Goal: Complete application form: Complete application form

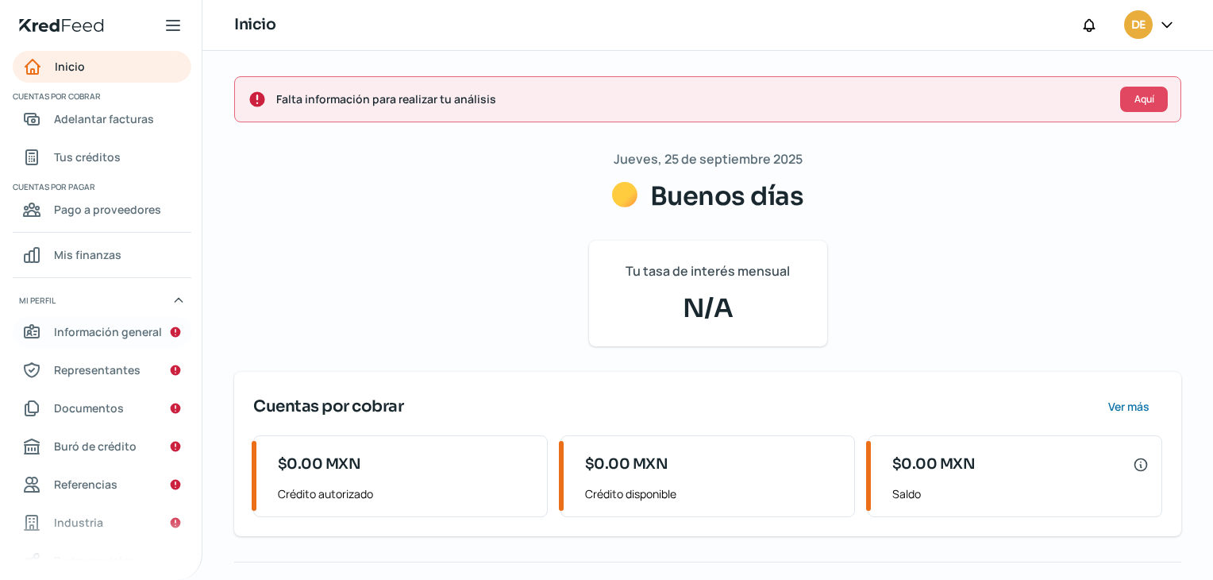
click at [120, 329] on span "Información general" at bounding box center [108, 332] width 108 height 20
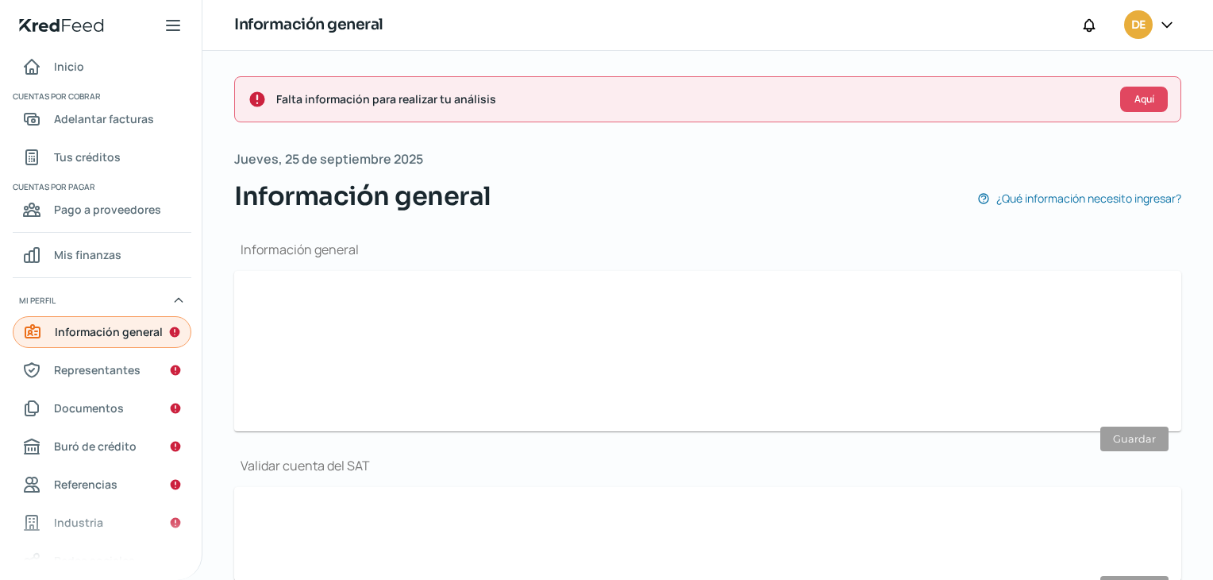
type input "[EMAIL_ADDRESS][DOMAIN_NAME]"
type input "33 - 3258 - 0895"
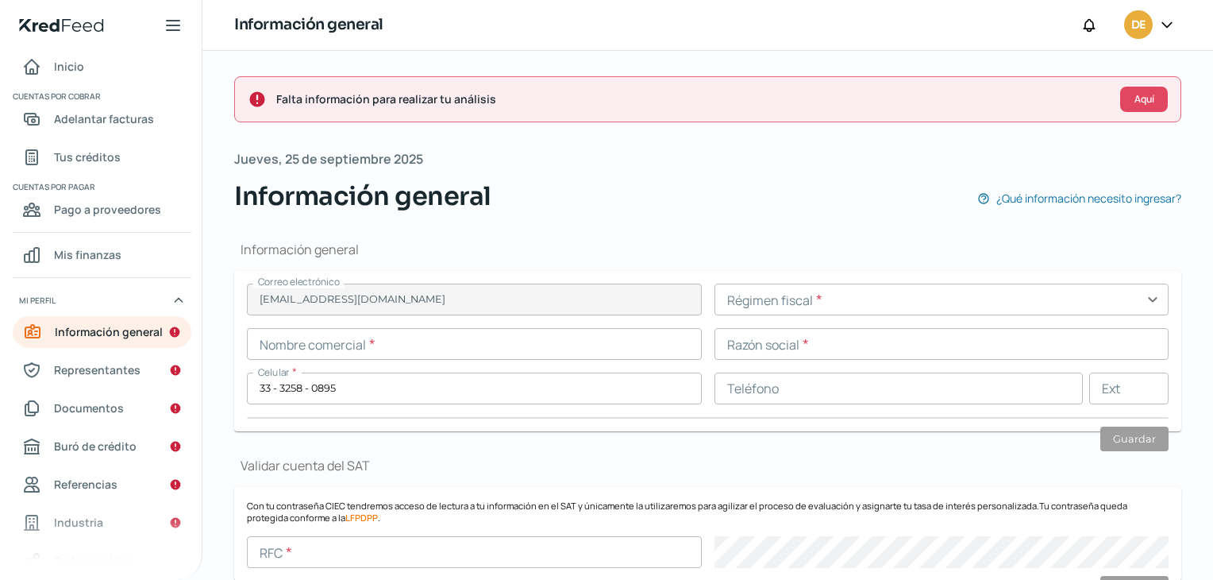
click at [823, 296] on input "text" at bounding box center [942, 299] width 455 height 32
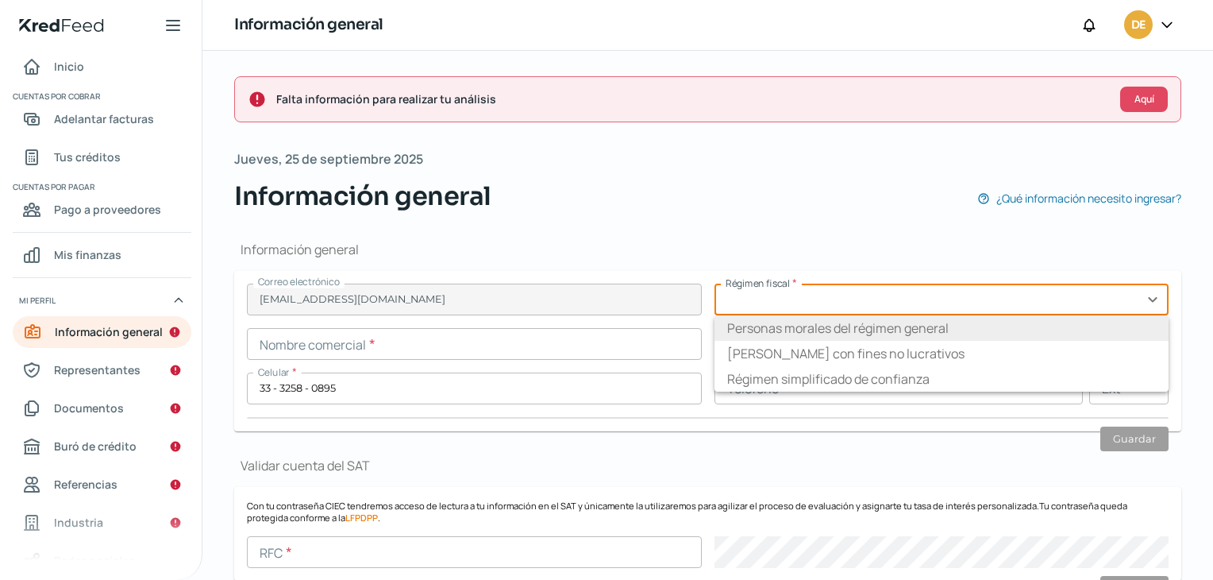
click at [808, 323] on li "Personas morales del régimen general" at bounding box center [942, 327] width 455 height 25
type input "Personas morales del régimen general"
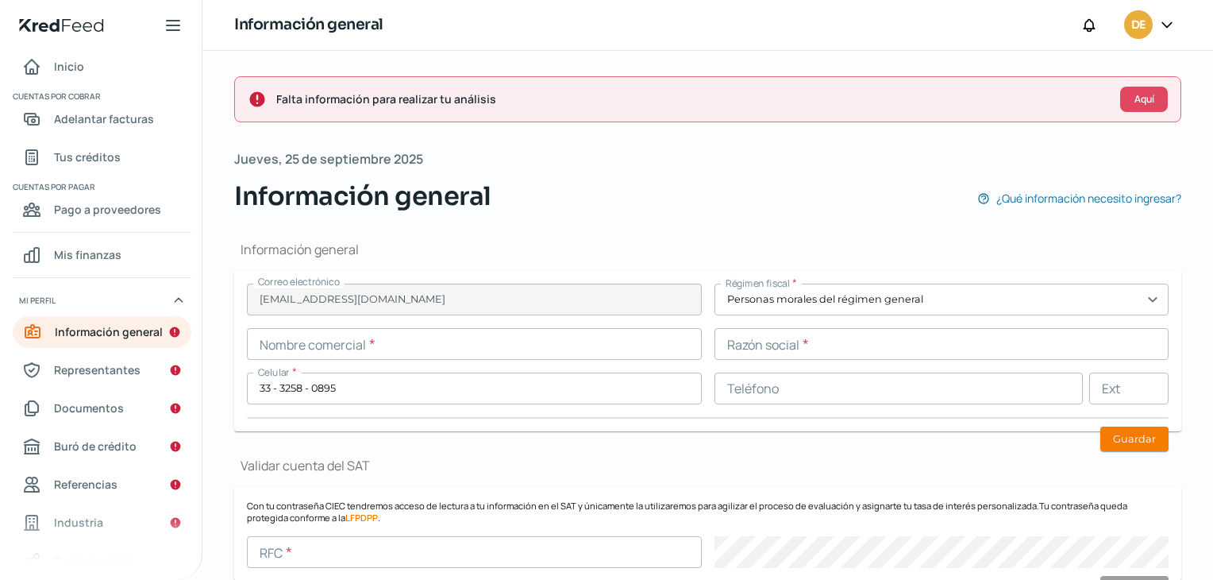
click at [553, 347] on input "text" at bounding box center [474, 344] width 455 height 32
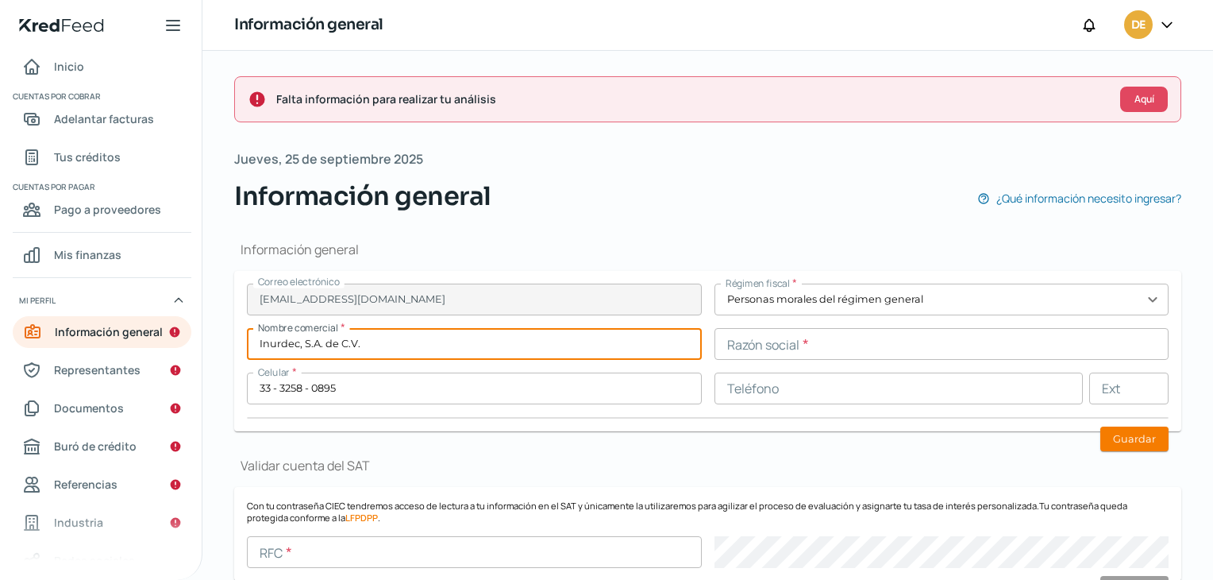
type input "Inurdec, S.A. de C.V."
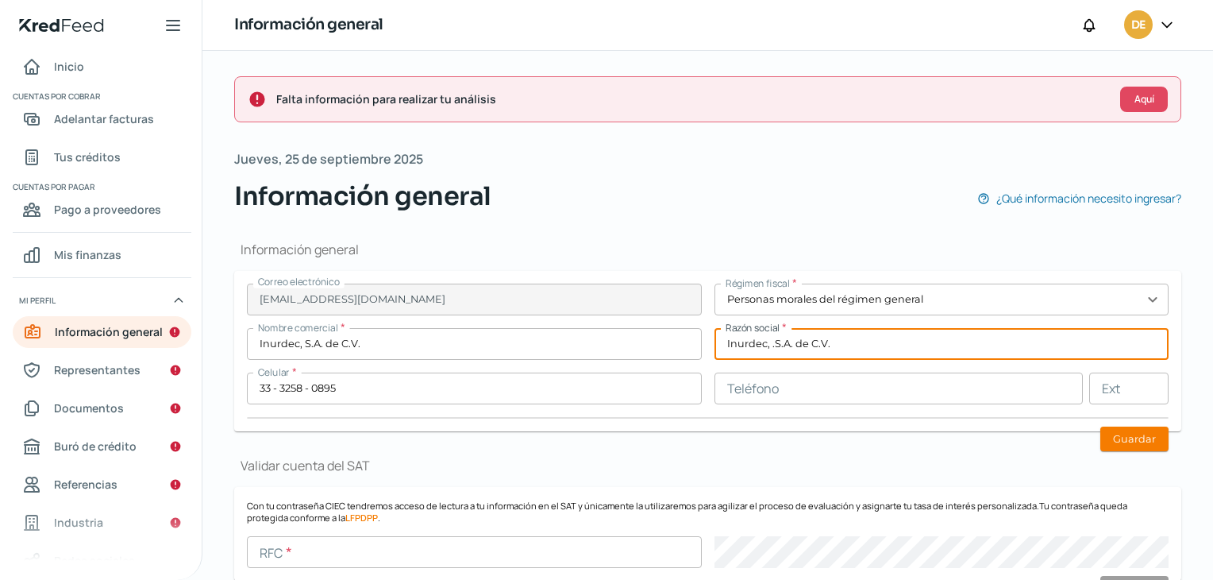
type input "Inurdec, .S.A. de C.V."
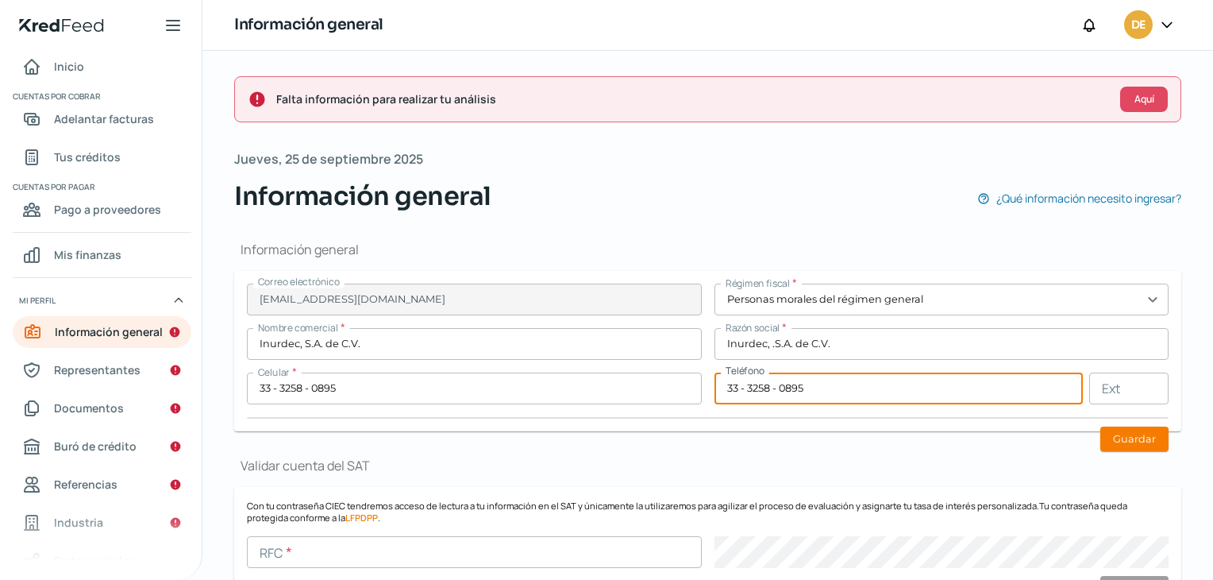
type input "33 - 3258 - 0895"
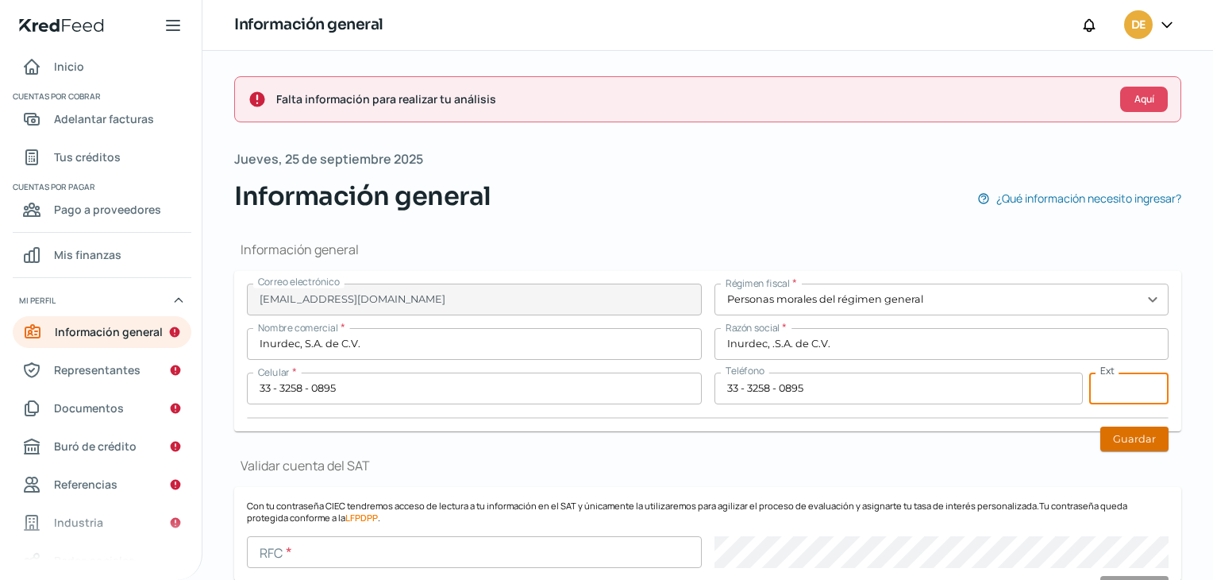
click at [1146, 443] on button "Guardar" at bounding box center [1134, 438] width 68 height 25
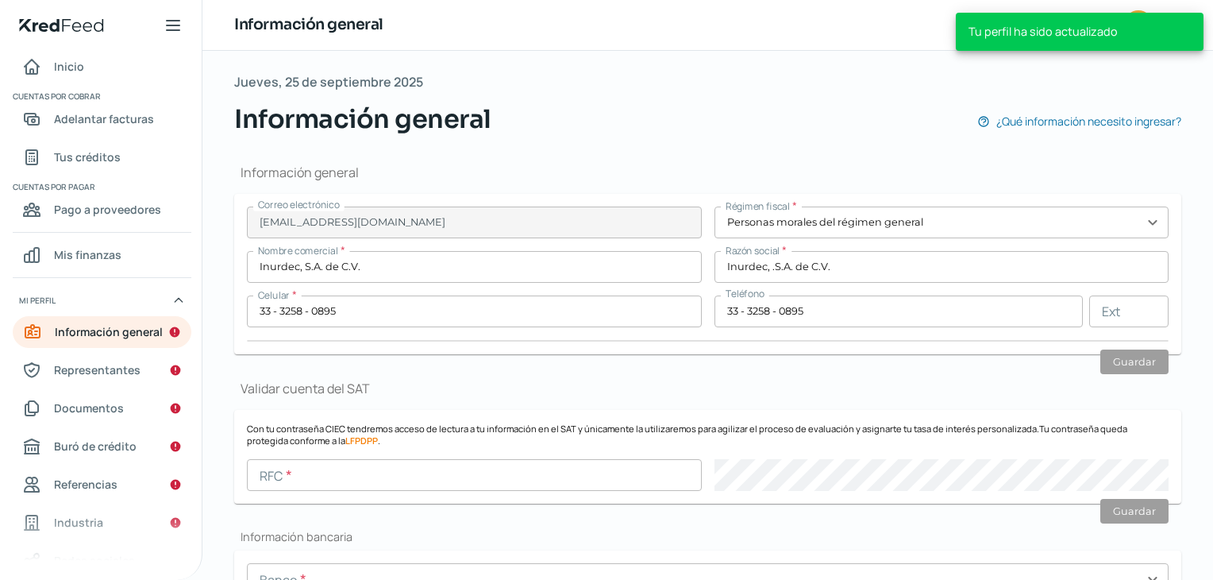
scroll to position [286, 0]
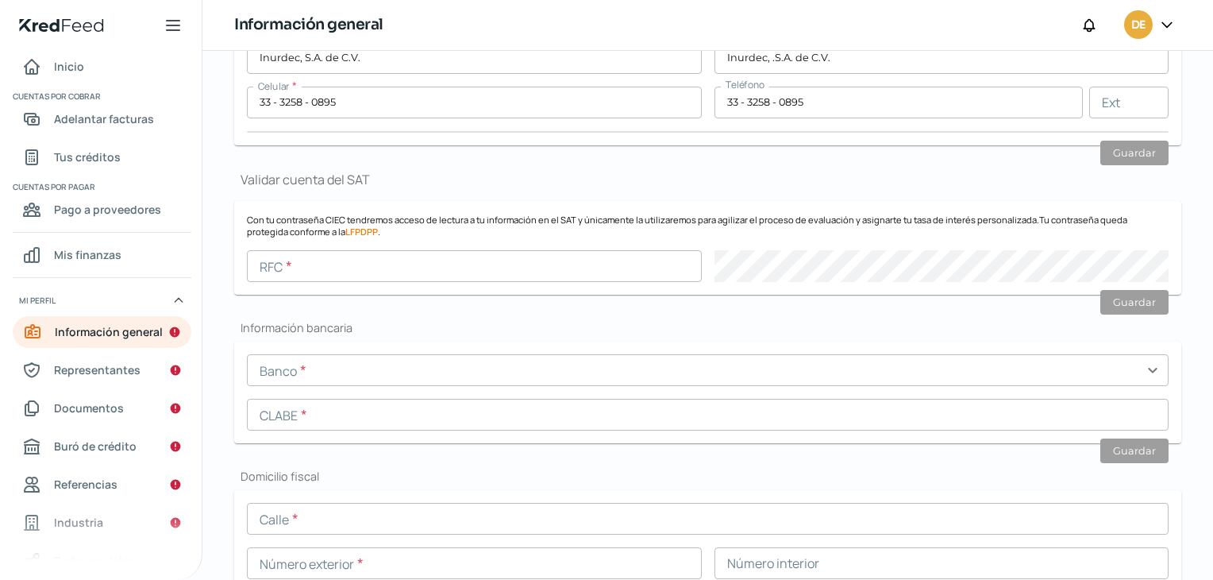
click at [410, 373] on input "text" at bounding box center [708, 370] width 922 height 32
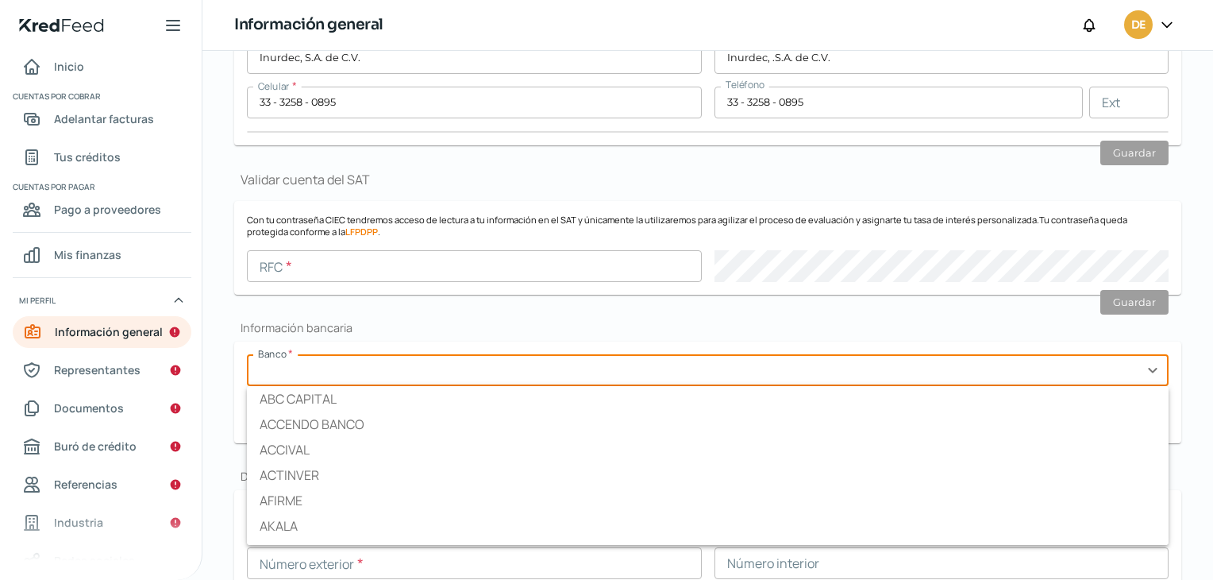
click at [327, 279] on input "text" at bounding box center [474, 266] width 455 height 32
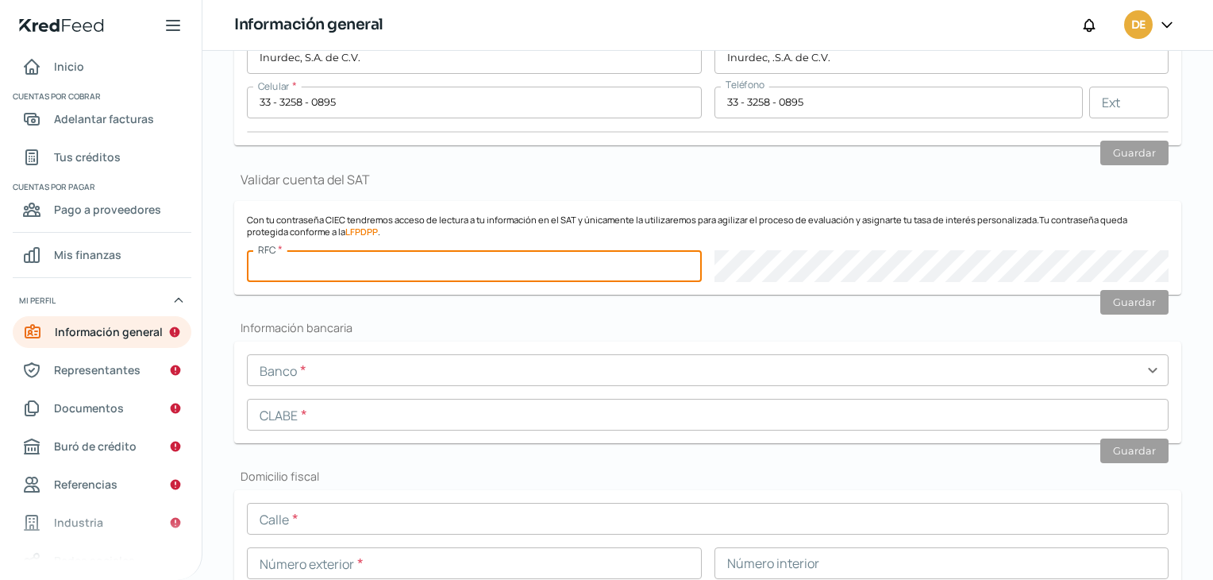
paste input "INU190808EY7"
type input "INU190808EY7"
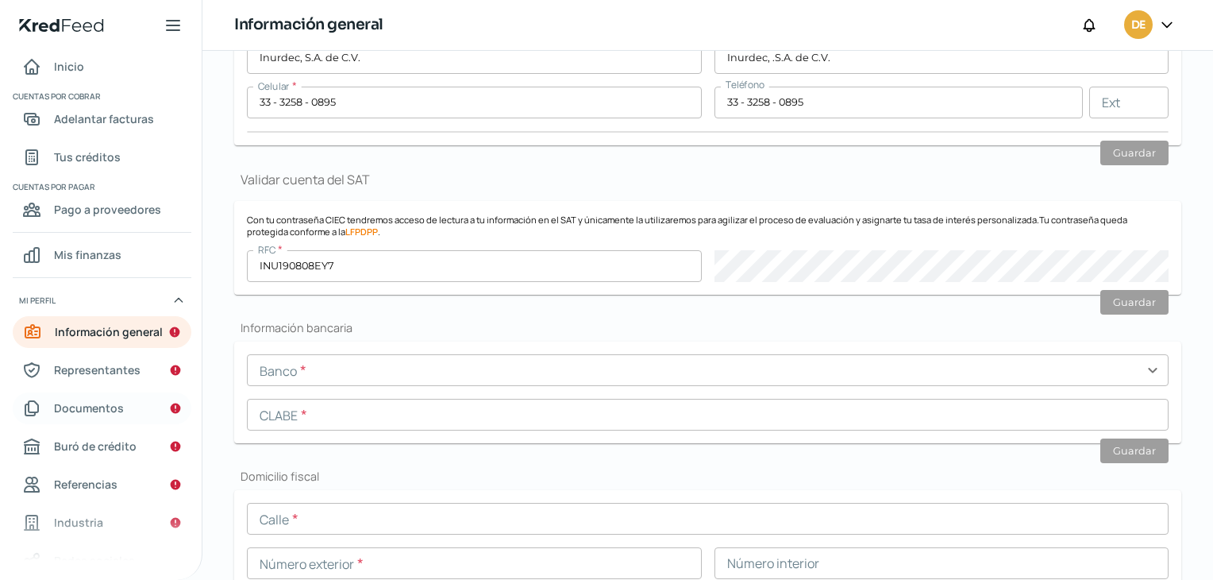
click at [92, 410] on span "Documentos" at bounding box center [89, 408] width 70 height 20
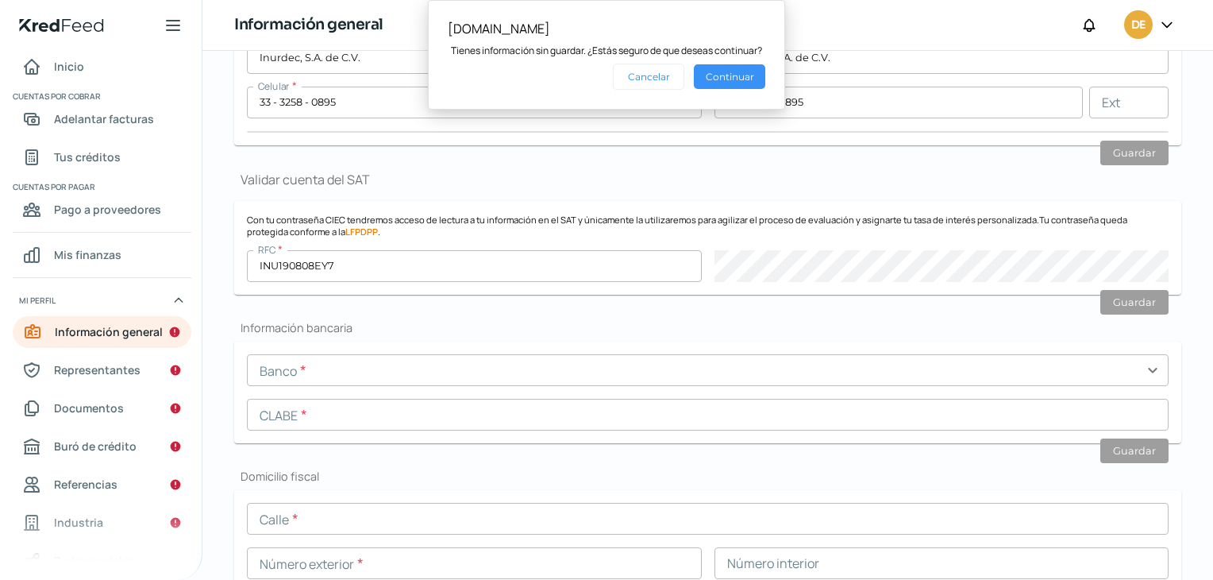
click at [736, 64] on button "Continuar" at bounding box center [729, 76] width 71 height 25
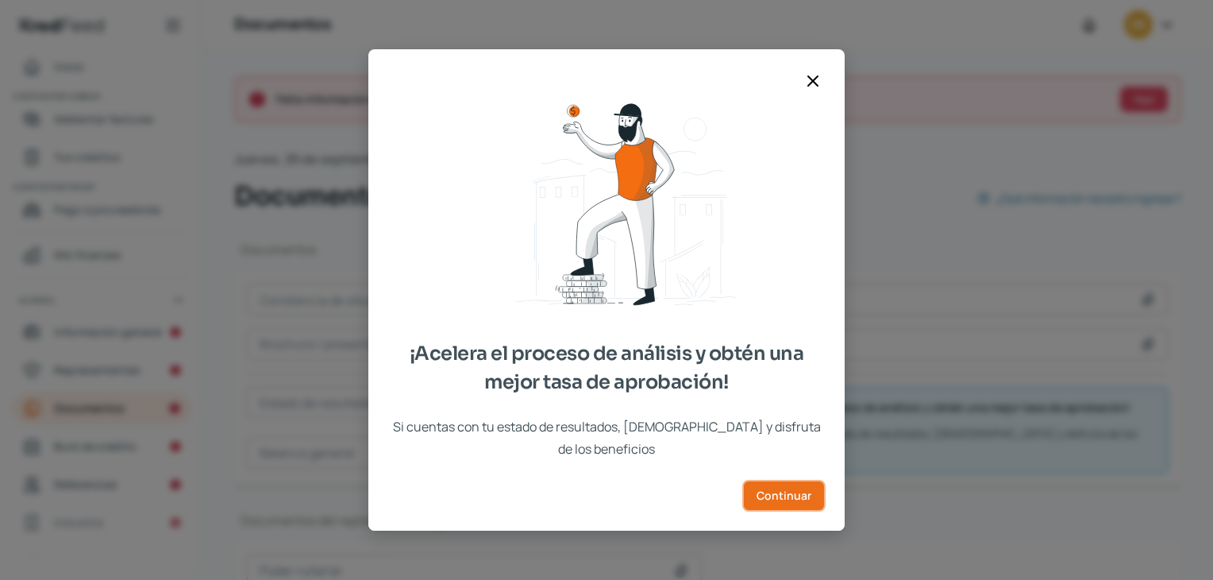
click at [765, 480] on button "Continuar" at bounding box center [783, 496] width 83 height 32
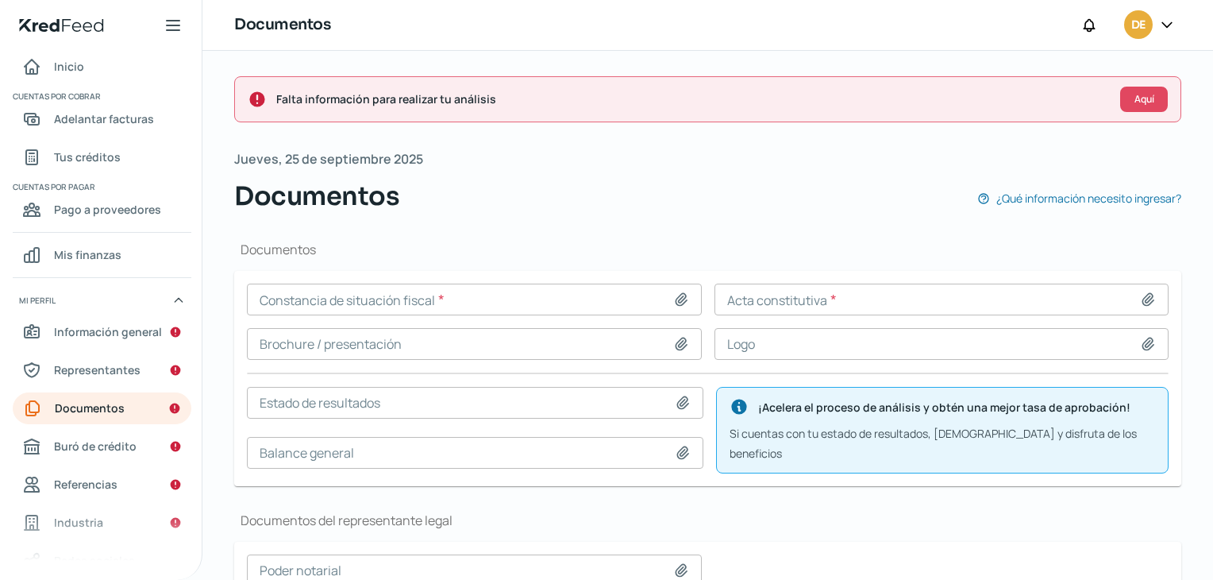
click at [684, 299] on icon at bounding box center [681, 299] width 11 height 12
type input "C:\fakepath\Domicilio Fiscal Oficina Inurdec.pdf"
type input "Domicilio Fiscal Oficina Inurdec.pdf"
click at [680, 296] on icon at bounding box center [681, 299] width 16 height 16
type input "C:\fakepath\CSF Inurdec.pdf"
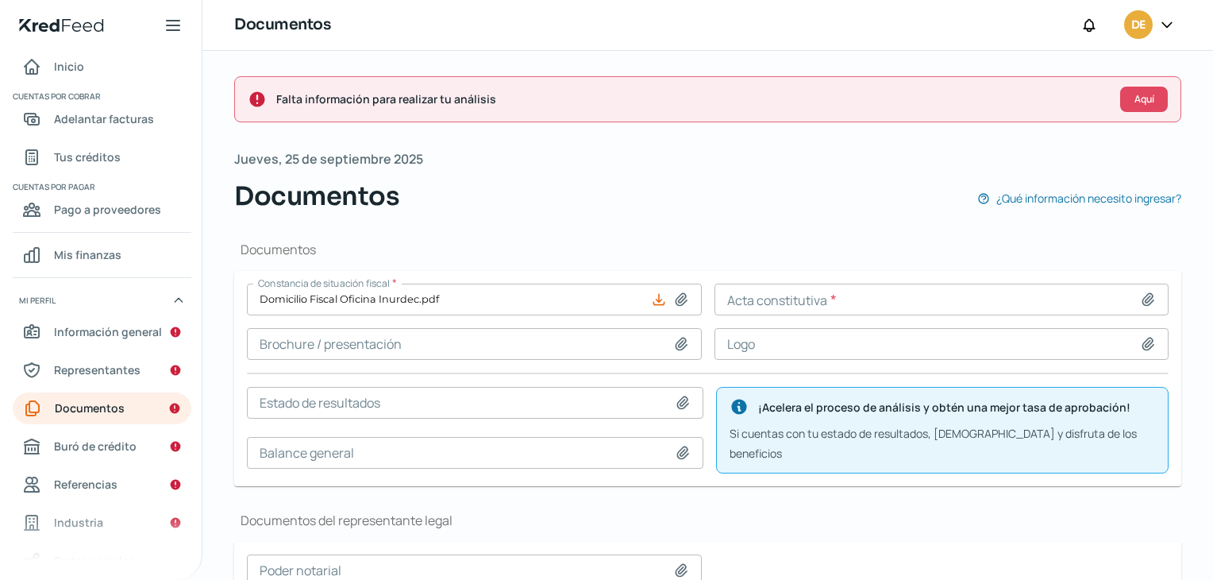
type input "CSF Inurdec.pdf"
click at [1143, 303] on icon at bounding box center [1148, 299] width 16 height 16
type input "C:\fakepath\Acta 50,131 (contitución).pdf"
type input "Acta 50,131 (contitución).pdf"
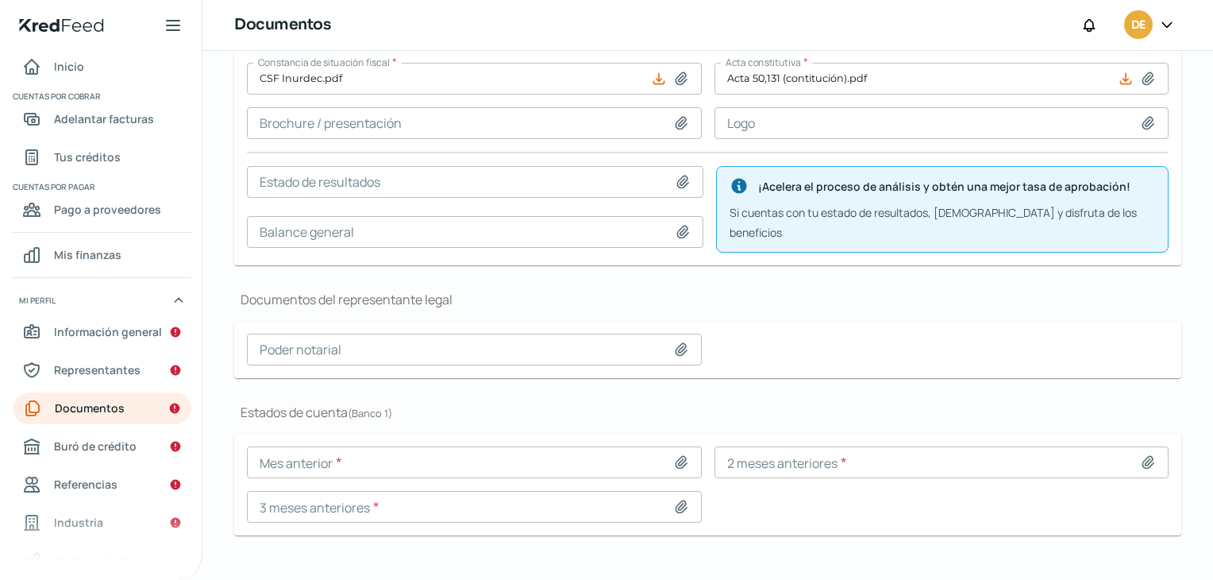
scroll to position [227, 0]
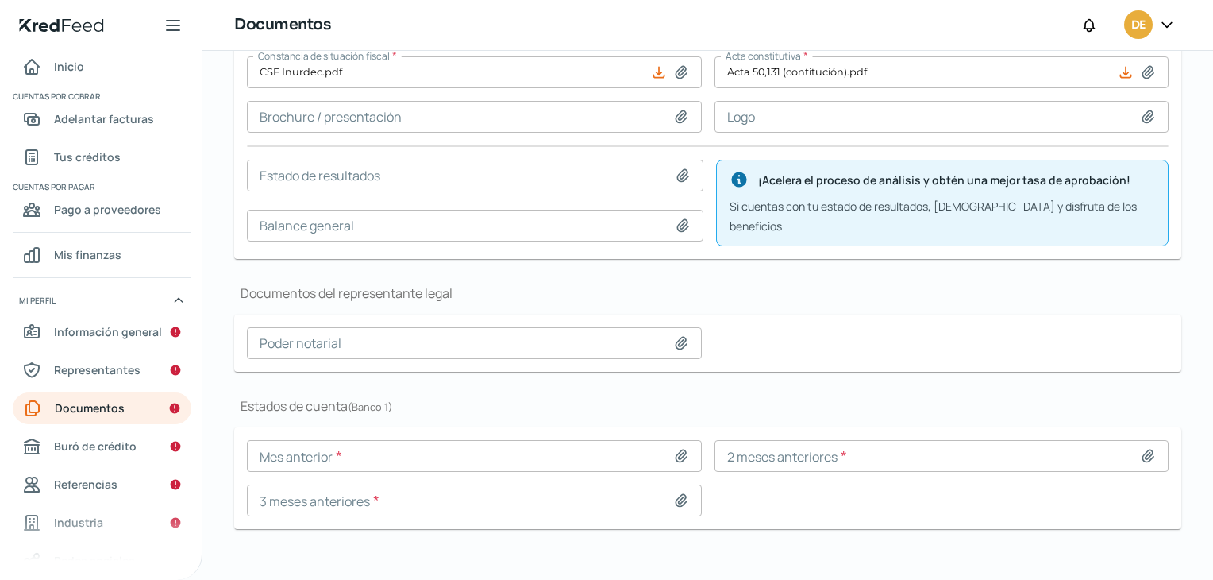
click at [676, 335] on icon at bounding box center [681, 343] width 16 height 16
type input "C:\fakepath\Protocolización 57,355..pdf"
type input "Protocolización 57,355..pdf"
click at [678, 176] on icon at bounding box center [683, 175] width 11 height 12
type input "C:\fakepath\ER 25.pdf"
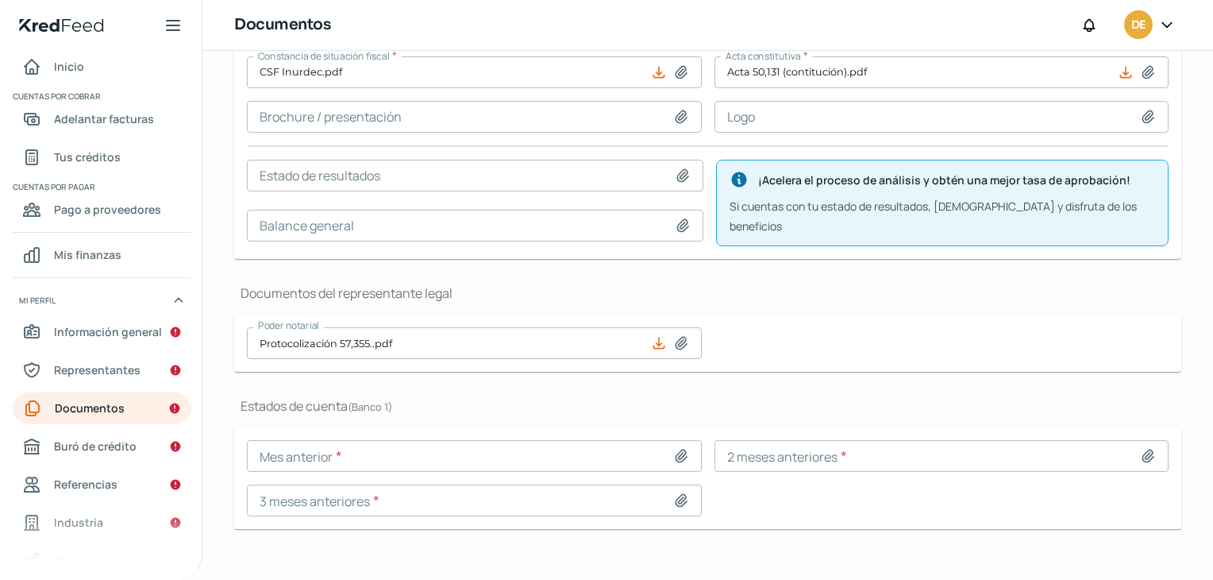
type input "ER 25.pdf"
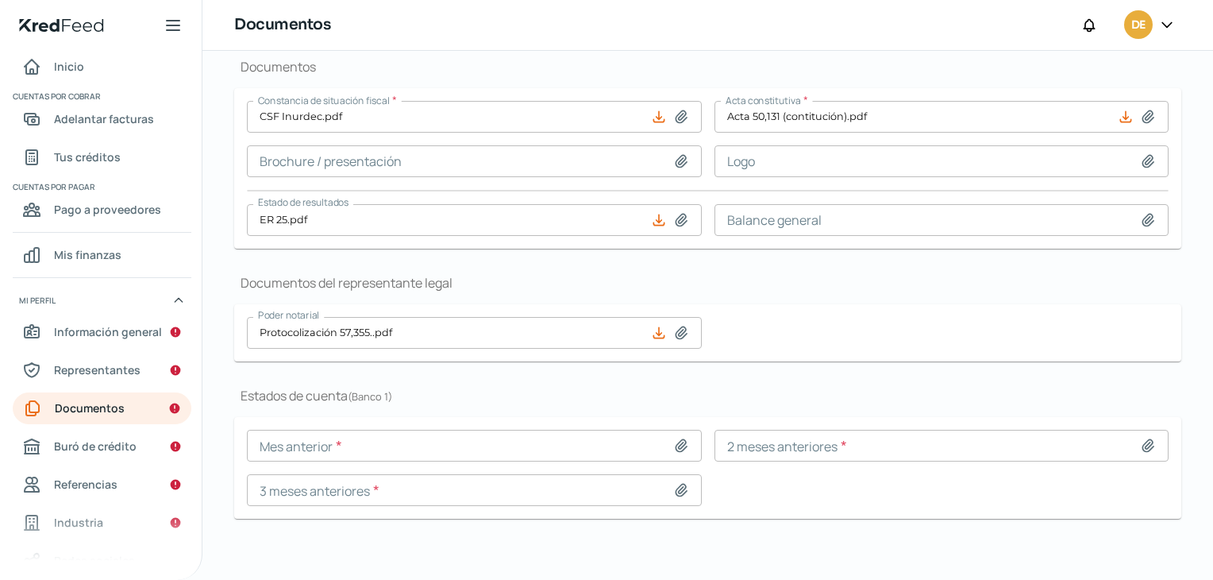
click at [1147, 219] on icon at bounding box center [1148, 220] width 16 height 16
type input "C:\fakepath\BG 25.pdf"
type input "BG 25.pdf"
click at [678, 442] on icon at bounding box center [681, 445] width 16 height 16
type input "C:\fakepath\Santander ago 25.pdf"
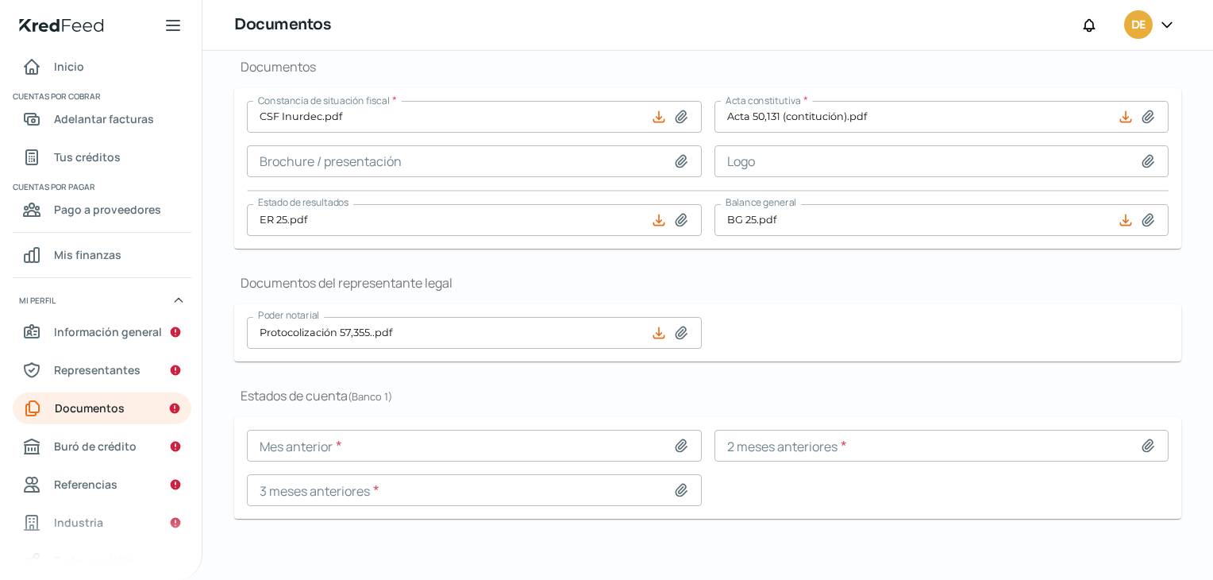
type input "Santander ago 25.pdf"
click at [1141, 444] on icon at bounding box center [1148, 445] width 16 height 16
type input "C:\fakepath\Santander [DATE].pdf"
type input "Santander [DATE].pdf"
click at [677, 490] on icon at bounding box center [681, 490] width 11 height 12
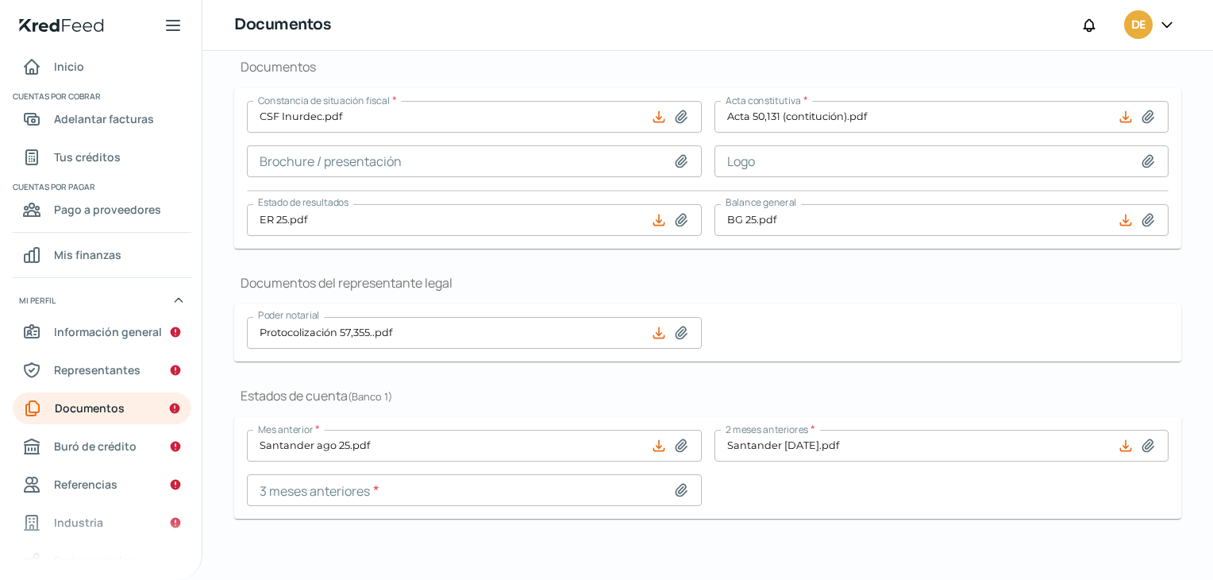
type input "C:\fakepath\Santander [DATE].pdf"
type input "Santander [DATE].pdf"
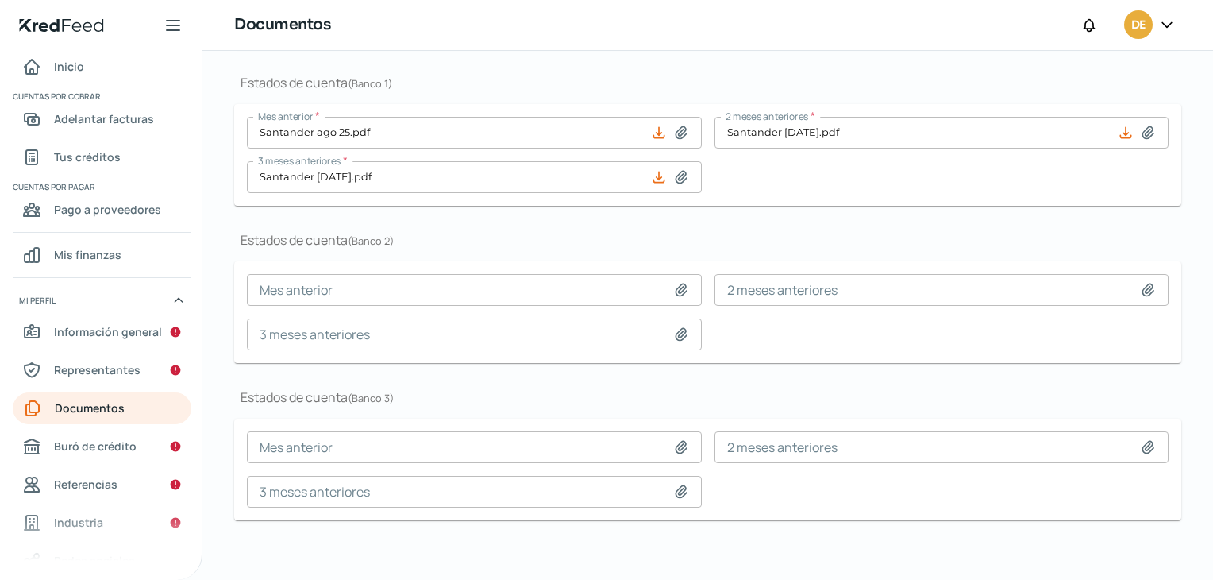
scroll to position [451, 0]
click at [673, 285] on icon at bounding box center [681, 288] width 16 height 16
type input "C:\fakepath\BBVA ago 25.pdf"
type input "BBVA ago 25.pdf"
click at [1143, 287] on icon at bounding box center [1148, 288] width 16 height 16
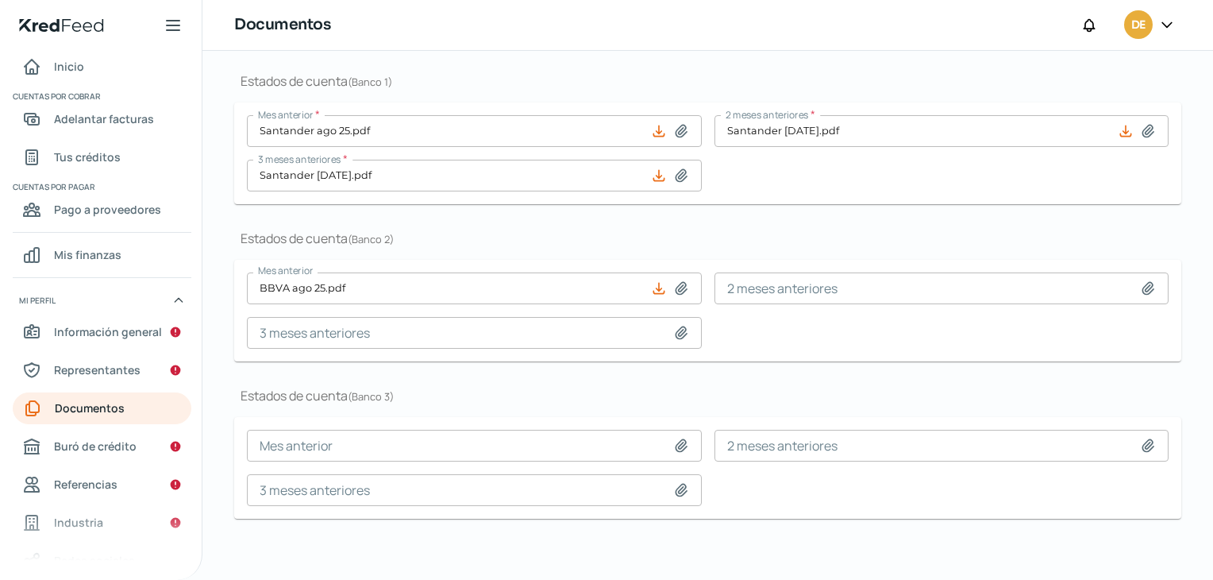
type input "C:\fakepath\BBVA [DATE].pdf"
type input "BBVA [DATE].pdf"
click at [678, 326] on icon at bounding box center [681, 332] width 11 height 12
type input "C:\fakepath\BBVA [DATE].pdf"
type input "BBVA [DATE].pdf"
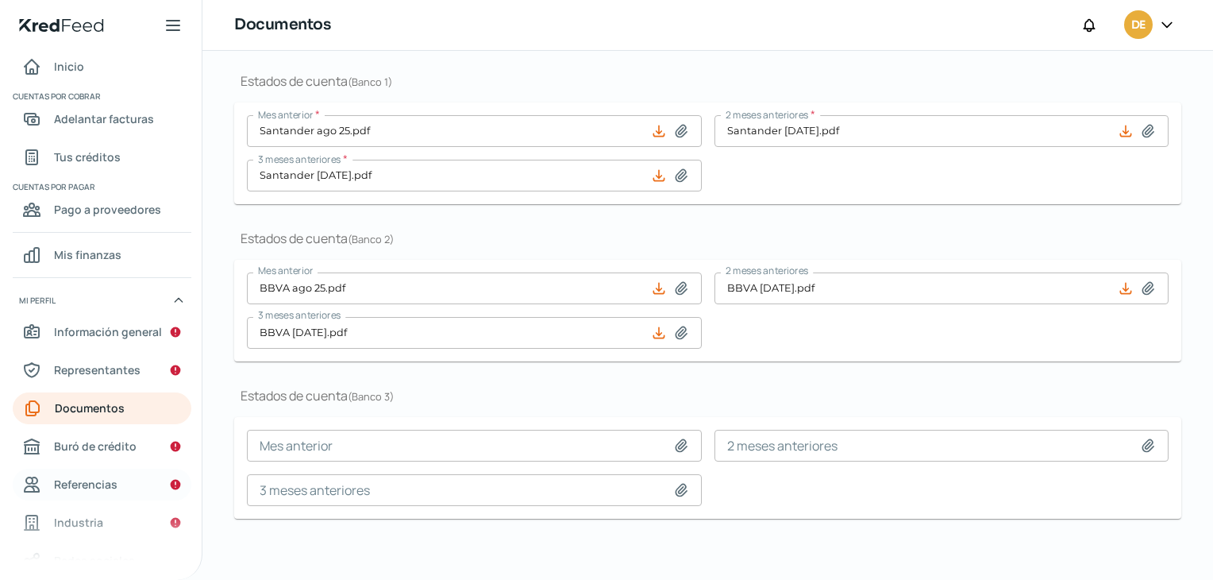
click at [76, 485] on span "Referencias" at bounding box center [86, 484] width 64 height 20
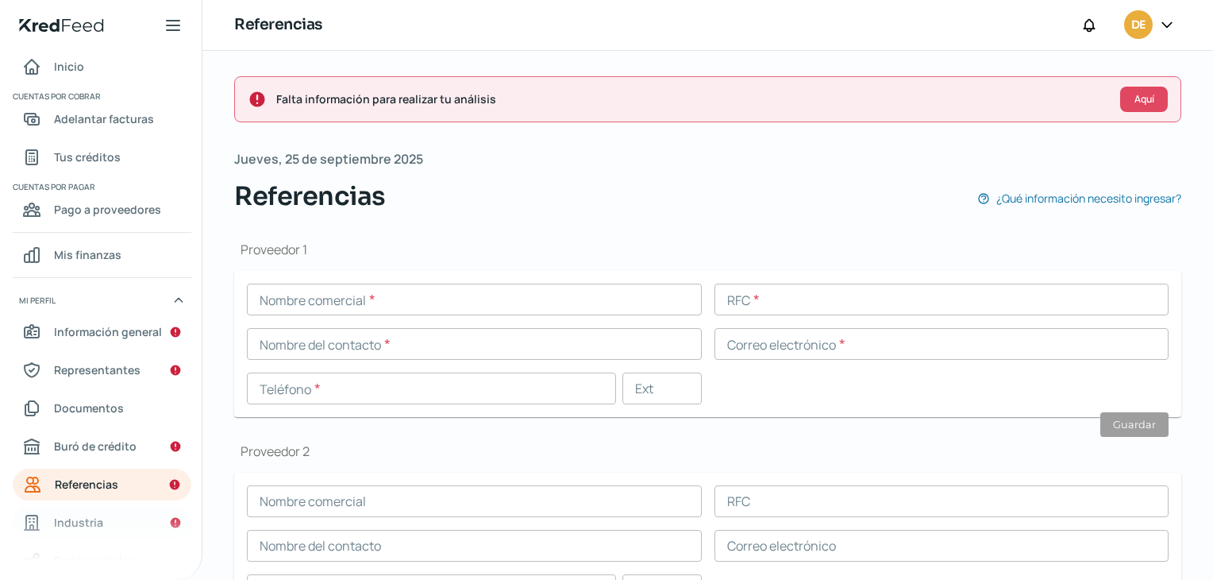
click at [85, 525] on span "Industria" at bounding box center [78, 522] width 49 height 20
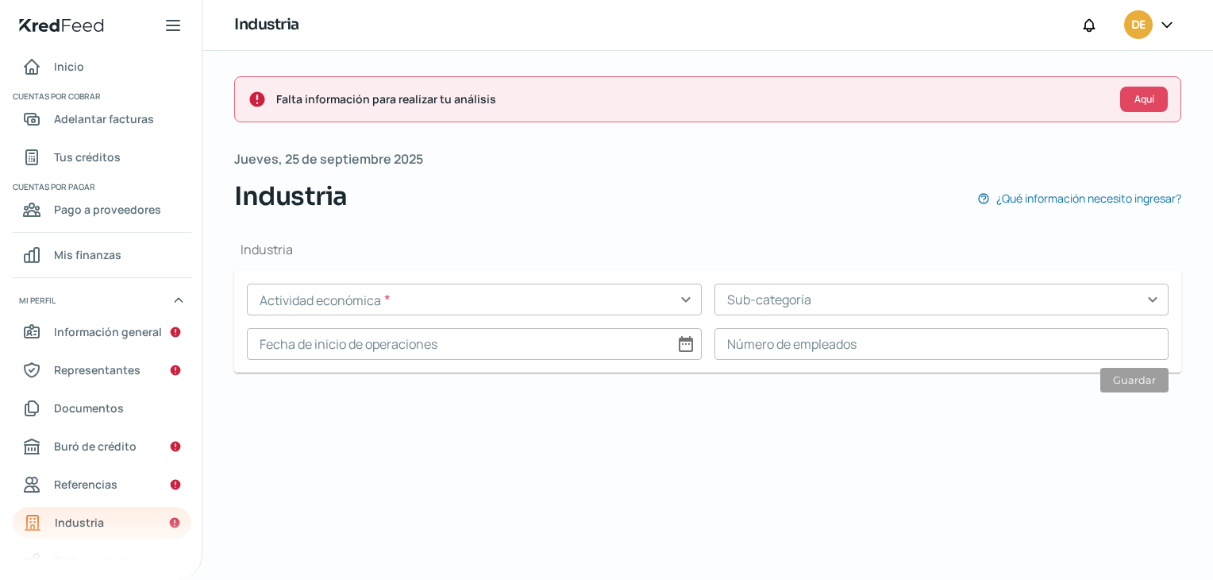
click at [394, 300] on input "text" at bounding box center [474, 299] width 455 height 32
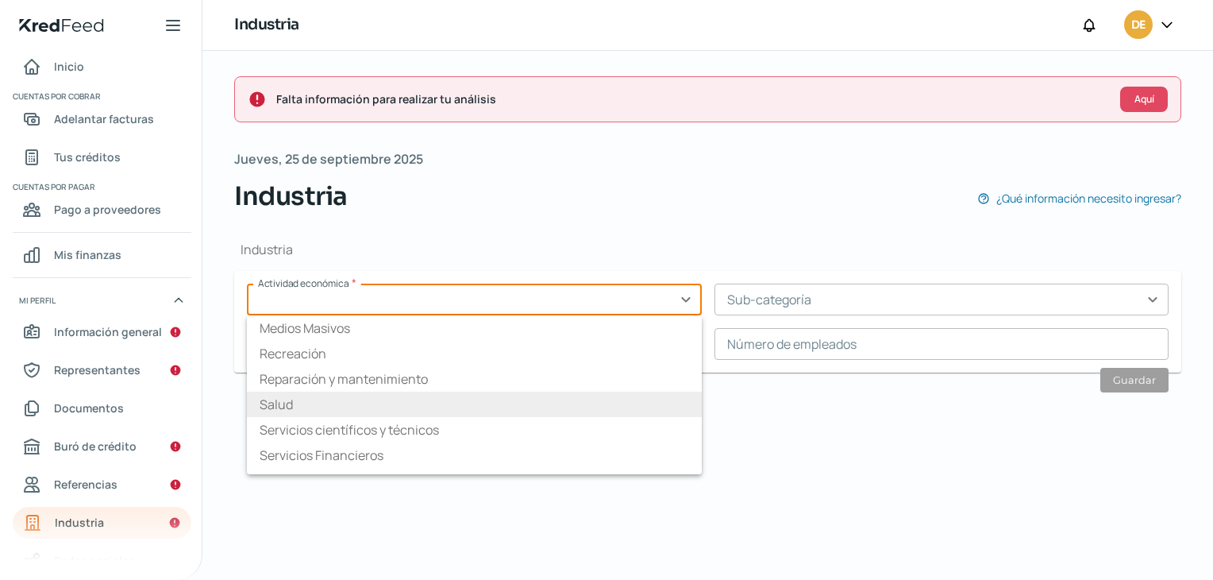
scroll to position [178, 0]
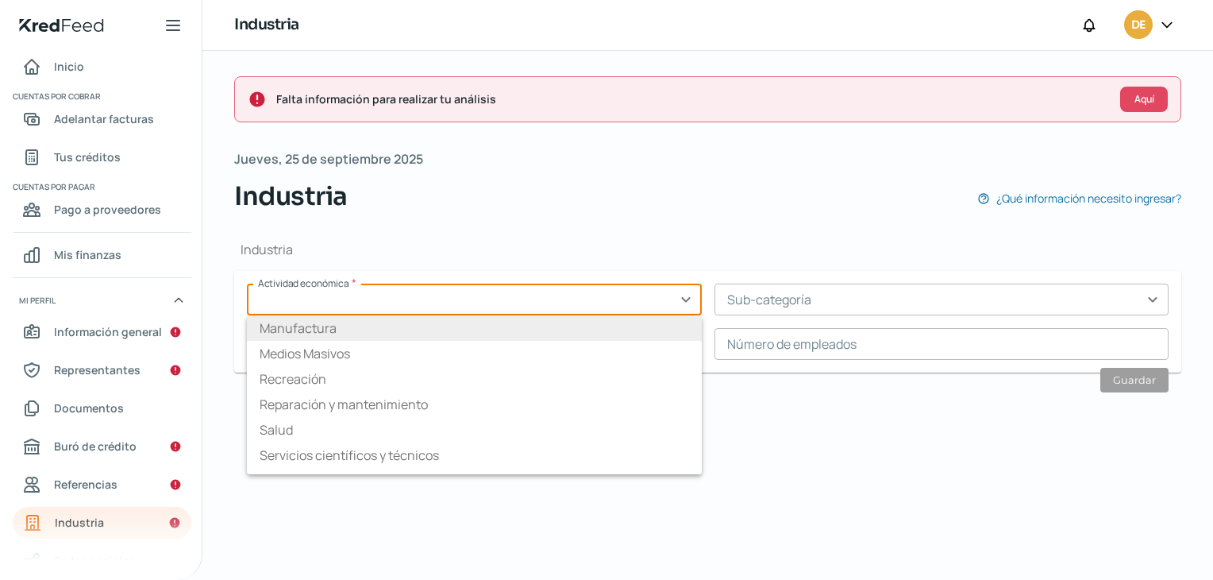
type input "Manufactura"
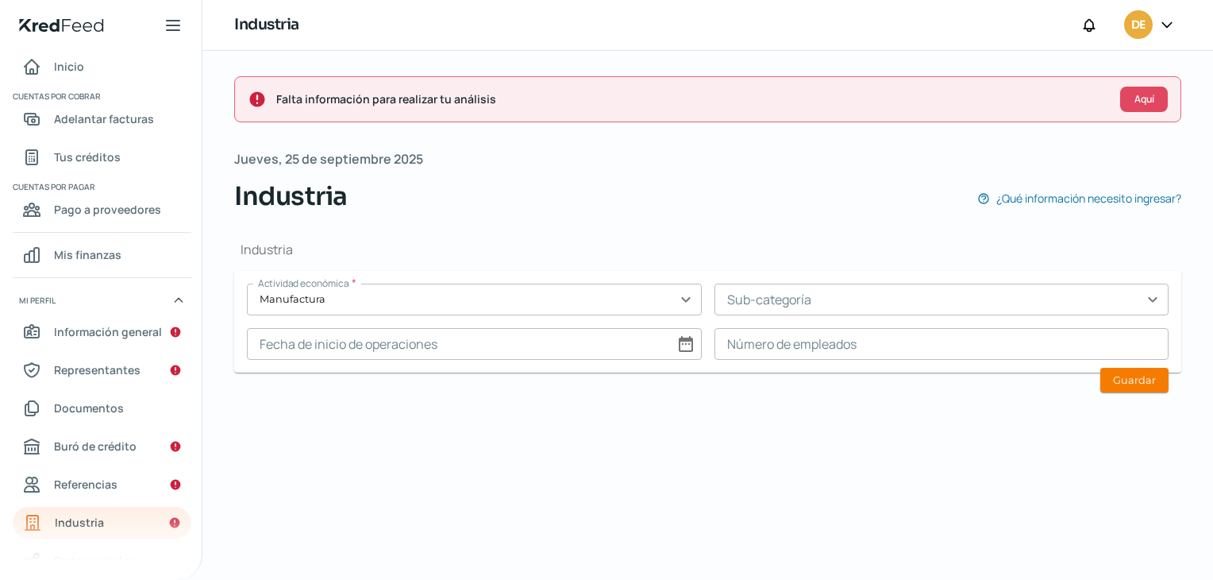
click at [789, 309] on input "text" at bounding box center [942, 299] width 455 height 32
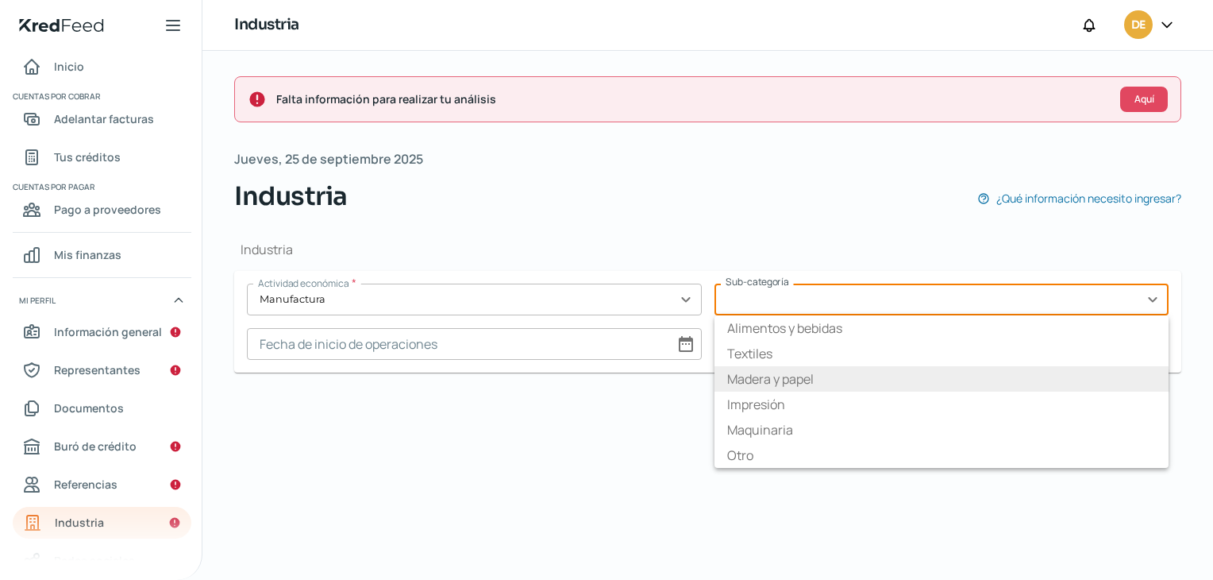
type input "Madera y papel"
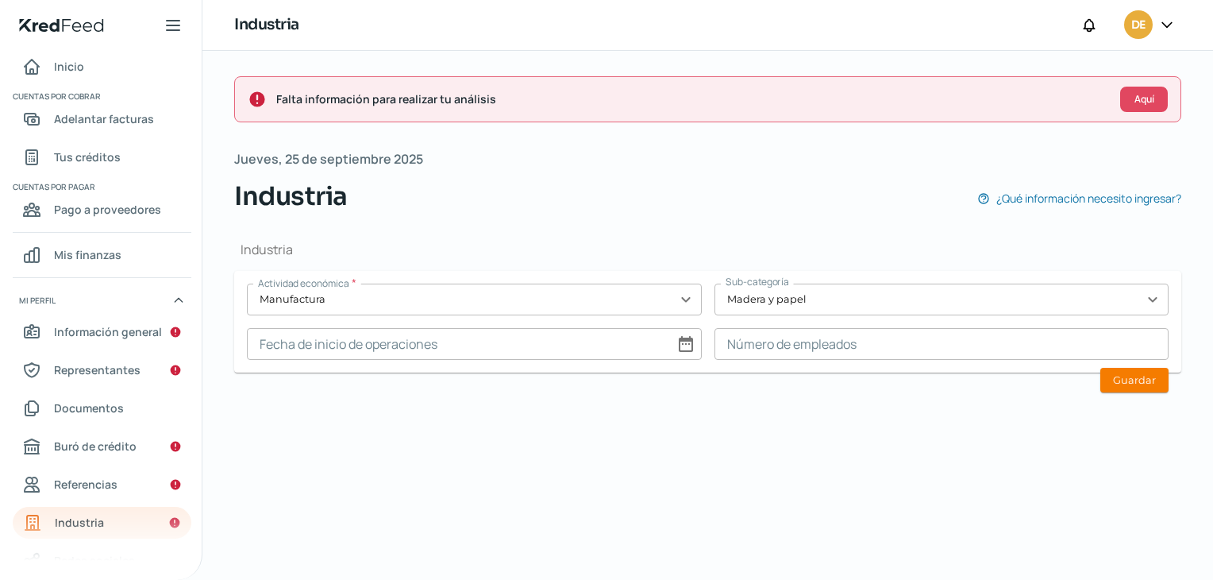
click at [689, 350] on input at bounding box center [474, 344] width 455 height 32
select select "8"
select select "2025"
click at [536, 379] on select "enero febrero marzo [PERSON_NAME] junio [PERSON_NAME] septiembre octubre noviem…" at bounding box center [535, 384] width 92 height 25
select select "7"
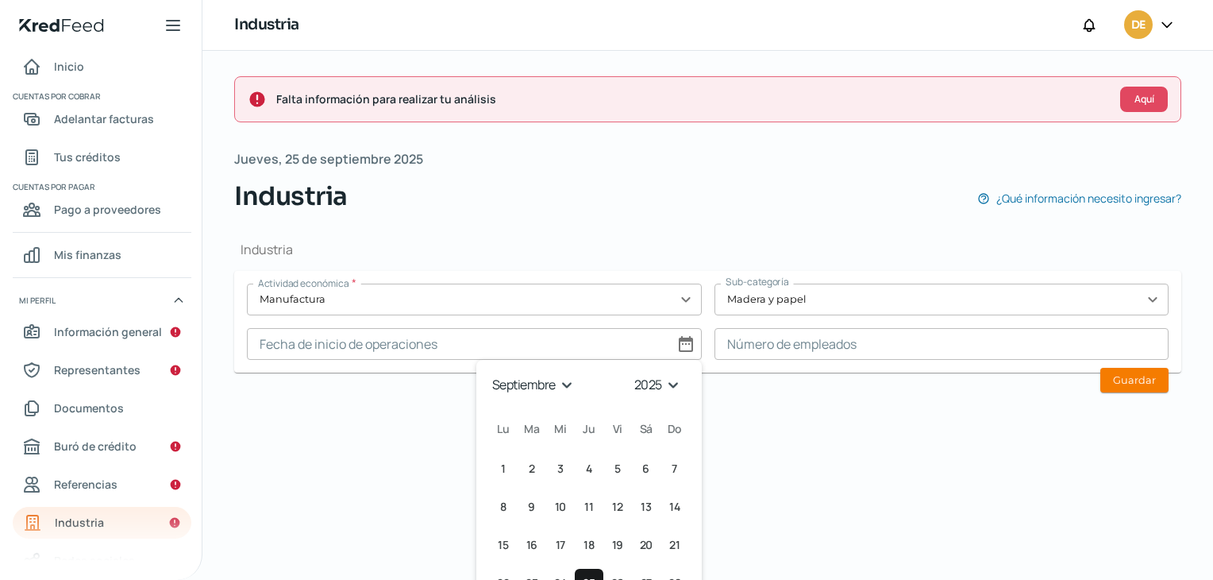
click at [489, 372] on select "enero febrero marzo [PERSON_NAME] junio [PERSON_NAME] septiembre octubre noviem…" at bounding box center [535, 384] width 92 height 25
click at [648, 380] on select "1925 1926 1927 1928 1929 1930 1931 1932 1933 1934 1935 1936 1937 1938 1939 1940…" at bounding box center [661, 384] width 56 height 25
select select "2019"
click at [633, 372] on select "1925 1926 1927 1928 1929 1930 1931 1932 1933 1934 1935 1936 1937 1938 1939 1940…" at bounding box center [661, 384] width 56 height 25
click at [586, 503] on span "8" at bounding box center [589, 506] width 6 height 19
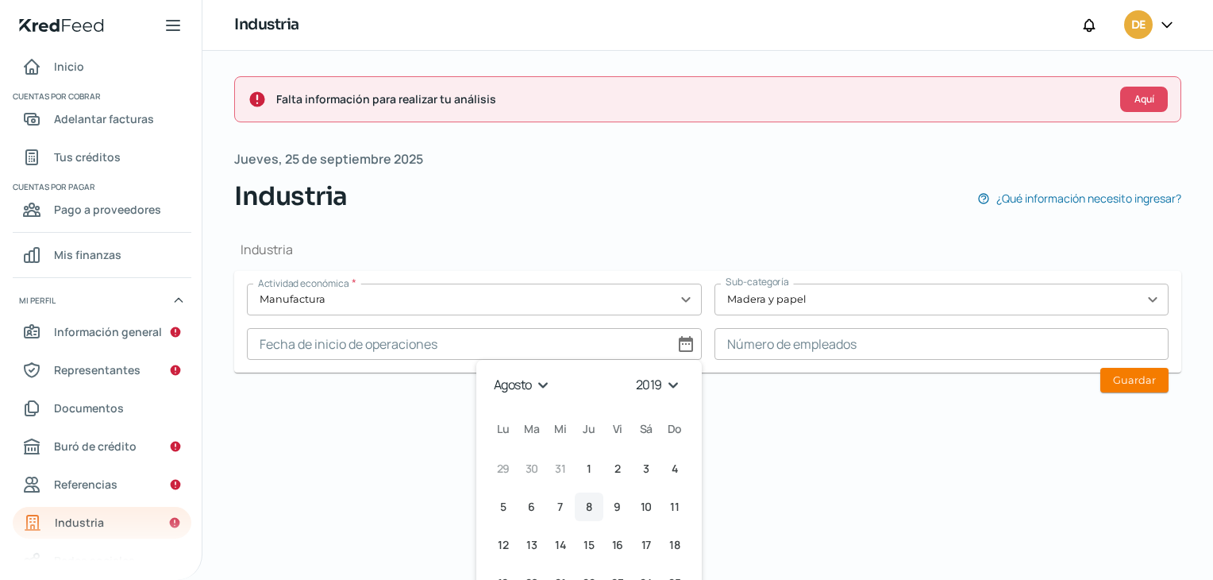
type input "[DATE]"
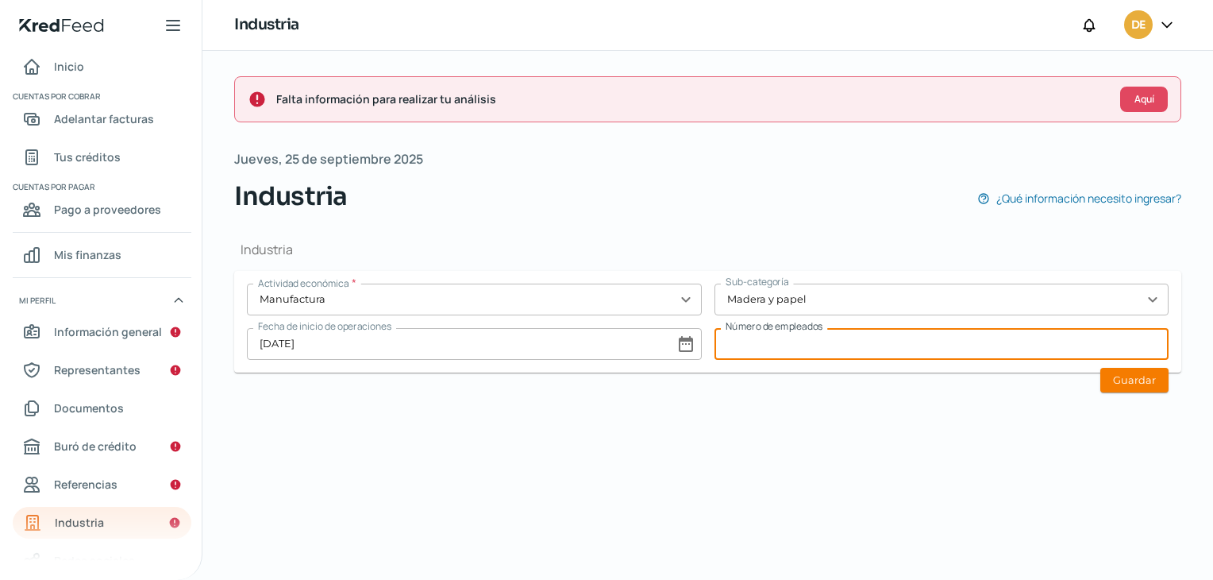
click at [730, 352] on input at bounding box center [942, 344] width 455 height 32
type input "5"
click at [1124, 391] on div "Industria Actividad económica * Manufactura expand_more Sub-categoría Madera y …" at bounding box center [707, 312] width 947 height 195
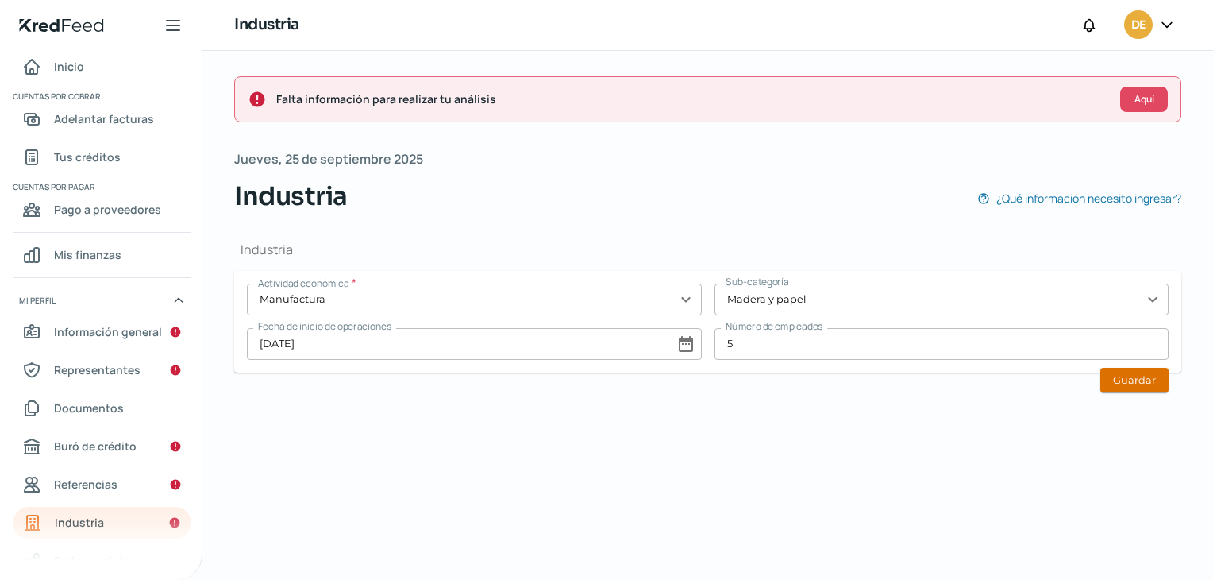
click at [1121, 383] on button "Guardar" at bounding box center [1134, 380] width 68 height 25
click at [79, 441] on span "Buró de crédito" at bounding box center [95, 446] width 83 height 20
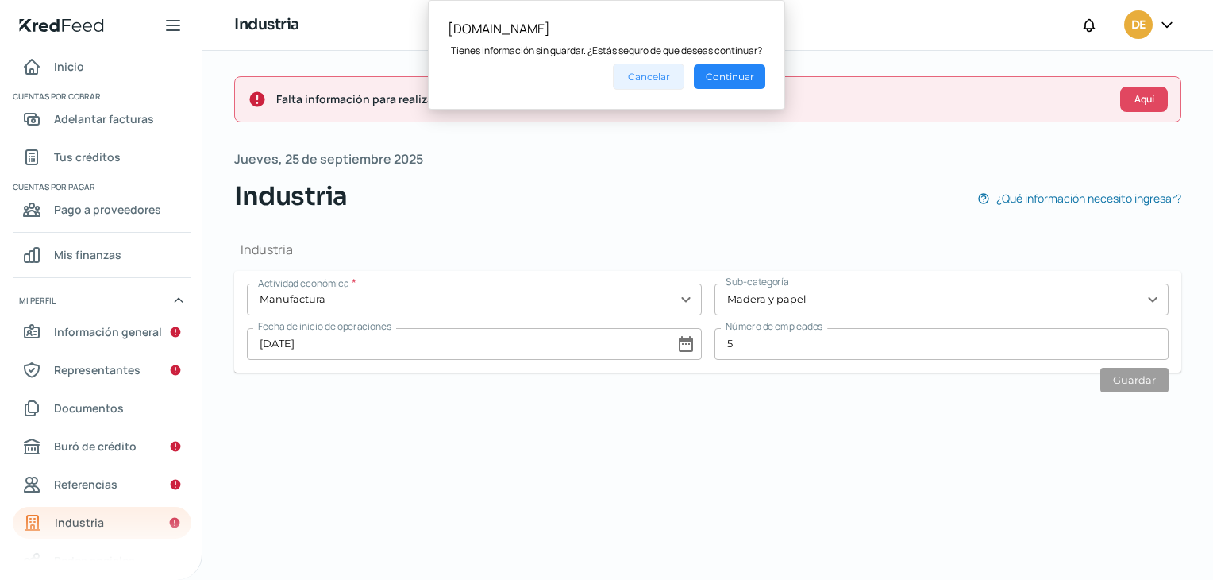
click at [645, 74] on button "Cancelar" at bounding box center [648, 77] width 71 height 26
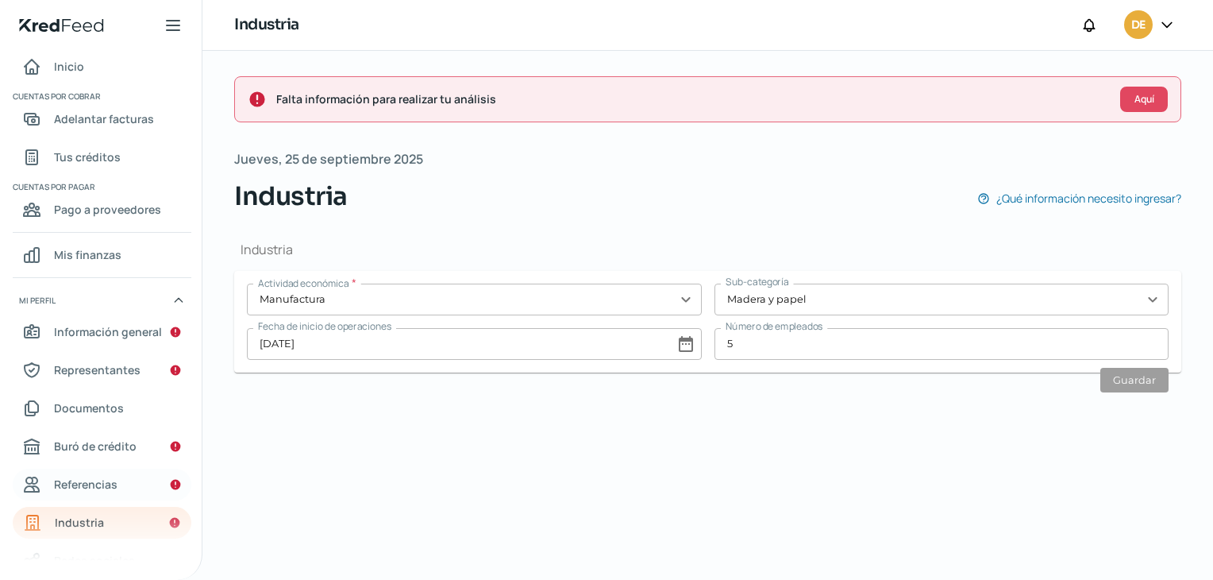
click at [84, 480] on span "Referencias" at bounding box center [86, 484] width 64 height 20
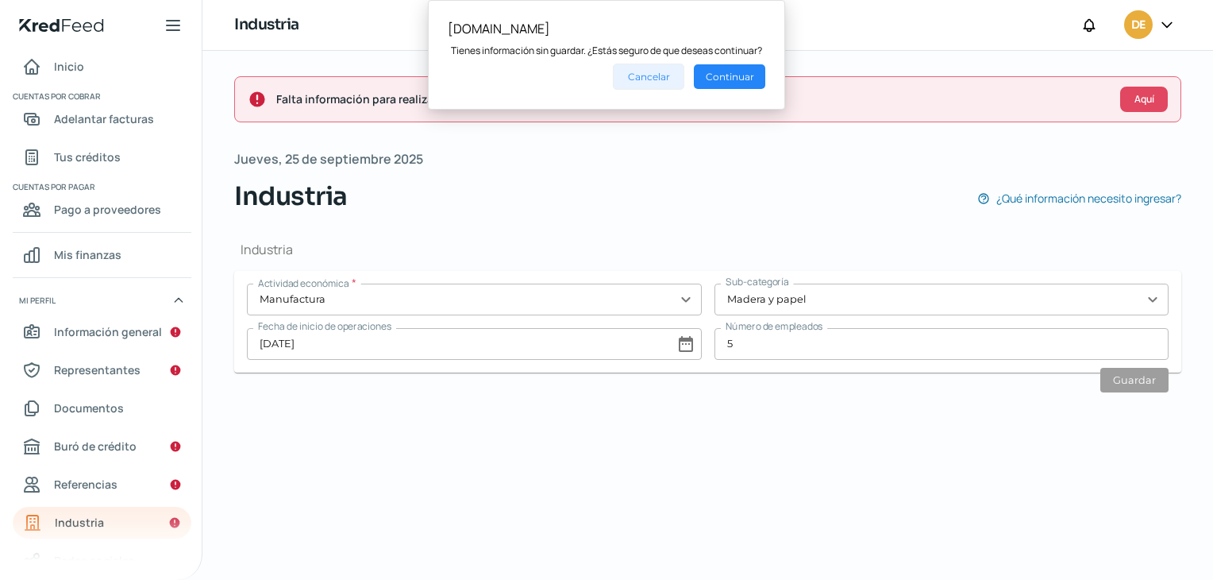
click at [654, 76] on button "Cancelar" at bounding box center [648, 77] width 71 height 26
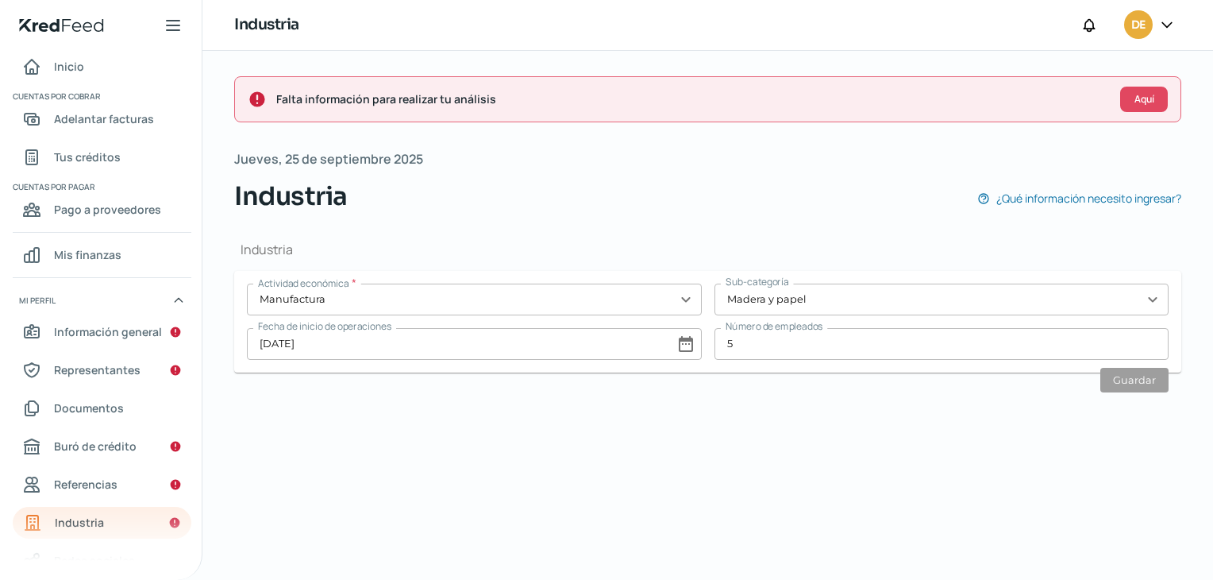
click at [865, 461] on div "Falta información para realizar tu análisis Aquí Jueves, 25 de septiembre 2025 …" at bounding box center [707, 315] width 1011 height 529
click at [759, 348] on input "5" at bounding box center [942, 344] width 455 height 32
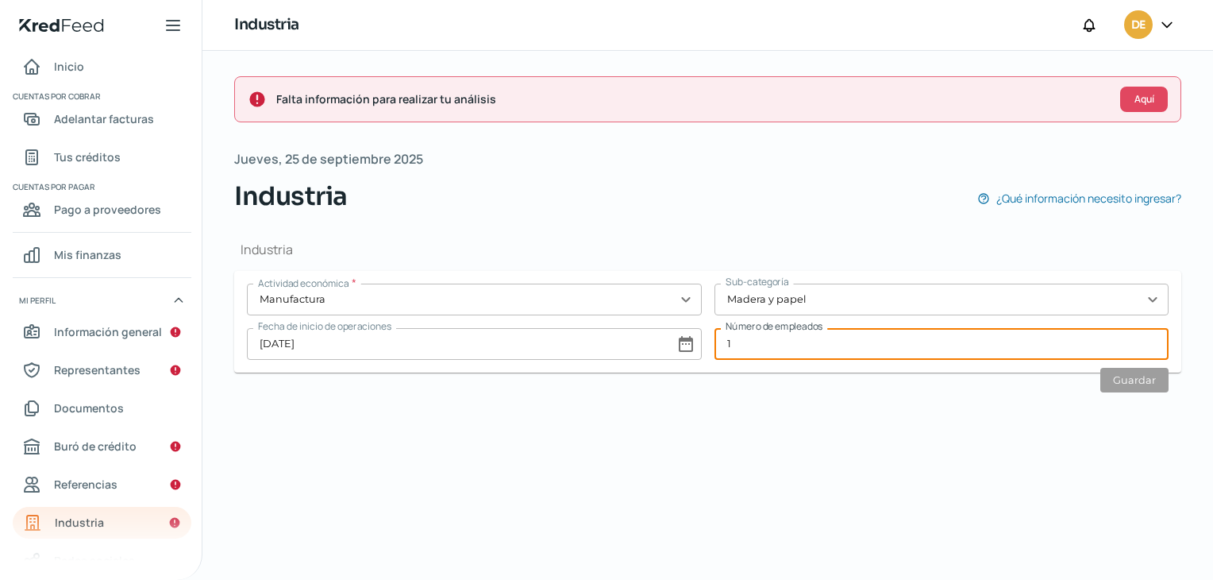
type input "1"
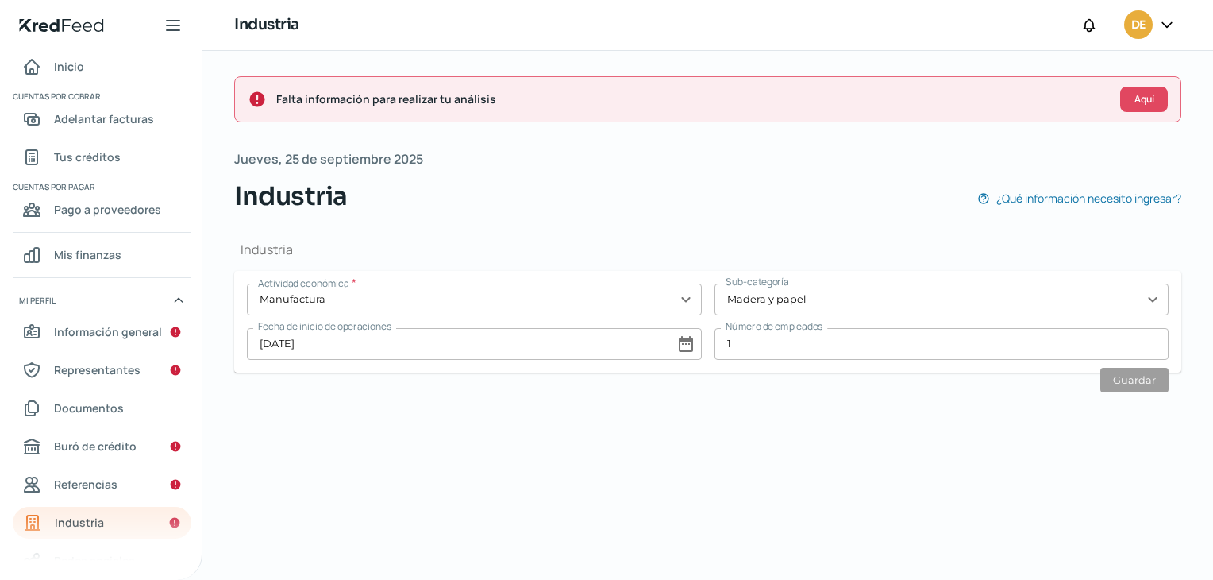
drag, startPoint x: 1175, startPoint y: 457, endPoint x: 1068, endPoint y: 521, distance: 125.0
click at [1068, 521] on div "Falta información para realizar tu análisis Aquí Jueves, 25 de septiembre 2025 …" at bounding box center [707, 315] width 1011 height 529
click at [119, 328] on span "Información general" at bounding box center [108, 332] width 108 height 20
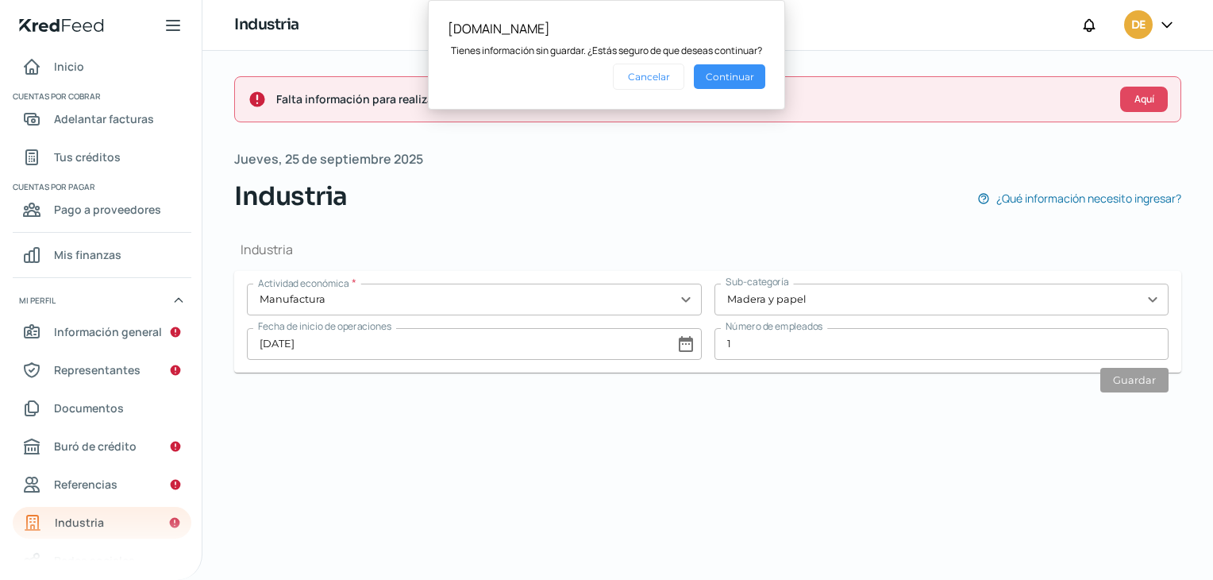
click at [709, 77] on button "Continuar" at bounding box center [729, 76] width 71 height 25
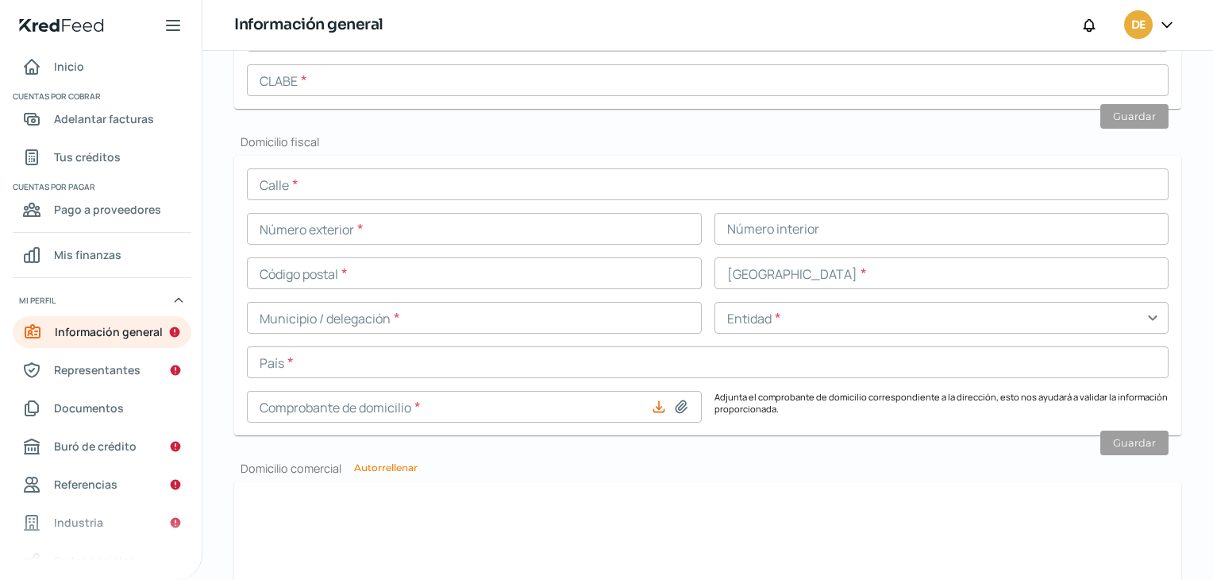
scroll to position [649, 0]
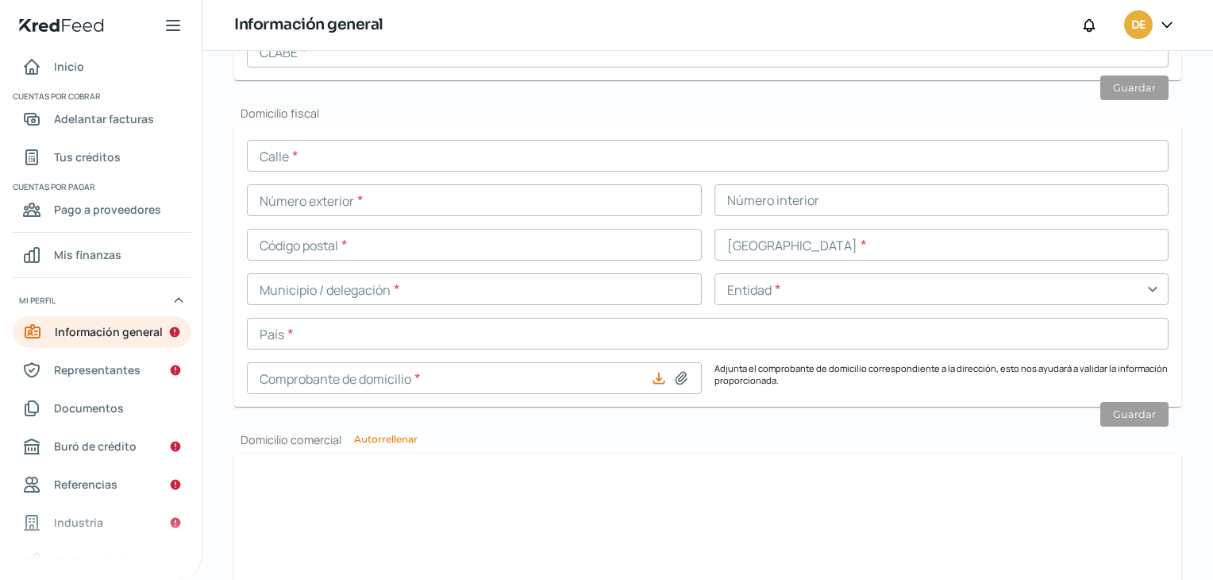
click at [306, 152] on input "text" at bounding box center [708, 156] width 922 height 32
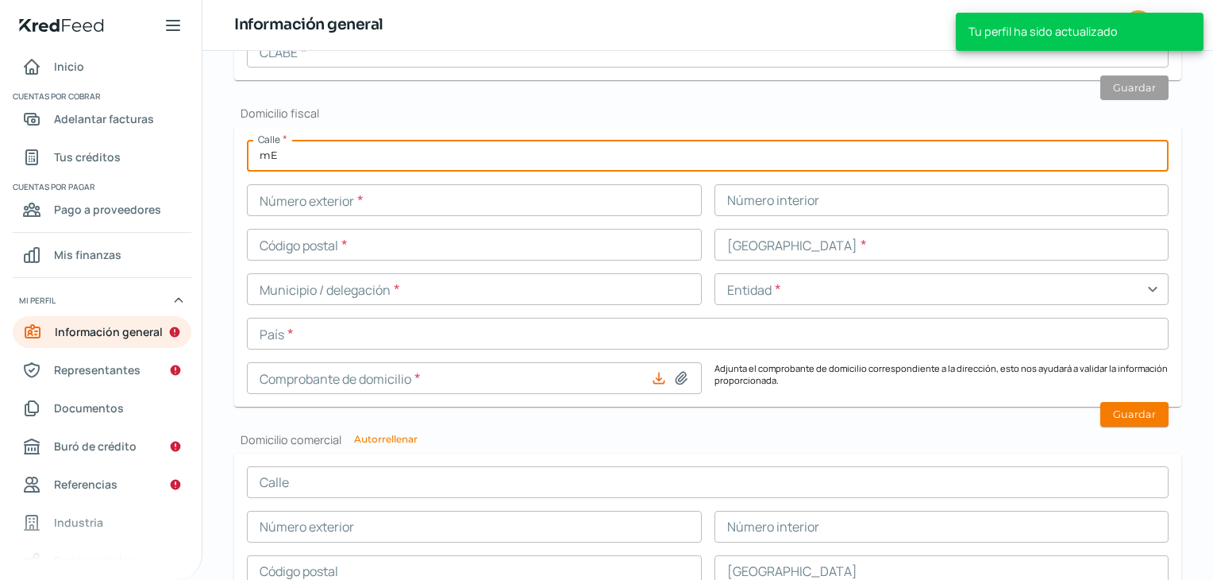
type input "m"
type input "[PERSON_NAME] [PERSON_NAME]"
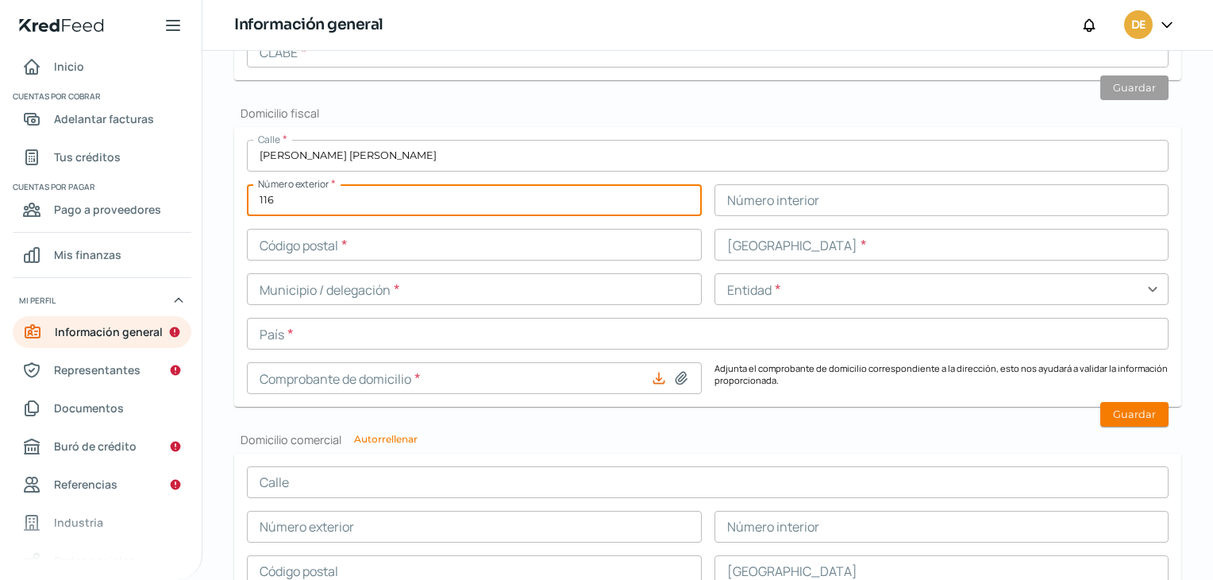
type input "116"
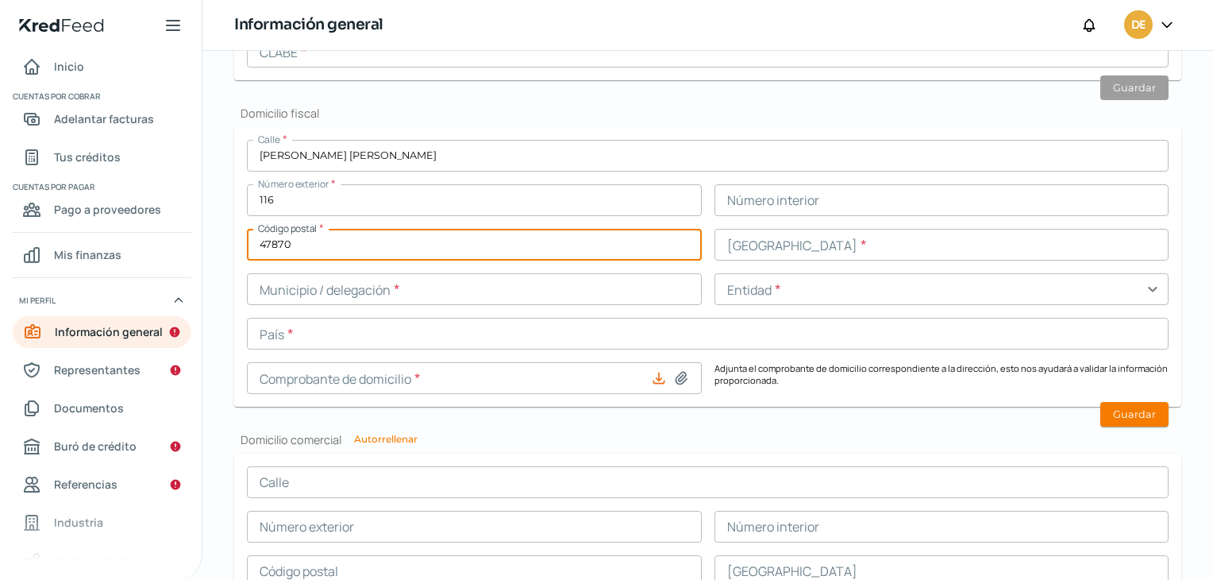
type input "47870"
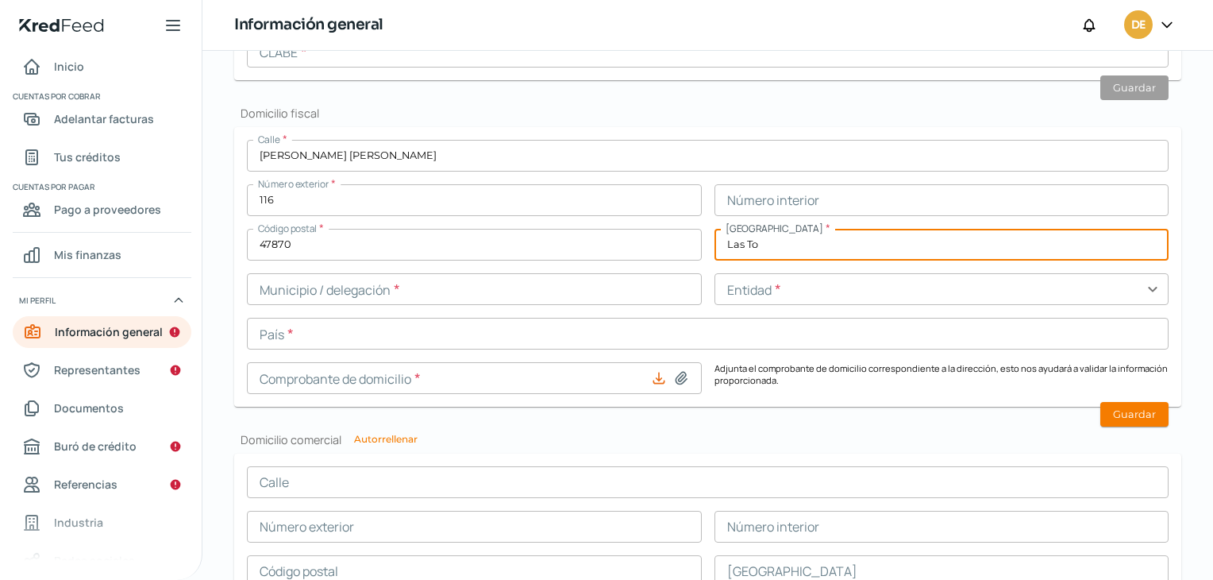
type input "Las [PERSON_NAME]"
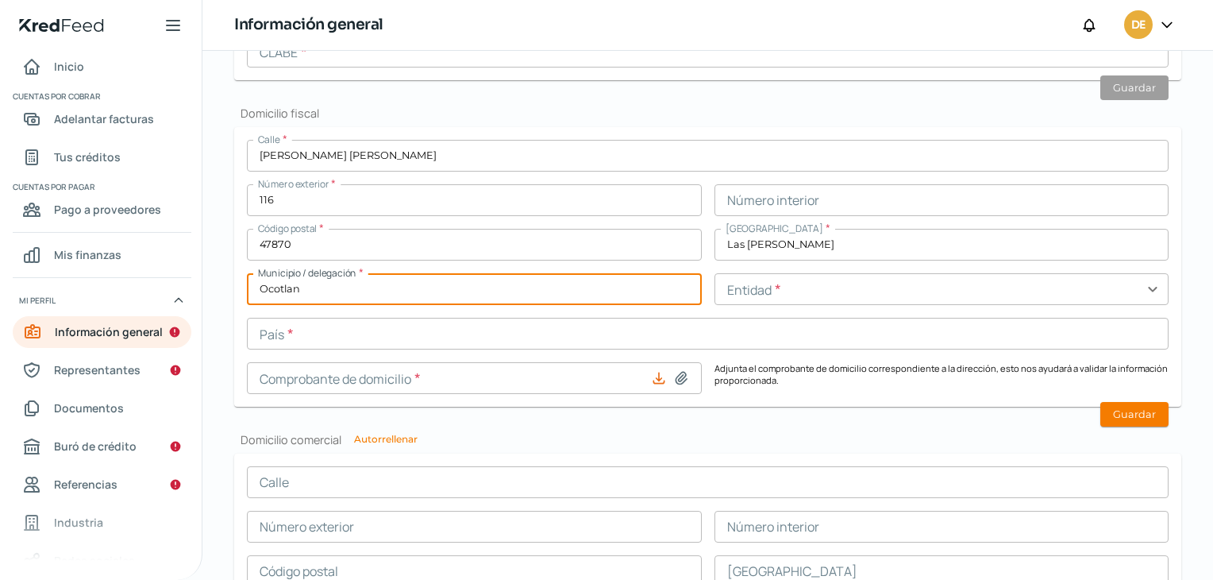
type input "Ocotlan"
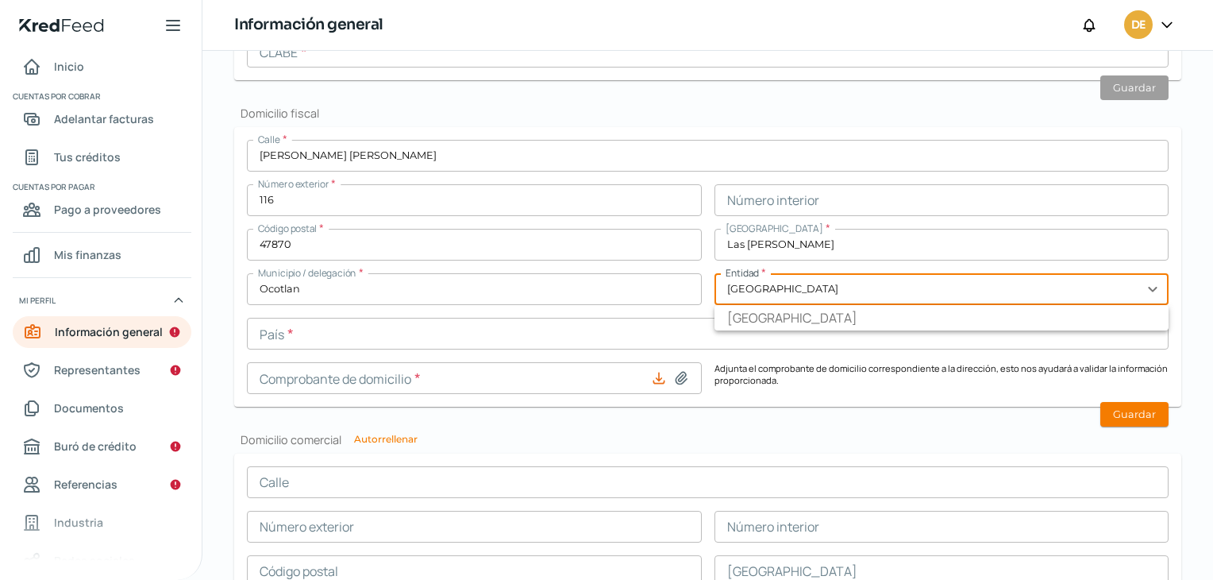
type input "[GEOGRAPHIC_DATA]"
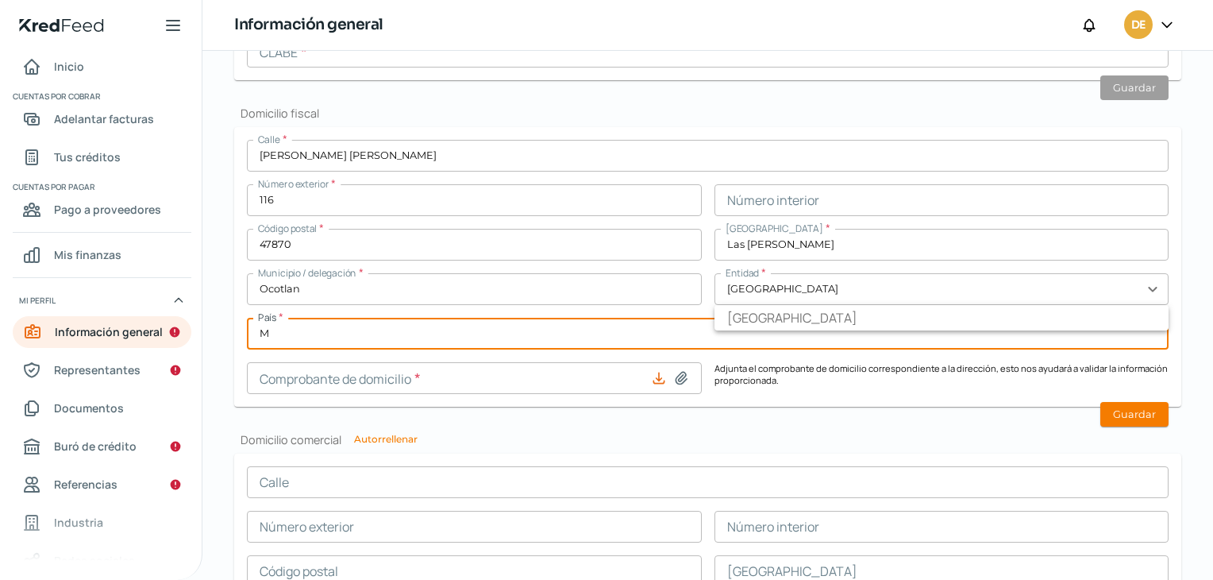
type input "[GEOGRAPHIC_DATA]"
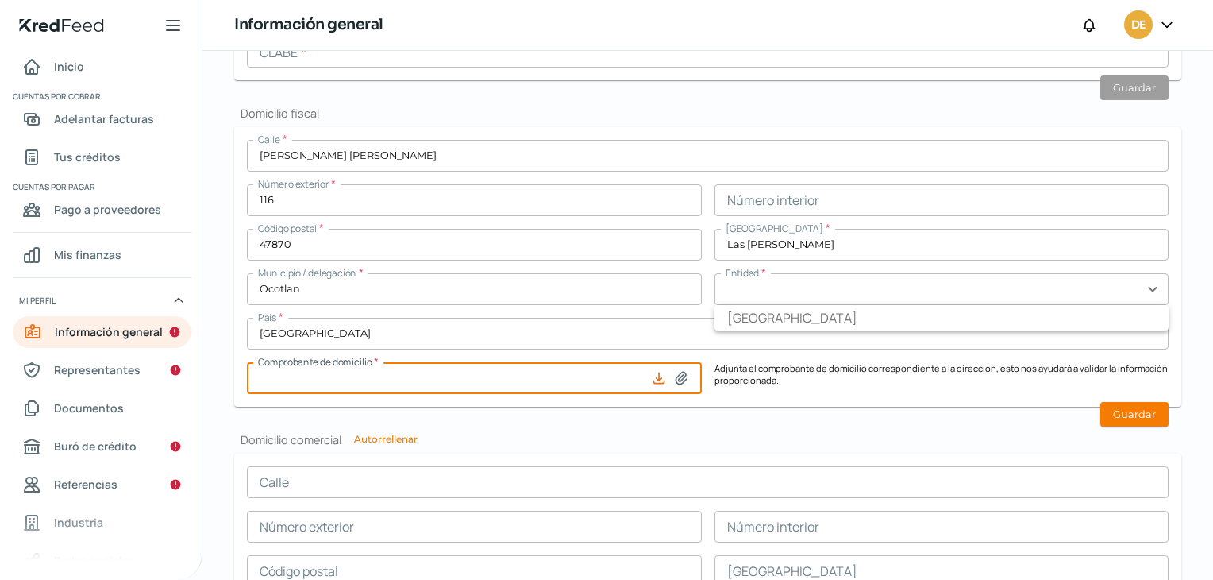
click at [673, 372] on icon at bounding box center [681, 378] width 16 height 16
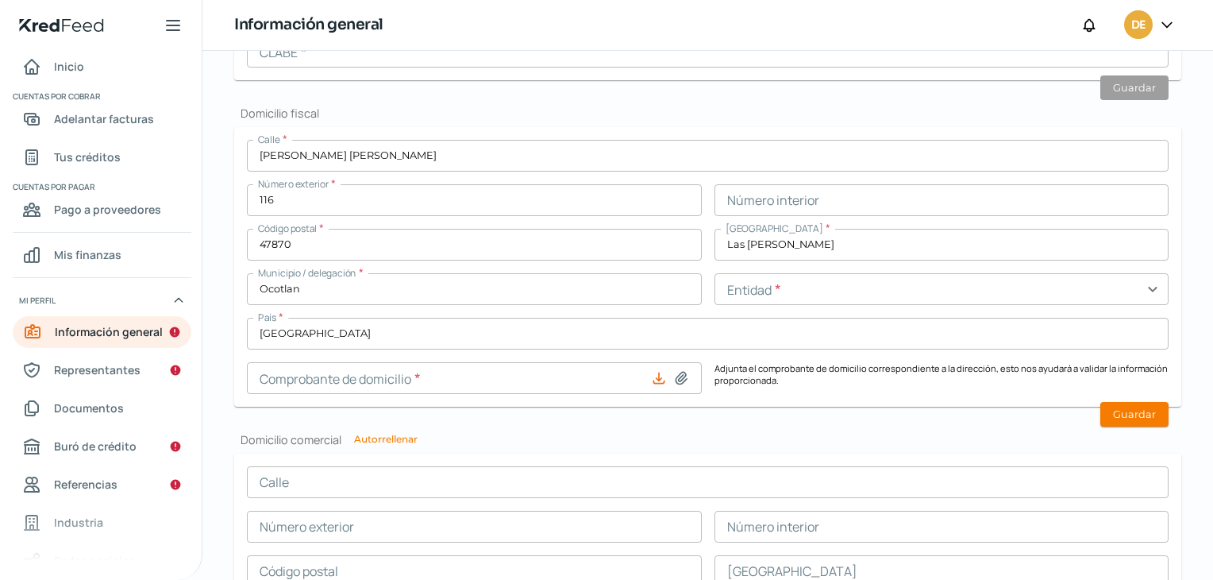
type input "C:\fakepath\Domicilio Fiscal Oficina Inurdec.pdf"
type input "Domicilio Fiscal Oficina Inurdec.pdf"
click at [1141, 417] on button "Guardar" at bounding box center [1134, 414] width 68 height 25
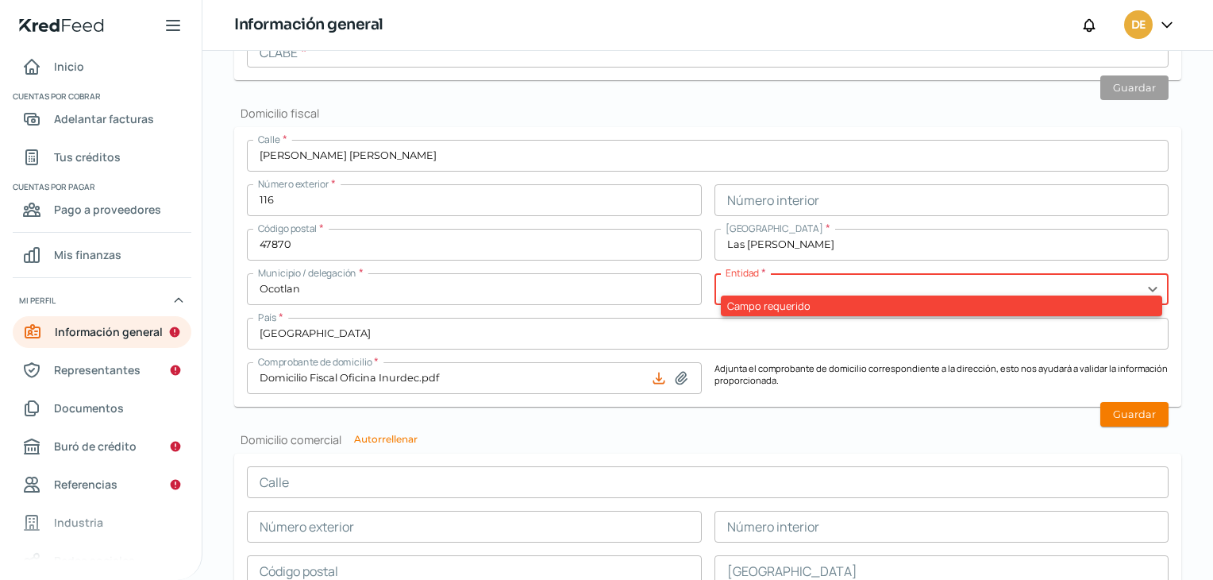
click at [865, 291] on input "text" at bounding box center [942, 289] width 455 height 32
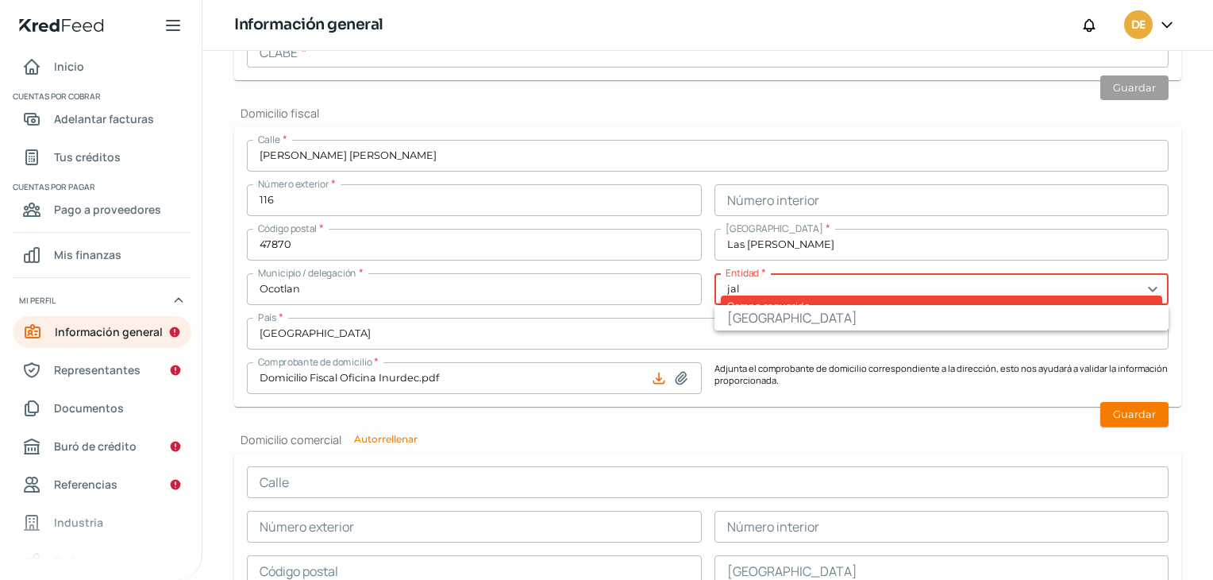
type input "[GEOGRAPHIC_DATA]"
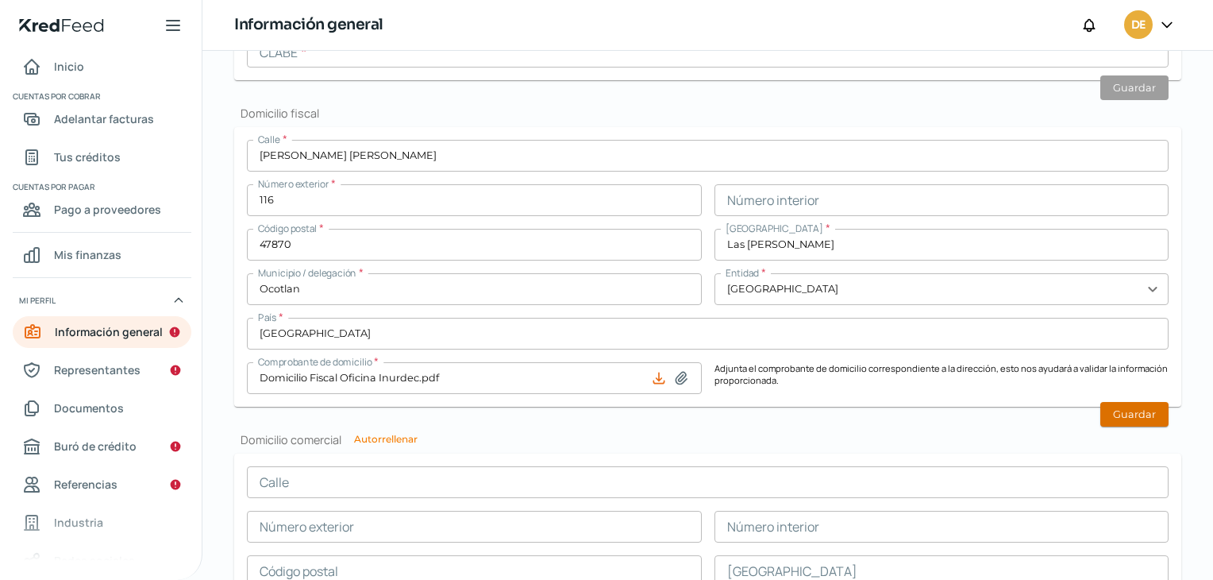
click at [1122, 404] on button "Guardar" at bounding box center [1134, 414] width 68 height 25
click at [383, 434] on button "Autorrellenar" at bounding box center [386, 439] width 64 height 10
type input "[PERSON_NAME] [PERSON_NAME]"
type input "116"
type input "47870"
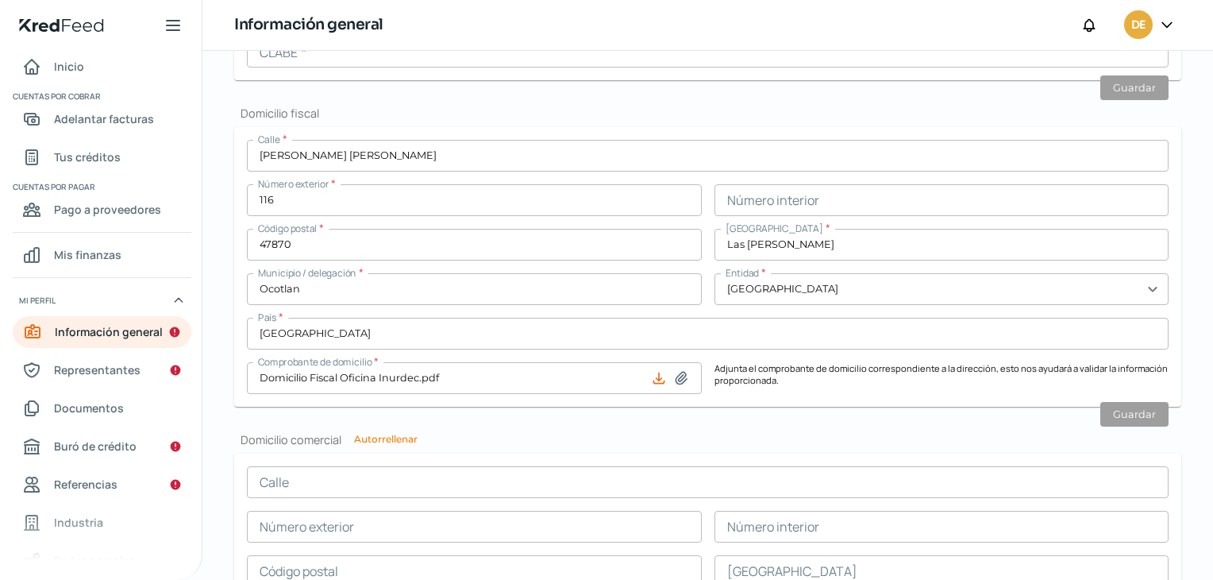
type input "Las [PERSON_NAME]"
type input "Ocotlan"
type input "[GEOGRAPHIC_DATA]"
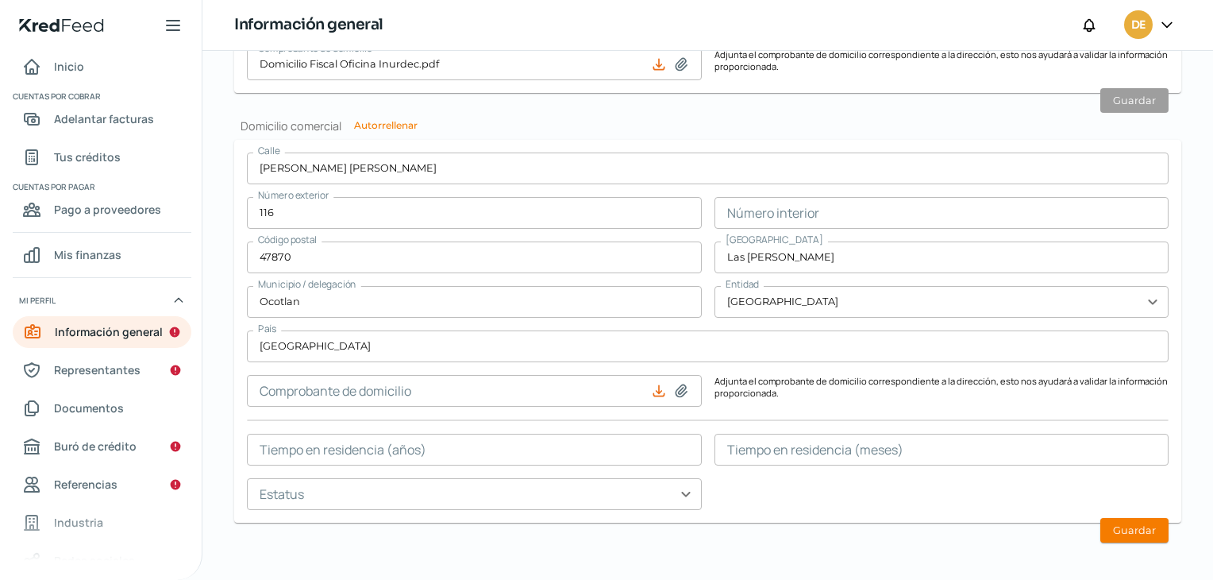
scroll to position [967, 0]
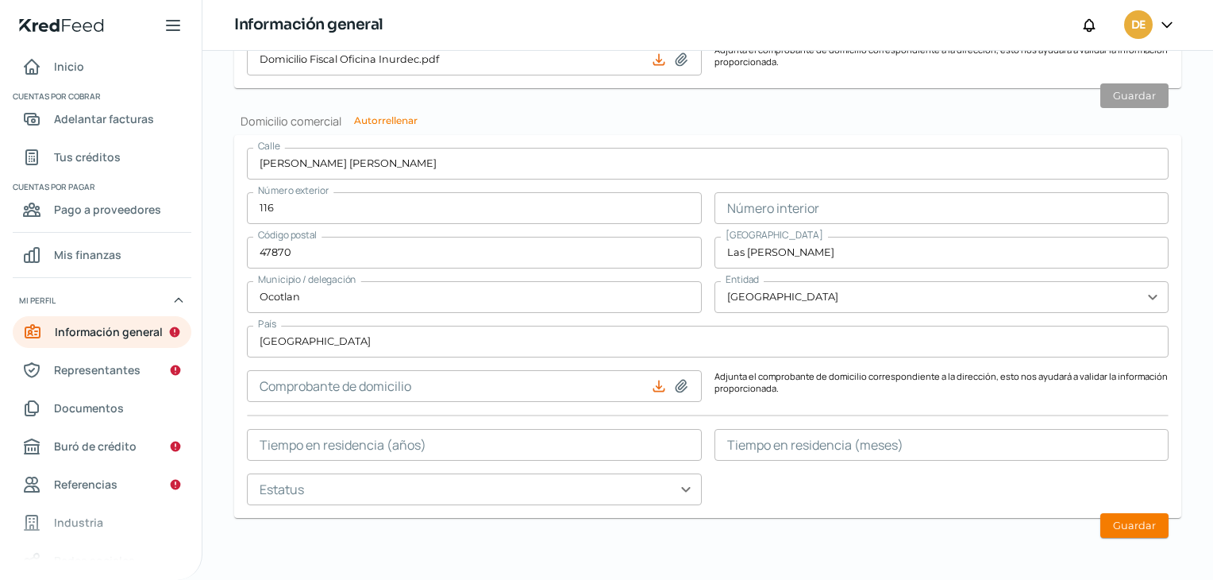
click at [673, 386] on icon at bounding box center [681, 386] width 16 height 16
type input "C:\fakepath\Domicilio Fiscal Oficina Inurdec.pdf"
type input "Domicilio Fiscal Oficina Inurdec.pdf"
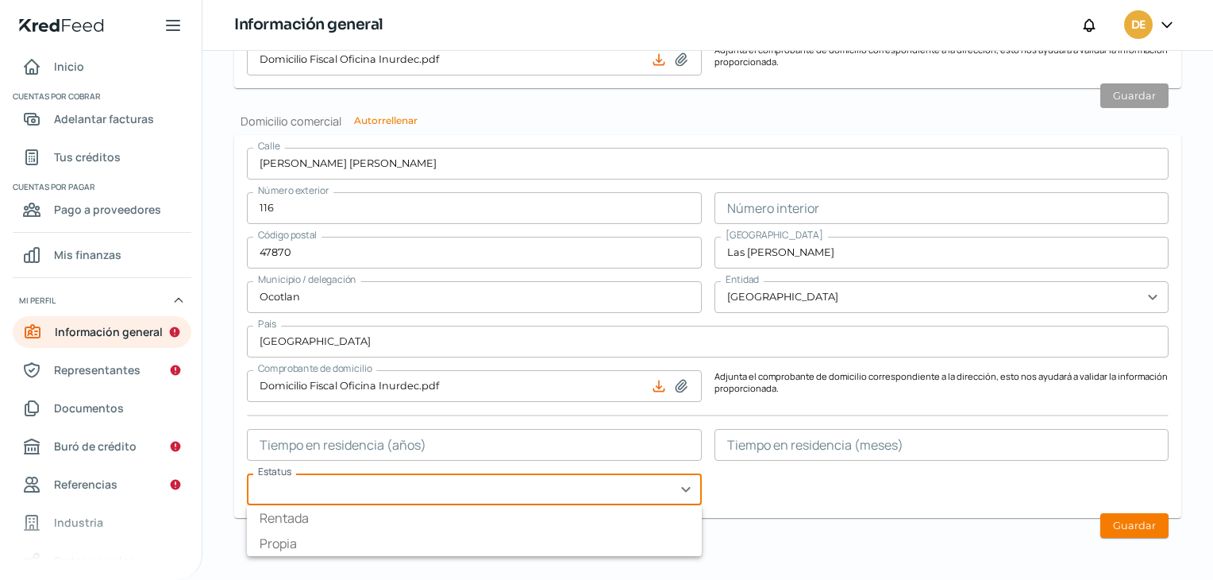
click at [412, 495] on input "text" at bounding box center [474, 489] width 455 height 32
click at [360, 499] on input "text" at bounding box center [474, 489] width 455 height 32
click at [349, 503] on div "Estatus expand_more Rentada Propia" at bounding box center [474, 489] width 455 height 32
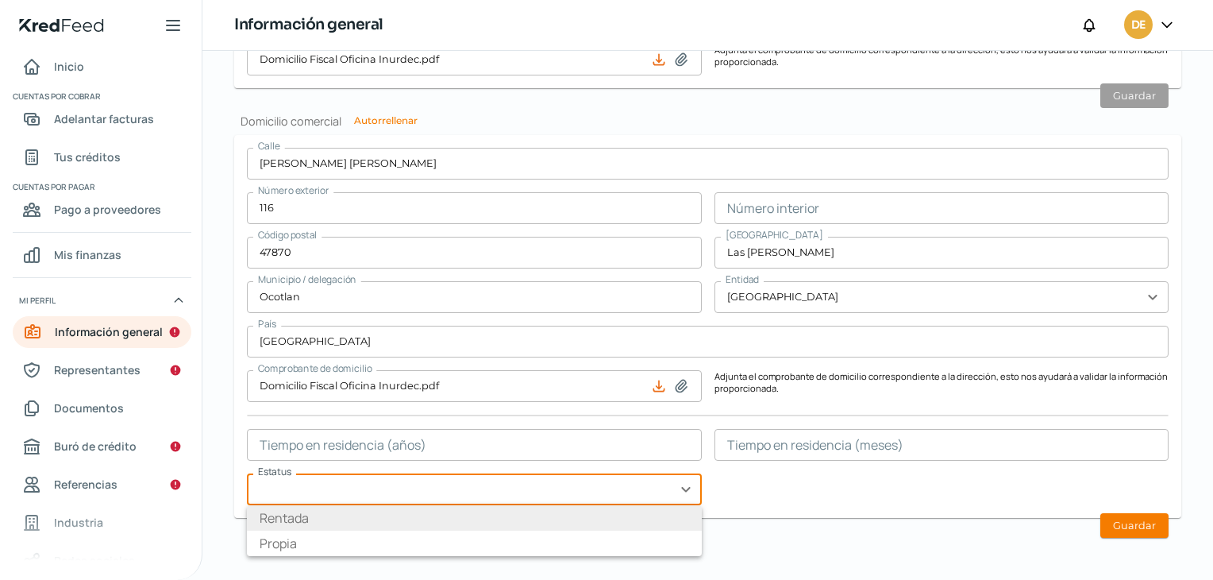
click at [349, 505] on li "Rentada" at bounding box center [474, 517] width 455 height 25
type input "Rentada"
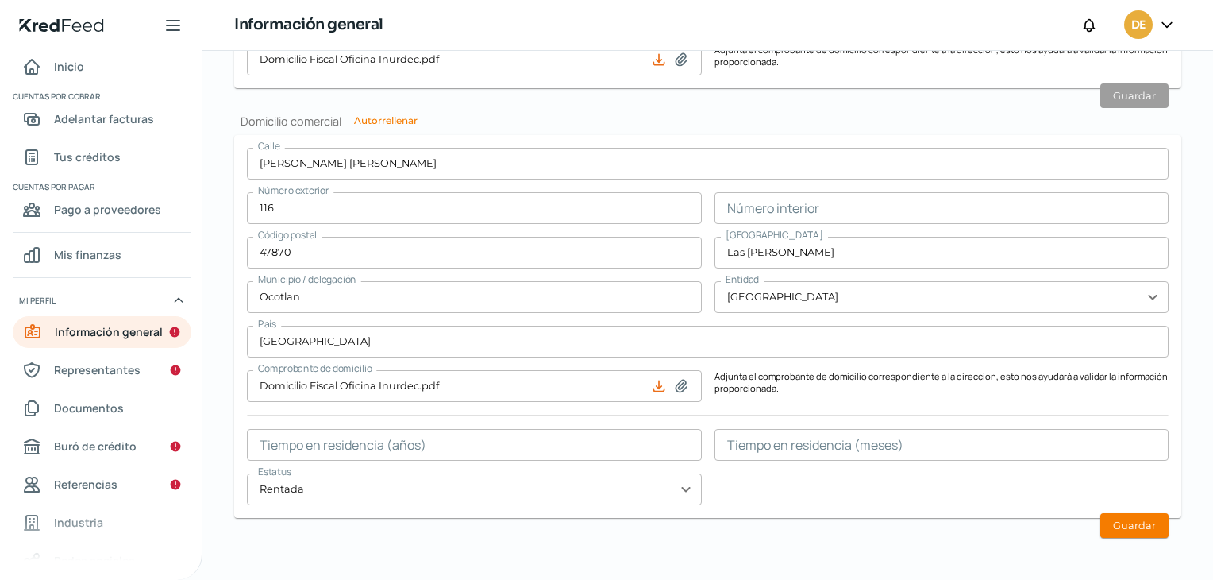
click at [505, 439] on input "text" at bounding box center [474, 445] width 455 height 32
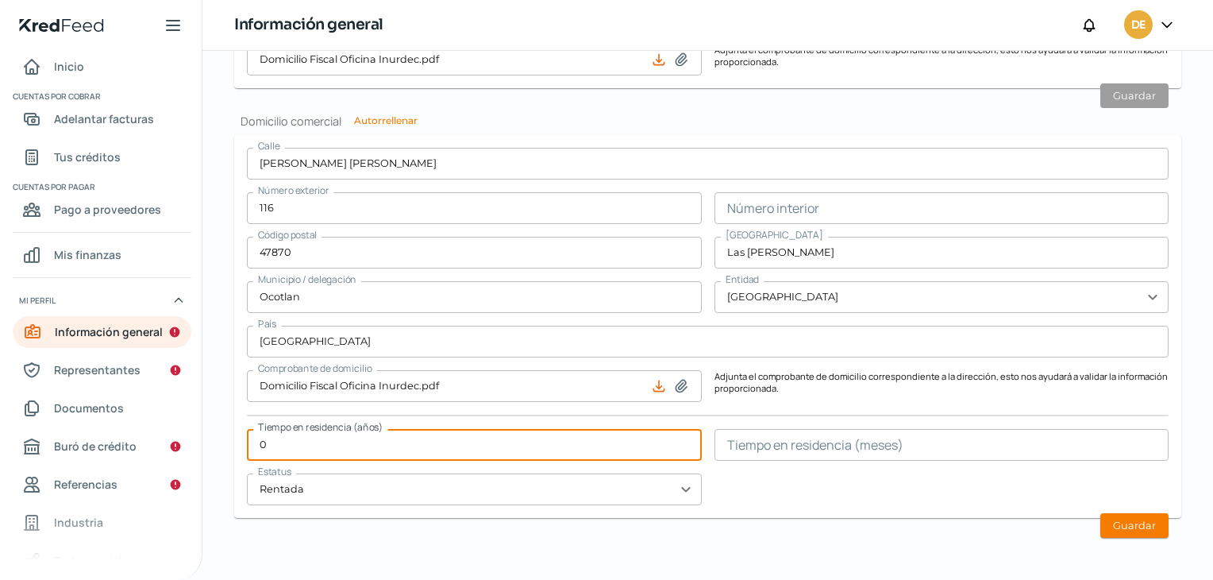
type input "0"
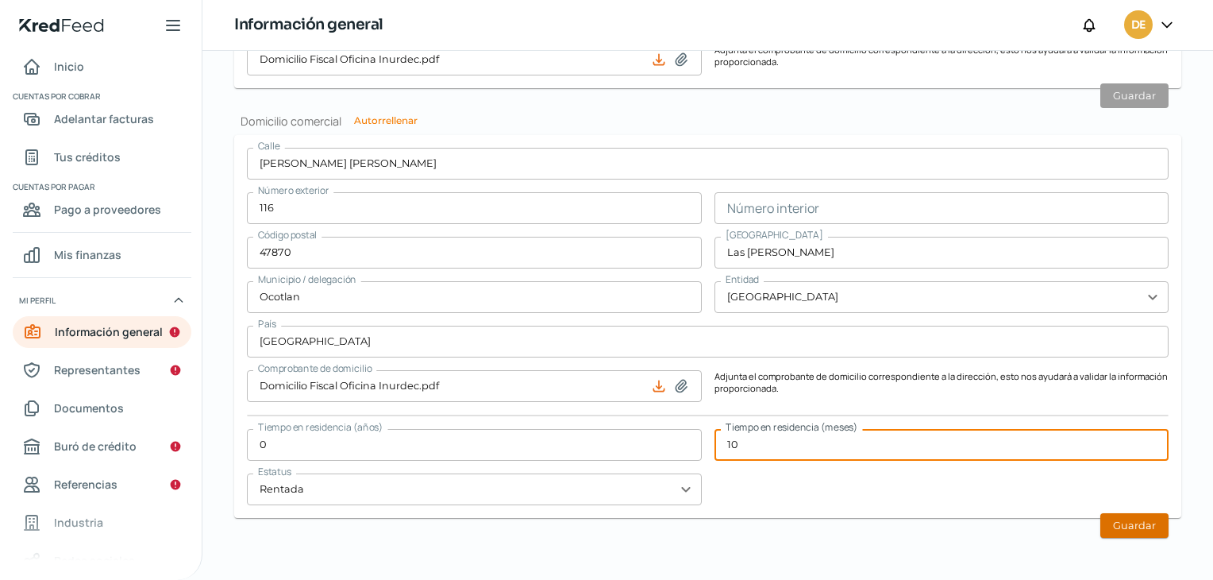
type input "10"
click at [1100, 522] on button "Guardar" at bounding box center [1134, 525] width 68 height 25
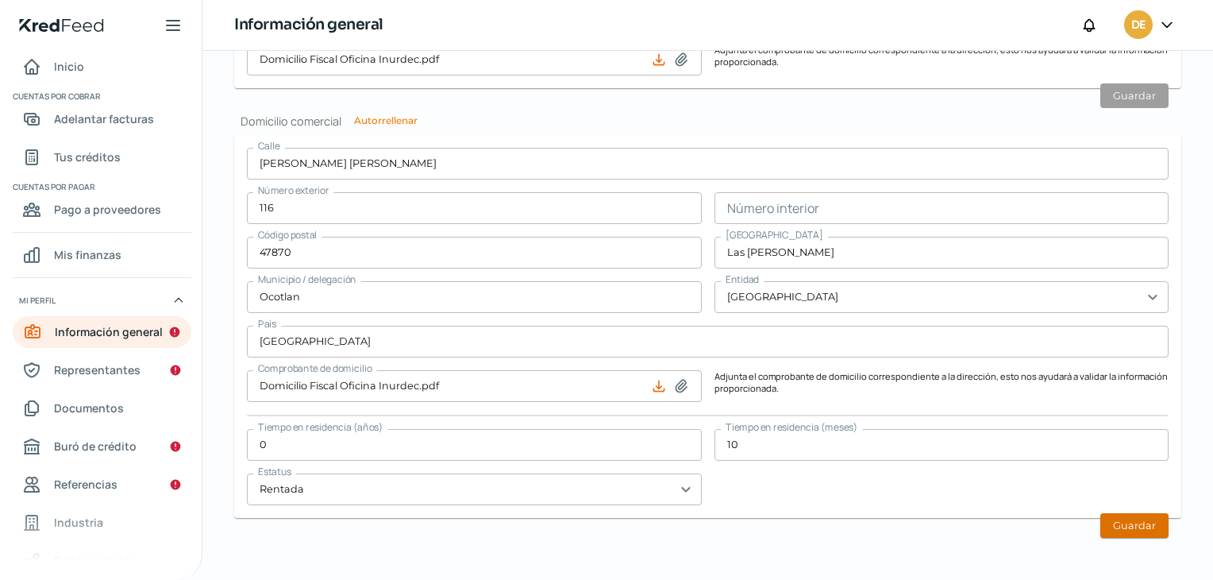
click at [1100, 522] on button "Guardar" at bounding box center [1134, 525] width 68 height 25
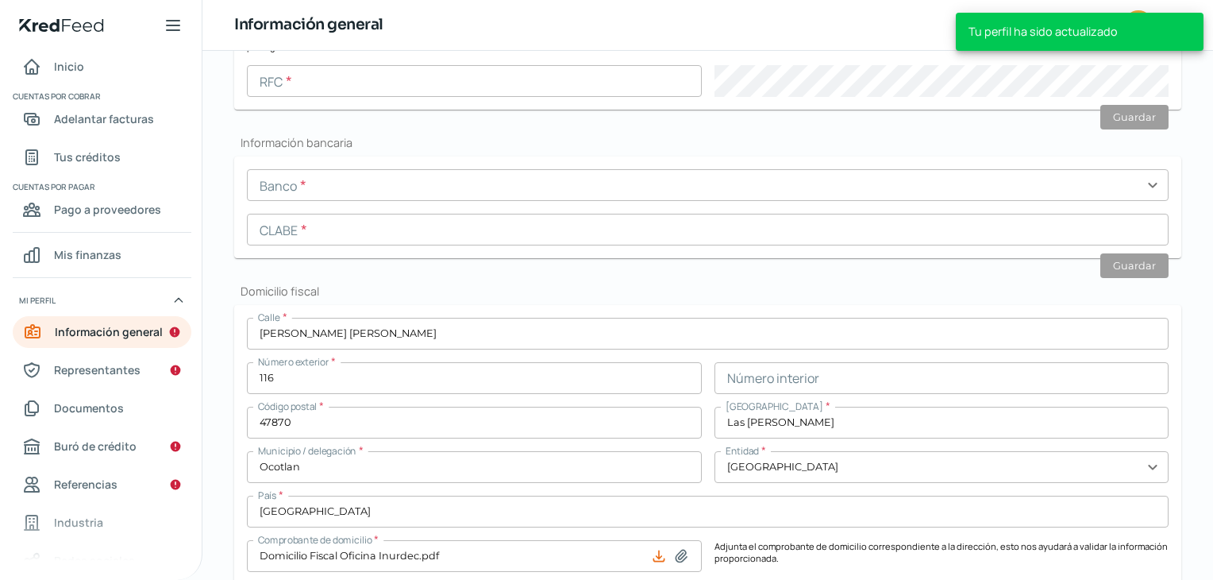
scroll to position [484, 0]
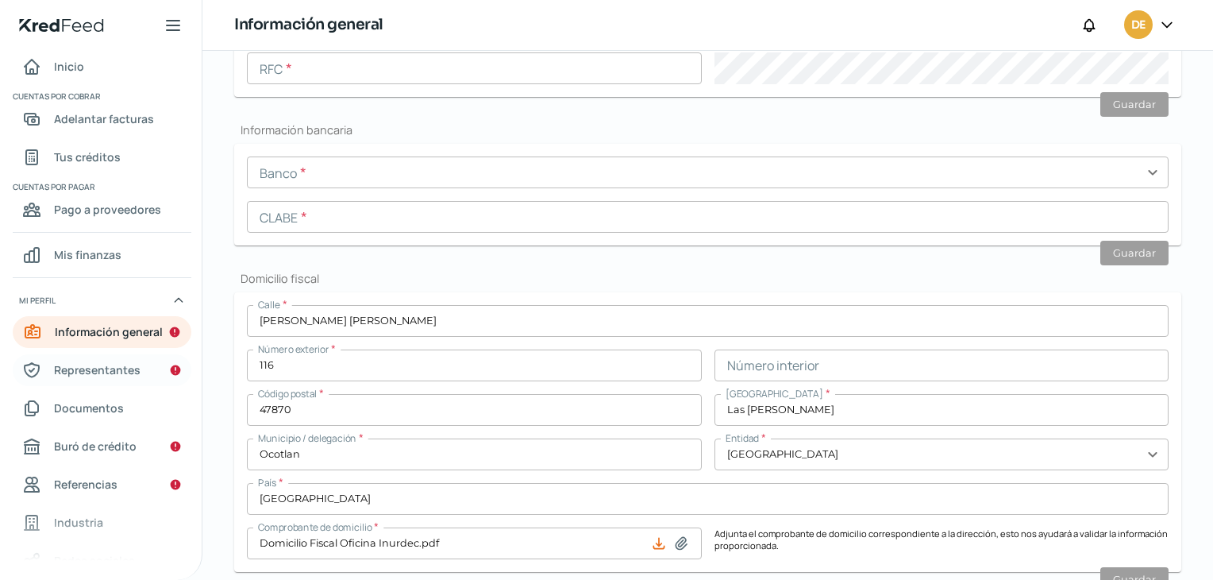
click at [94, 375] on span "Representantes" at bounding box center [97, 370] width 87 height 20
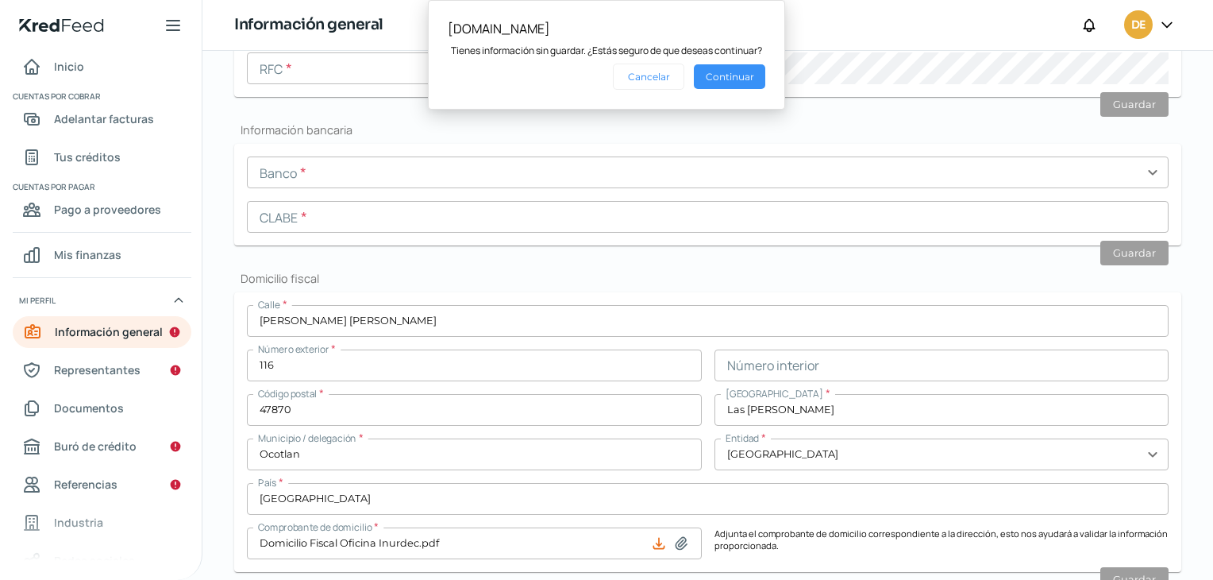
click at [711, 79] on button "Continuar" at bounding box center [729, 76] width 71 height 25
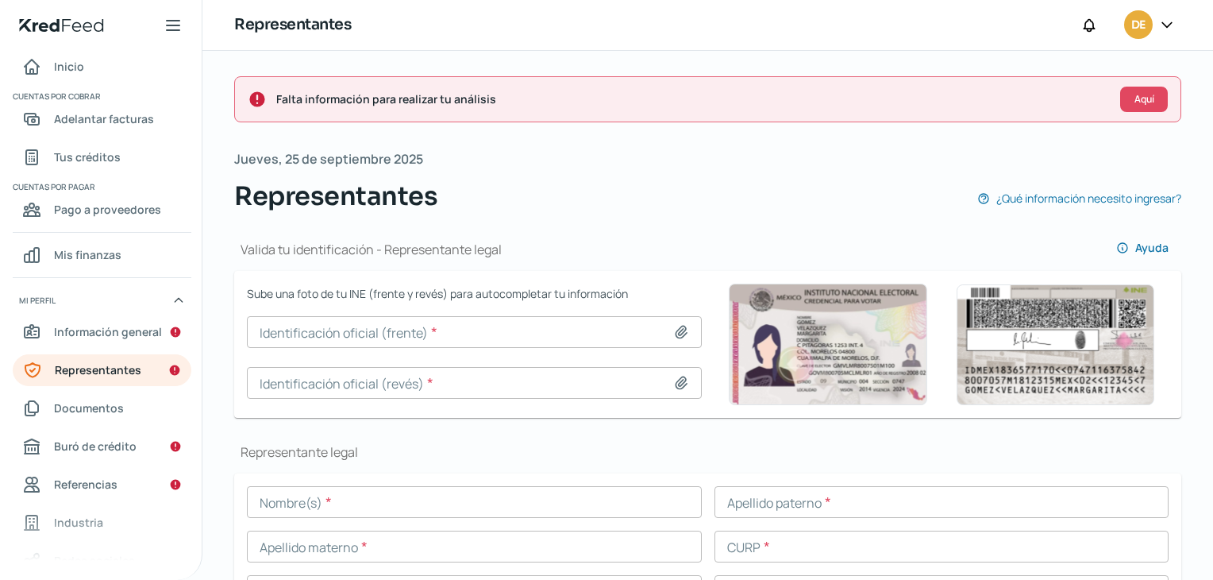
click at [673, 328] on icon at bounding box center [681, 332] width 16 height 16
type input "C:\fakepath\INE 1.jpg"
type input "INE 1.jpg"
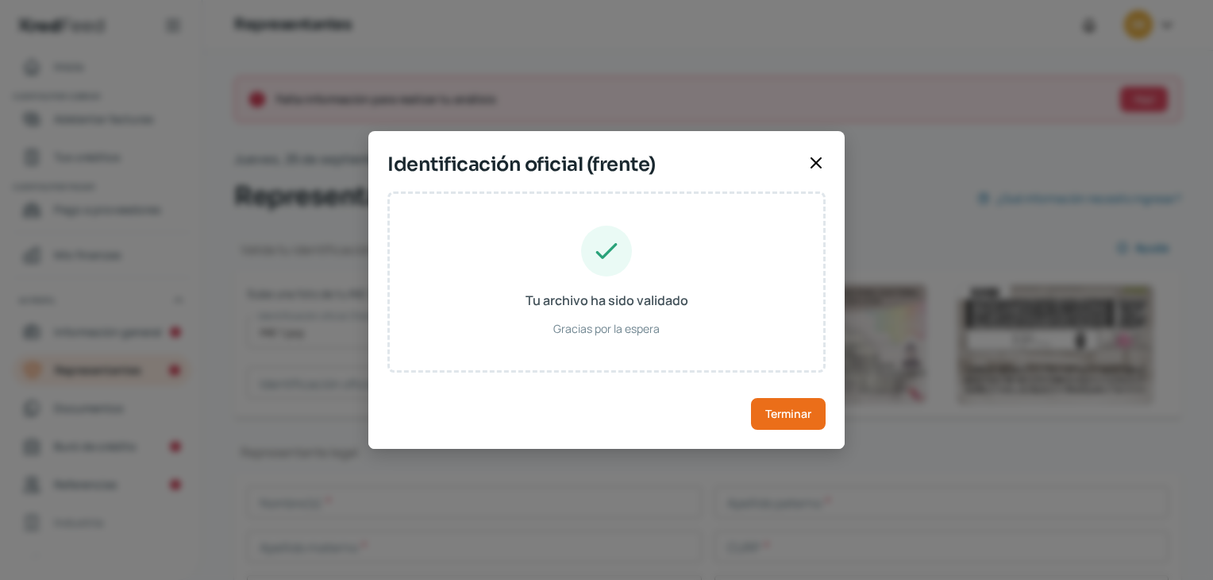
type input "[PERSON_NAME]"
type input "IIBJ580624HJCXCN05"
type input "IGBCJN58062414H100"
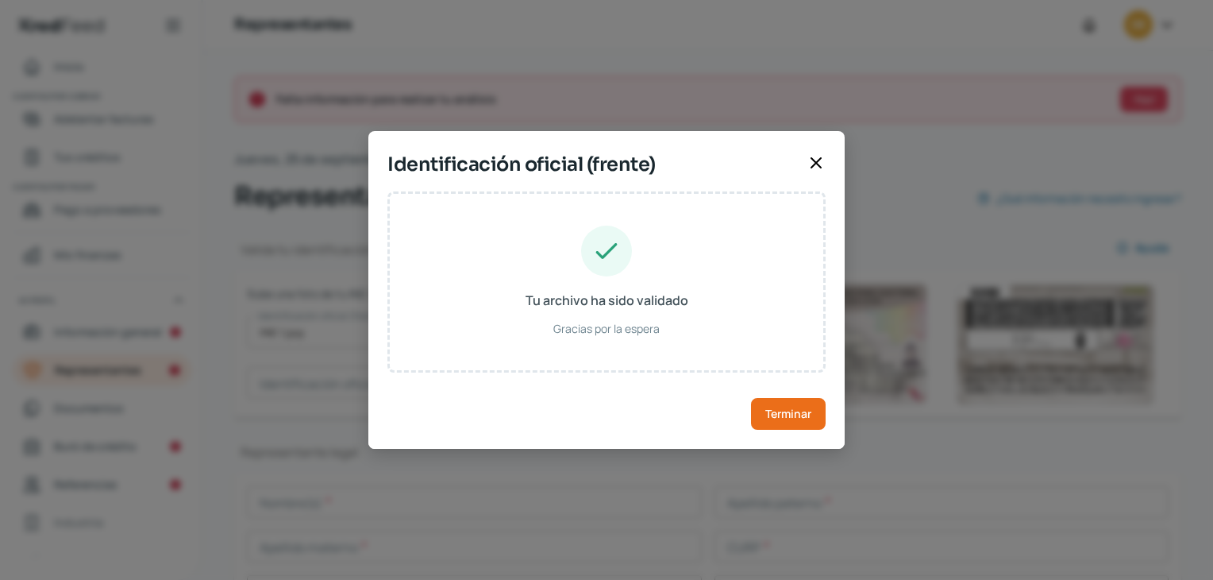
type input "[DATE]"
type input "Hombre"
click at [772, 417] on span "Terminar" at bounding box center [788, 413] width 46 height 11
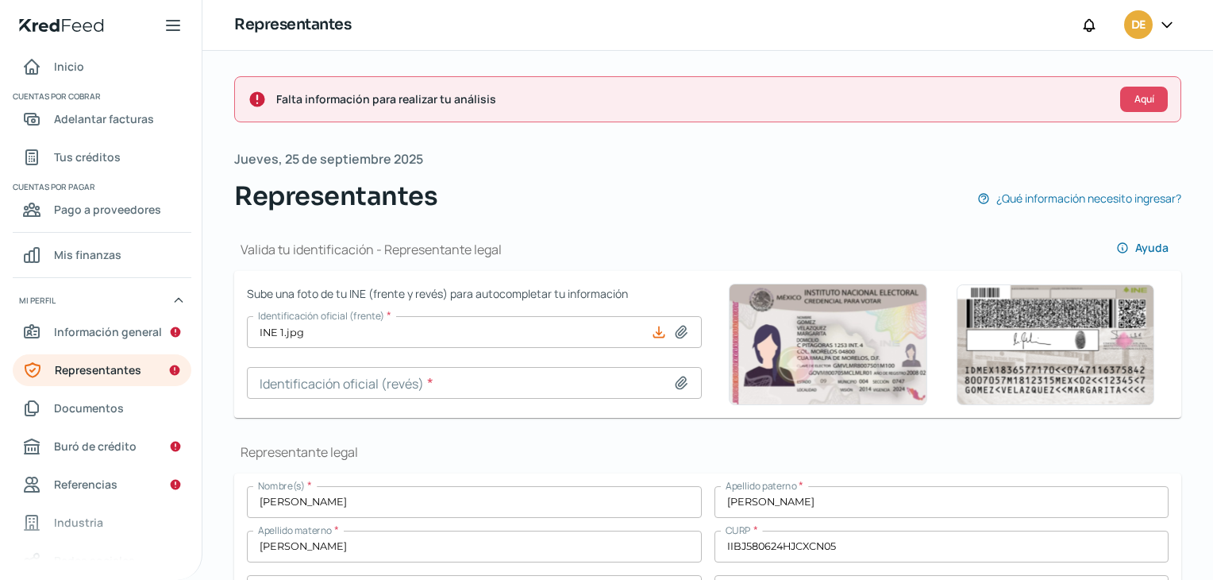
drag, startPoint x: 674, startPoint y: 388, endPoint x: 661, endPoint y: 391, distance: 13.9
click at [661, 391] on input at bounding box center [474, 383] width 455 height 32
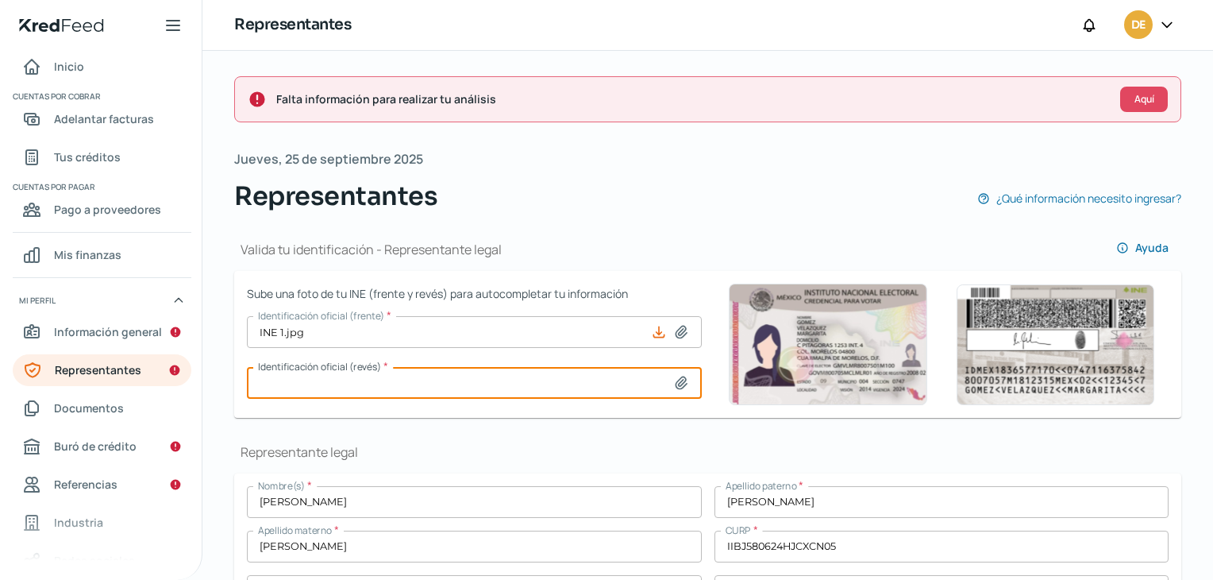
type input "C:\fakepath\INE 2.jpg"
type input "INE 2.jpg"
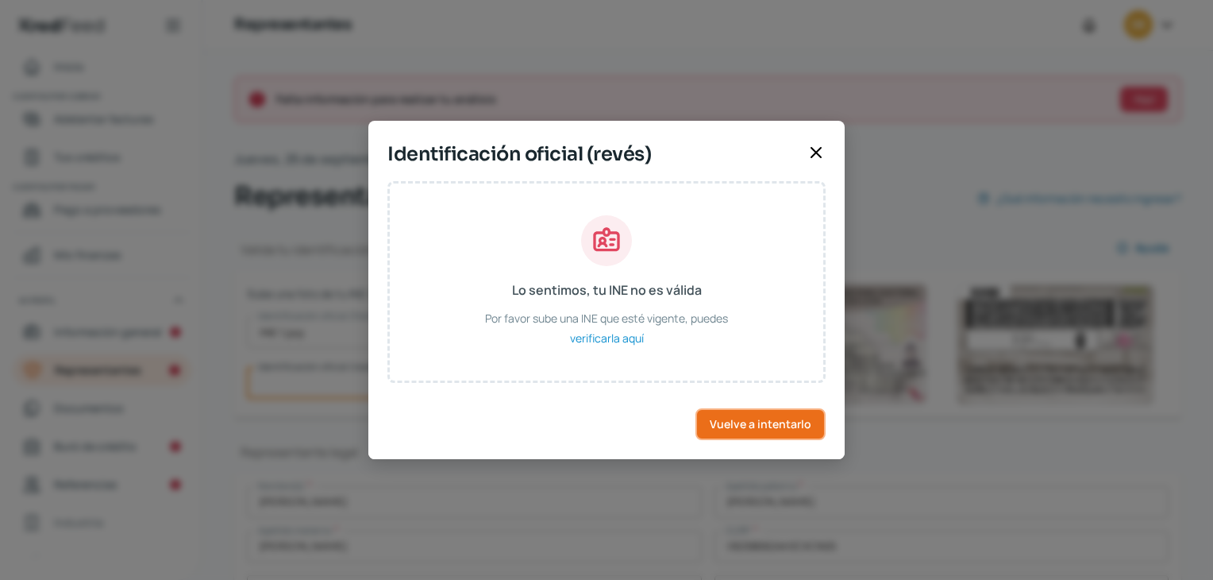
click at [715, 420] on button "Vuelve a intentarlo" at bounding box center [761, 424] width 130 height 32
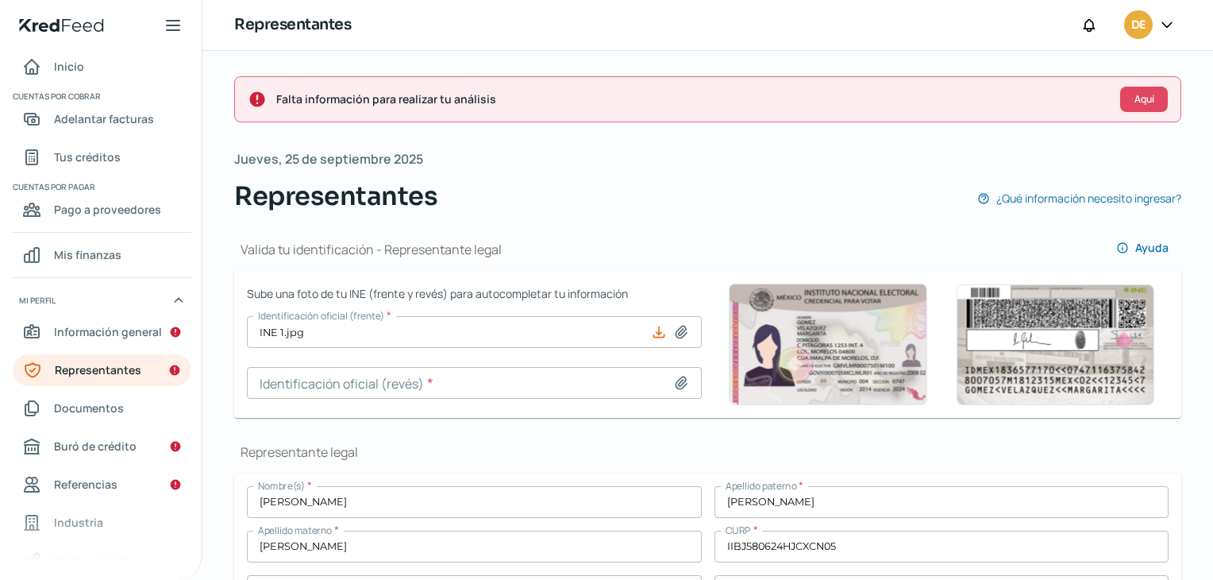
click at [673, 376] on icon at bounding box center [681, 383] width 16 height 16
type input "C:\fakepath\INE 2.jpg"
type input "INE 2.jpg"
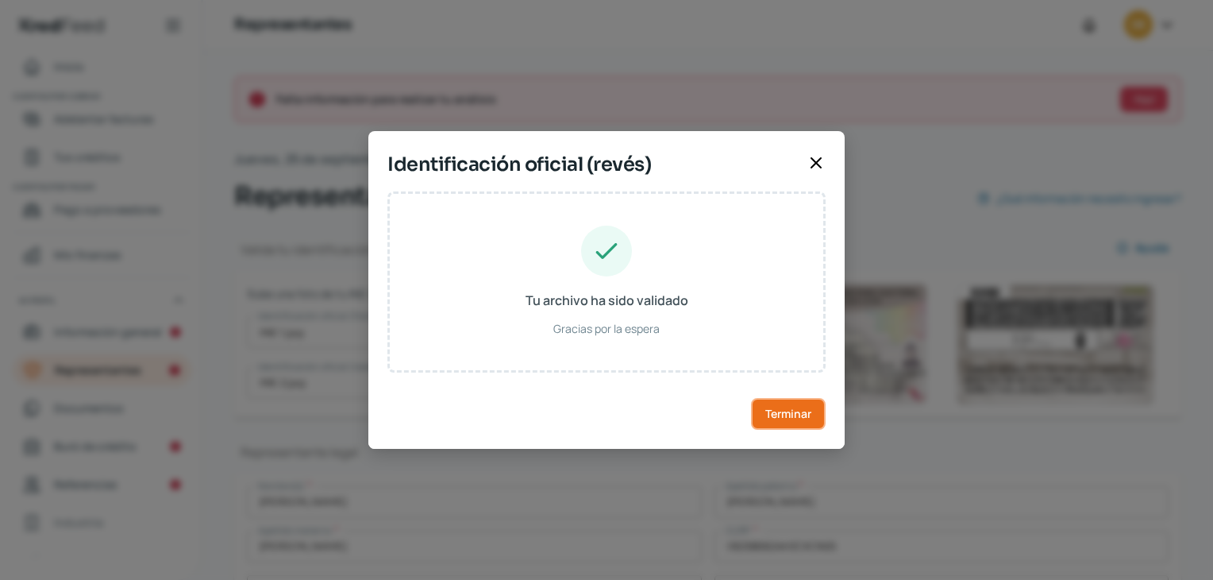
click at [785, 410] on span "Terminar" at bounding box center [788, 413] width 46 height 11
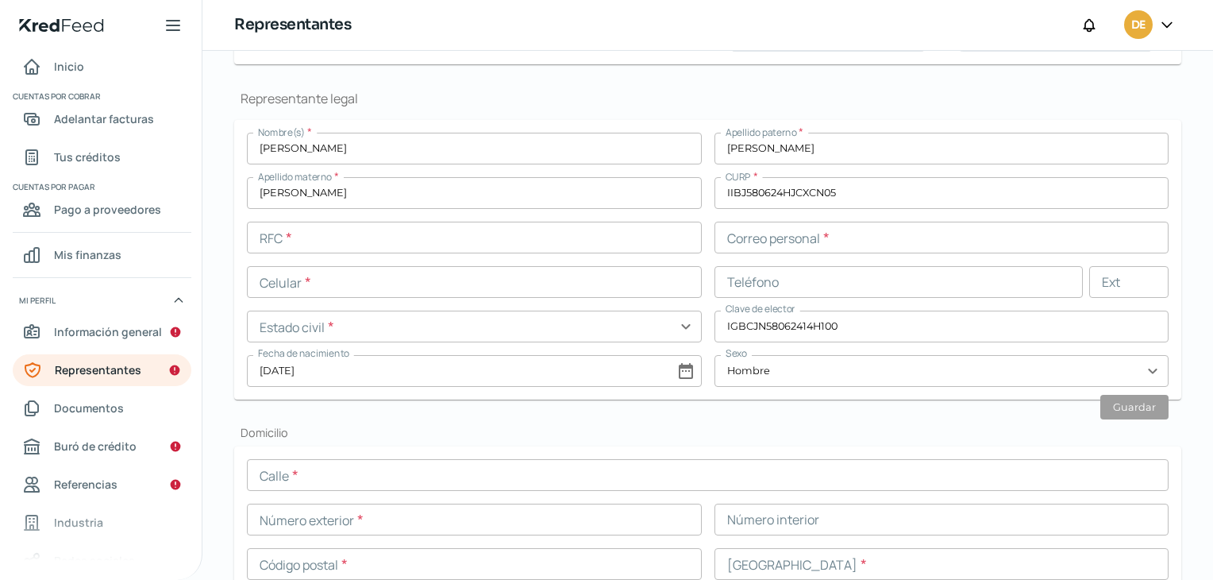
scroll to position [391, 0]
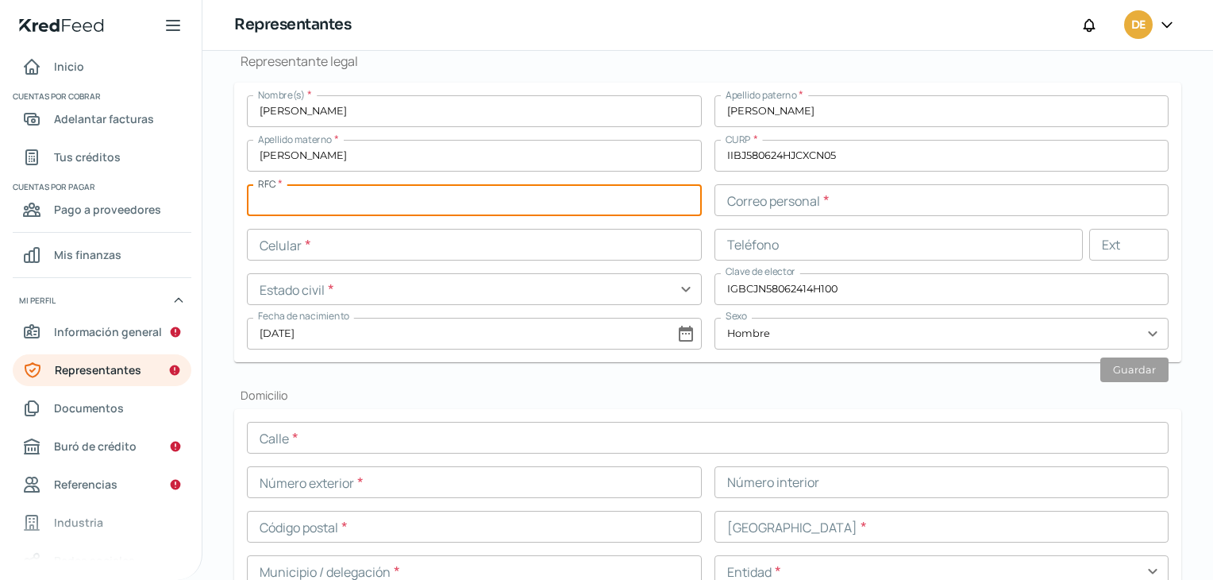
click at [291, 201] on input "text" at bounding box center [474, 200] width 455 height 32
paste input "IIBJ580624569"
type input "IIBJ580624569"
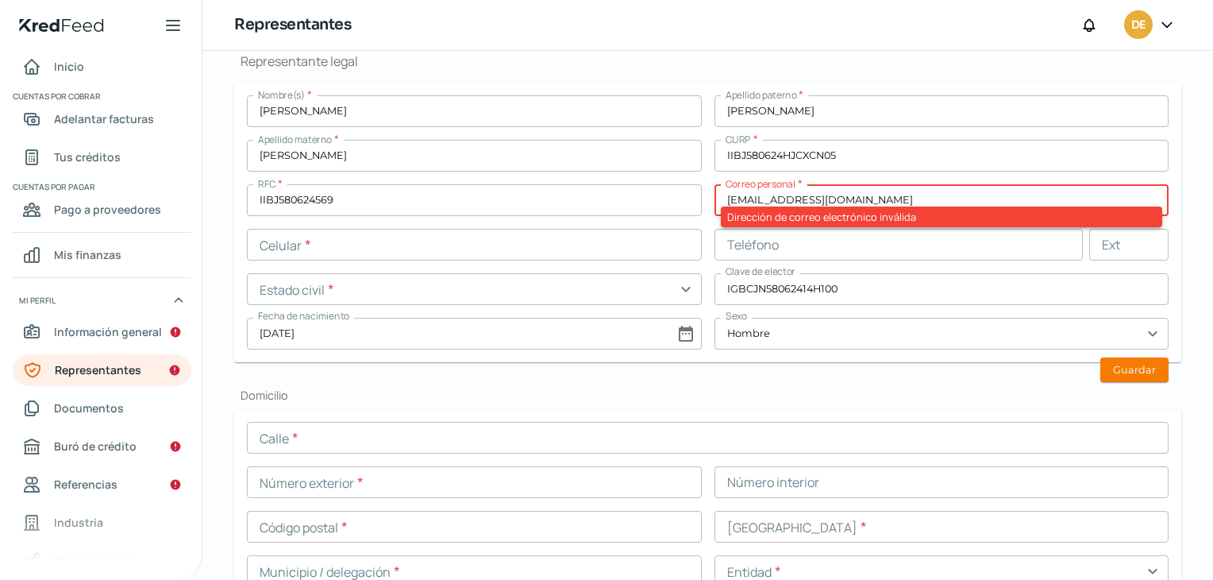
type input "[EMAIL_ADDRESS][DOMAIN_NAME]"
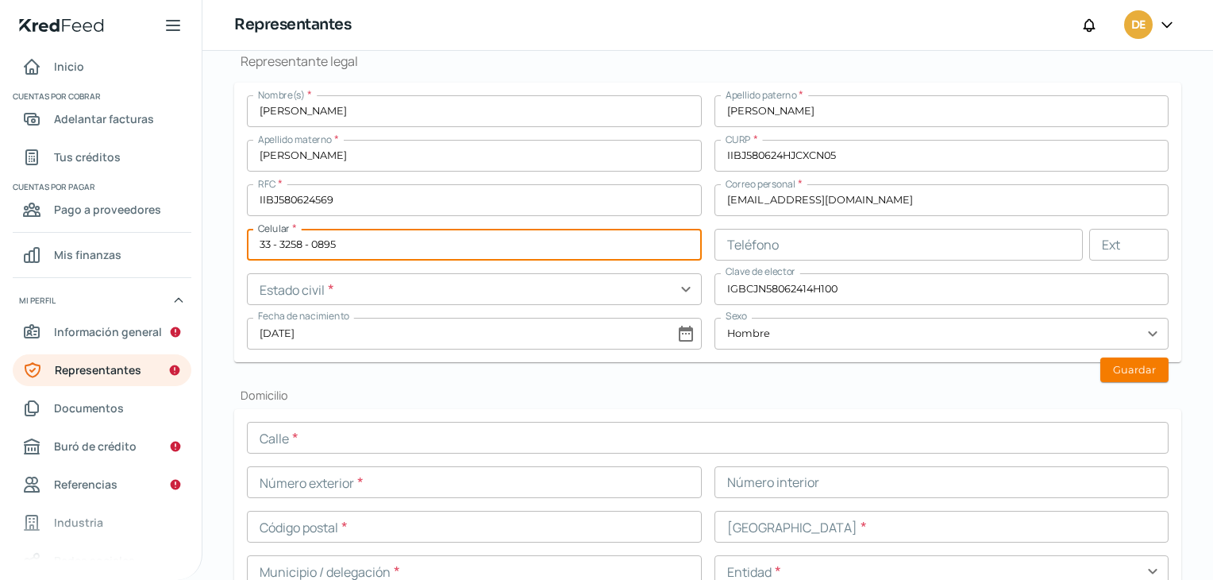
type input "33 - 3258 - 0895"
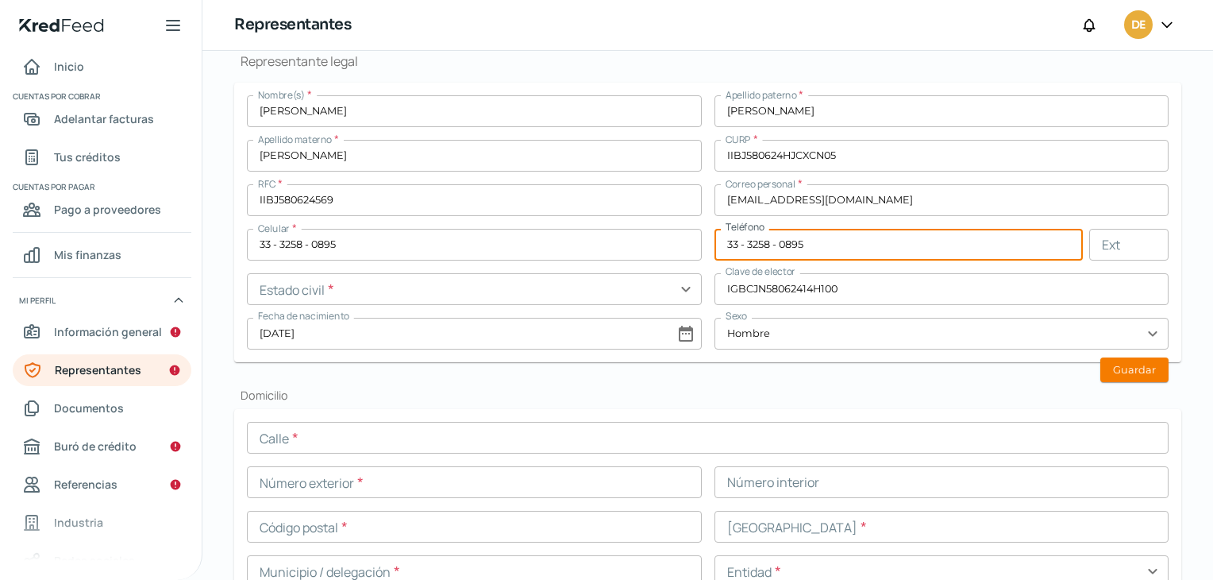
type input "33 - 3258 - 0895"
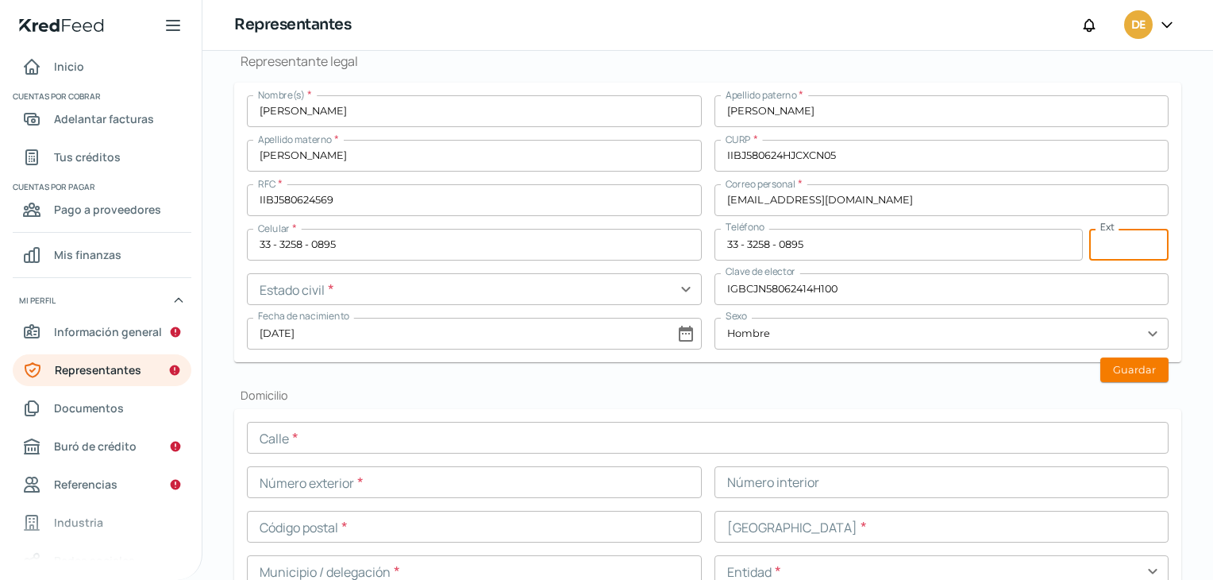
click at [1112, 372] on button "Guardar" at bounding box center [1134, 369] width 68 height 25
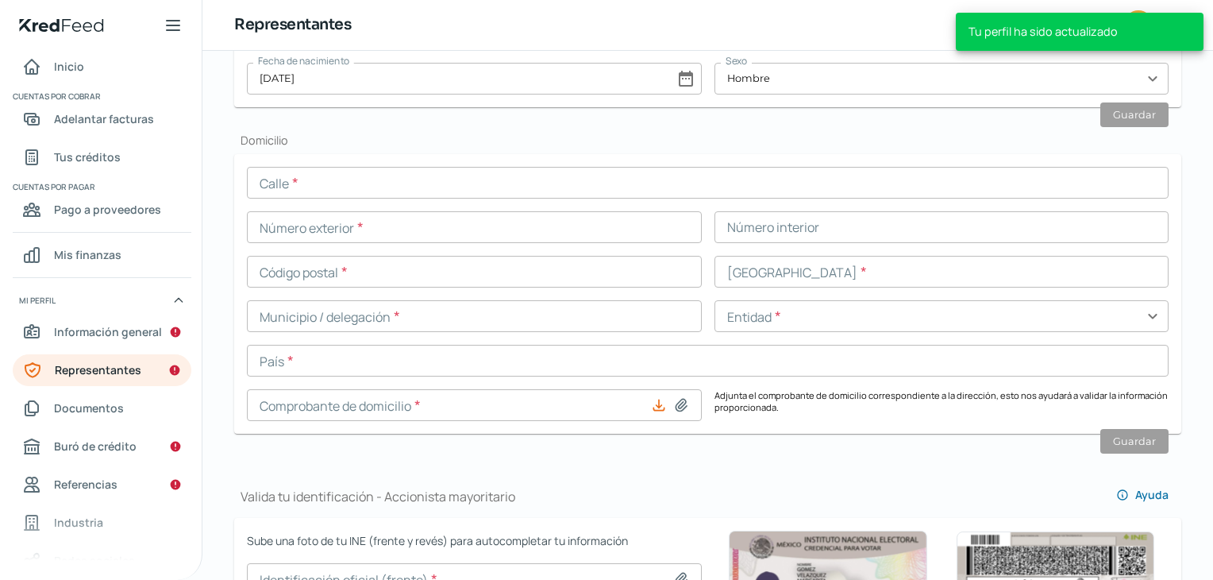
scroll to position [753, 0]
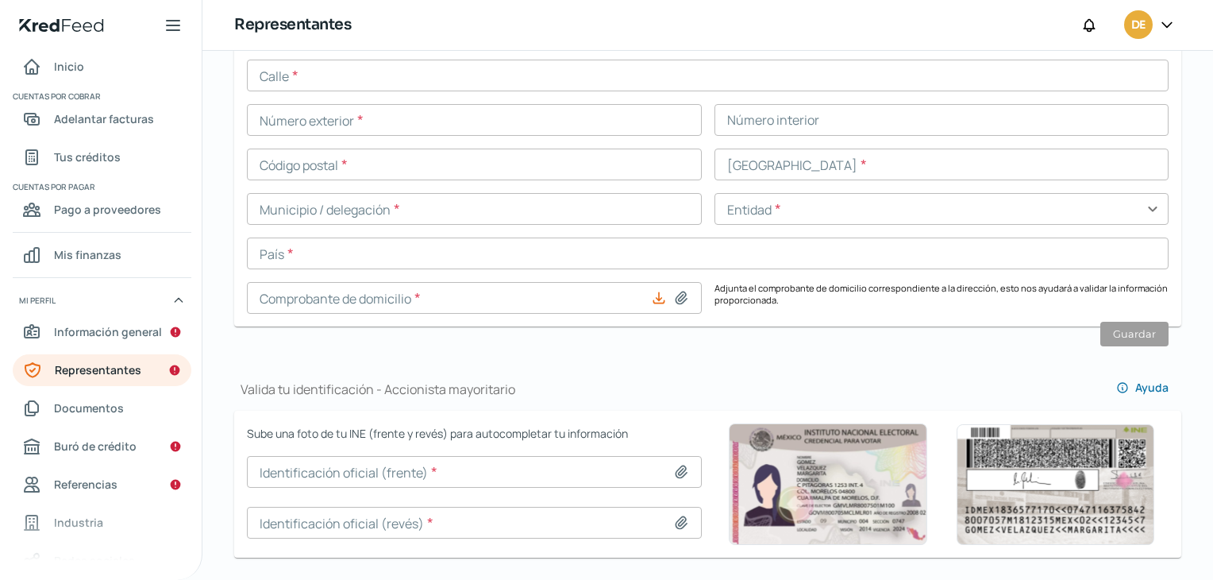
click at [283, 84] on input "text" at bounding box center [708, 76] width 922 height 32
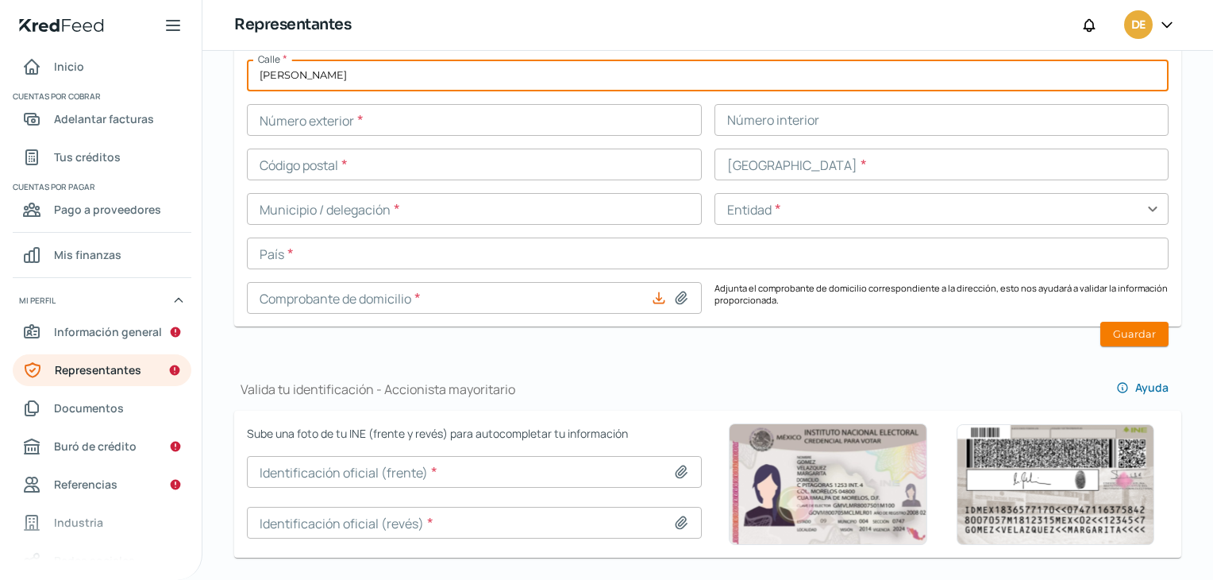
type input "[PERSON_NAME] [PERSON_NAME]"
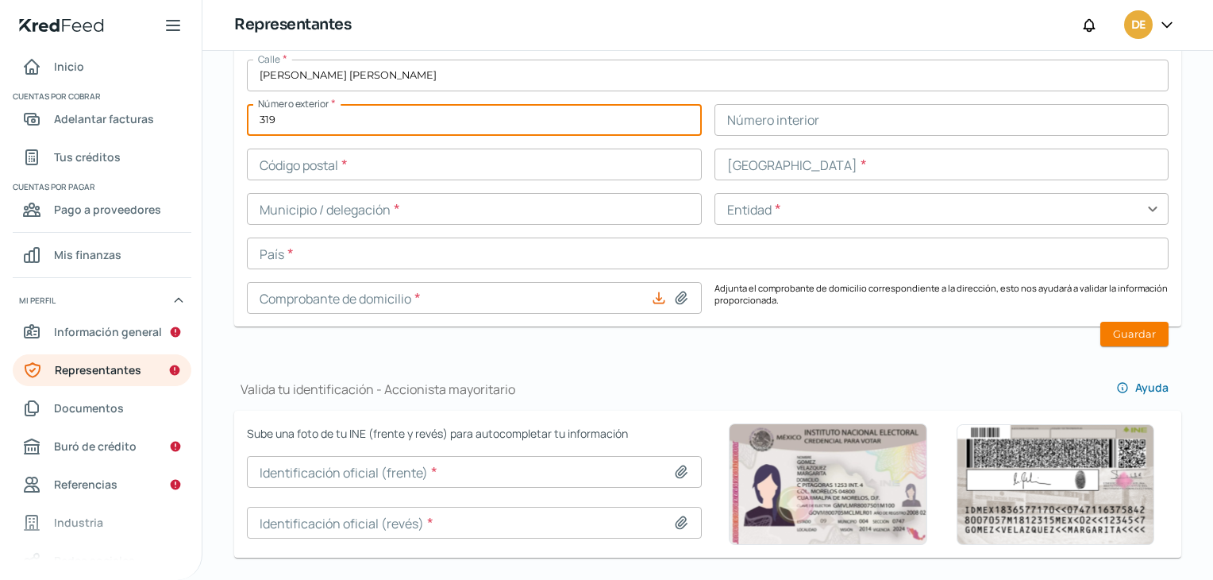
type input "319"
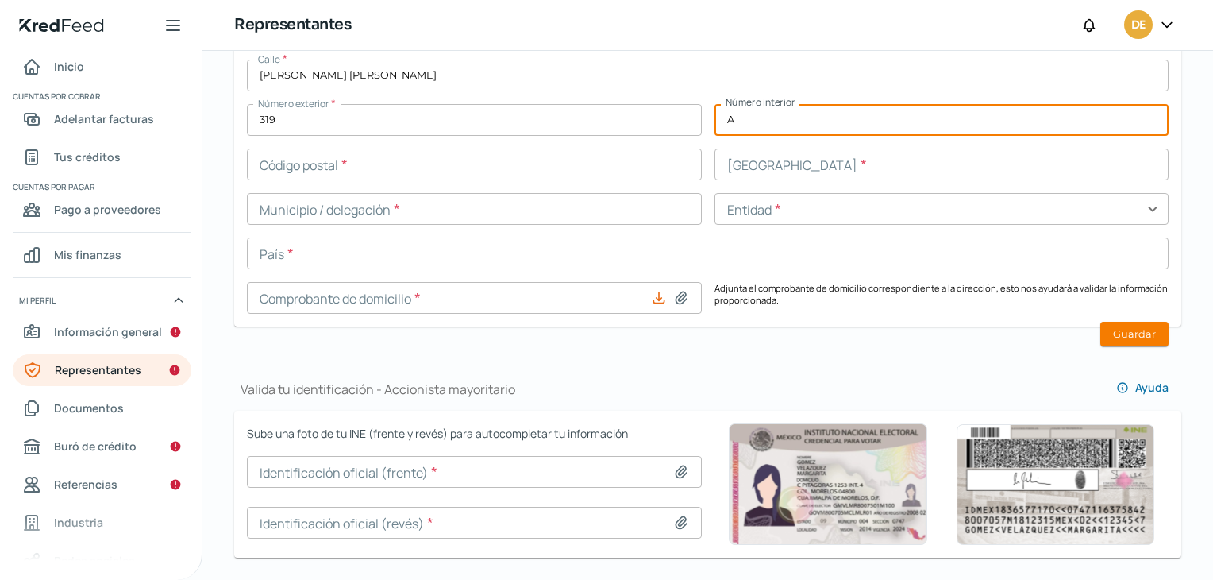
type input "A"
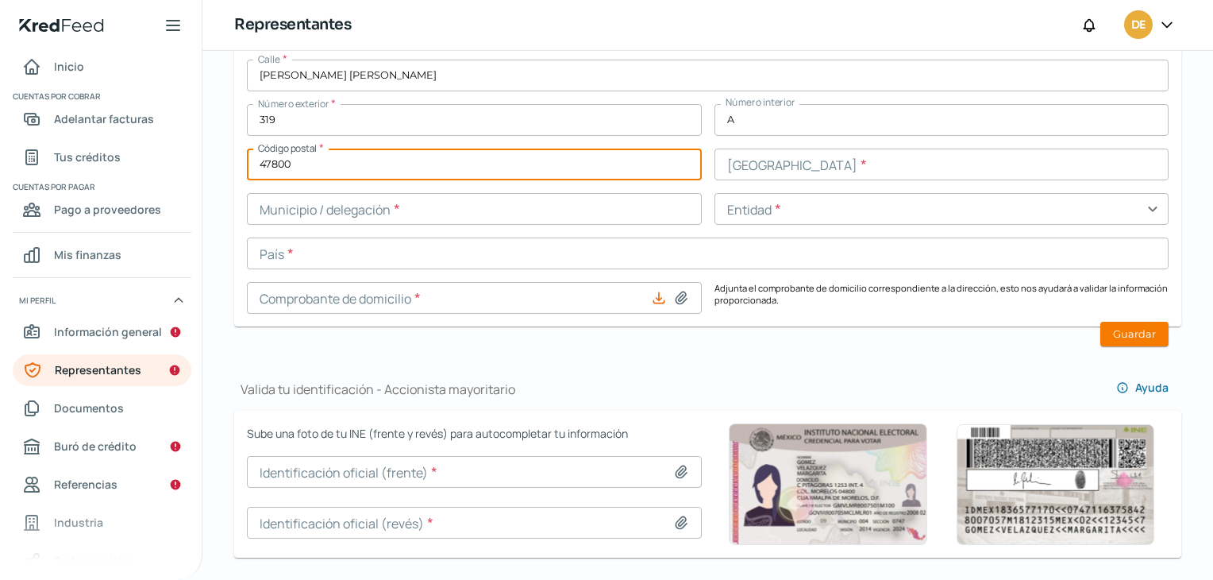
type input "47800"
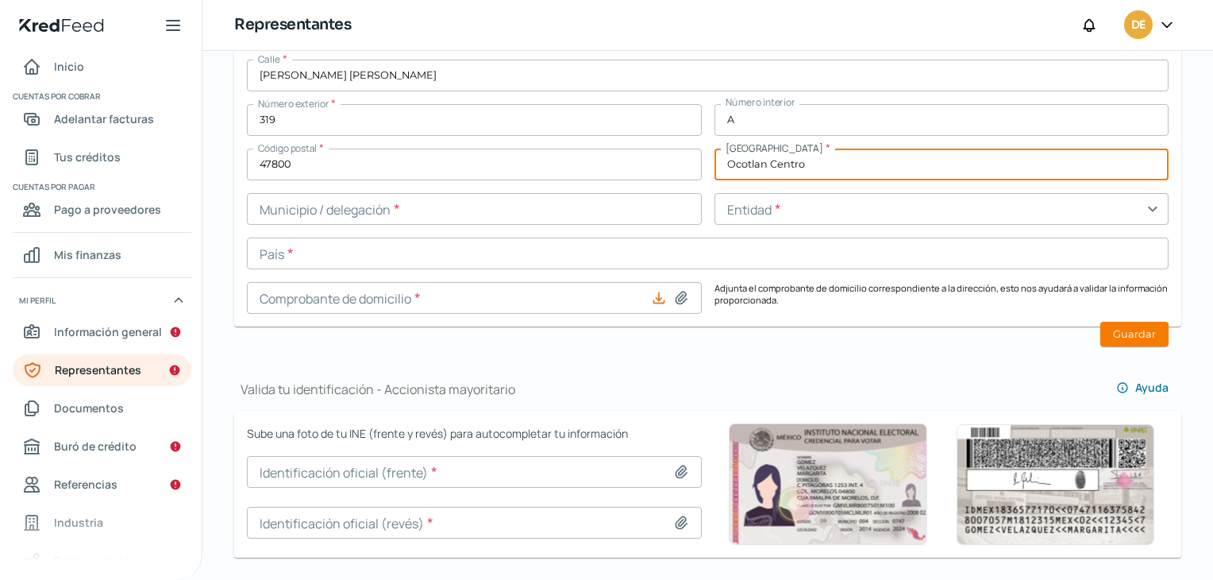
type input "Ocotlan Centro"
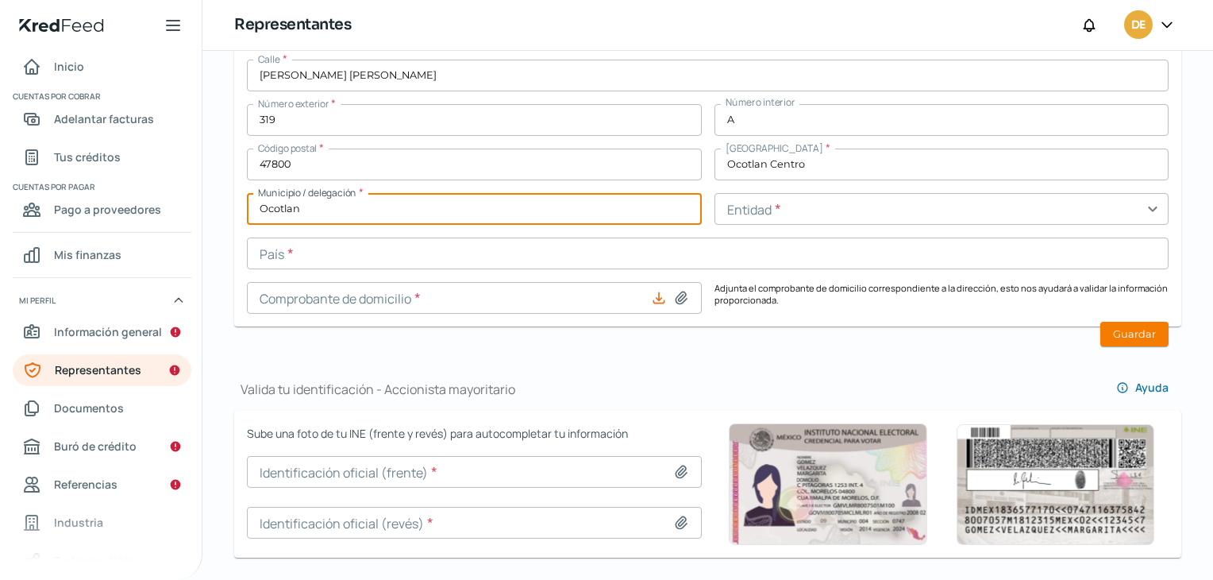
type input "Ocotlan"
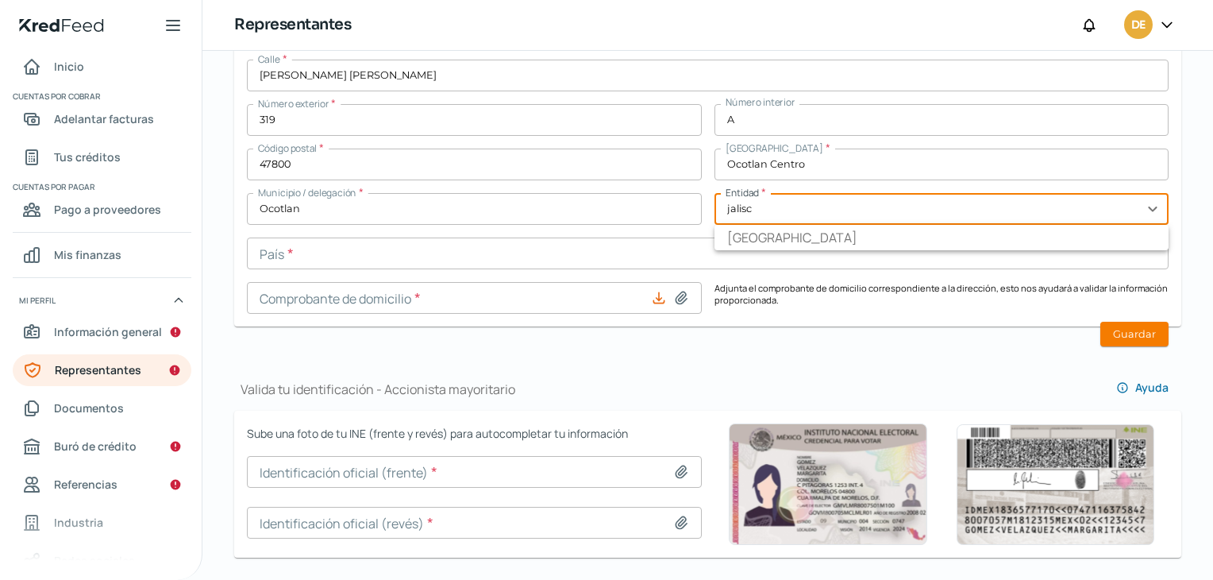
type input "[GEOGRAPHIC_DATA]"
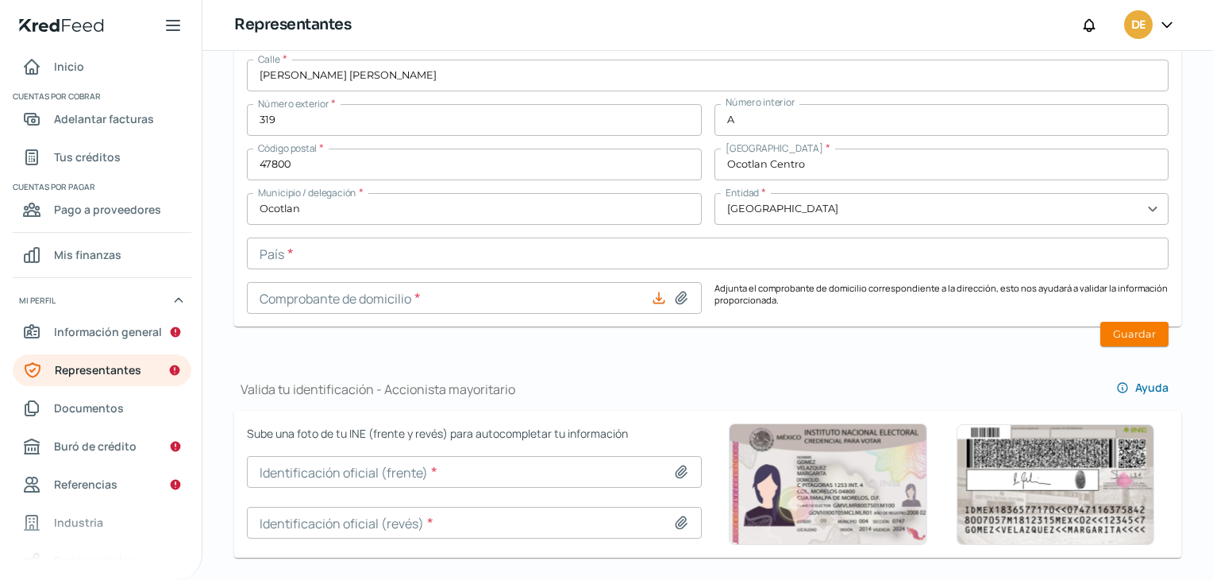
click at [411, 257] on input "text" at bounding box center [708, 253] width 922 height 32
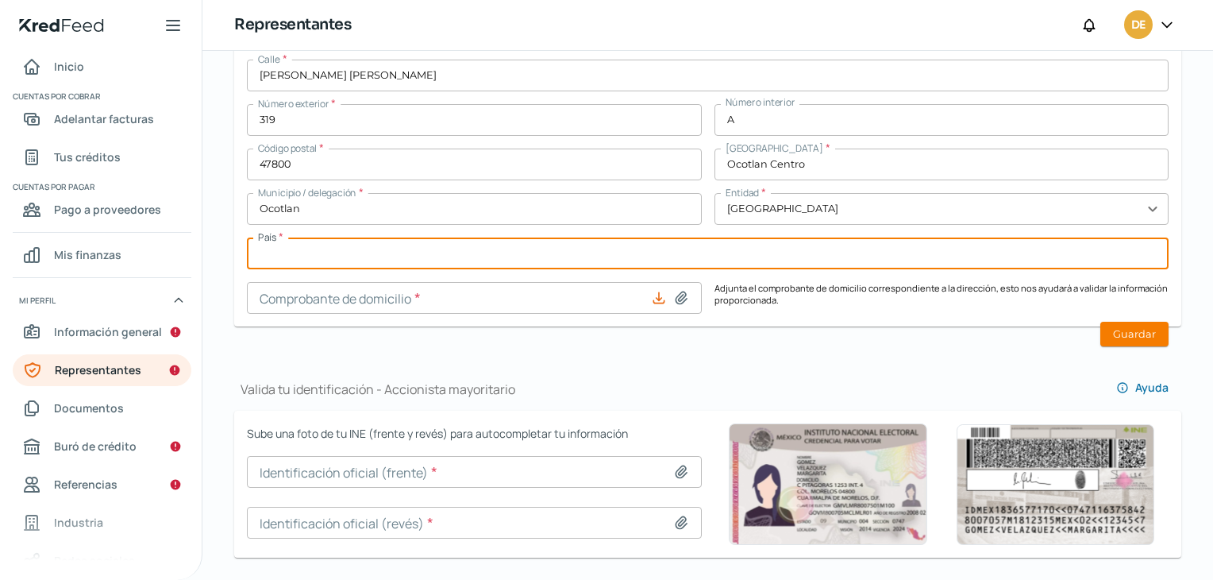
type input "[GEOGRAPHIC_DATA]"
click at [411, 257] on input "[GEOGRAPHIC_DATA]" at bounding box center [708, 253] width 922 height 32
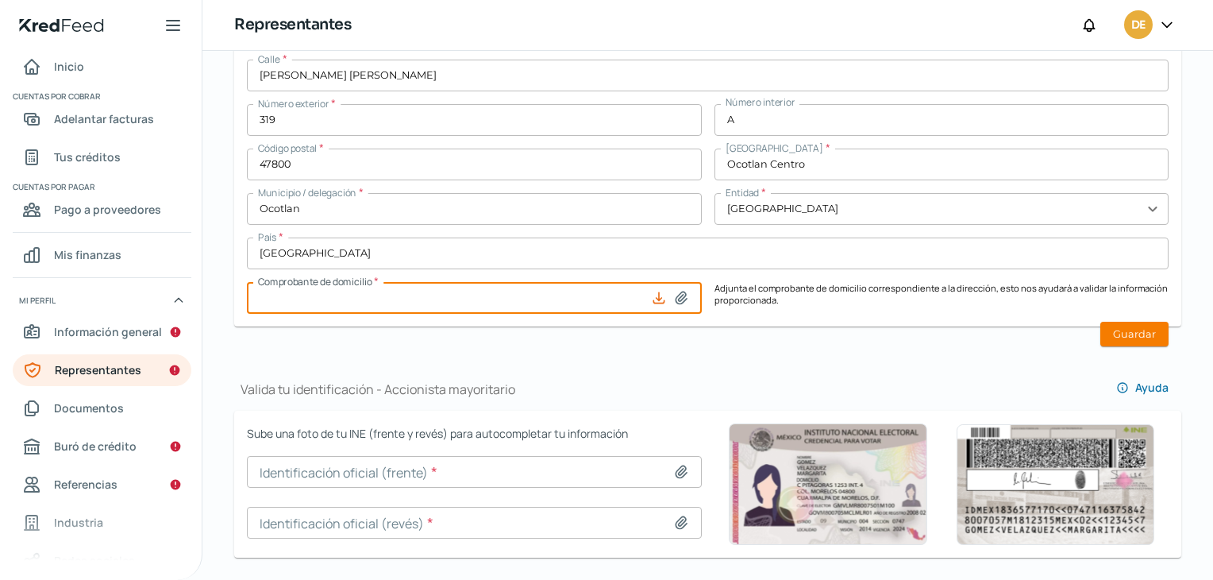
click at [684, 297] on div at bounding box center [673, 298] width 44 height 16
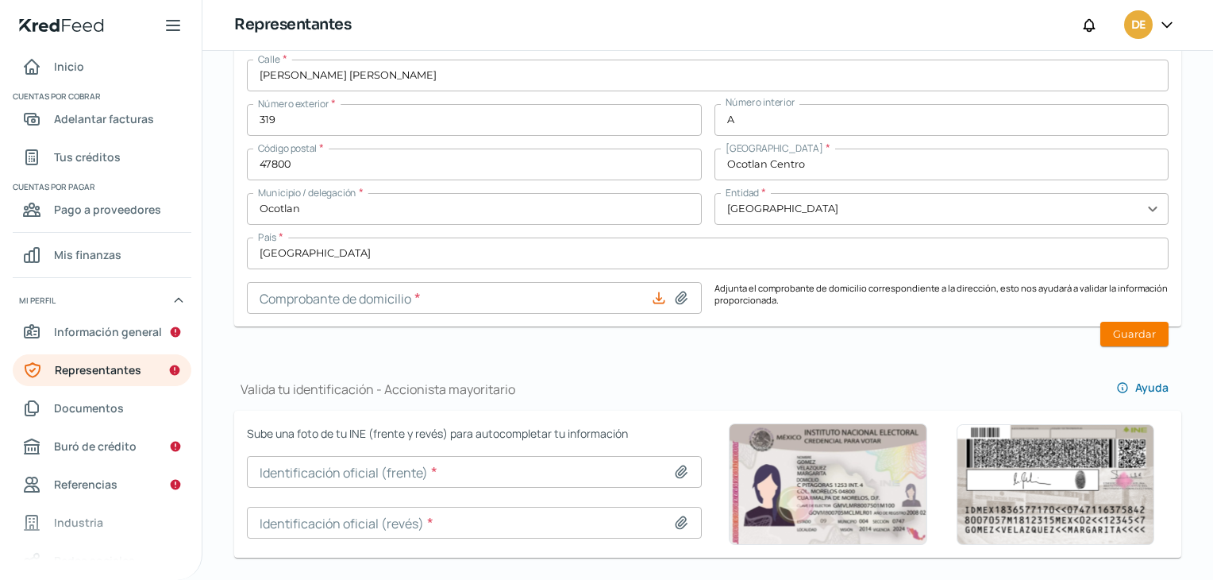
click at [681, 296] on icon at bounding box center [681, 298] width 16 height 16
type input "C:\fakepath\Domicilio Particular [PERSON_NAME] [PERSON_NAME].pdf"
type input "Domicilio Particular [PERSON_NAME] [PERSON_NAME].pdf"
click at [1143, 331] on button "Guardar" at bounding box center [1134, 334] width 68 height 25
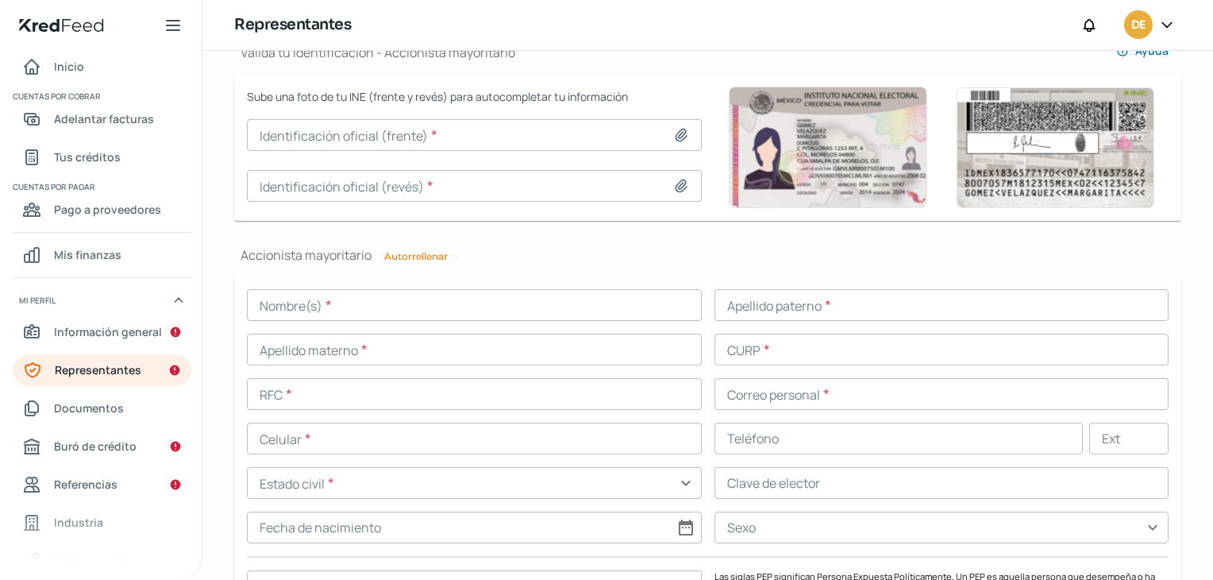
scroll to position [1092, 0]
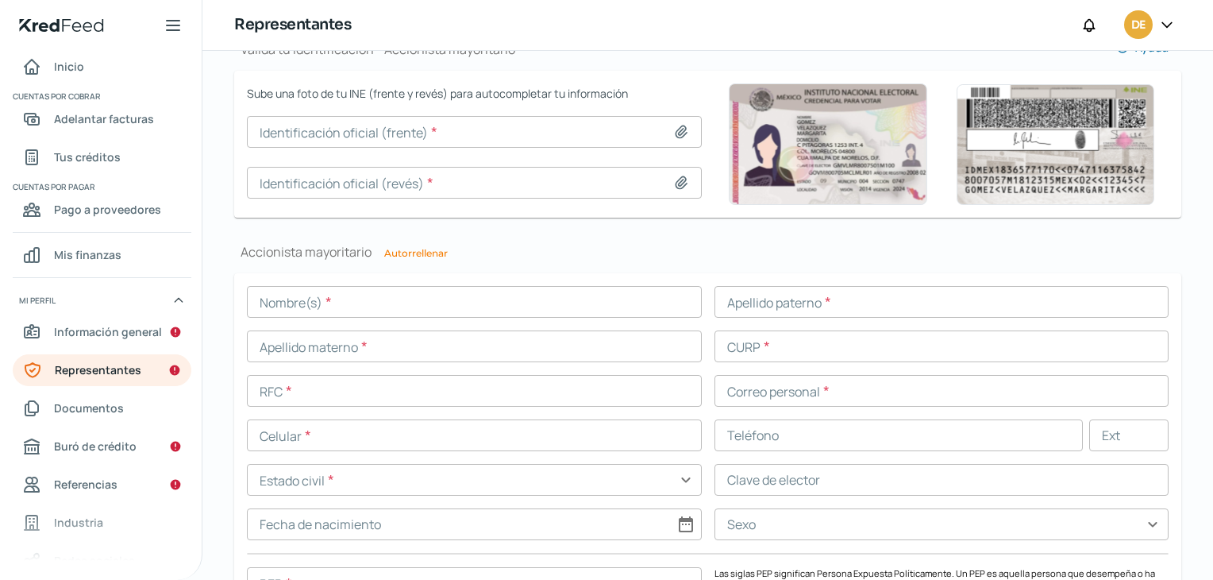
click at [681, 134] on icon at bounding box center [681, 132] width 16 height 16
type input "C:\fakepath\INE 1.jpg"
type input "INE 1.jpg"
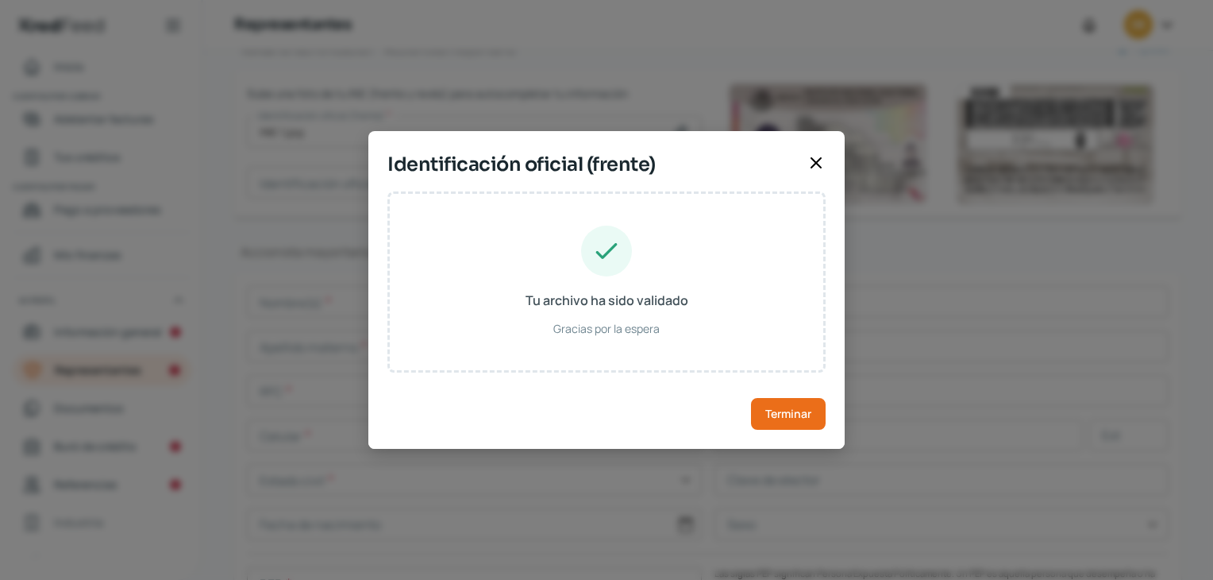
type input "[PERSON_NAME]"
type input "IIBJ580624HJCXCN05"
type input "IGBCJN58062414H100"
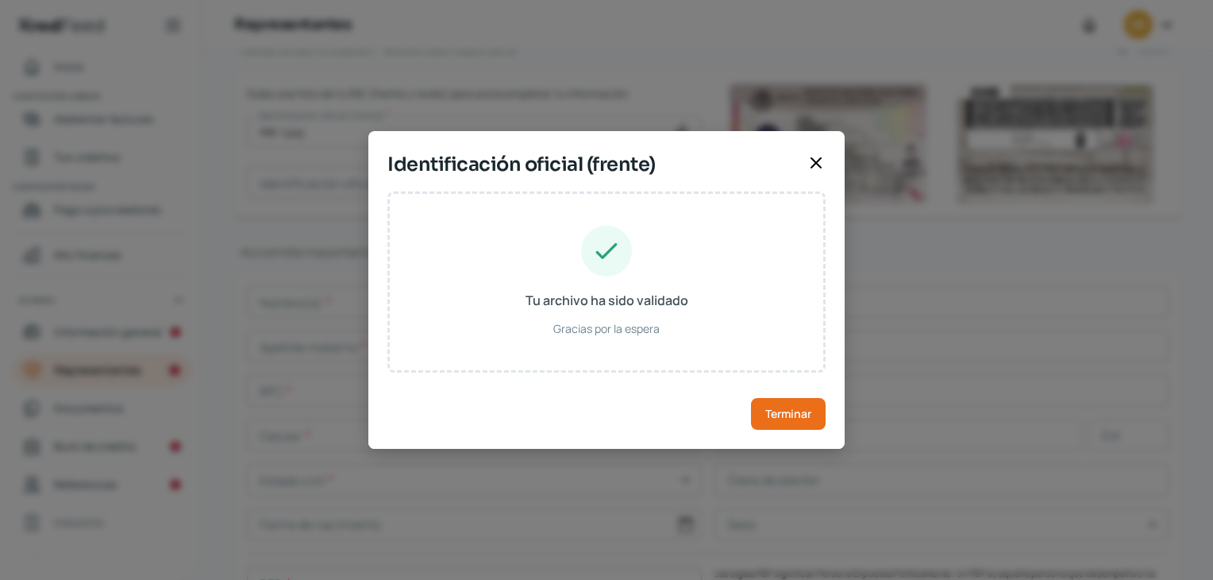
type input "[DATE]"
type input "Hombre"
click at [809, 410] on span "Terminar" at bounding box center [788, 413] width 46 height 11
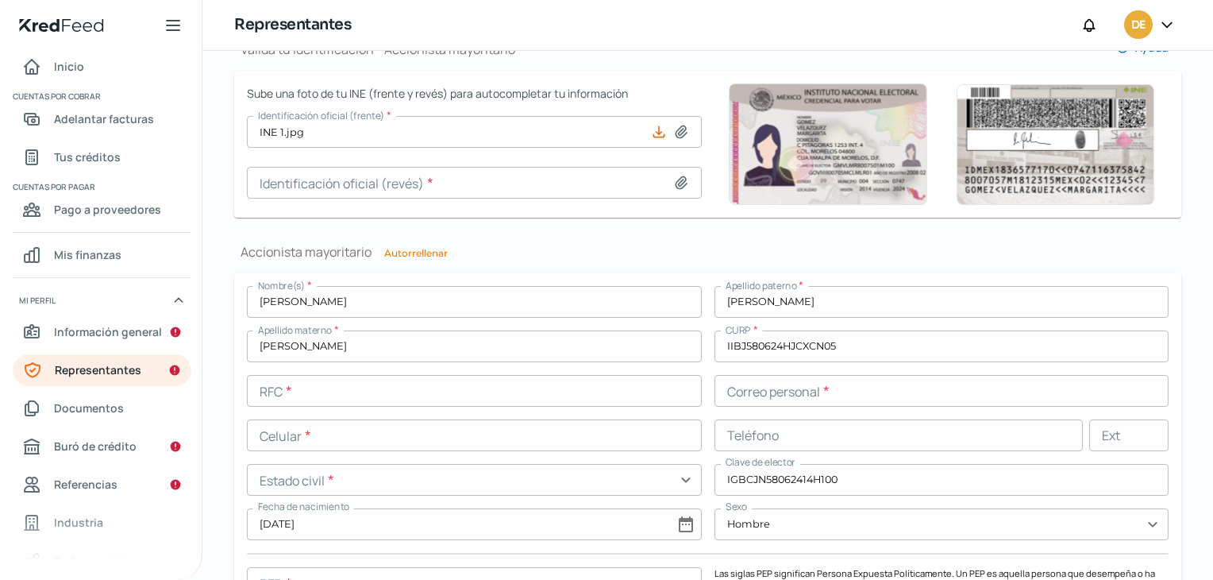
click at [676, 185] on icon at bounding box center [681, 183] width 16 height 16
type input "C:\fakepath\INE 2.jpg"
type input "INE 2.jpg"
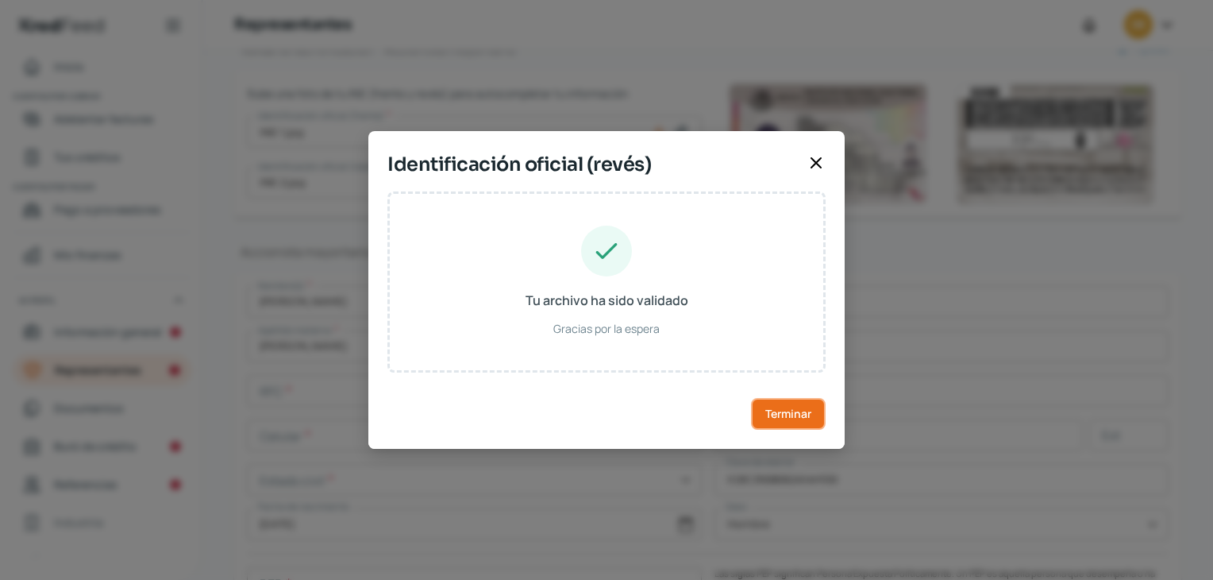
click at [779, 410] on span "Terminar" at bounding box center [788, 413] width 46 height 11
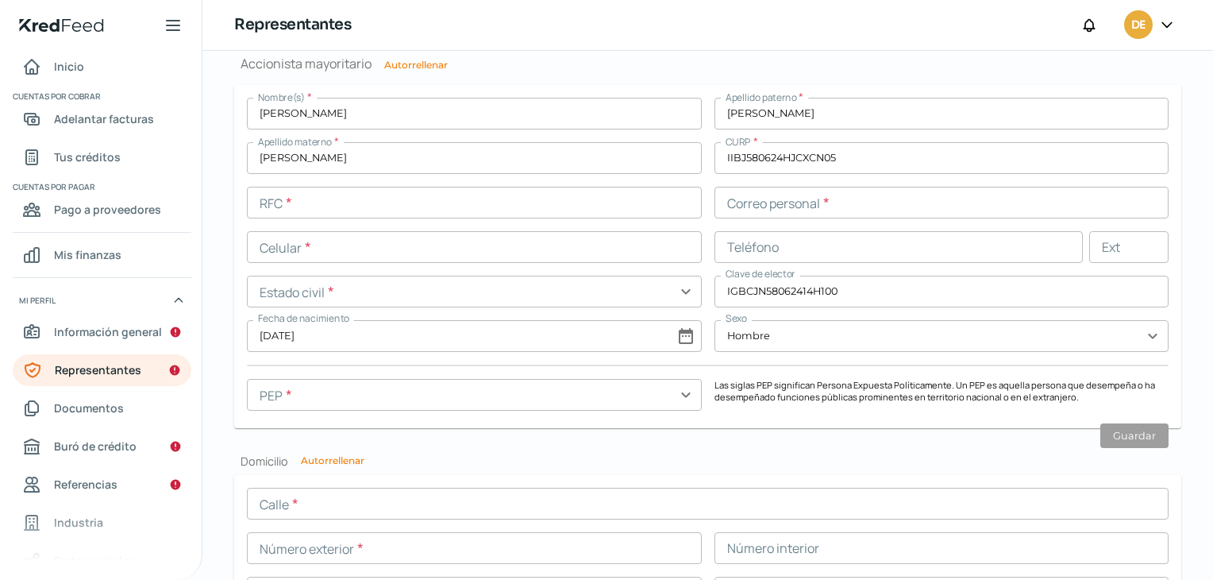
scroll to position [1283, 0]
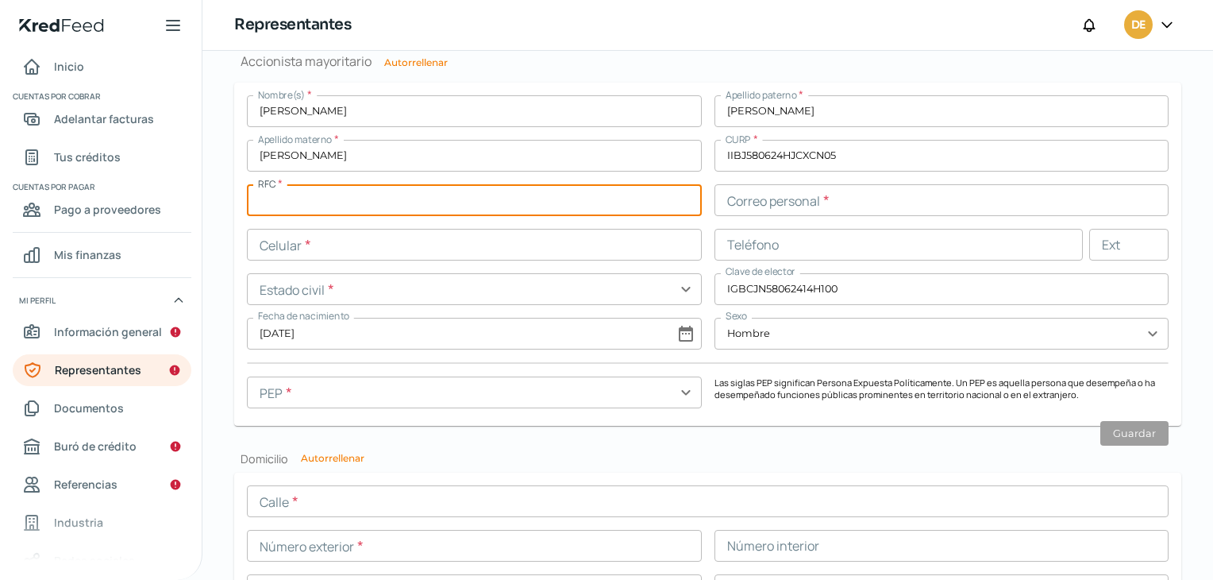
click at [359, 193] on input "text" at bounding box center [474, 200] width 455 height 32
paste input "IIBJ580624569"
type input "IIBJ580624569"
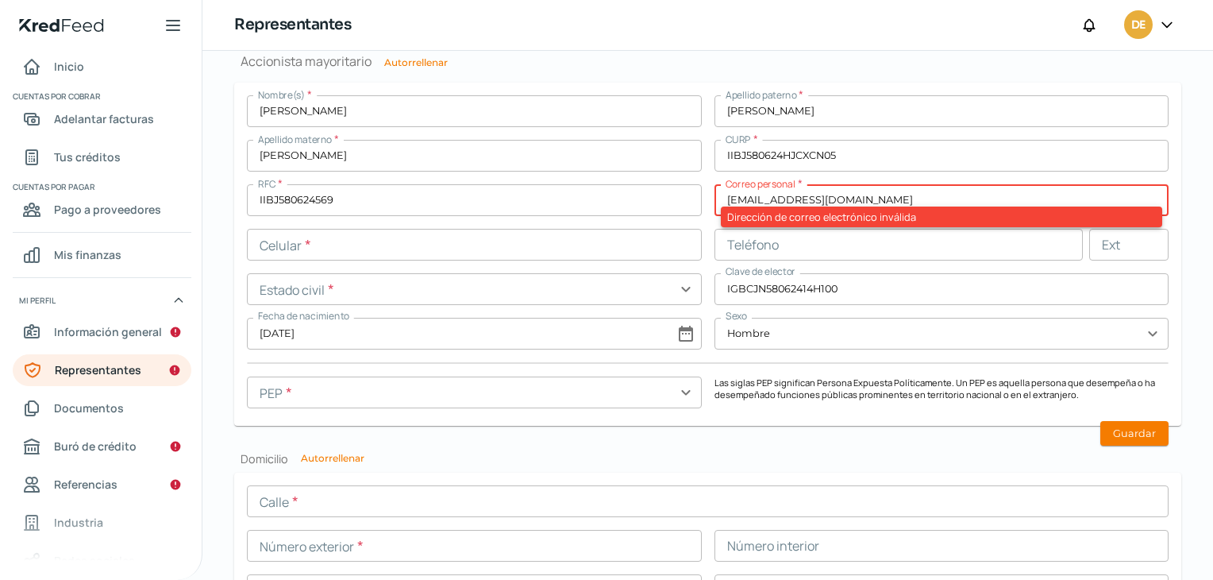
type input "[EMAIL_ADDRESS][DOMAIN_NAME]"
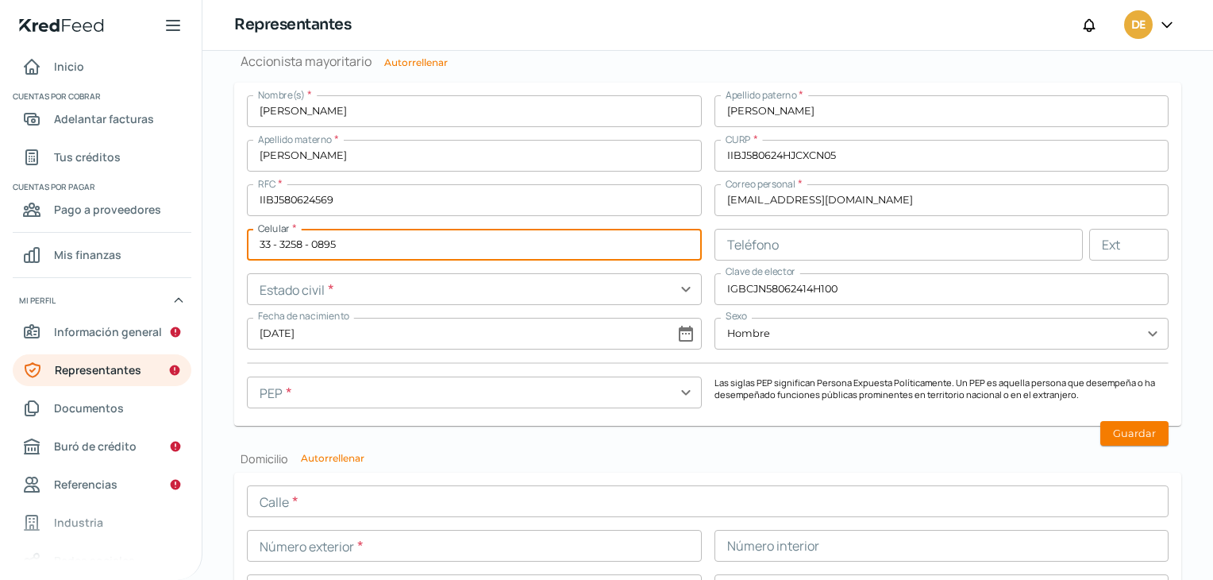
type input "33 - 3258 - 0895"
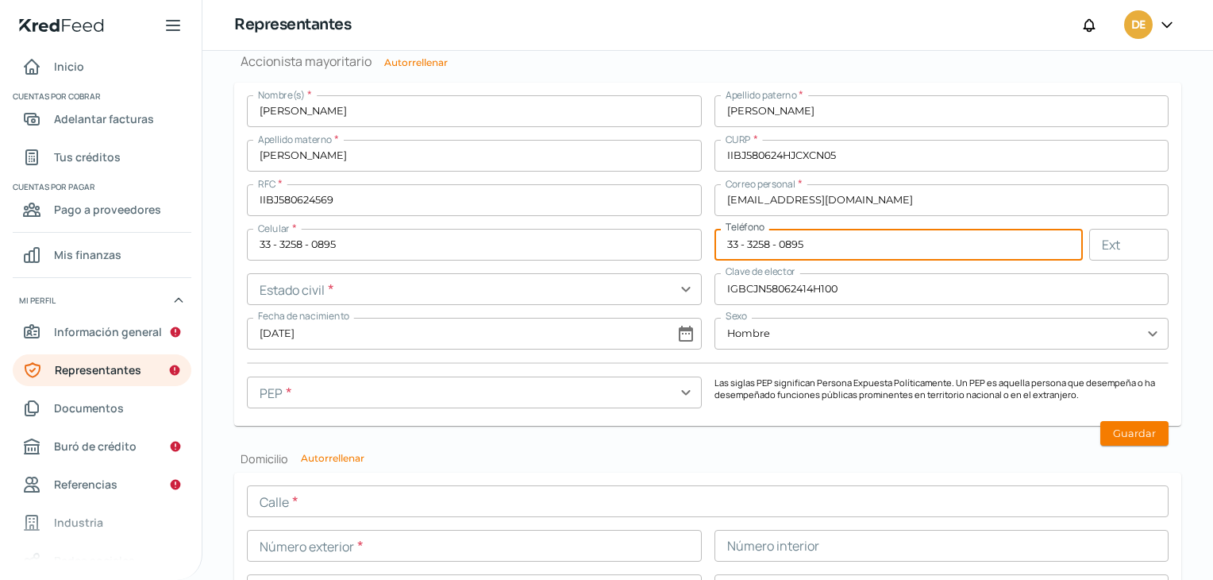
type input "33 - 3258 - 0895"
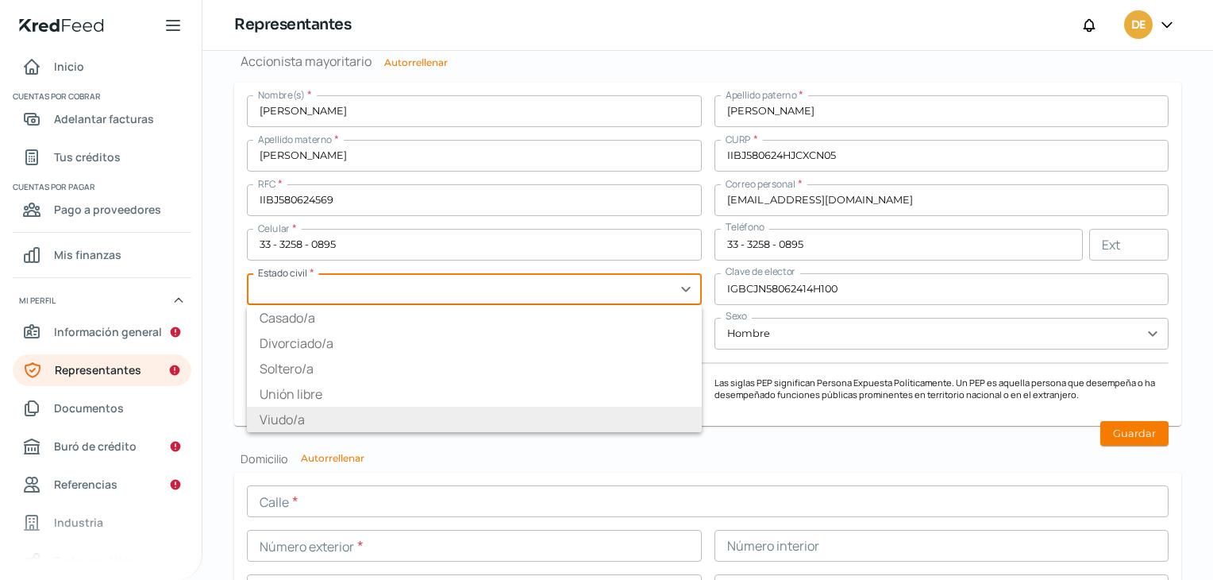
click at [261, 417] on li "Viudo/a" at bounding box center [474, 419] width 455 height 25
type input "Viudo/a"
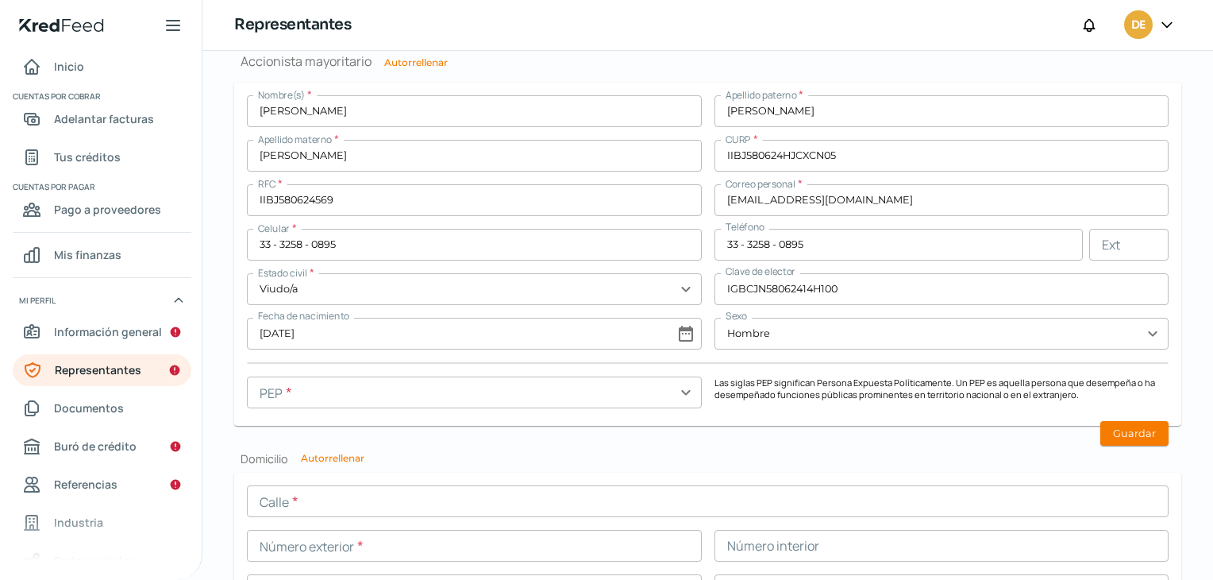
click at [510, 409] on div "PEP * expand_more" at bounding box center [474, 394] width 455 height 37
click at [507, 395] on input "text" at bounding box center [474, 392] width 455 height 32
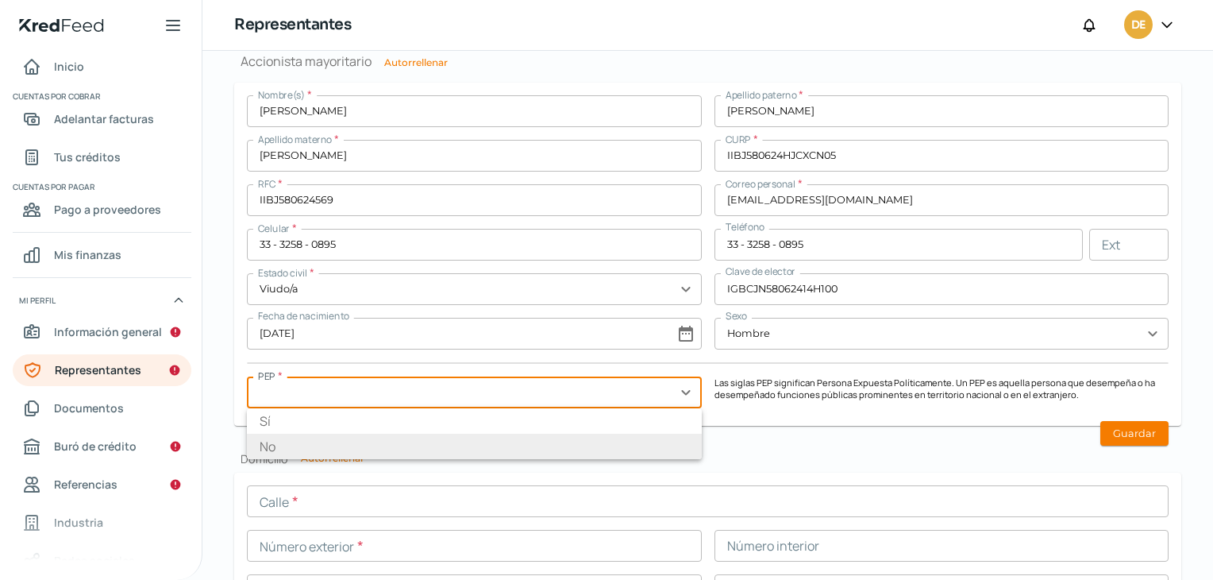
type input "No"
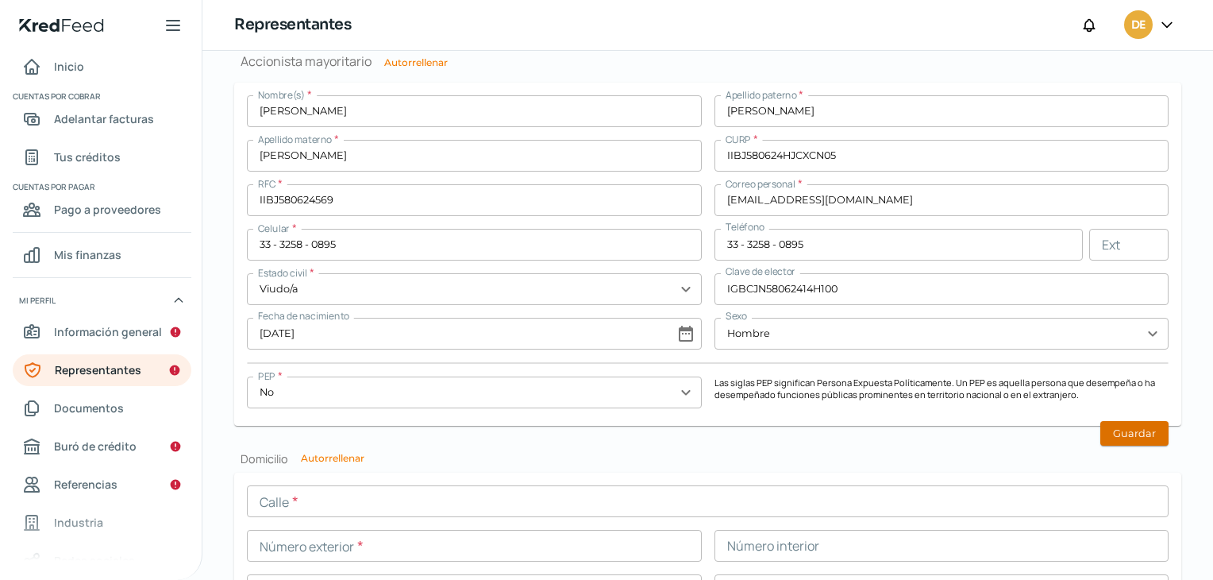
click at [1102, 433] on button "Guardar" at bounding box center [1134, 433] width 68 height 25
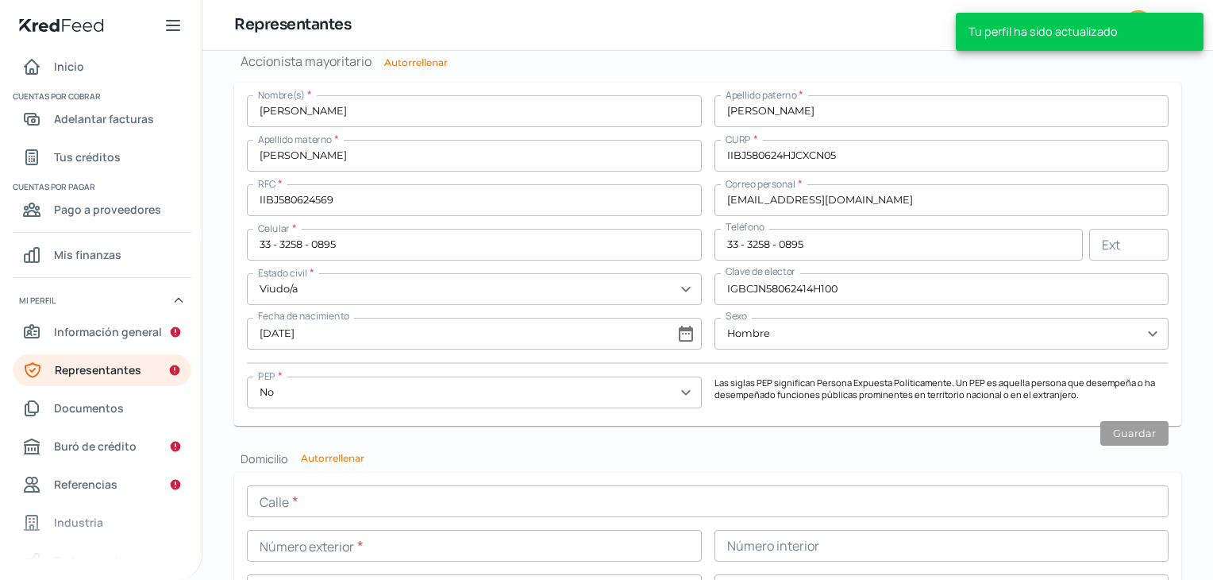
drag, startPoint x: 1204, startPoint y: 425, endPoint x: 1208, endPoint y: 456, distance: 31.2
click at [1208, 456] on div "Falta información para realizar tu análisis Aquí Jueves, 25 de septiembre 2025 …" at bounding box center [707, 315] width 1011 height 529
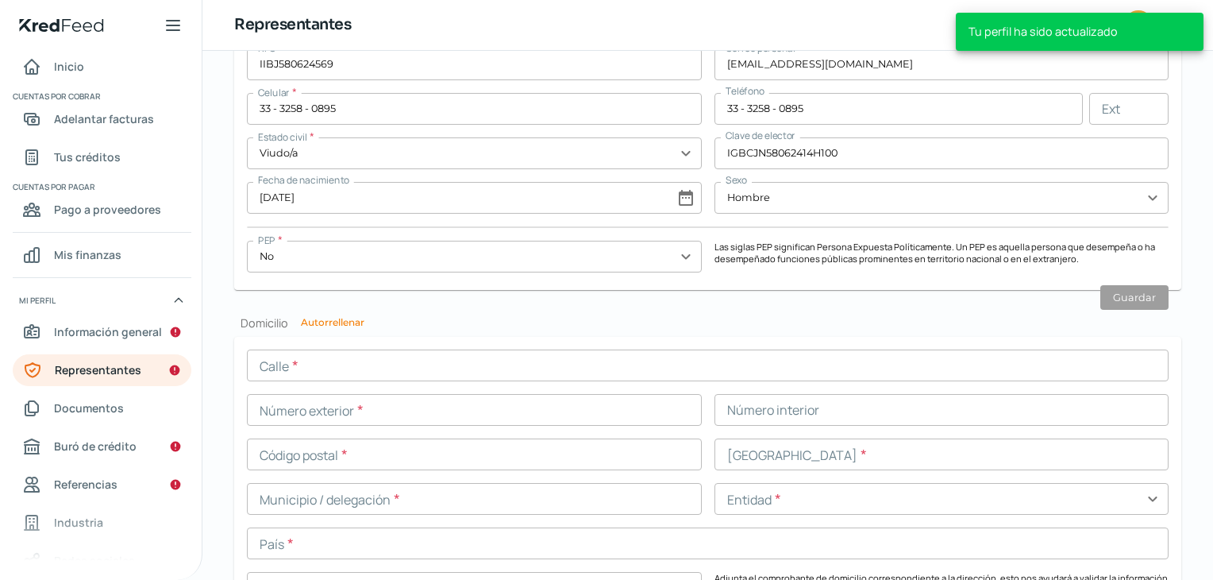
scroll to position [1434, 0]
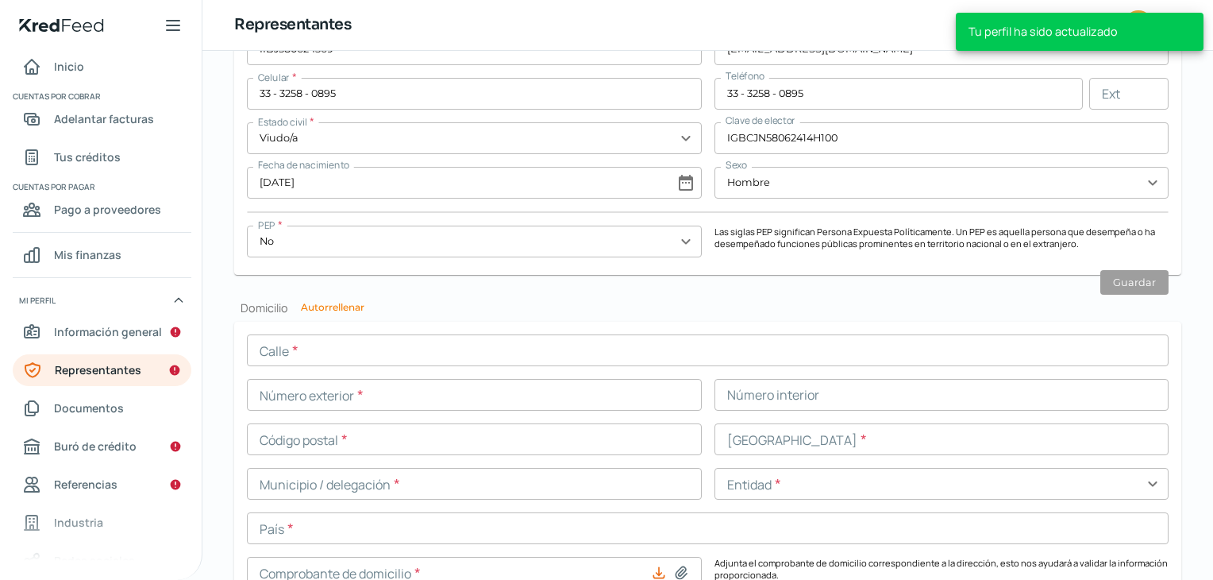
click at [322, 310] on button "Autorrellenar" at bounding box center [333, 307] width 64 height 10
type input "[PERSON_NAME] [PERSON_NAME]"
type input "319"
type input "A"
type input "47800"
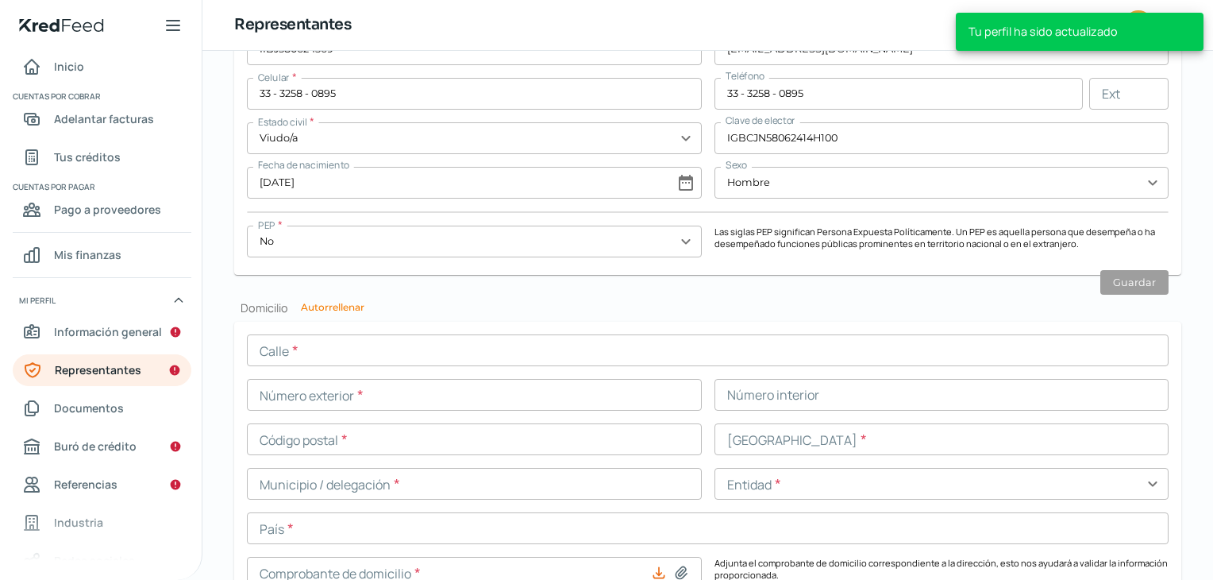
type input "Ocotlan Centro"
type input "Ocotlan"
type input "[GEOGRAPHIC_DATA]"
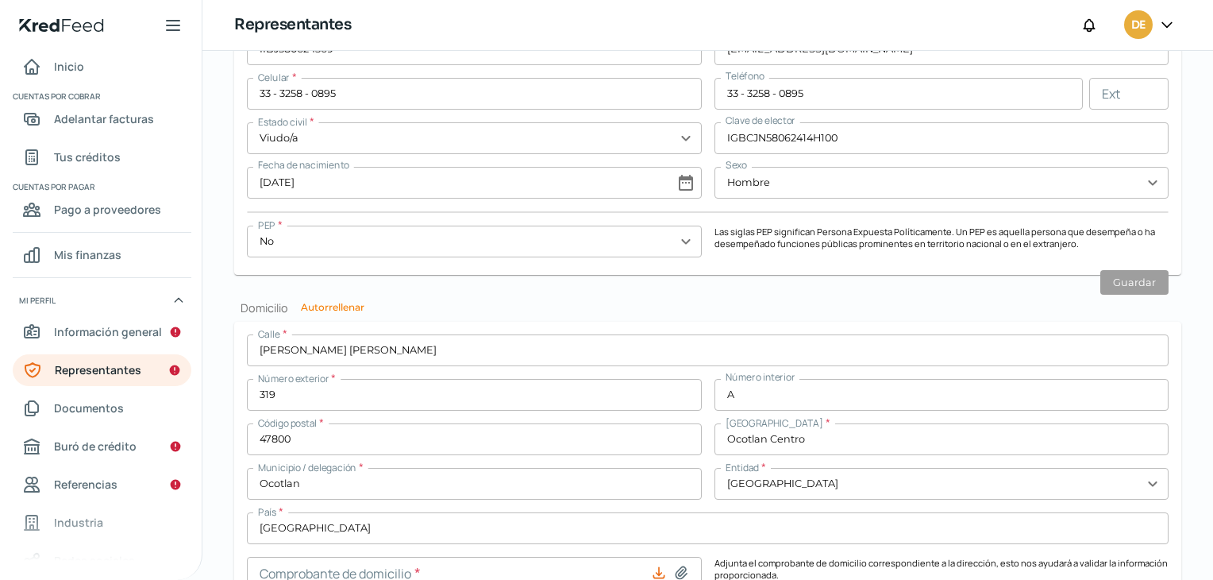
click at [1173, 366] on form "Calle * [PERSON_NAME] [PERSON_NAME] Número exterior * 319 Número interior A Cód…" at bounding box center [707, 461] width 947 height 279
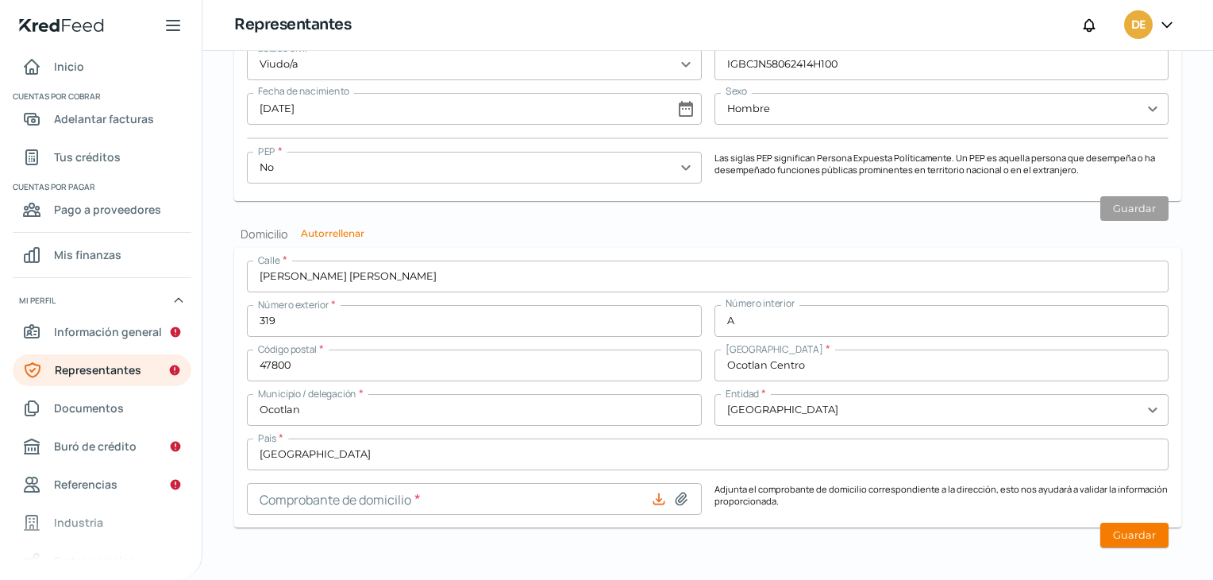
scroll to position [1517, 0]
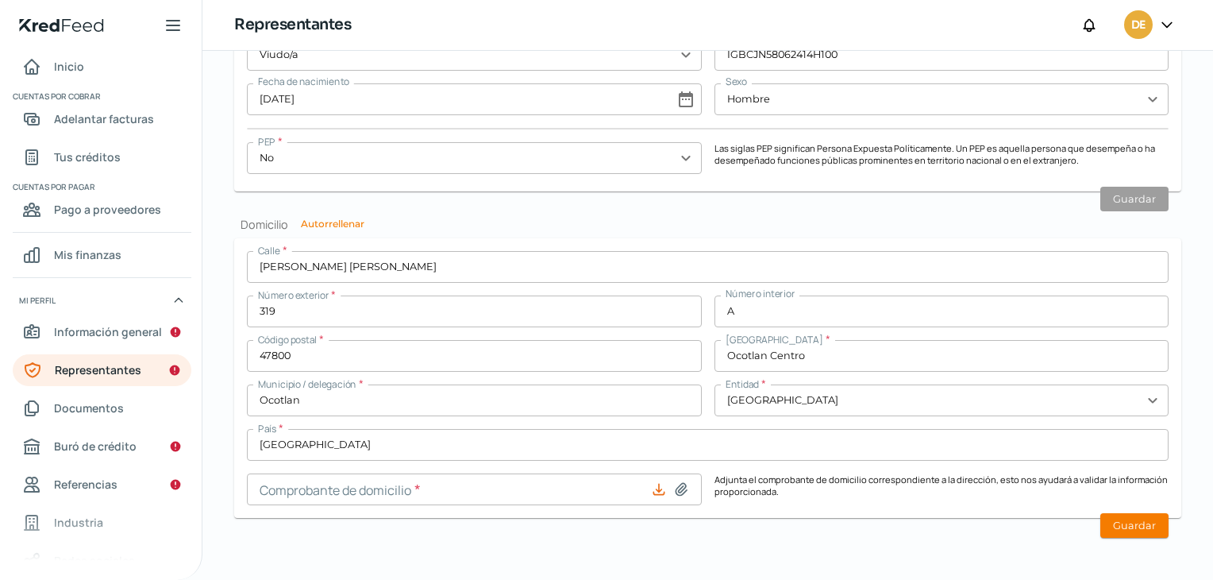
click at [673, 494] on icon at bounding box center [681, 489] width 16 height 16
type input "C:\fakepath\Domicilio Particular [PERSON_NAME] [PERSON_NAME].pdf"
type input "Domicilio Particular [PERSON_NAME] [PERSON_NAME].pdf"
click at [1123, 525] on button "Guardar" at bounding box center [1134, 525] width 68 height 25
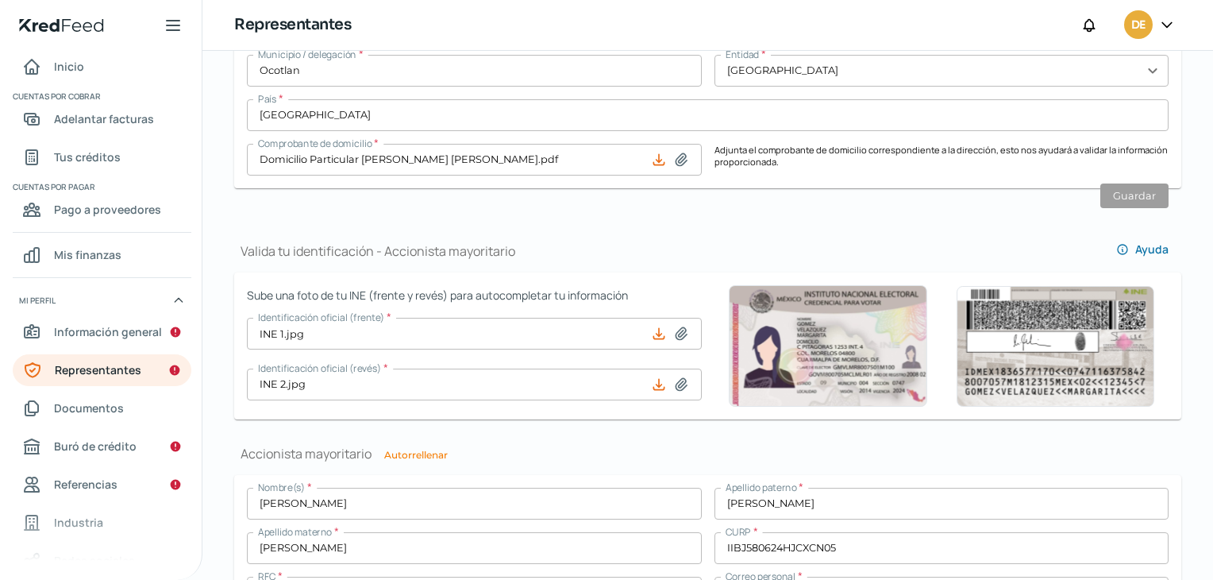
scroll to position [1016, 0]
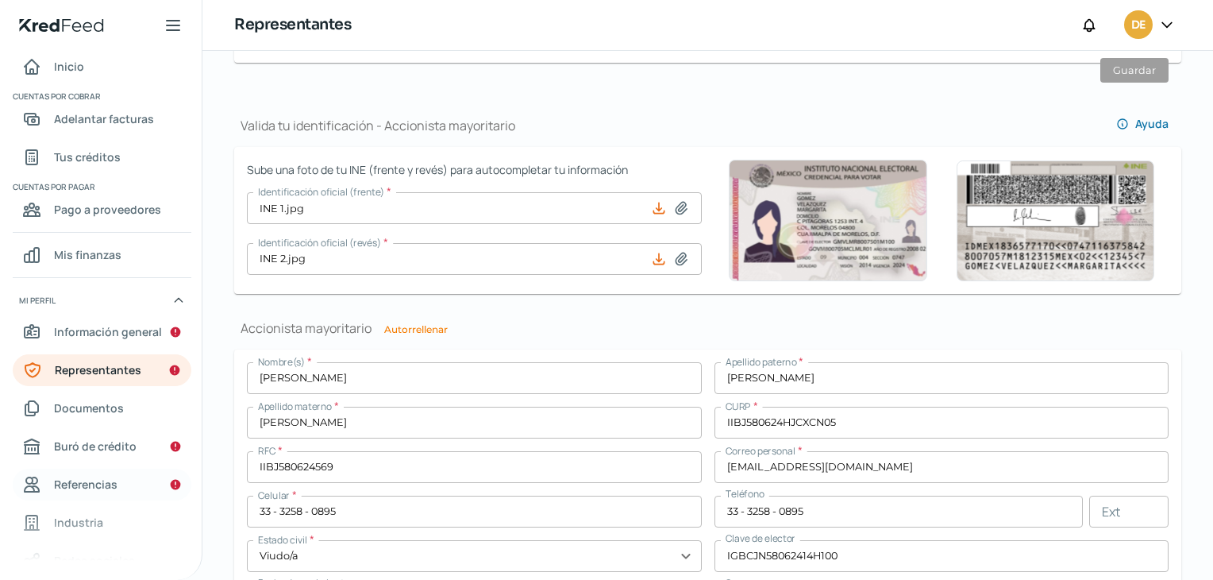
click at [74, 482] on span "Referencias" at bounding box center [86, 484] width 64 height 20
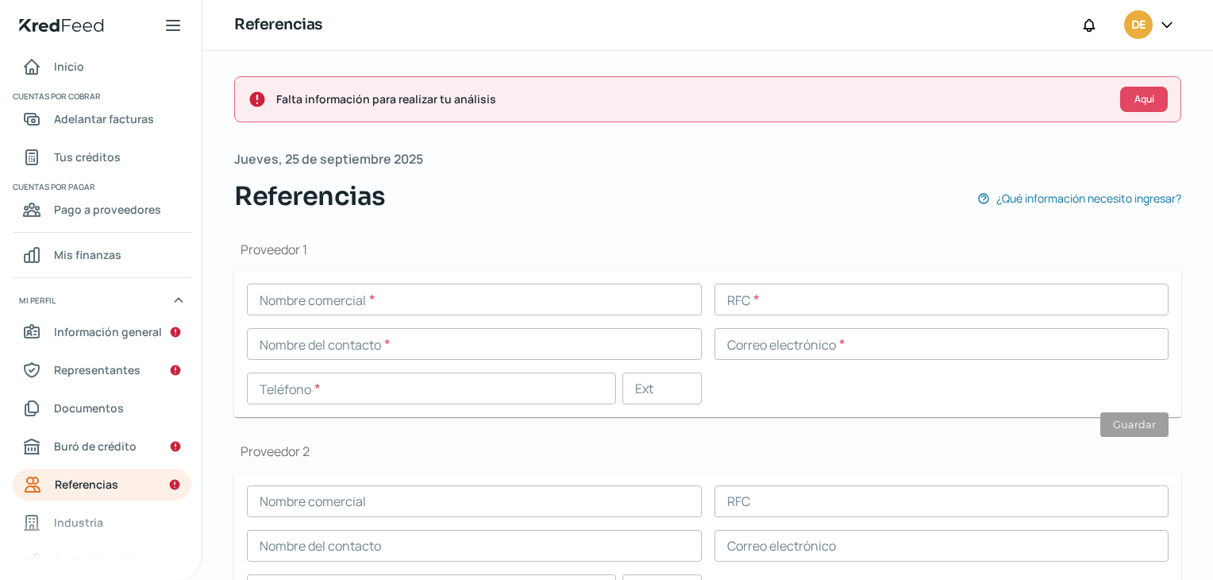
click at [291, 299] on input "text" at bounding box center [474, 299] width 455 height 32
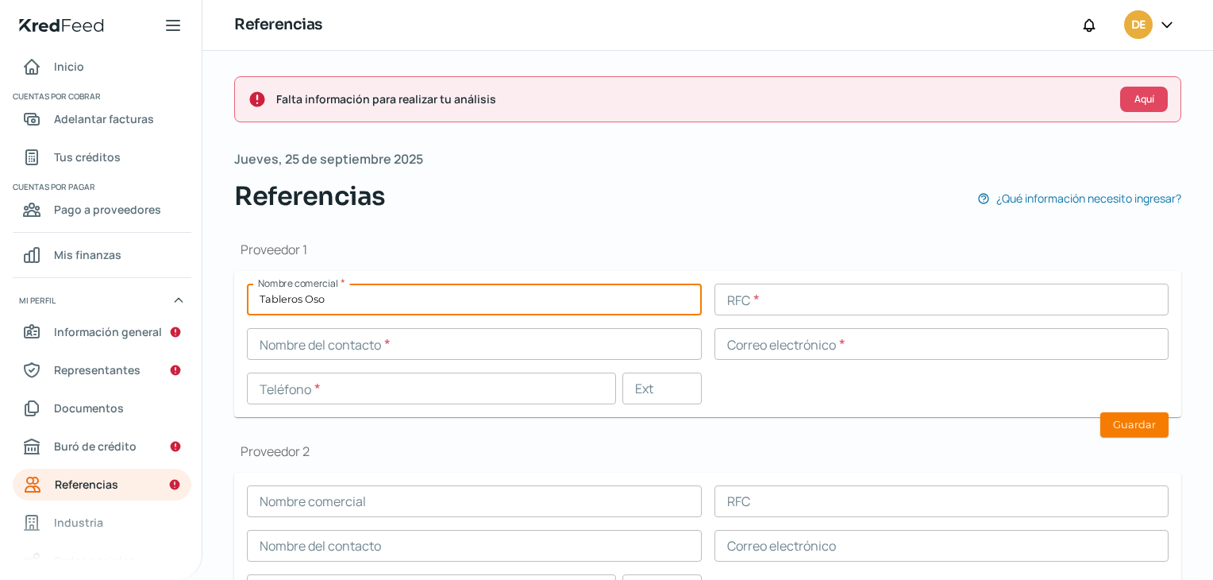
type input "Tableros Oso"
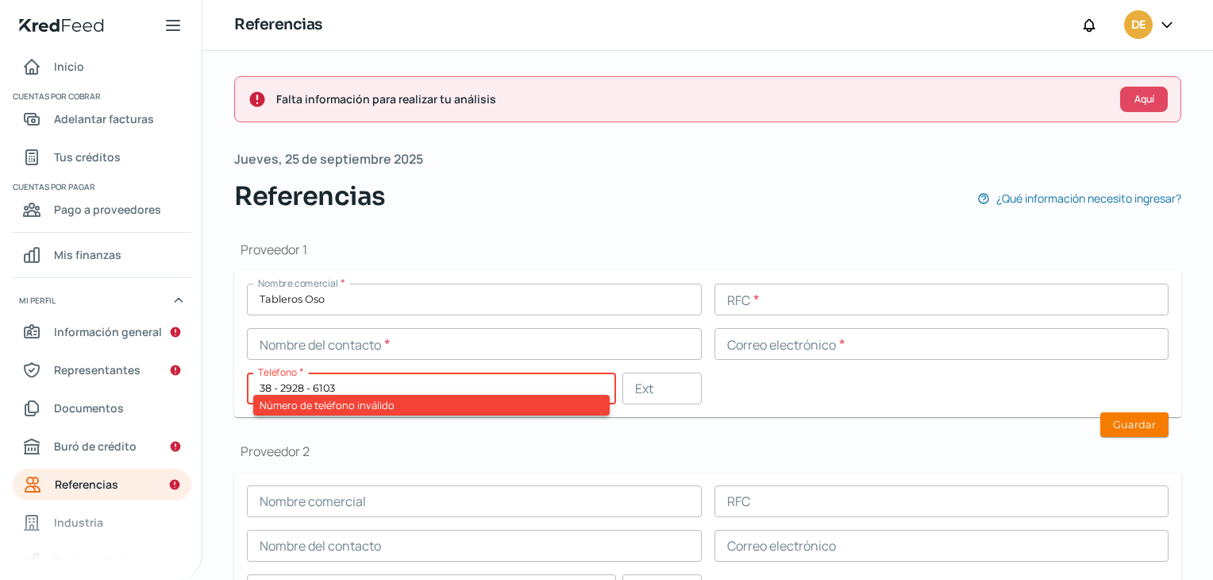
type input "38 - 2928 - 6103"
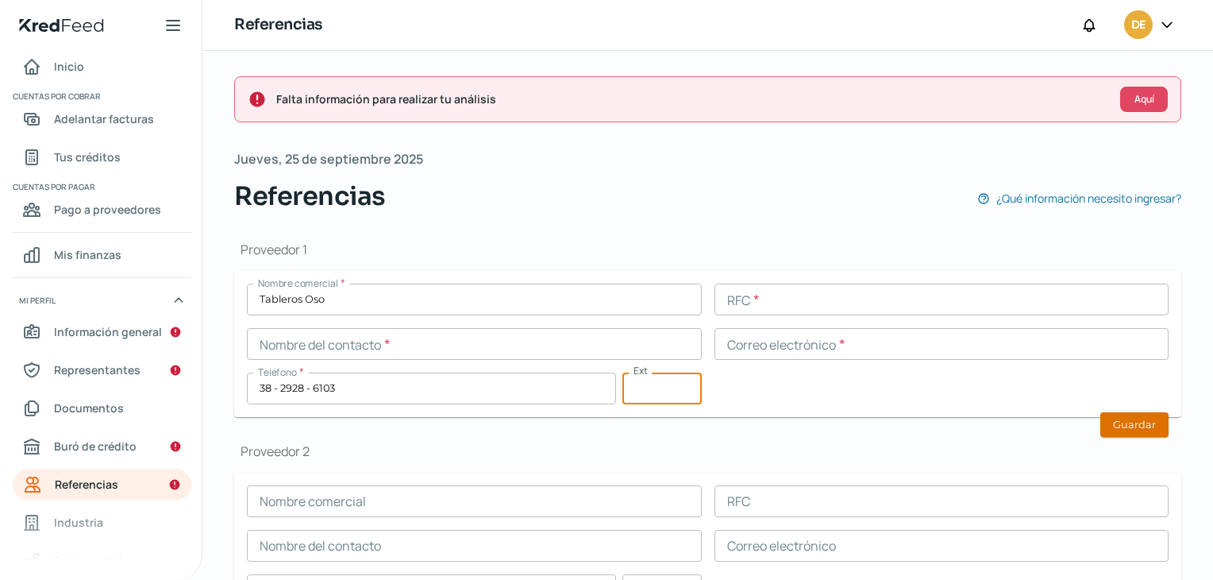
click at [1111, 416] on button "Guardar" at bounding box center [1134, 424] width 68 height 25
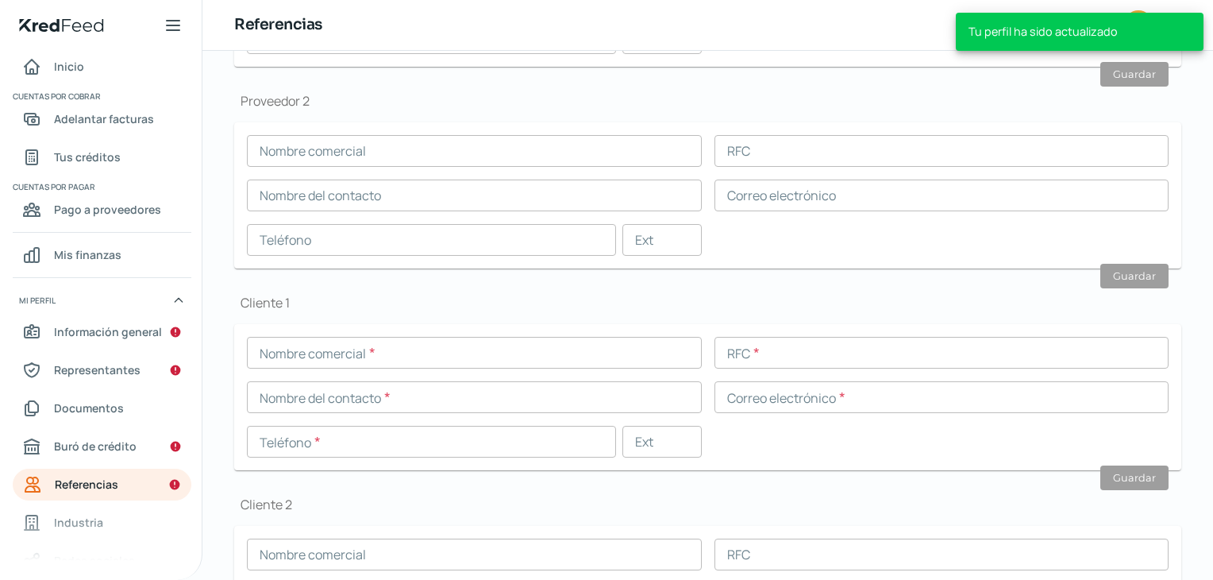
scroll to position [394, 0]
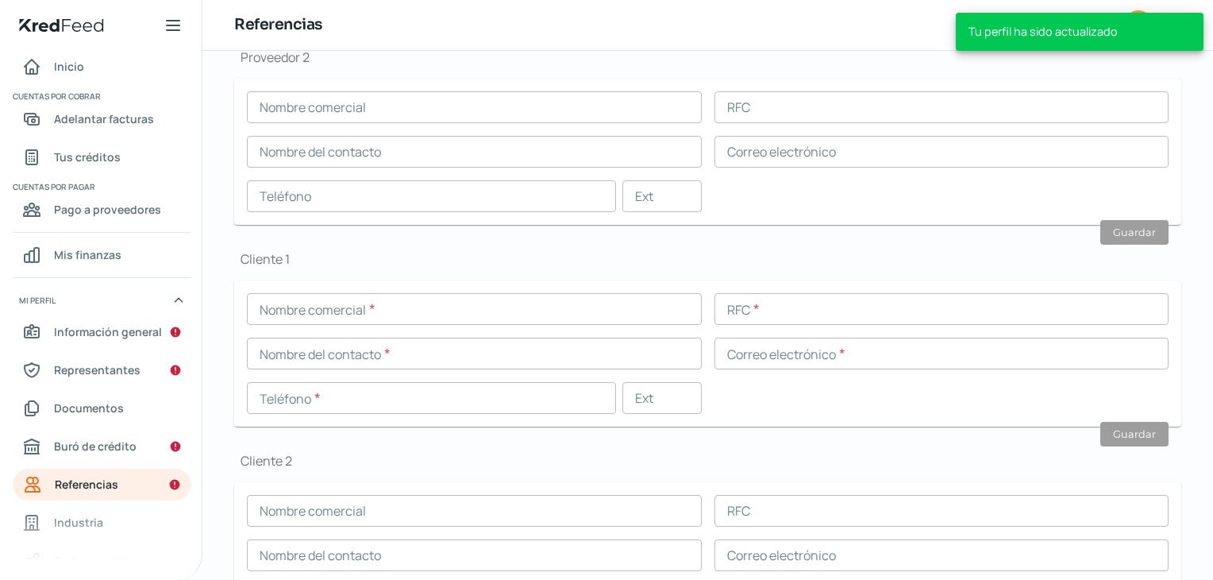
click at [457, 318] on input "text" at bounding box center [474, 309] width 455 height 32
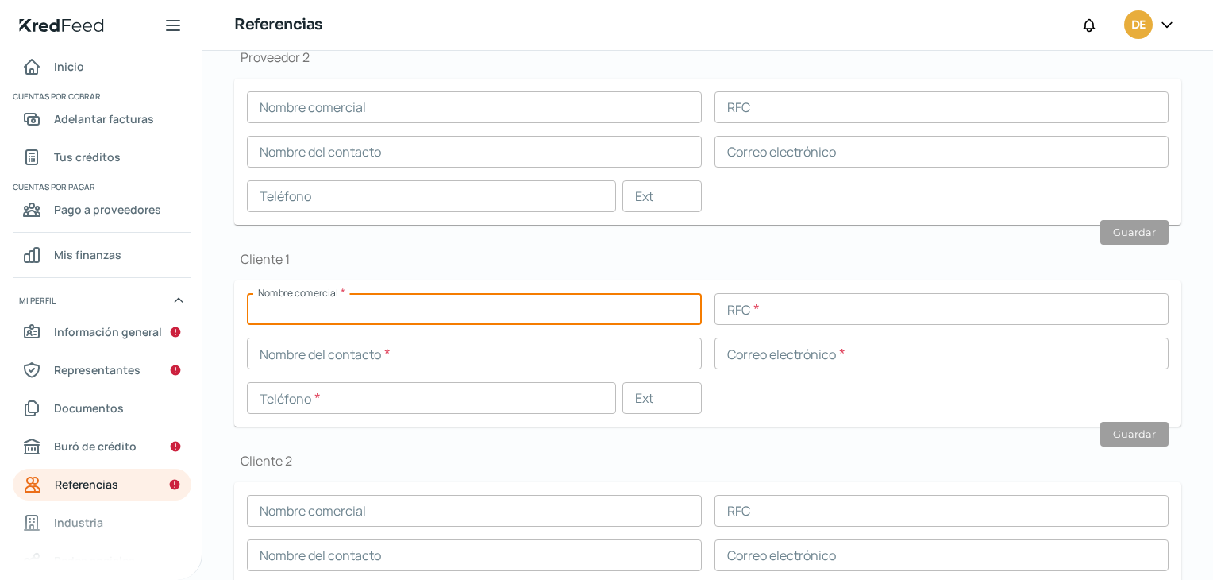
type input "{"
type input "[PERSON_NAME]"
click at [733, 312] on input "text" at bounding box center [942, 309] width 455 height 32
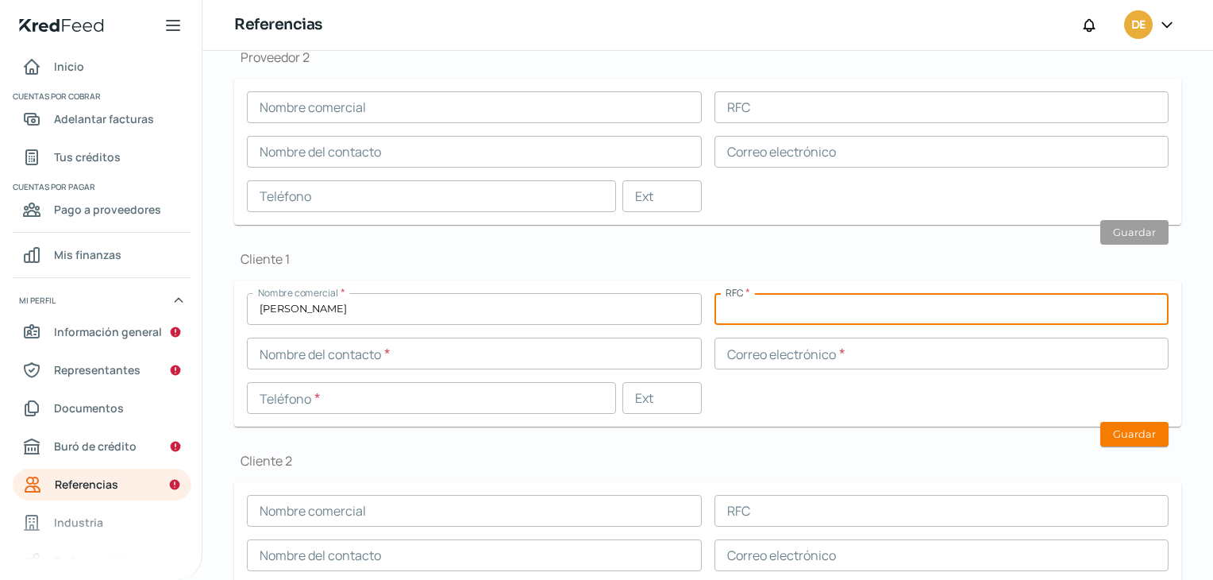
paste input "OIRJ870428DW4"
type input "OIRJ870428DW4"
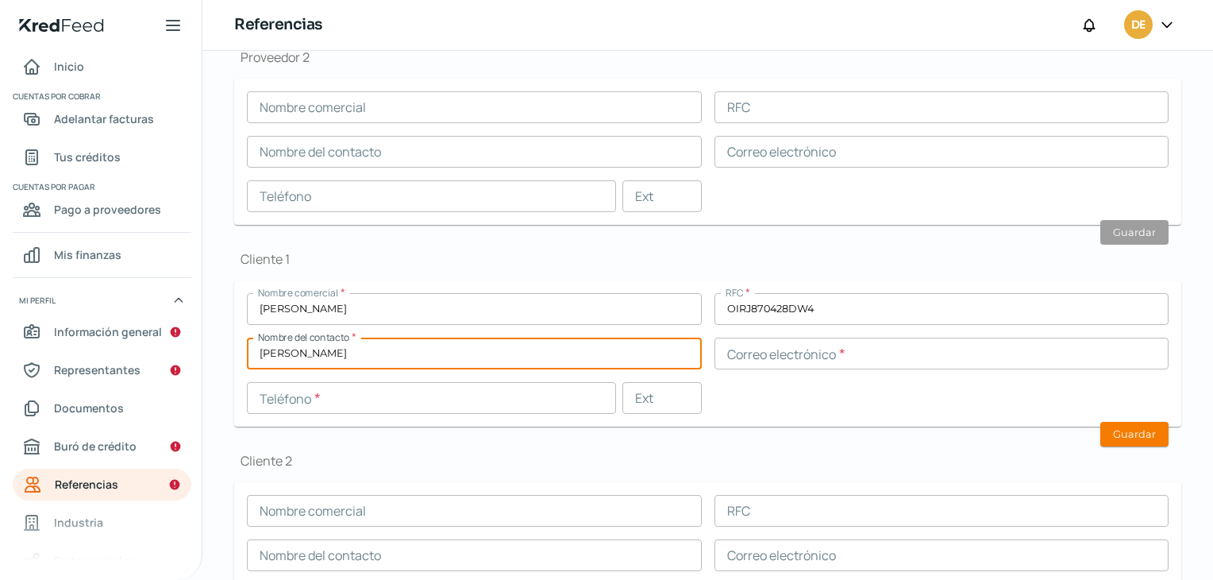
type input "[PERSON_NAME]"
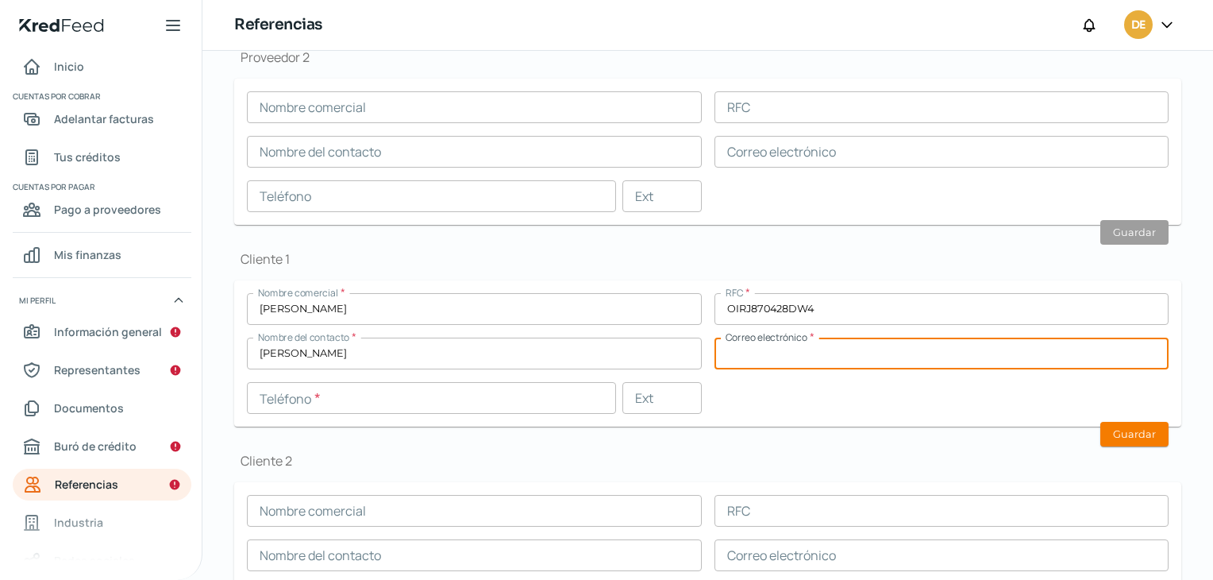
paste input "[EMAIL_ADDRESS][DOMAIN_NAME]"
type input "[EMAIL_ADDRESS][DOMAIN_NAME]"
click at [537, 391] on input "text" at bounding box center [431, 398] width 369 height 32
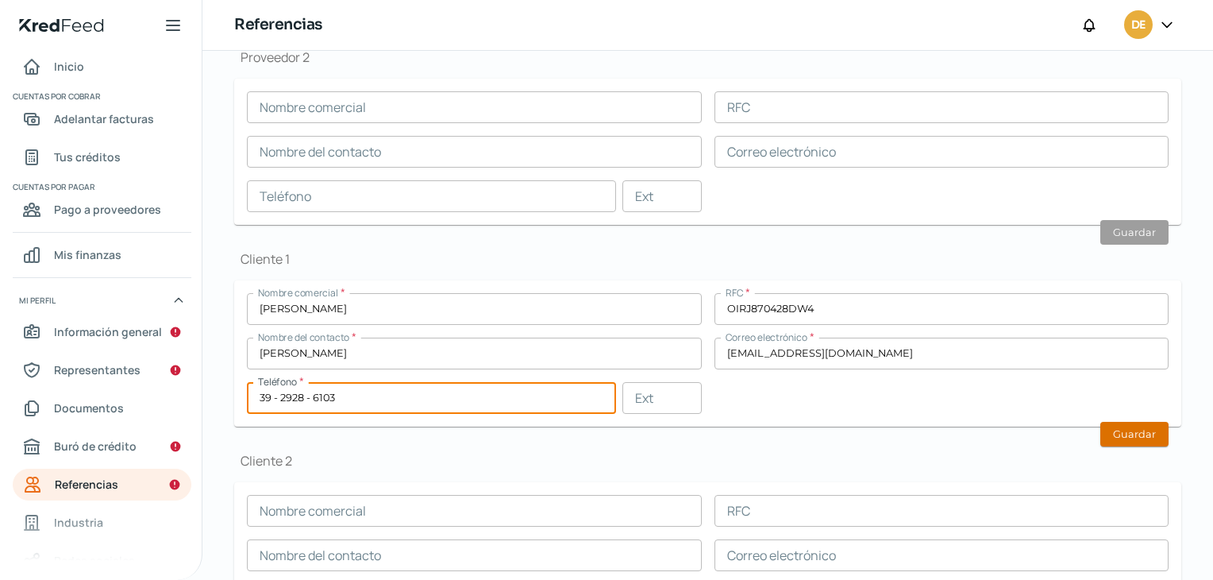
type input "39 - 2928 - 6103"
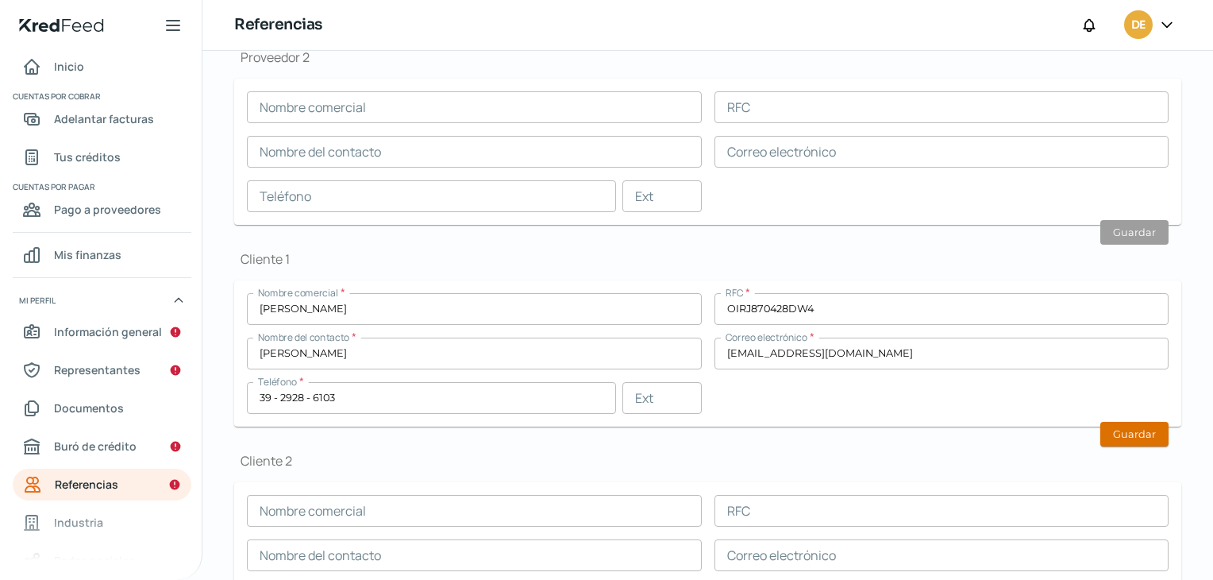
click at [1135, 436] on button "Guardar" at bounding box center [1134, 434] width 68 height 25
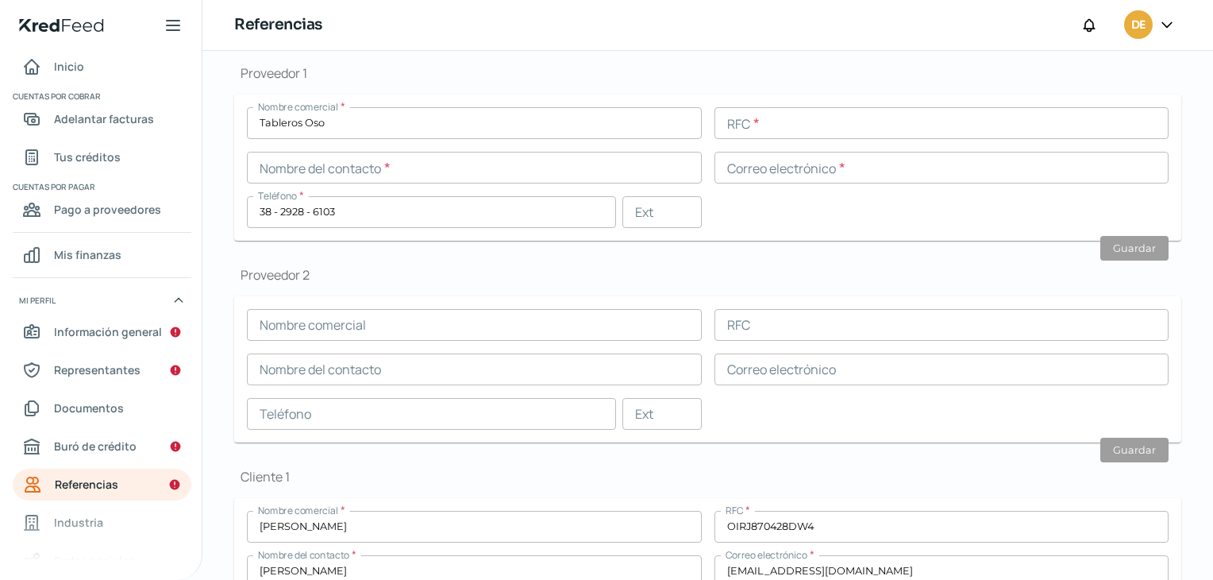
scroll to position [137, 0]
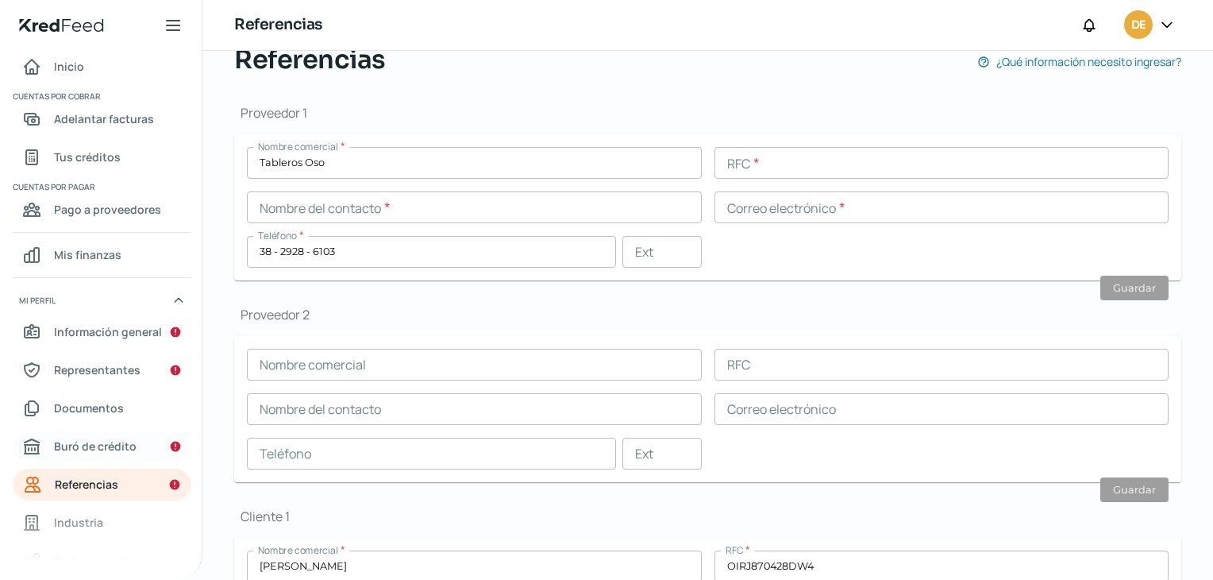
click at [89, 445] on span "Buró de crédito" at bounding box center [95, 446] width 83 height 20
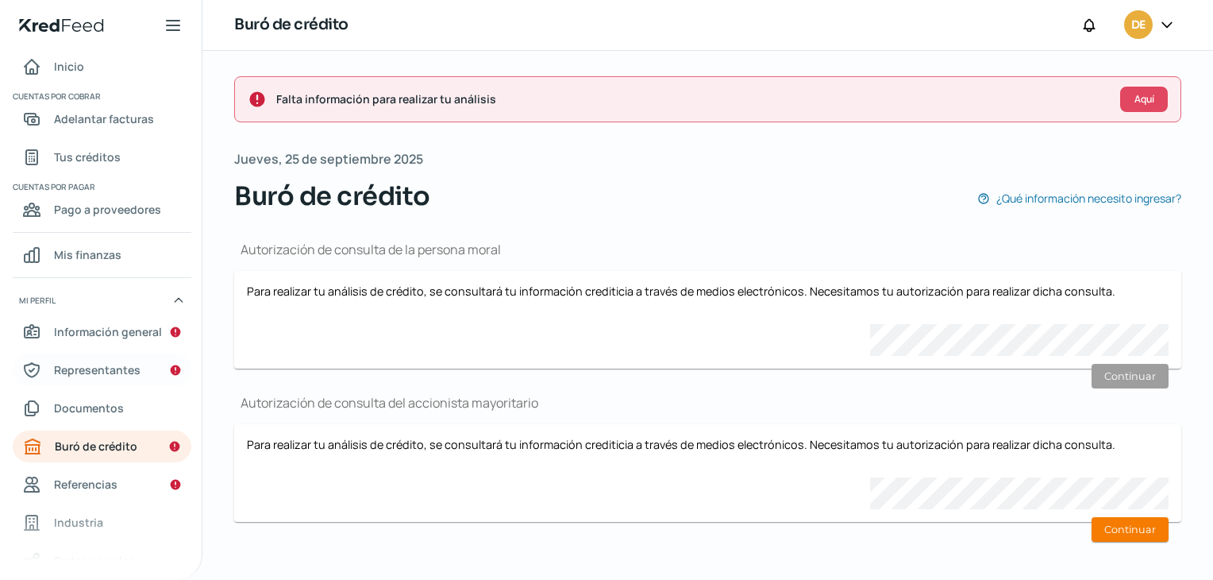
click at [77, 365] on span "Representantes" at bounding box center [97, 370] width 87 height 20
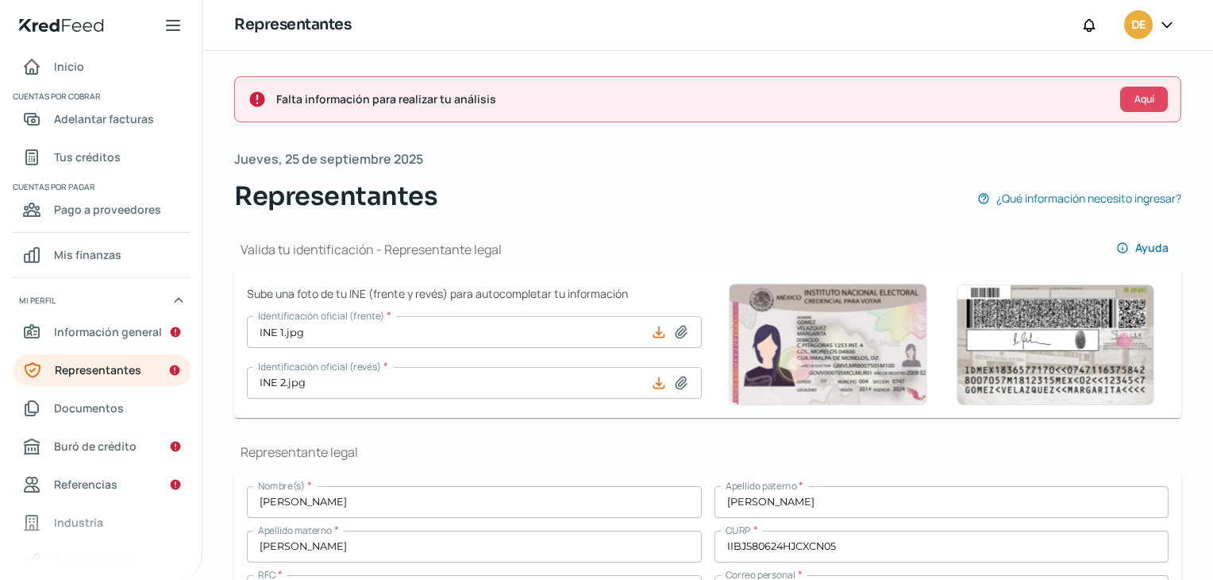
click at [1159, 87] on div "Falta información para realizar tu análisis Aquí" at bounding box center [707, 99] width 947 height 46
click at [1143, 94] on span "Aquí" at bounding box center [1145, 99] width 20 height 10
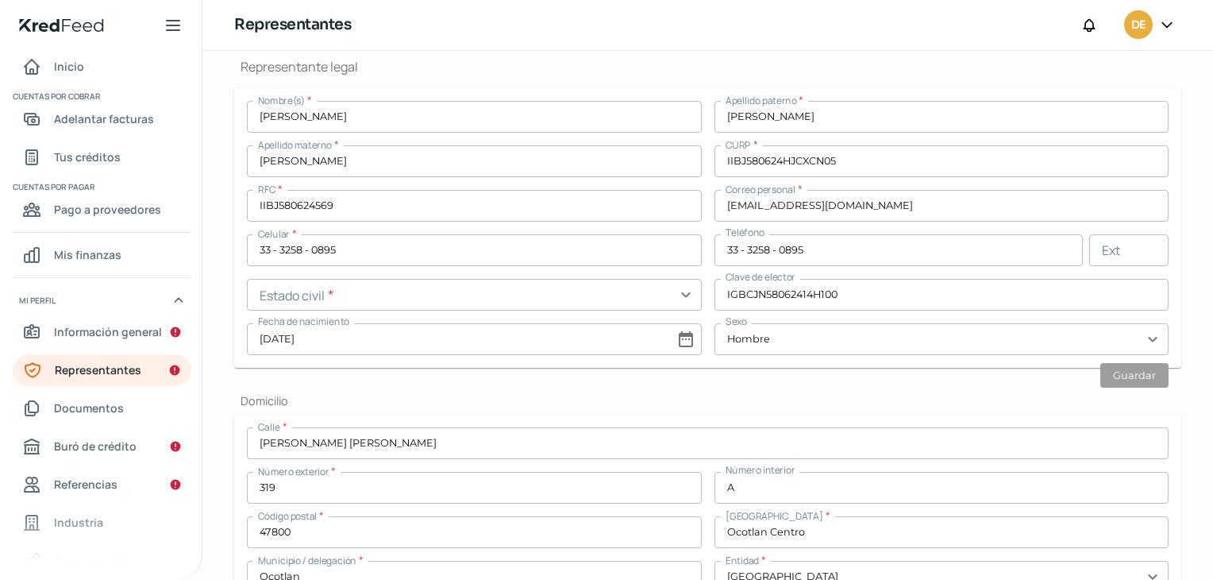
scroll to position [391, 0]
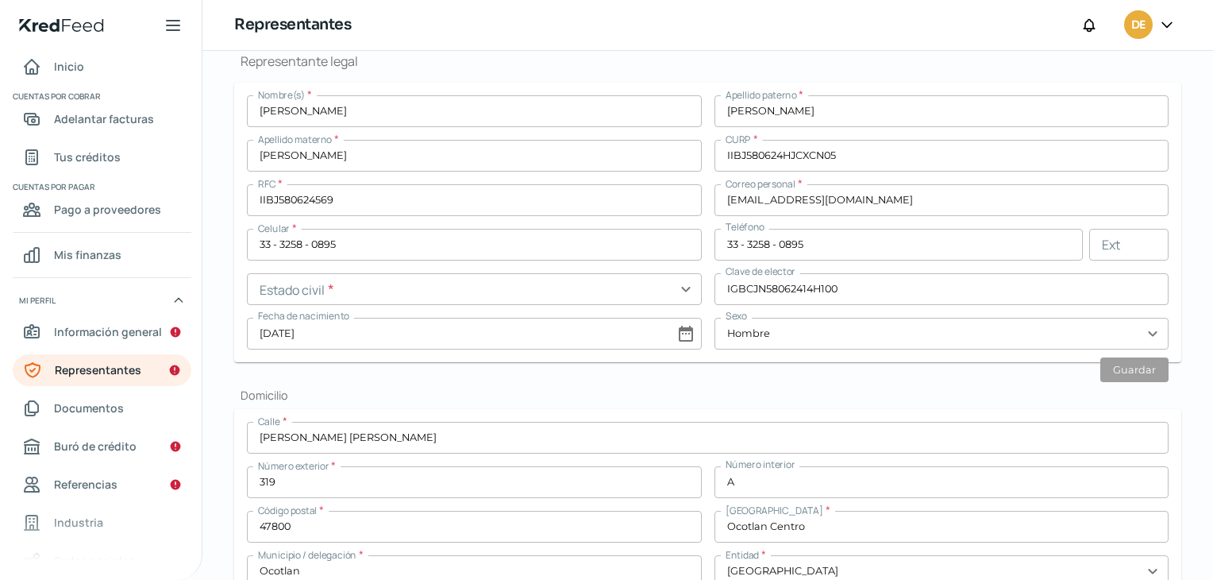
click at [618, 293] on input "text" at bounding box center [474, 289] width 455 height 32
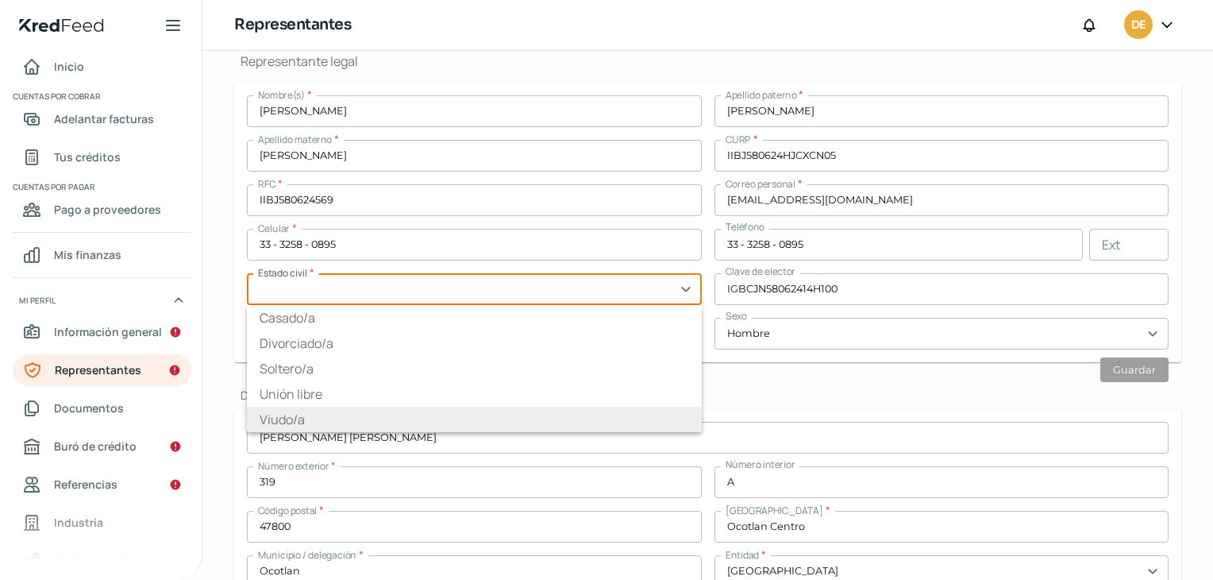
click at [276, 419] on li "Viudo/a" at bounding box center [474, 419] width 455 height 25
type input "Viudo/a"
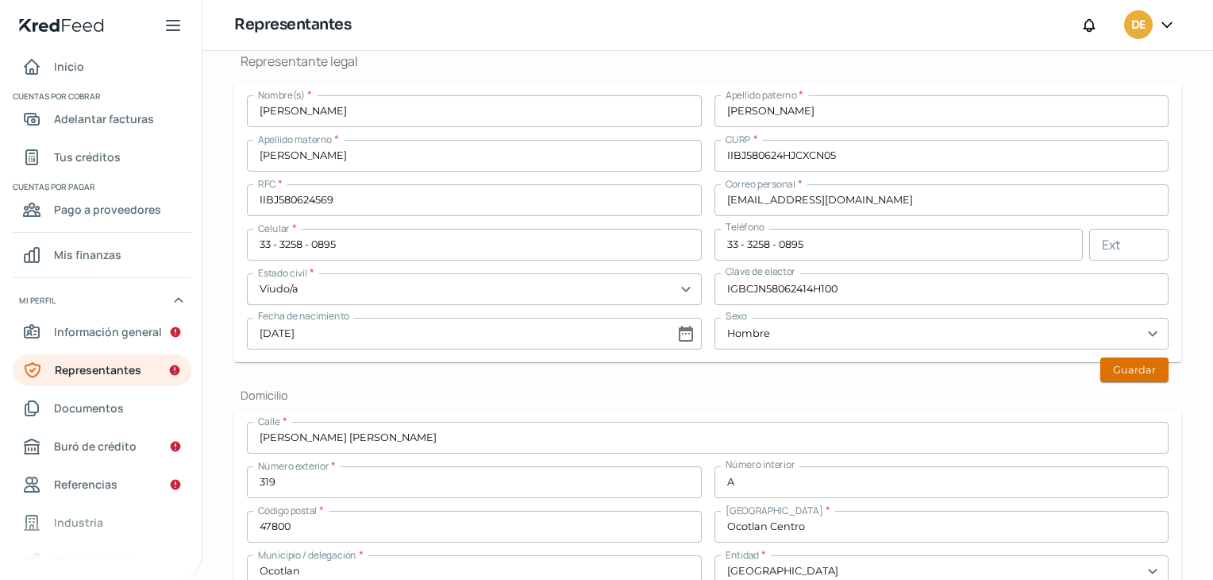
click at [1134, 372] on button "Guardar" at bounding box center [1134, 369] width 68 height 25
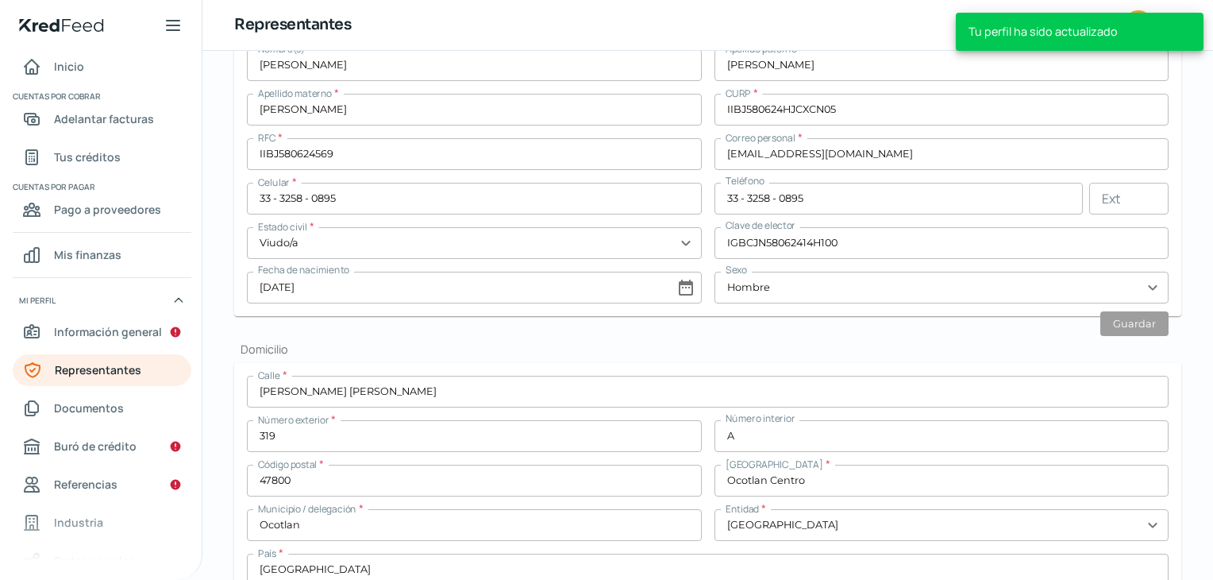
scroll to position [345, 0]
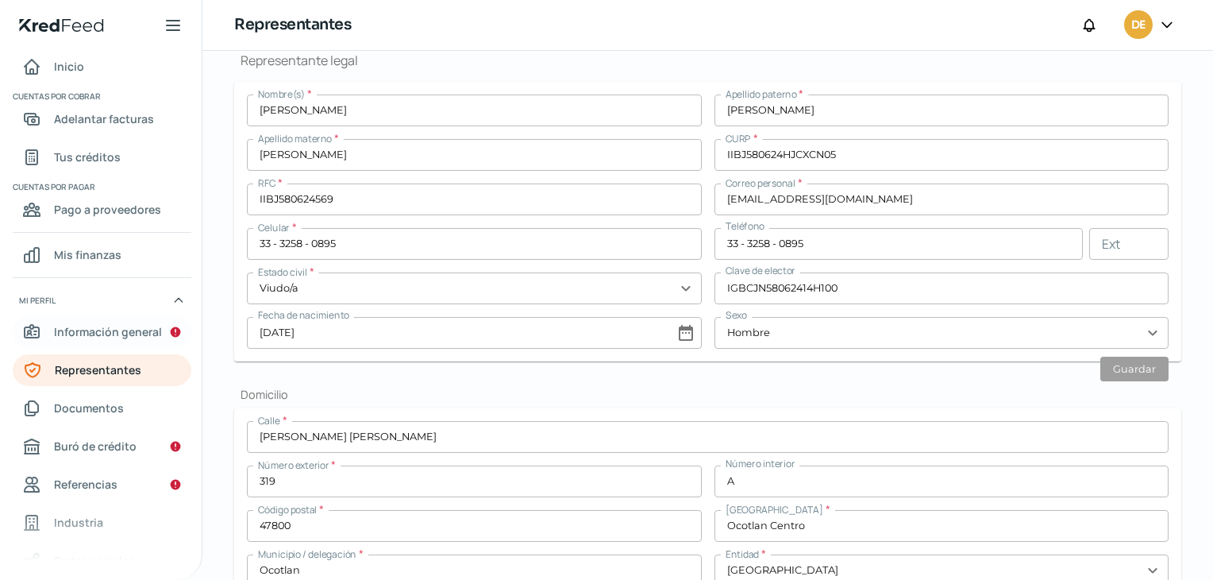
click at [60, 328] on span "Información general" at bounding box center [108, 332] width 108 height 20
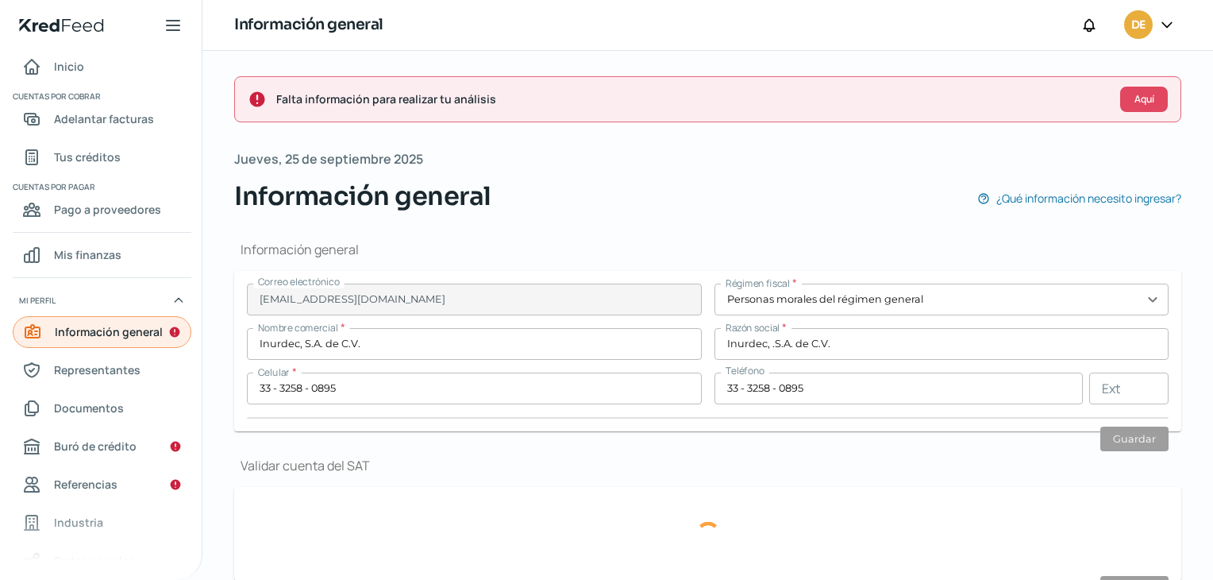
type input "[PERSON_NAME] [PERSON_NAME]"
type input "116"
type input "47870"
type input "Las [PERSON_NAME]"
type input "Ocotlan"
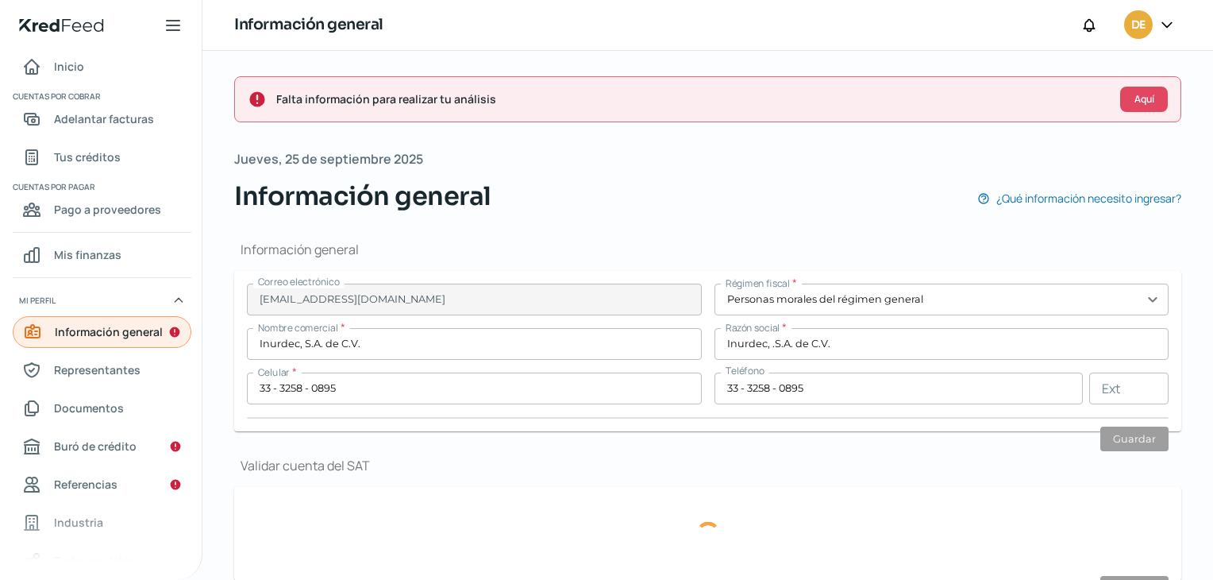
type input "[GEOGRAPHIC_DATA]"
type input "Domicilio Fiscal Oficina Inurdec.pdf"
type input "0"
type input "10"
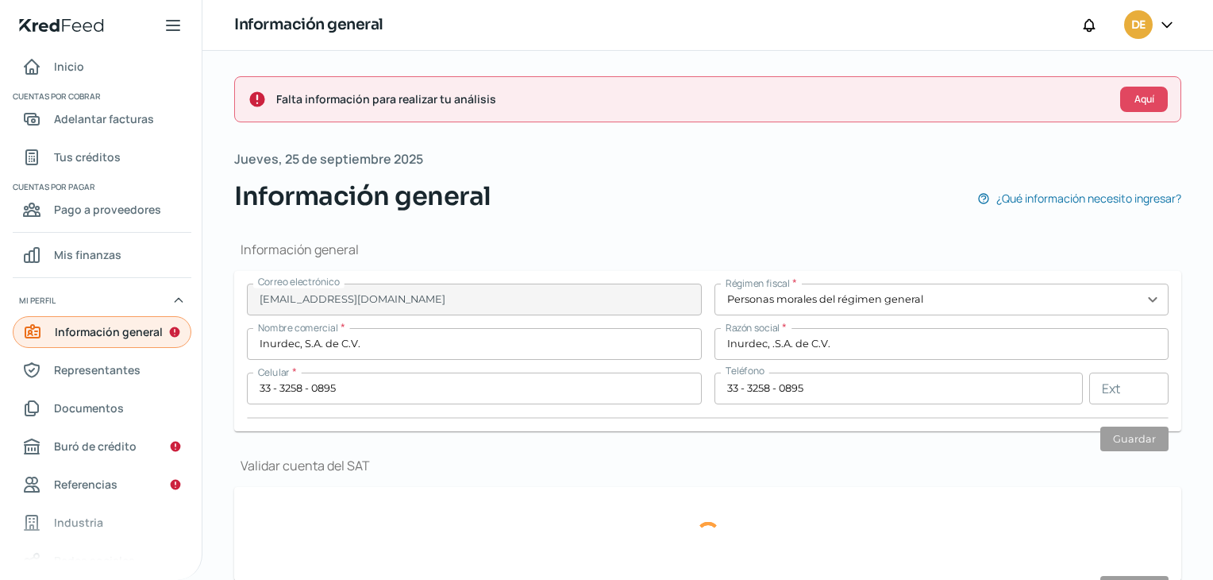
type input "Rentada"
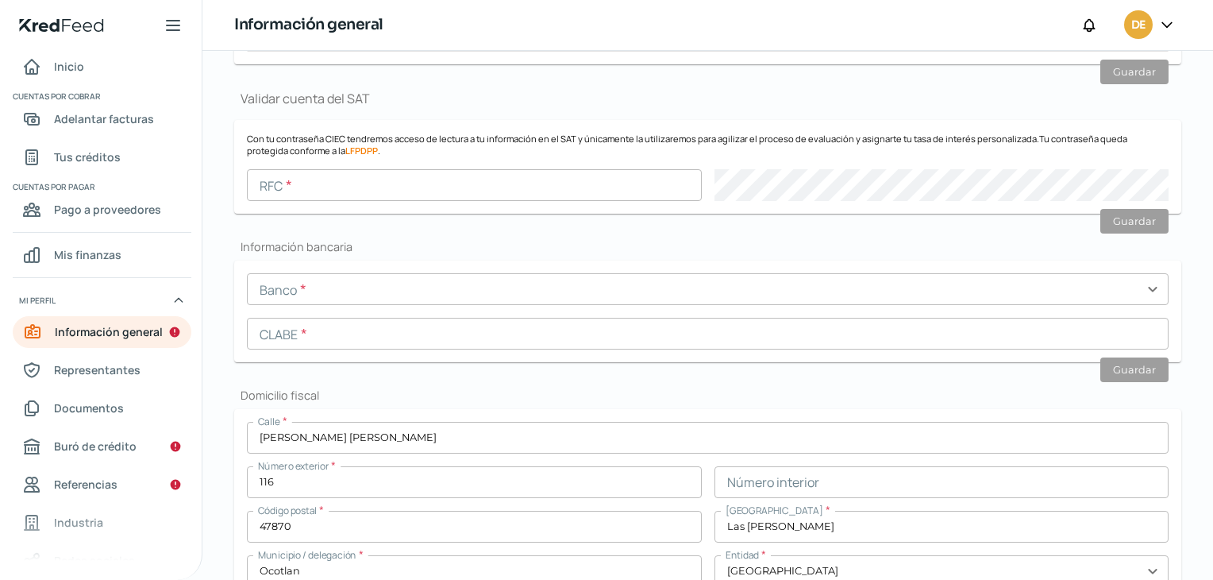
scroll to position [438, 0]
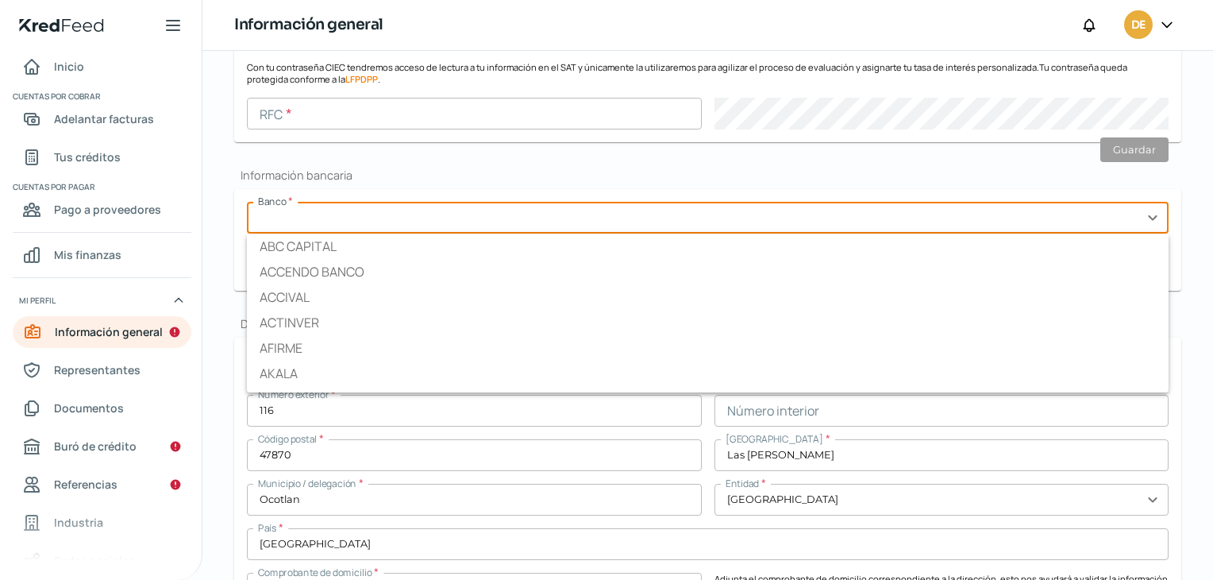
click at [295, 208] on input "text" at bounding box center [708, 218] width 922 height 32
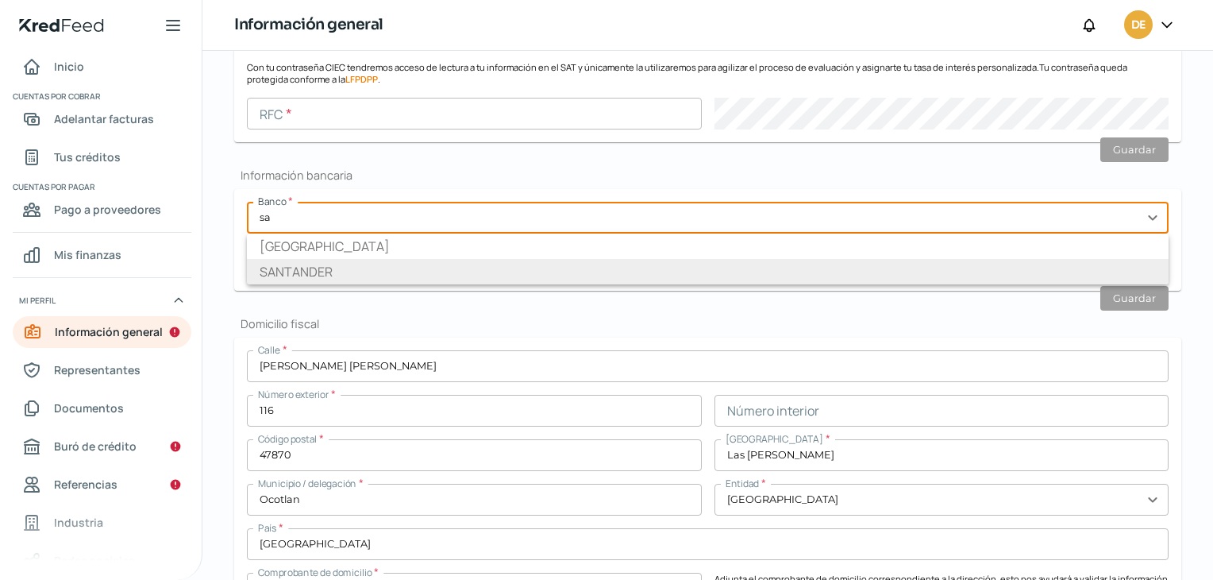
type input "SANTANDER"
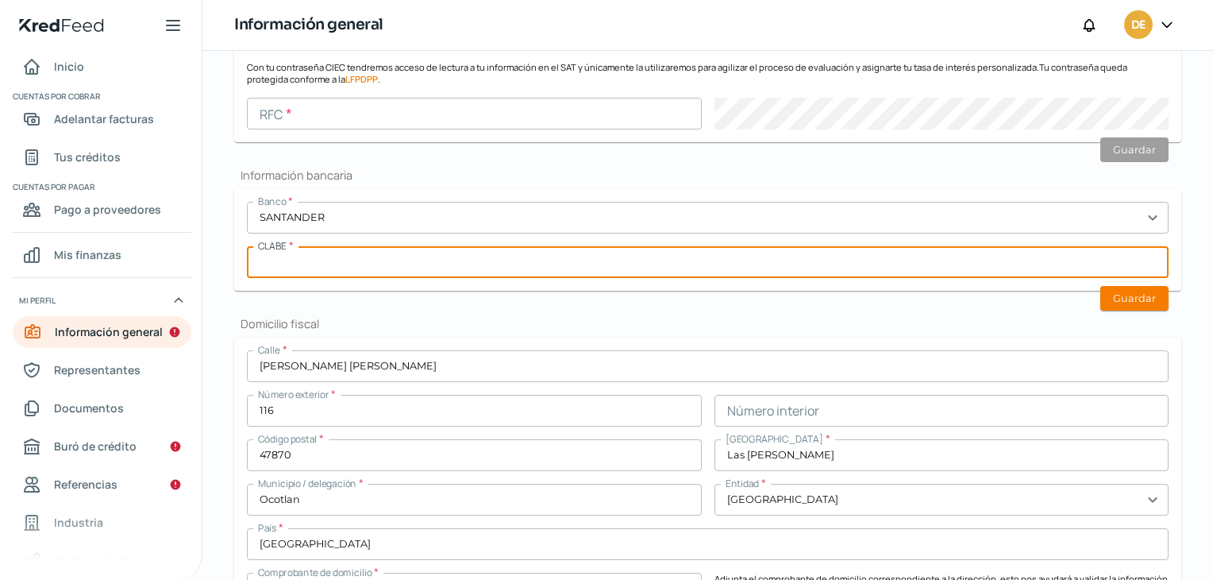
paste input "014370655094367095"
type input "014370655094367095"
click at [1129, 287] on button "Guardar" at bounding box center [1134, 298] width 68 height 25
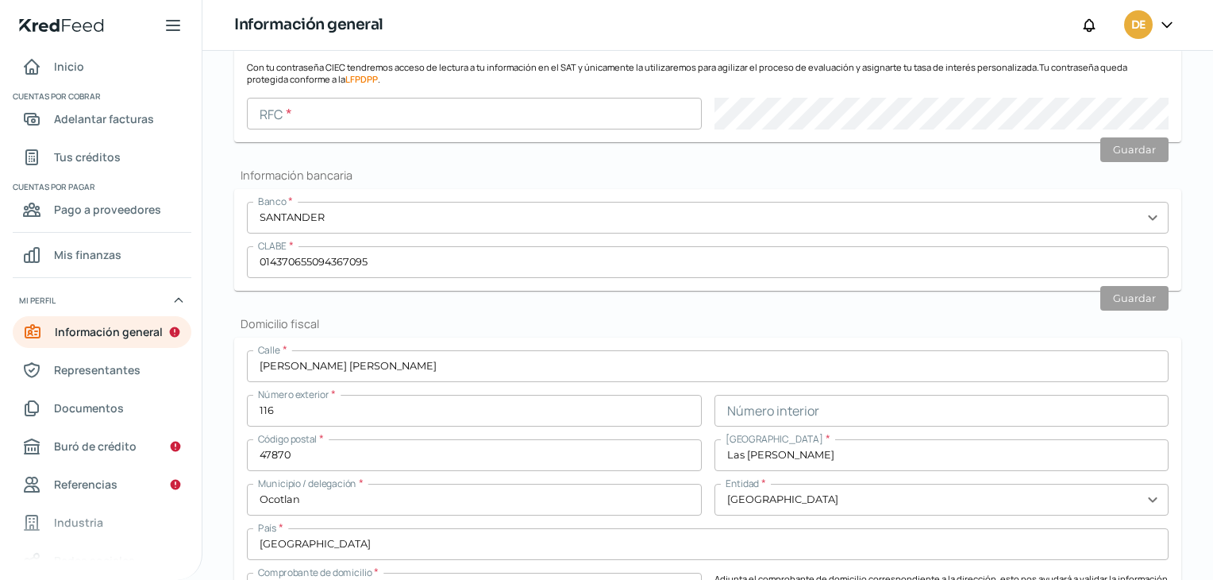
click at [328, 129] on form "Con tu contraseña CIEC tendremos acceso de lectura a tu información en el SAT y…" at bounding box center [707, 95] width 947 height 94
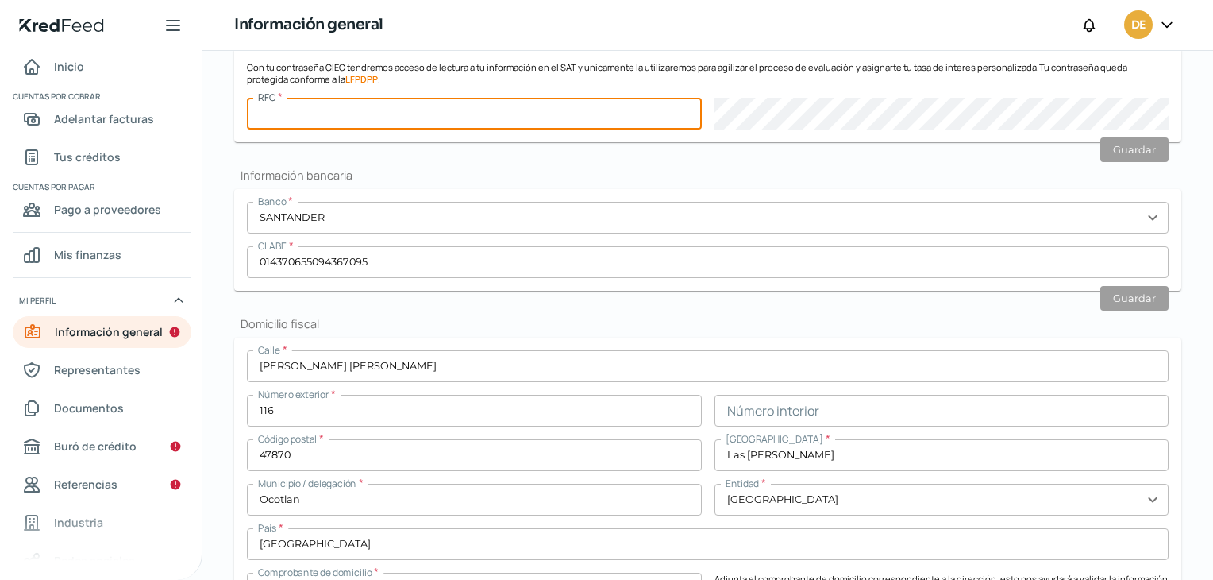
click at [320, 115] on input "text" at bounding box center [474, 114] width 455 height 32
paste input "INU190808EY7"
type input "INU190808EY7"
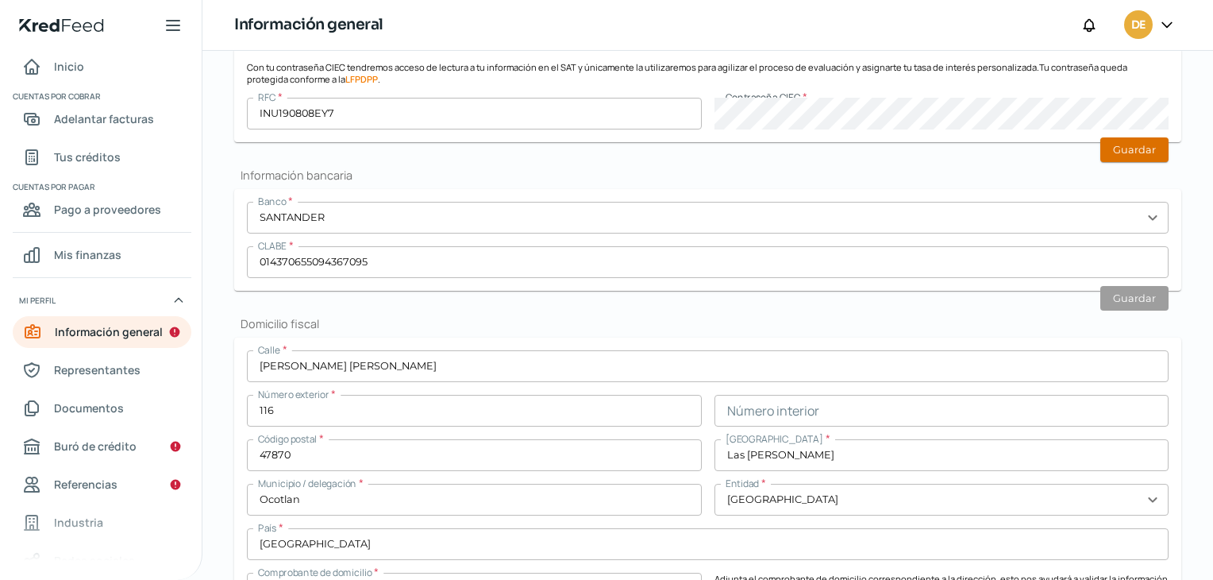
click at [1127, 150] on button "Guardar" at bounding box center [1134, 149] width 68 height 25
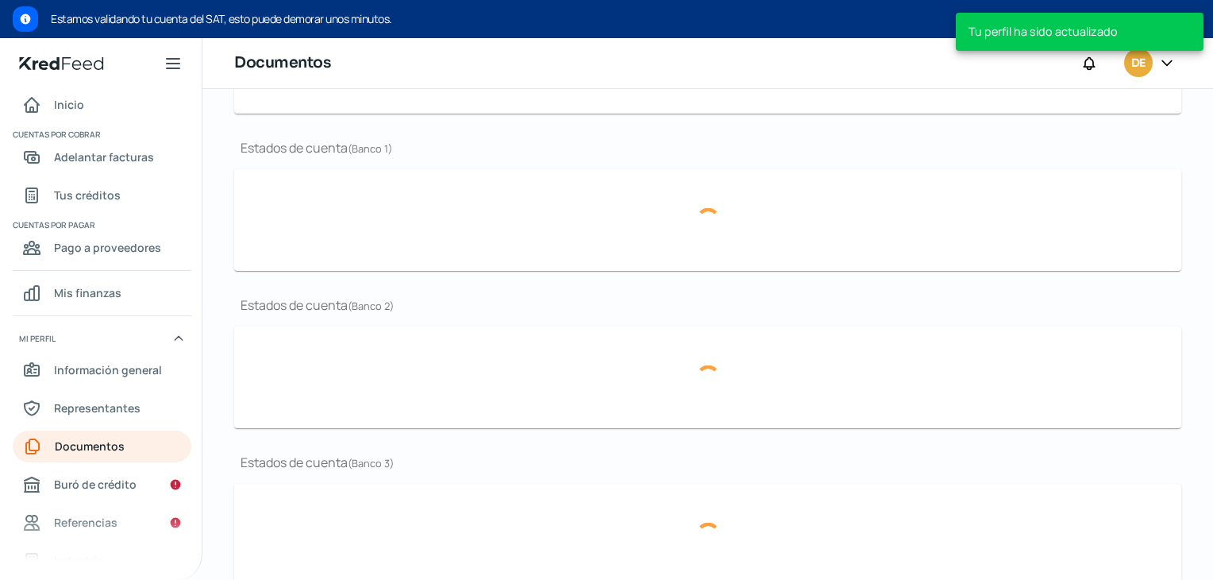
scroll to position [489, 0]
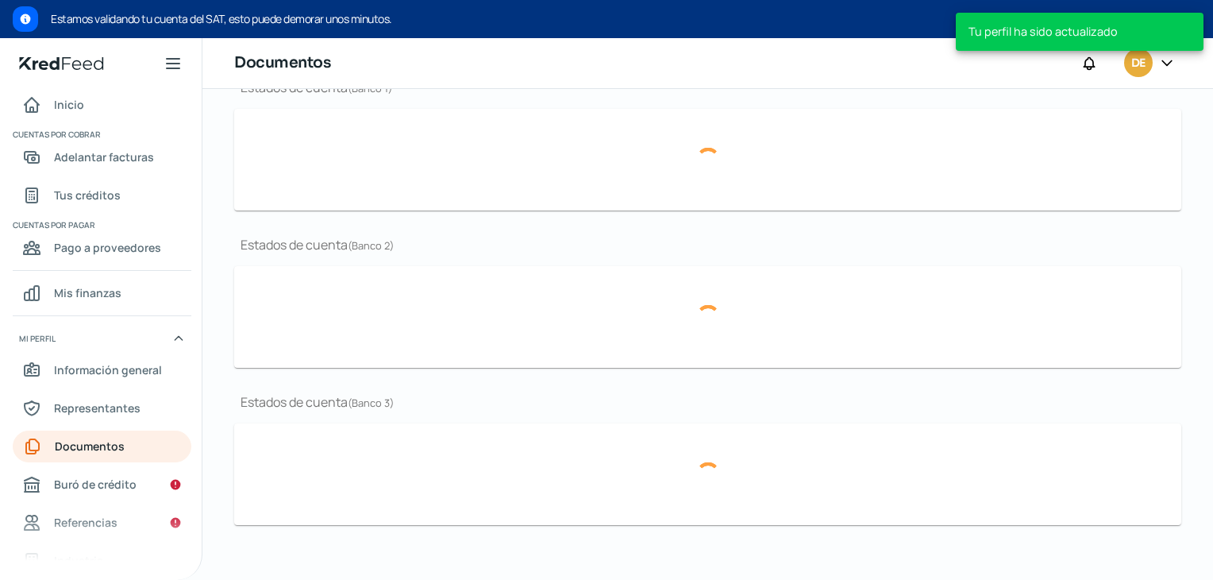
type input "CSF Inurdec.pdf"
type input "ER 25.pdf"
type input "BG 25.pdf"
type input "Protocolización 57,355..pdf"
type input "Santander ago 25.pdf"
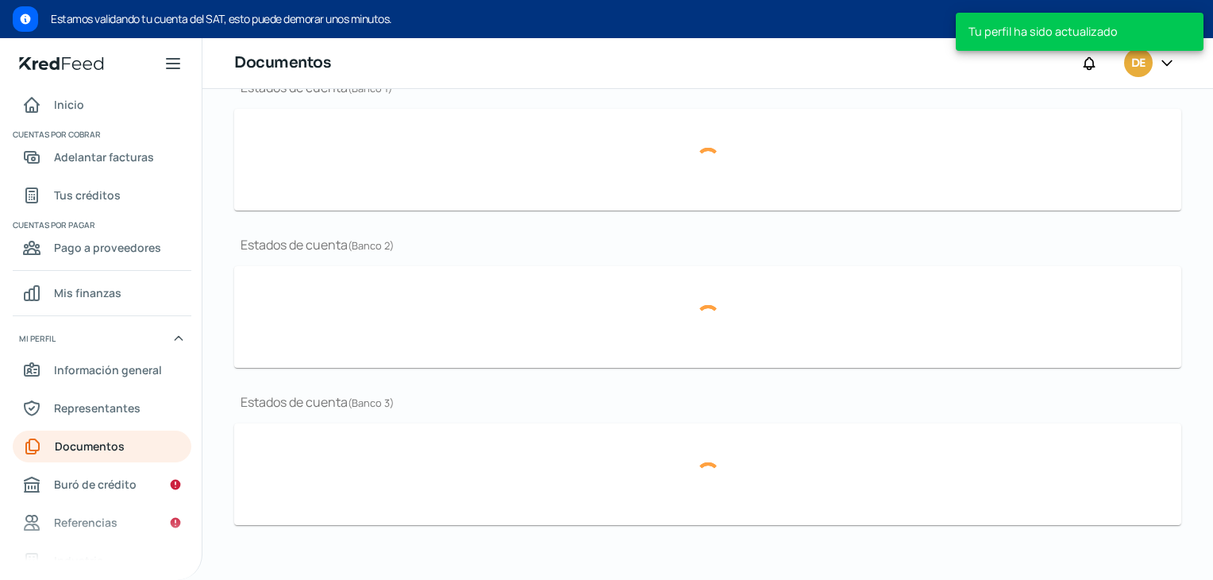
type input "Santander [DATE].pdf"
type input "BBVA ago 25.pdf"
type input "BBVA [DATE].pdf"
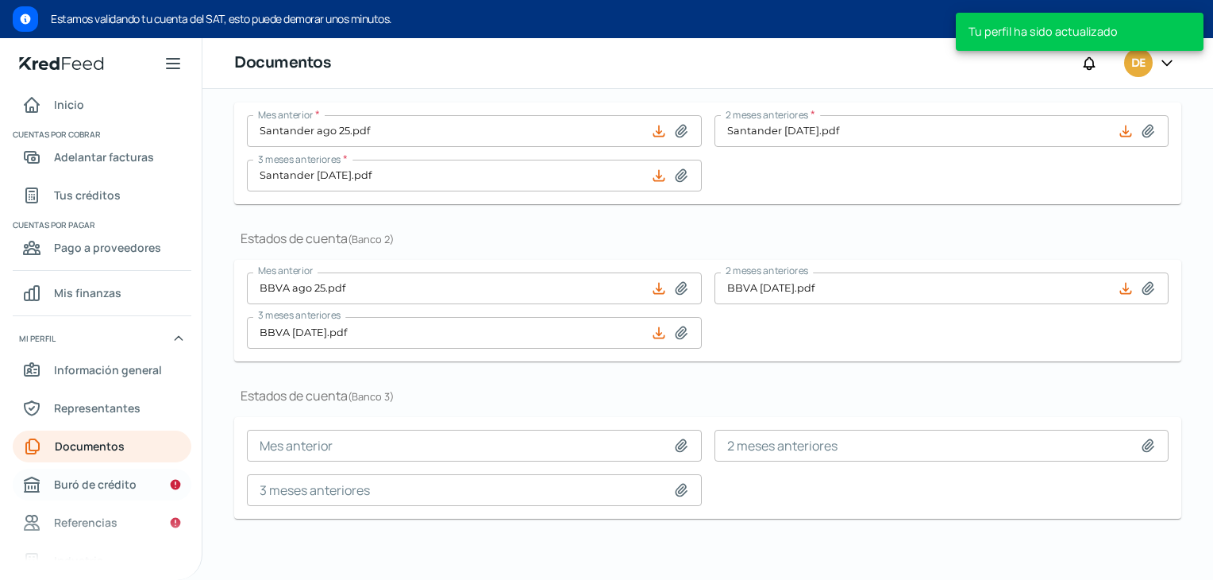
click at [117, 474] on span "Buró de crédito" at bounding box center [95, 484] width 83 height 20
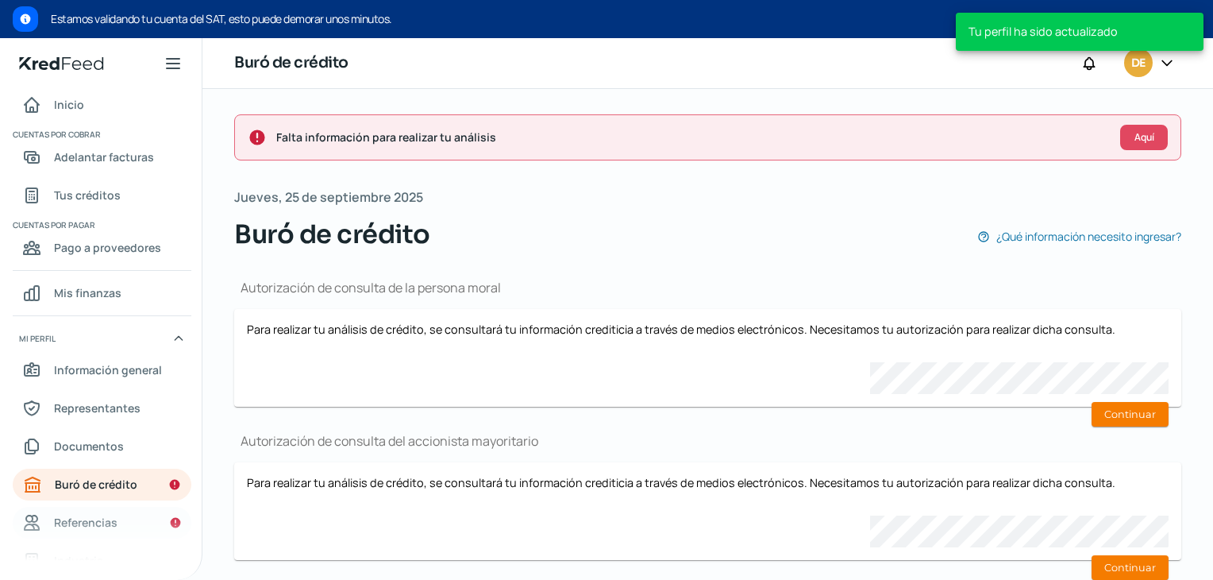
click at [116, 514] on link "Referencias" at bounding box center [102, 523] width 179 height 32
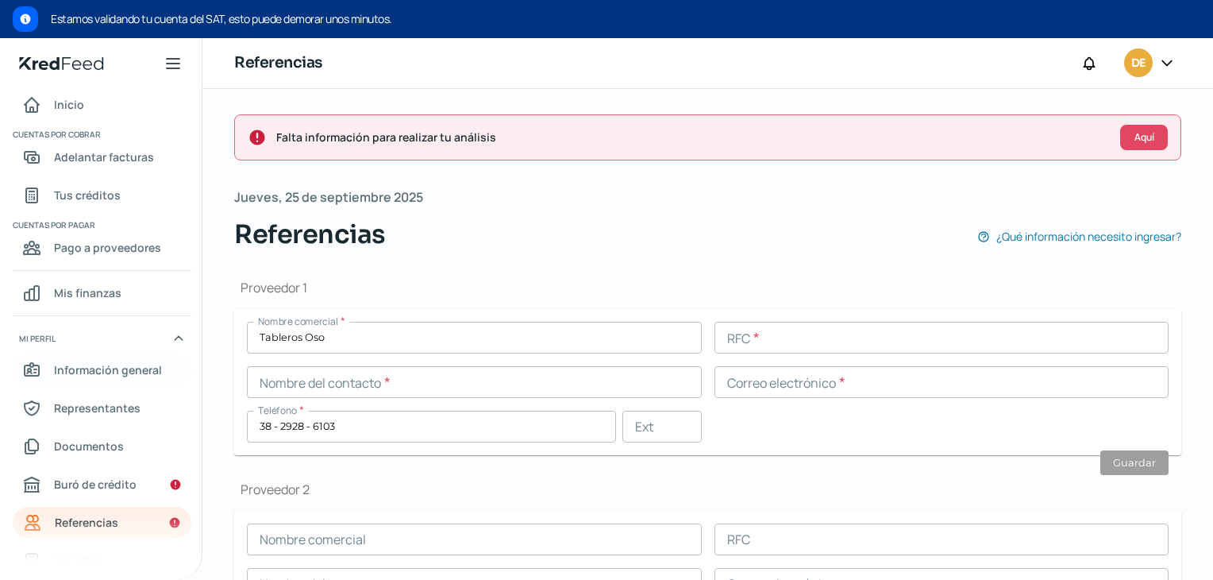
click at [75, 376] on span "Información general" at bounding box center [108, 370] width 108 height 20
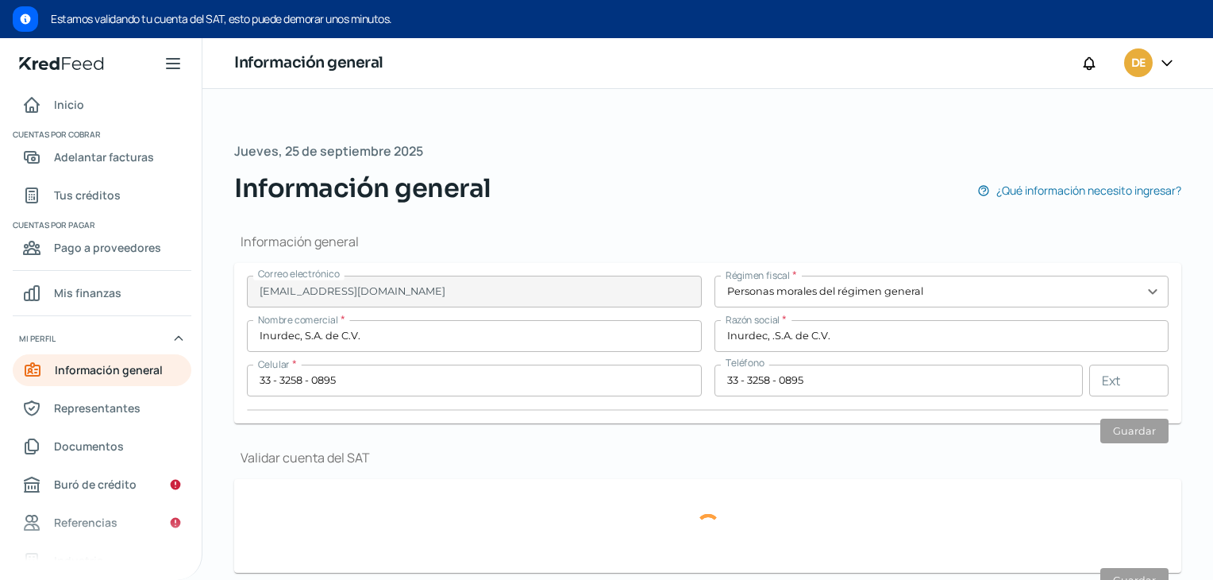
type input "INU190808EY7"
type input "[PERSON_NAME] [PERSON_NAME]"
type input "116"
type input "47870"
type input "Las [PERSON_NAME]"
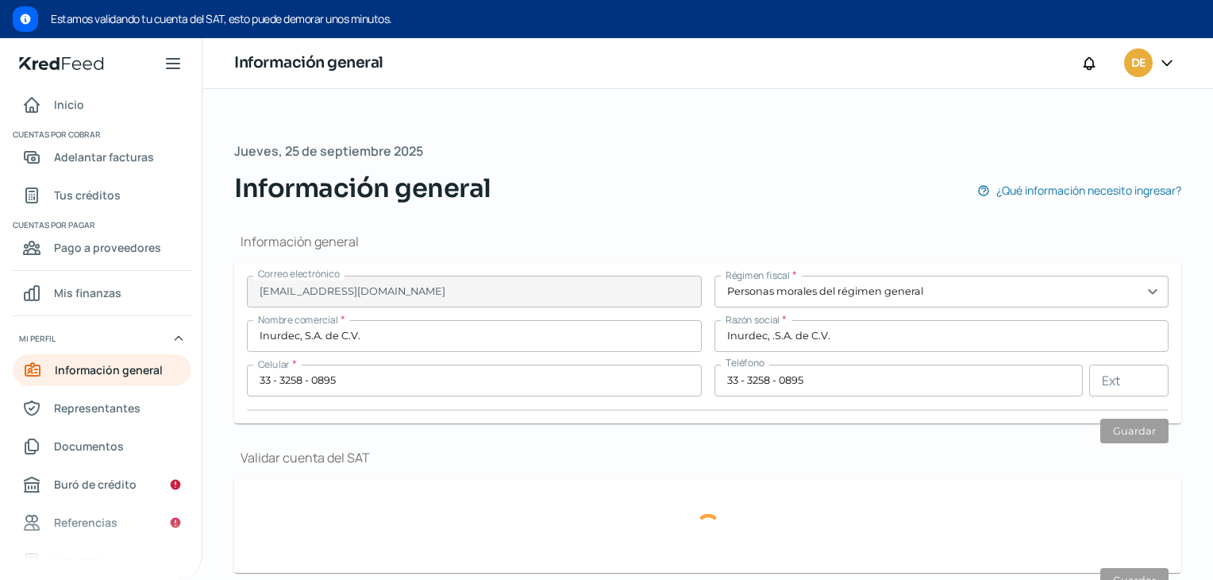
type input "Ocotlan"
type input "[GEOGRAPHIC_DATA]"
type input "Domicilio Fiscal Oficina Inurdec.pdf"
type input "0"
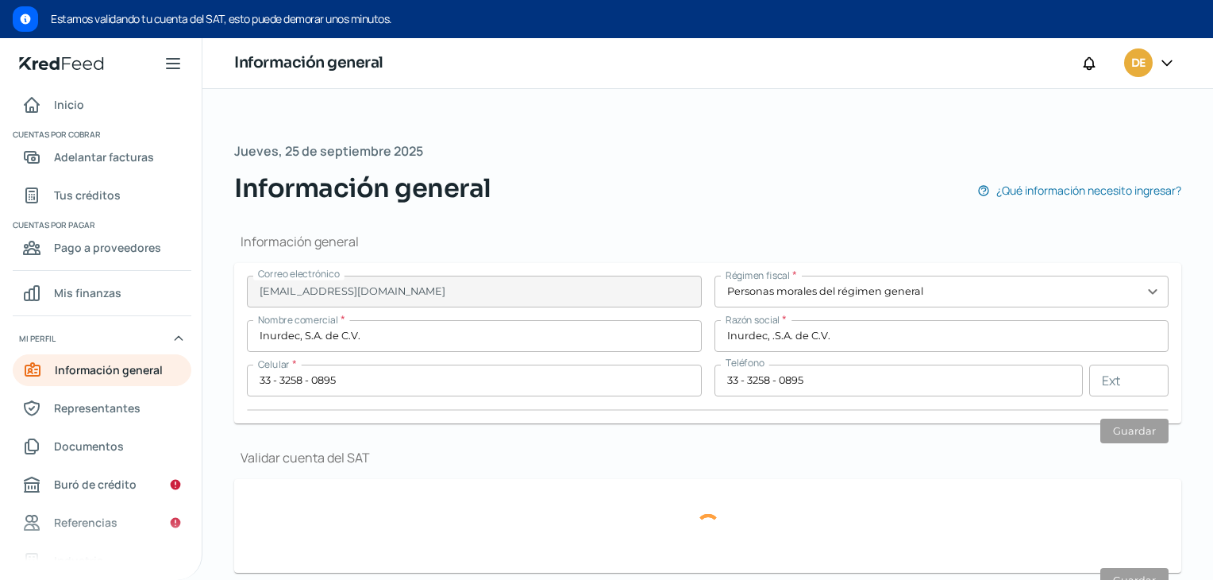
type input "10"
type input "Rentada"
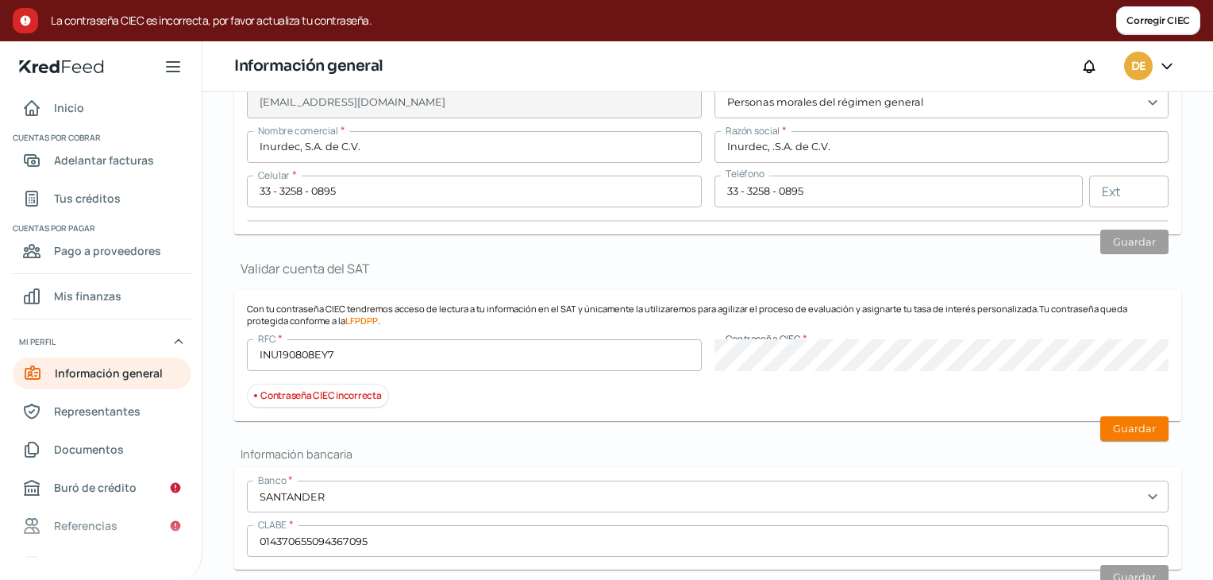
scroll to position [254, 0]
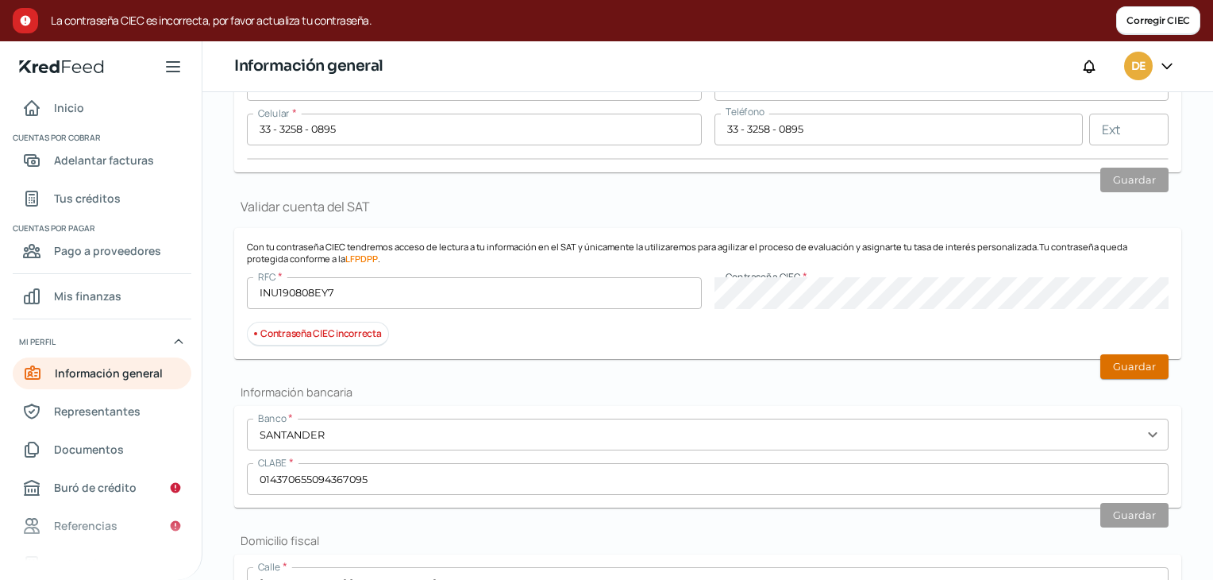
click at [1102, 366] on button "Guardar" at bounding box center [1134, 366] width 68 height 25
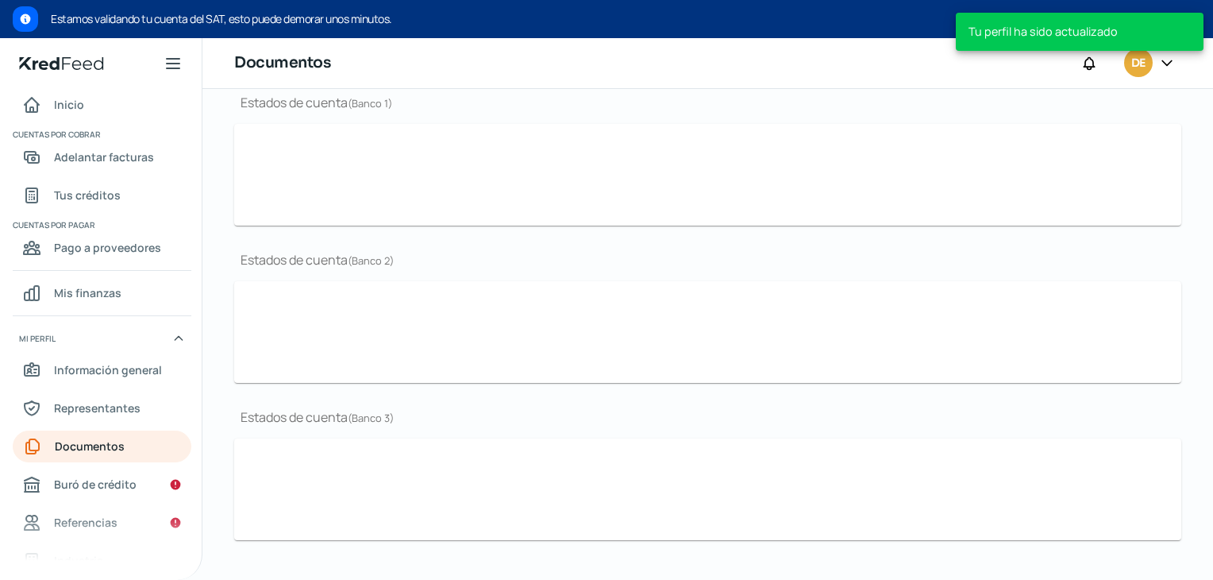
type input "CSF Inurdec.pdf"
type input "ER 25.pdf"
type input "BG 25.pdf"
type input "Protocolización 57,355..pdf"
type input "Santander ago 25.pdf"
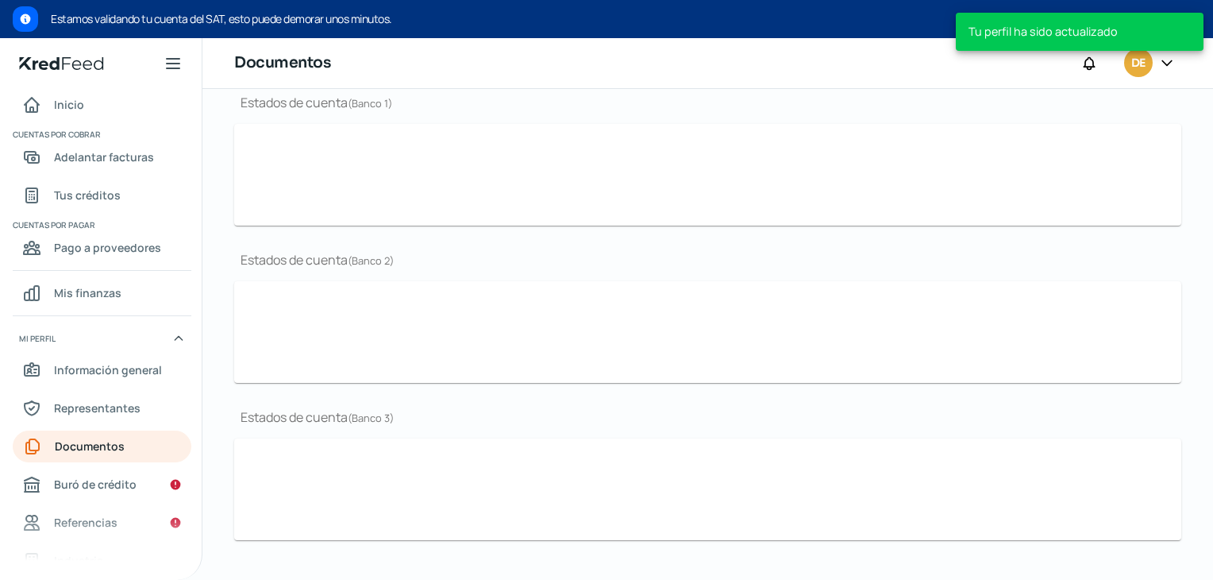
type input "Santander [DATE].pdf"
type input "BBVA ago 25.pdf"
type input "BBVA [DATE].pdf"
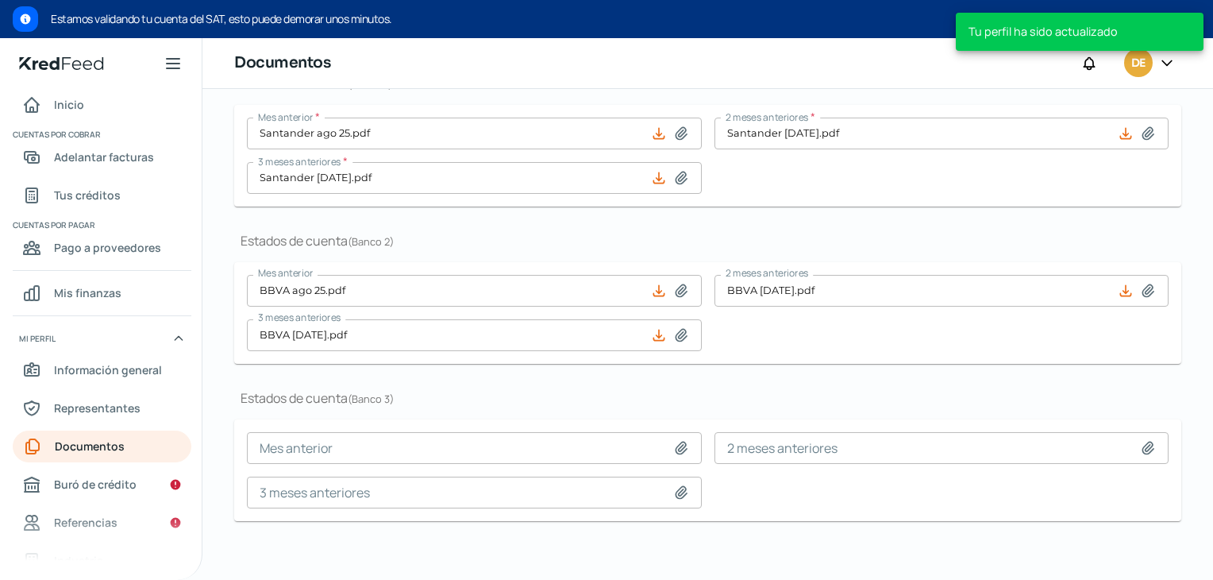
scroll to position [489, 0]
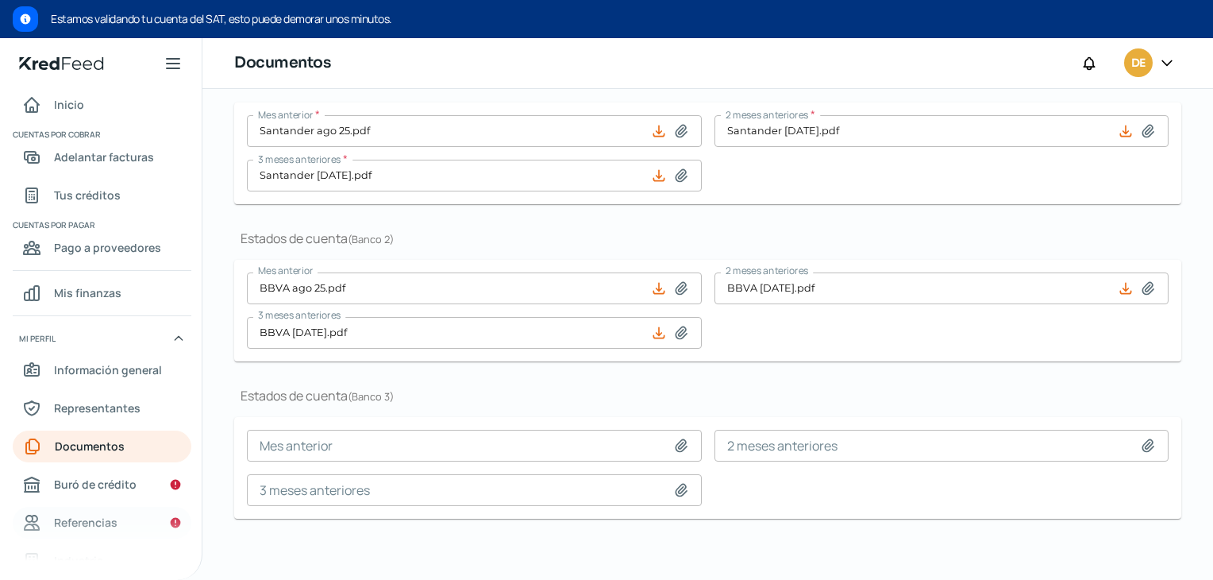
click at [83, 523] on span "Referencias" at bounding box center [86, 522] width 64 height 20
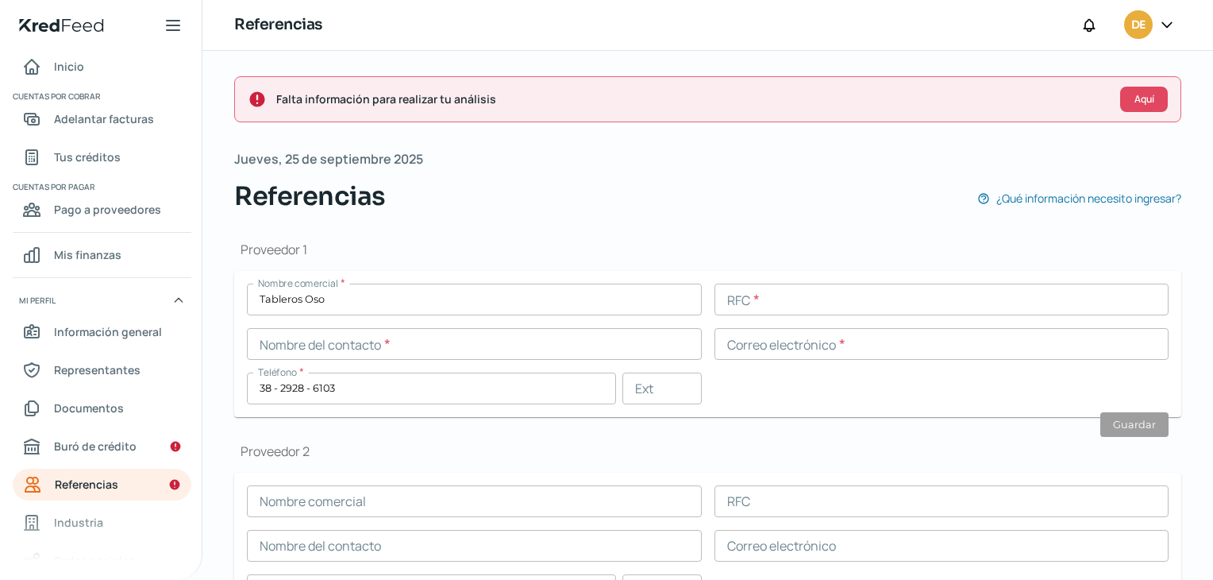
click at [780, 296] on input "text" at bounding box center [942, 299] width 455 height 32
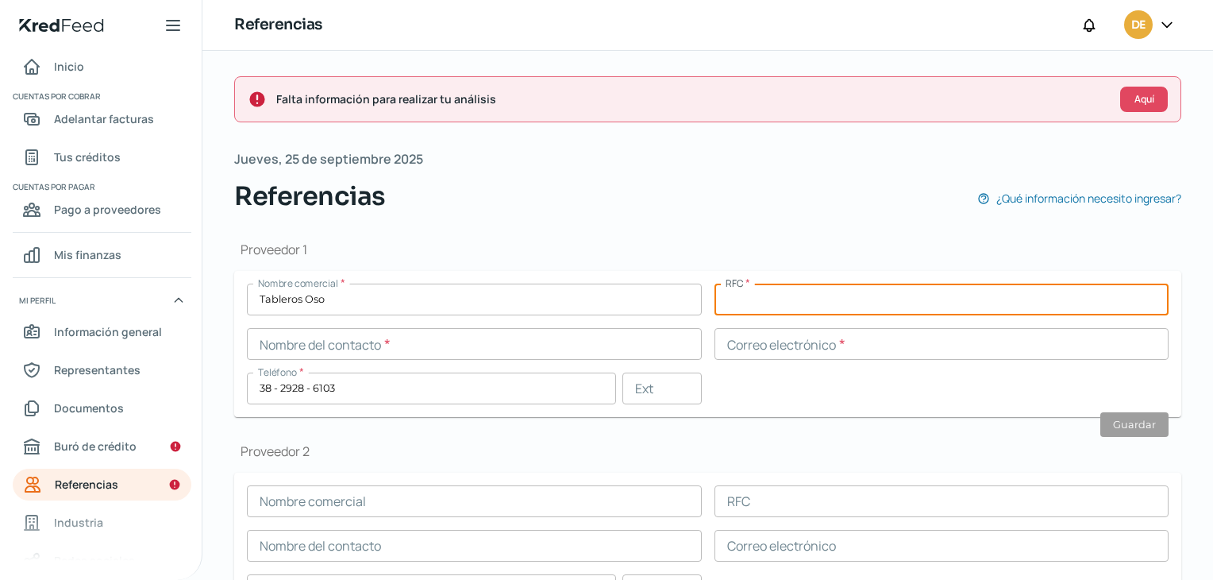
paste input "MAO1406252C1"
type input "MAO1406252C1"
click at [1124, 417] on button "Guardar" at bounding box center [1134, 424] width 68 height 25
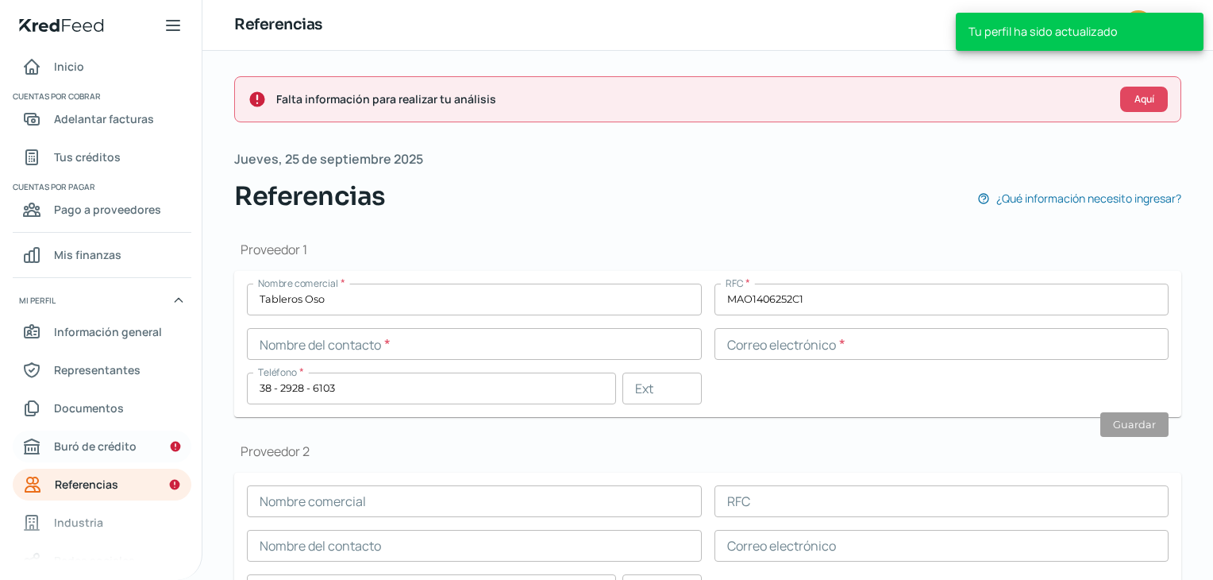
click at [97, 445] on span "Buró de crédito" at bounding box center [95, 446] width 83 height 20
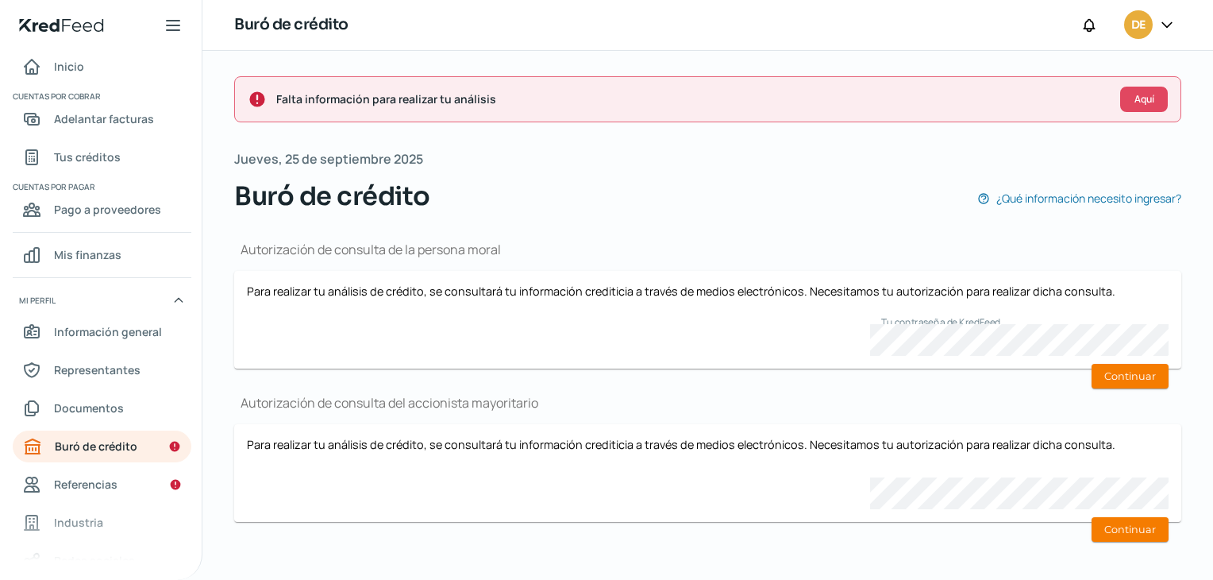
click at [959, 302] on div "Para realizar tu análisis de crédito, se consultará tu información crediticia a…" at bounding box center [708, 319] width 922 height 72
click at [1120, 373] on button "Continuar" at bounding box center [1130, 376] width 77 height 25
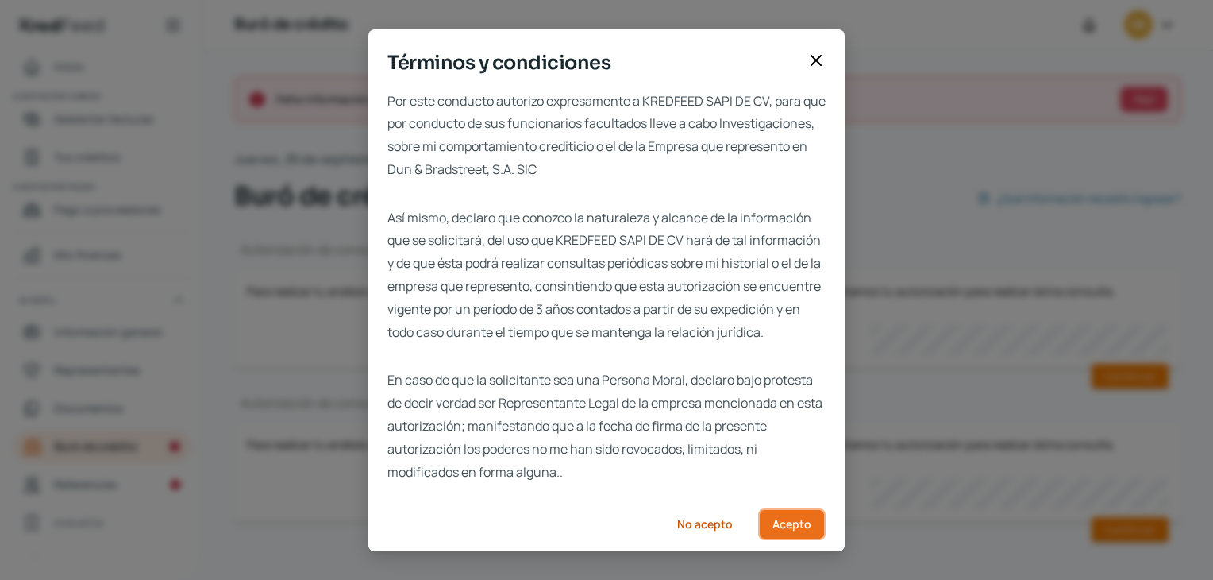
click at [800, 530] on span "Acepto" at bounding box center [792, 523] width 39 height 11
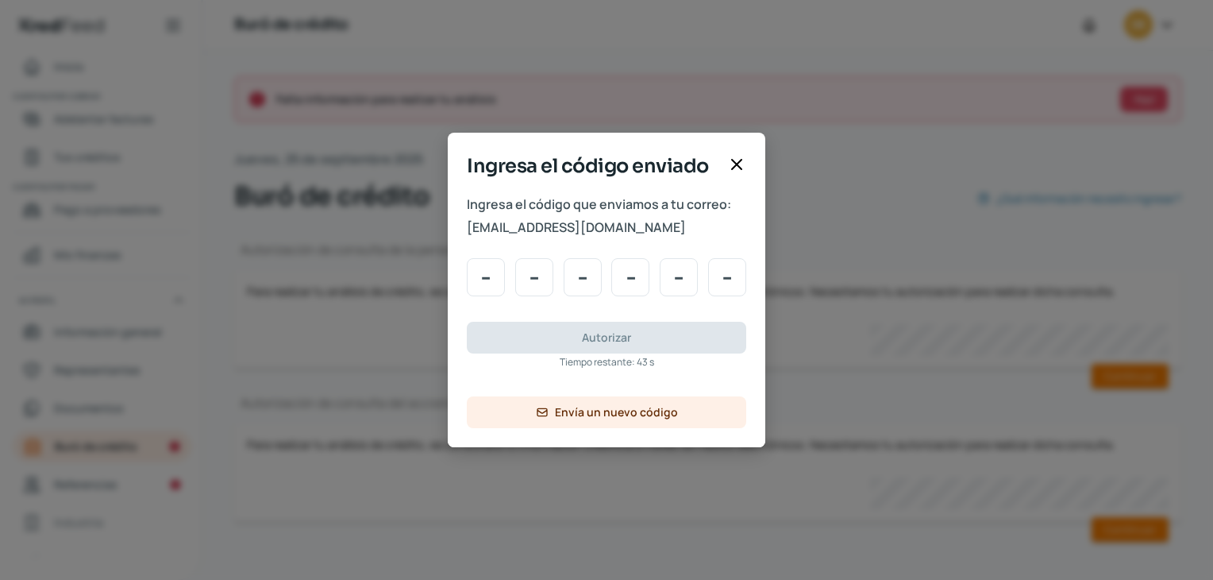
click at [739, 166] on icon at bounding box center [736, 164] width 19 height 19
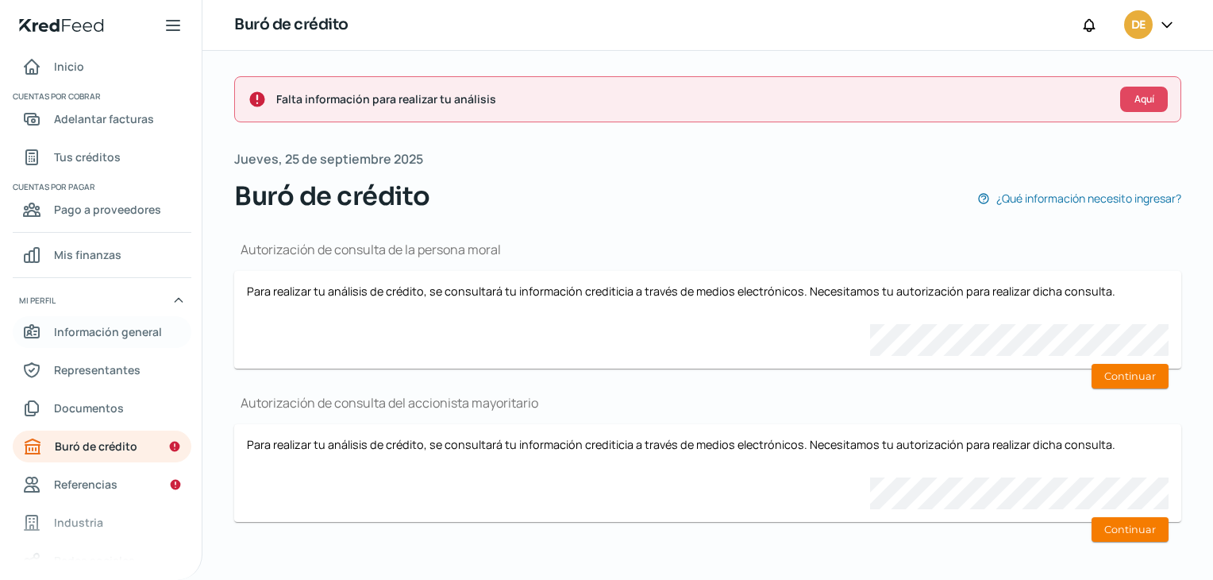
click at [77, 333] on span "Información general" at bounding box center [108, 332] width 108 height 20
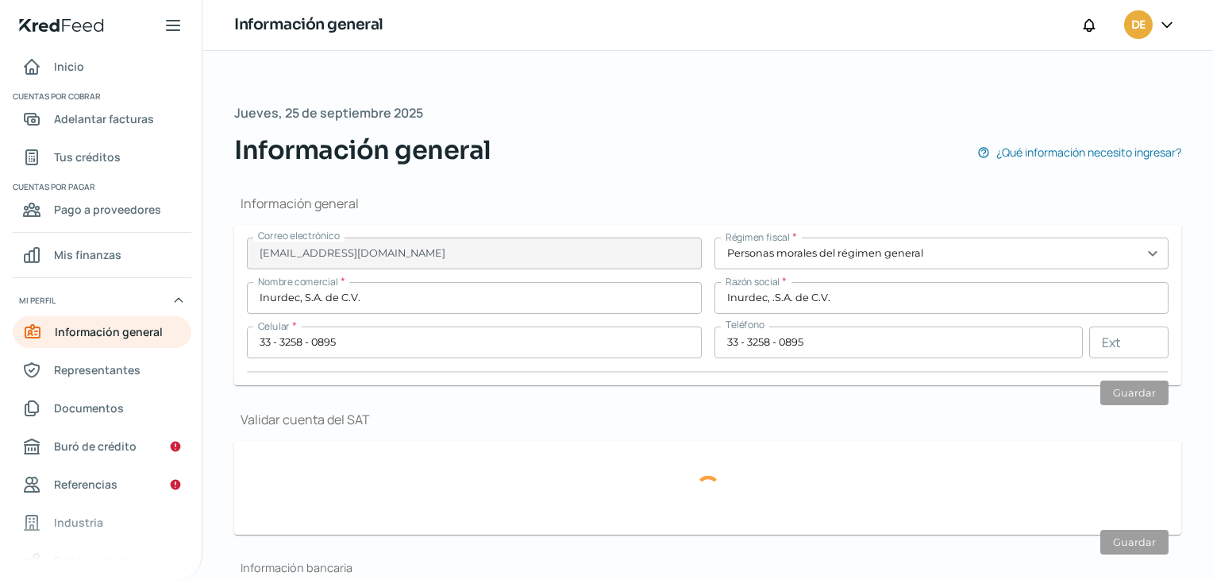
type input "INU190808EY7"
type input "[PERSON_NAME] [PERSON_NAME]"
type input "116"
type input "47870"
type input "Las [PERSON_NAME]"
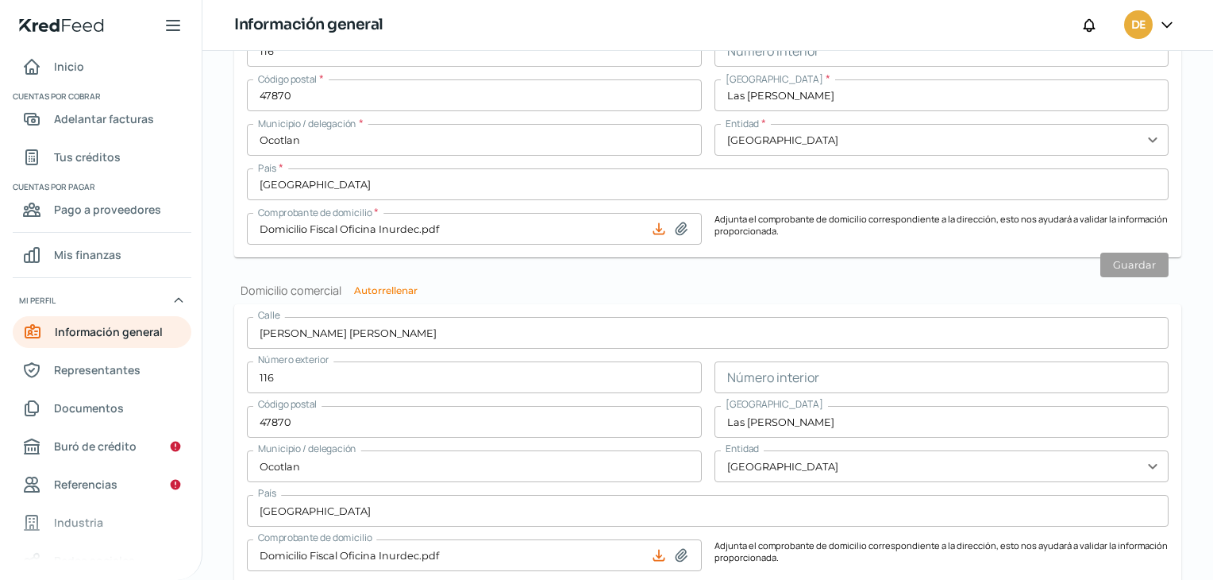
scroll to position [959, 0]
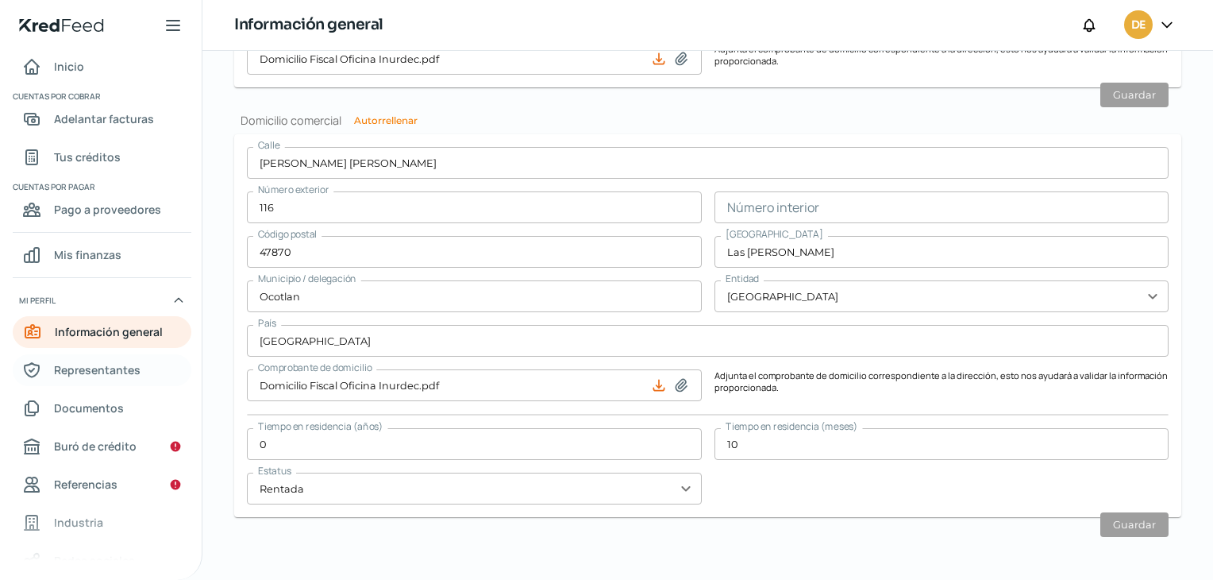
click at [60, 372] on span "Representantes" at bounding box center [97, 370] width 87 height 20
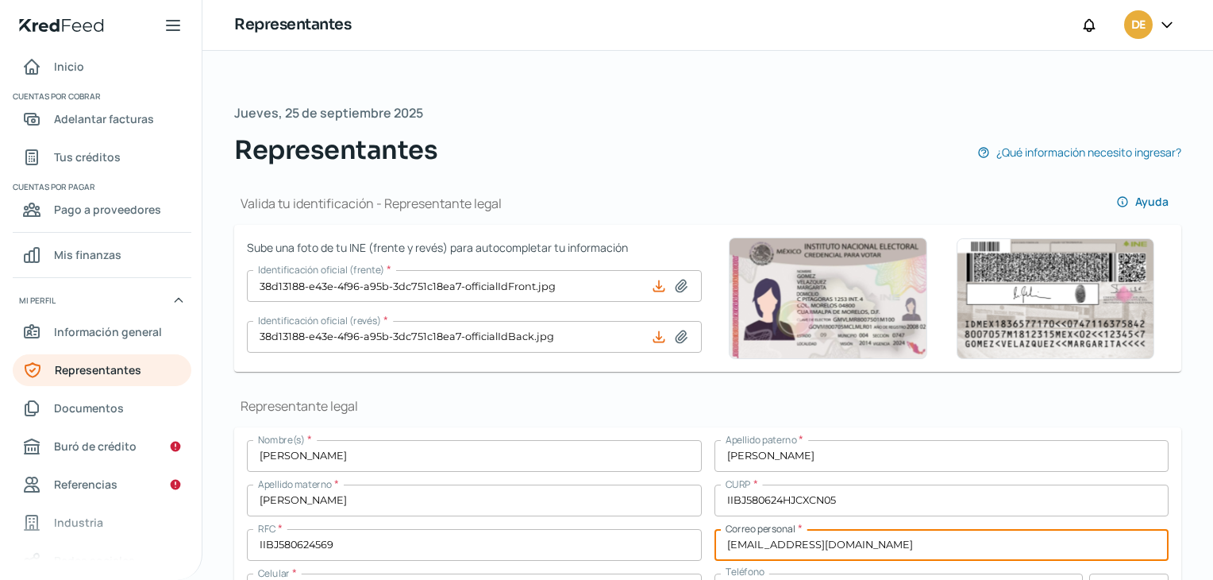
click at [849, 539] on input "[EMAIL_ADDRESS][DOMAIN_NAME]" at bounding box center [942, 545] width 455 height 32
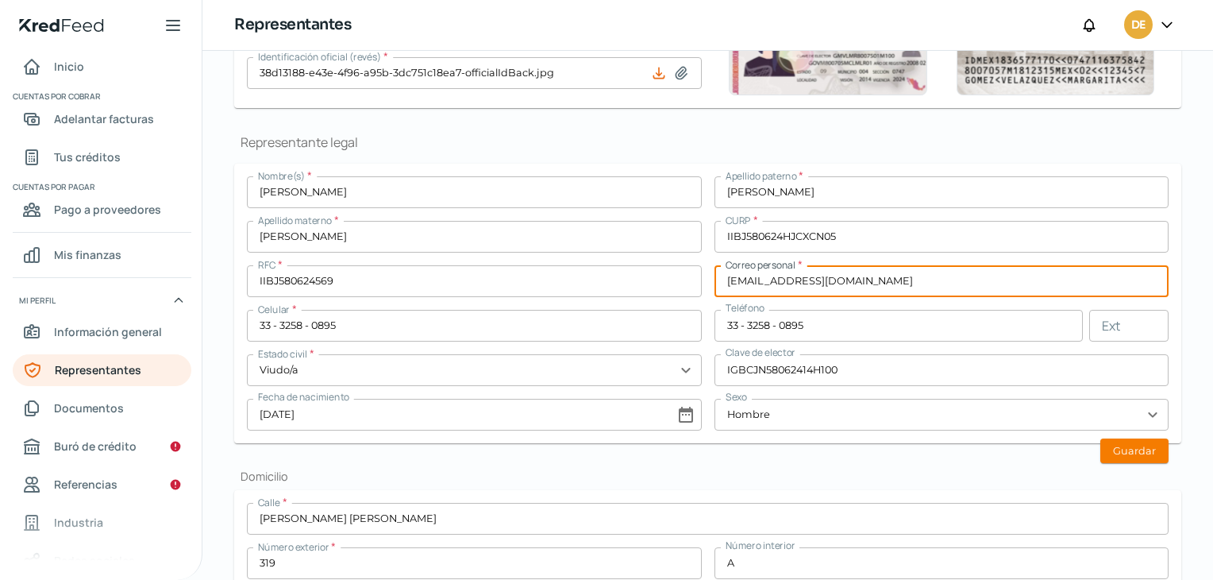
scroll to position [273, 0]
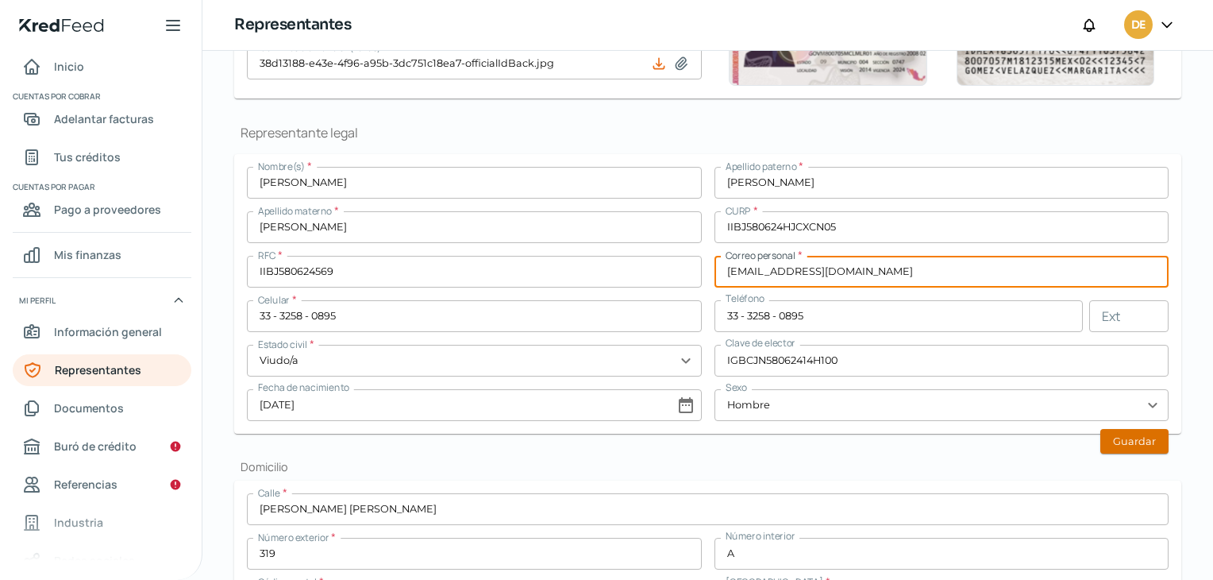
click at [1129, 435] on button "Guardar" at bounding box center [1134, 441] width 68 height 25
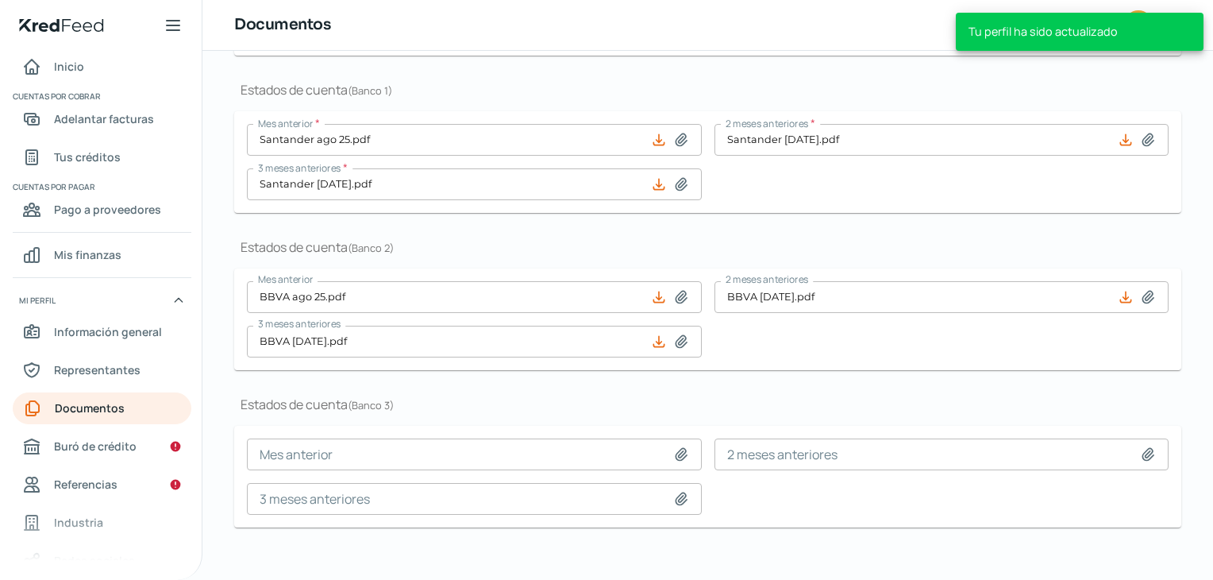
scroll to position [451, 0]
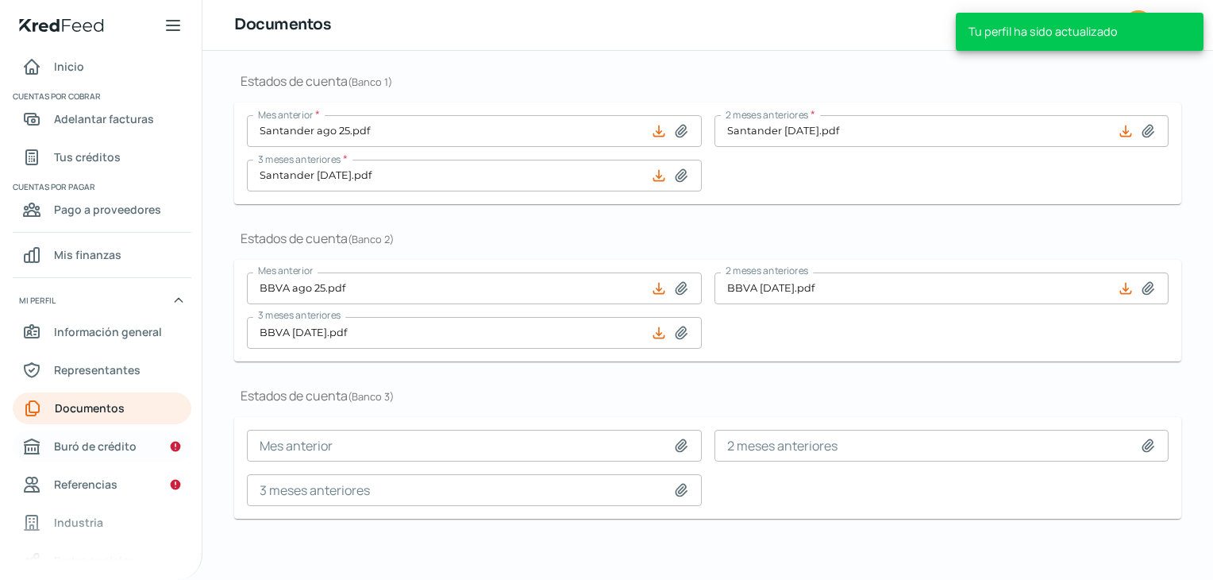
click at [125, 442] on span "Buró de crédito" at bounding box center [95, 446] width 83 height 20
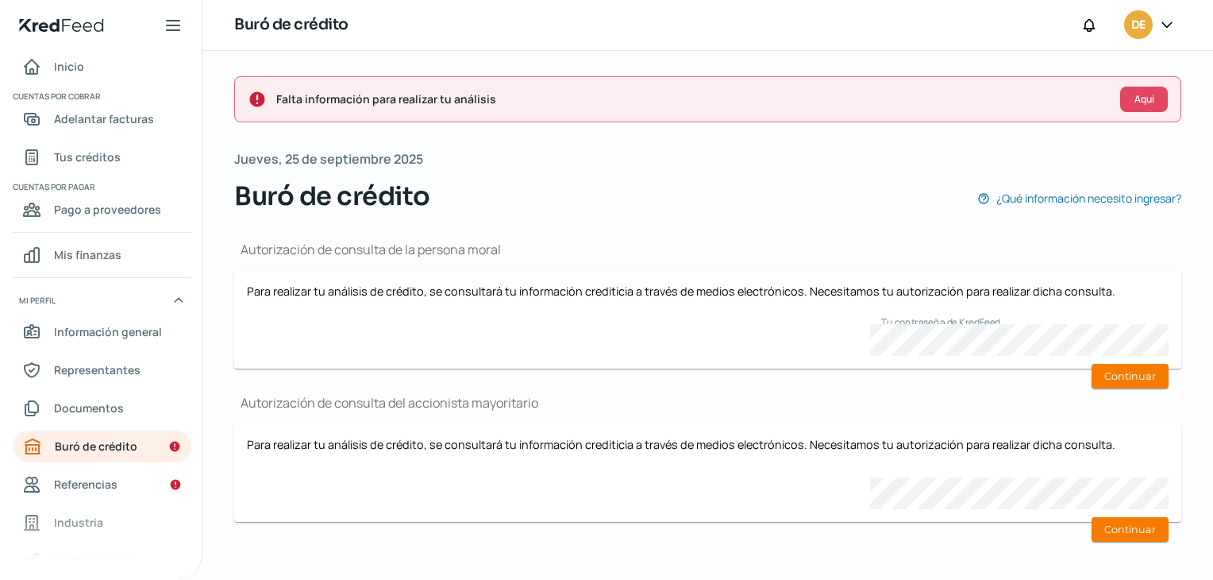
click at [879, 409] on h1 "Autorización de consulta del accionista mayoritario" at bounding box center [707, 402] width 947 height 17
click at [1115, 367] on button "Continuar" at bounding box center [1130, 376] width 77 height 25
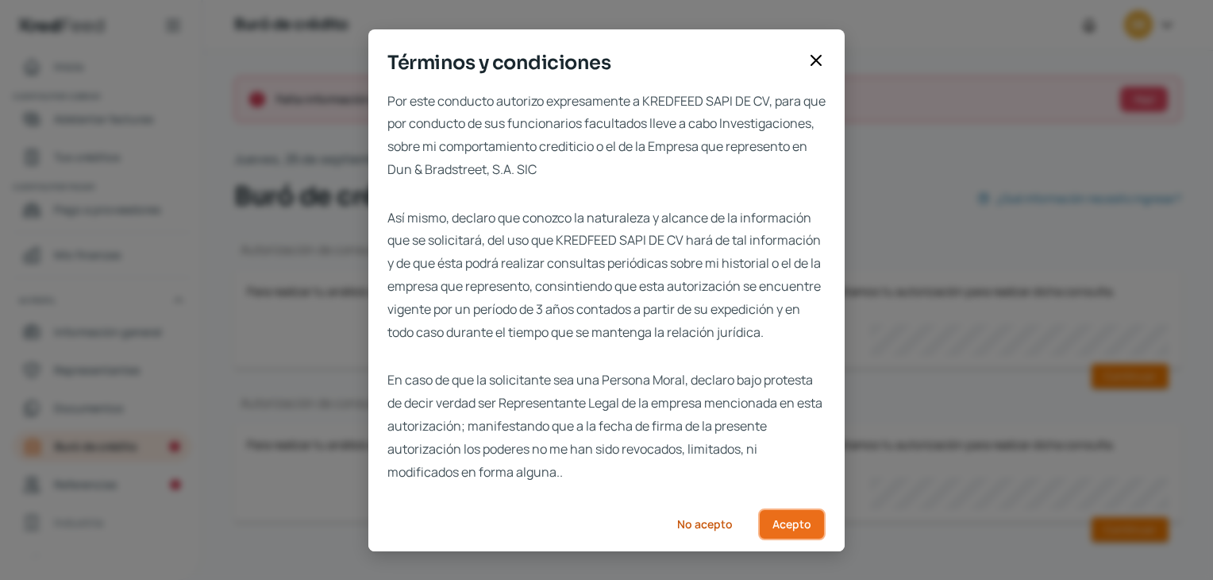
click at [797, 537] on button "Acepto" at bounding box center [791, 524] width 67 height 32
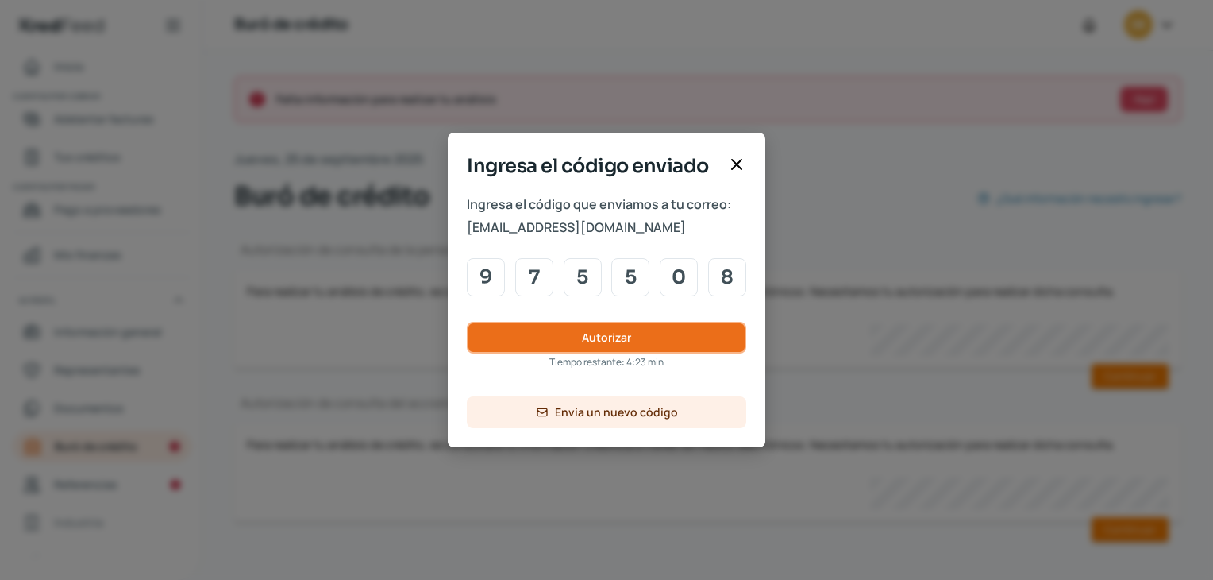
click at [684, 333] on button "Autorizar" at bounding box center [606, 338] width 279 height 32
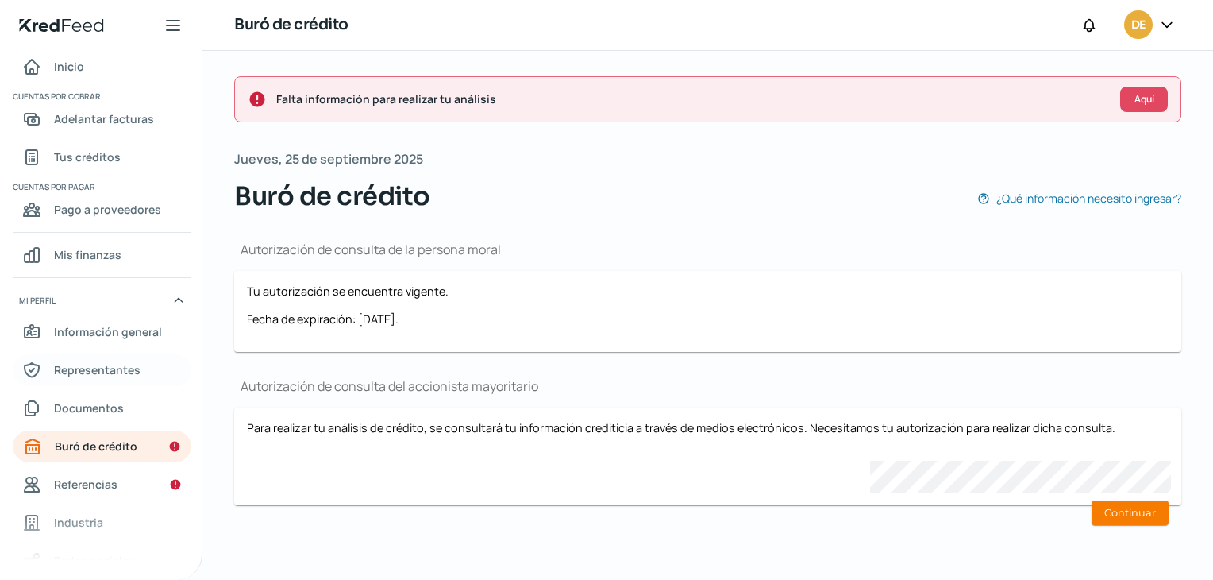
click at [98, 354] on link "Representantes" at bounding box center [102, 370] width 179 height 32
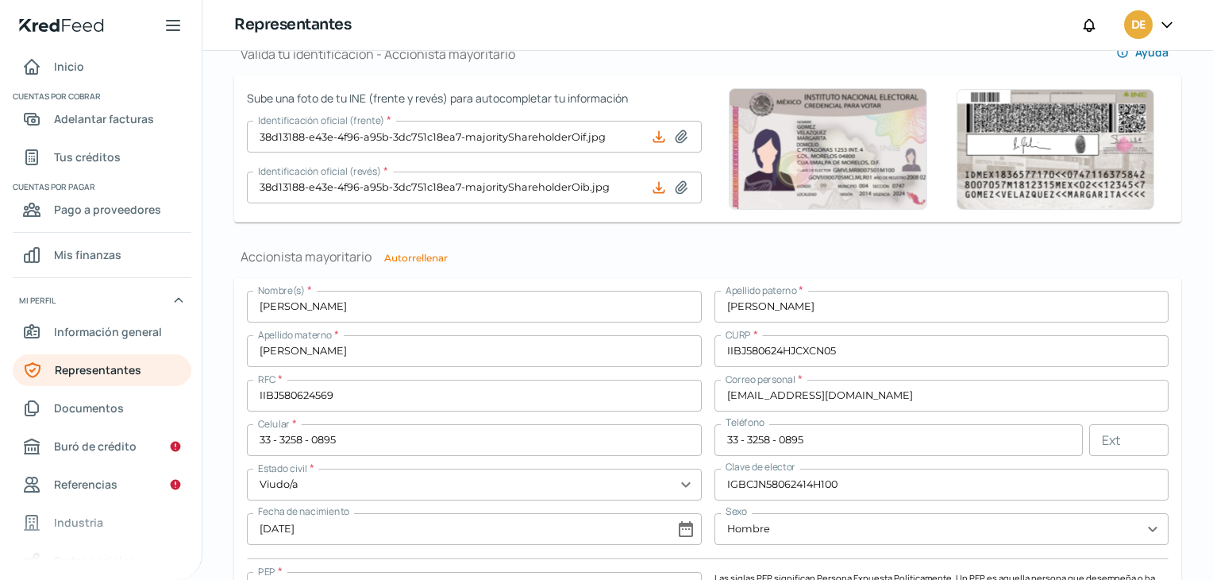
scroll to position [1049, 0]
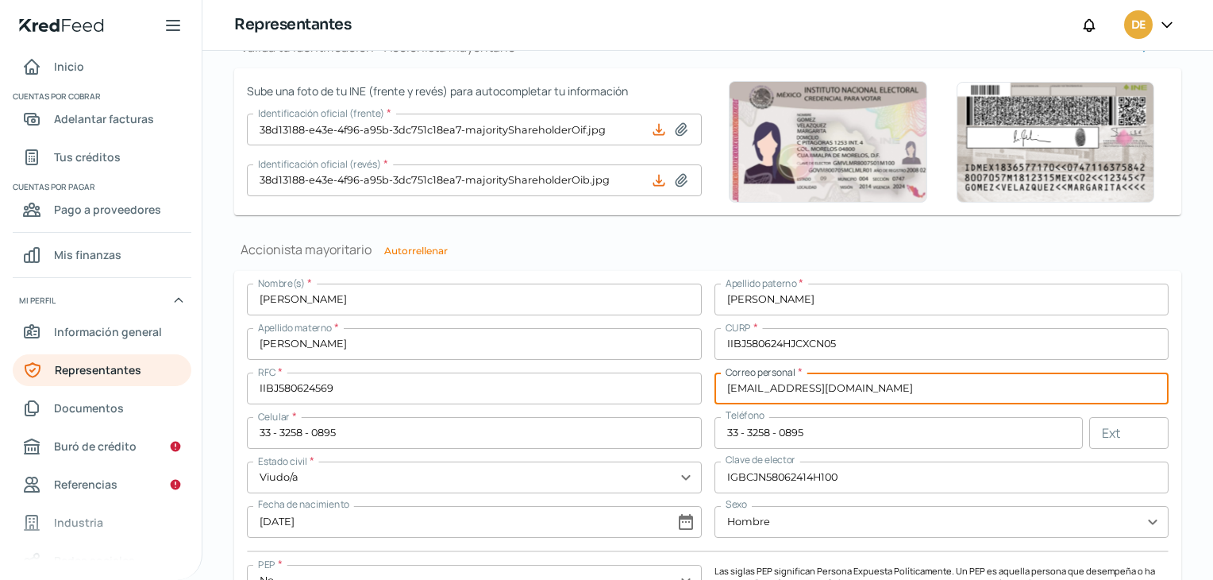
click at [776, 387] on input "[EMAIL_ADDRESS][DOMAIN_NAME]" at bounding box center [942, 388] width 455 height 32
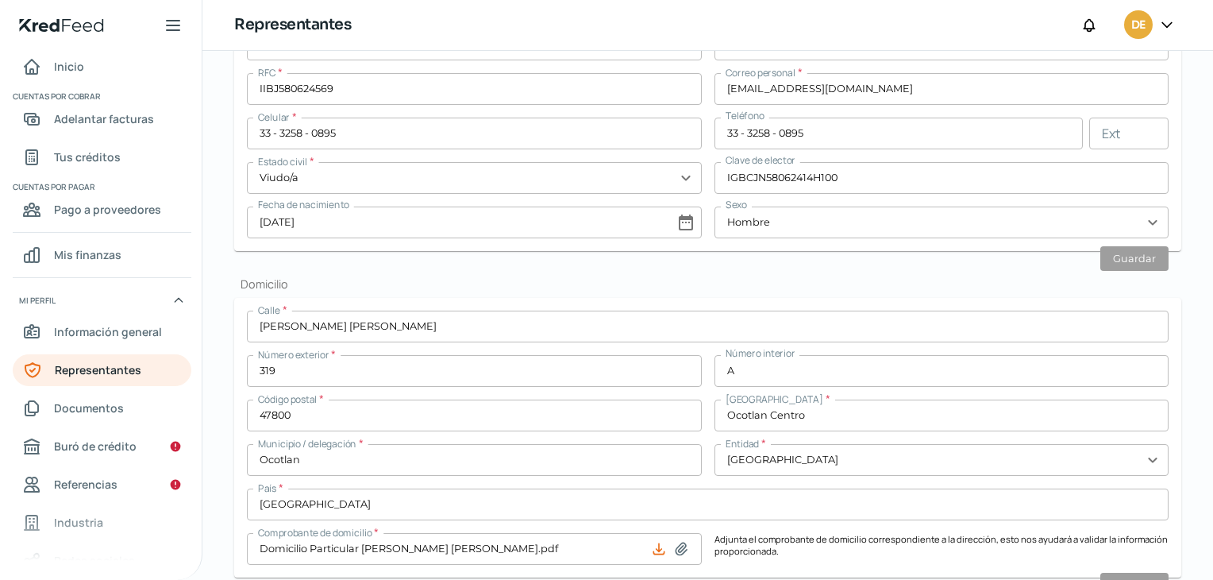
scroll to position [410, 0]
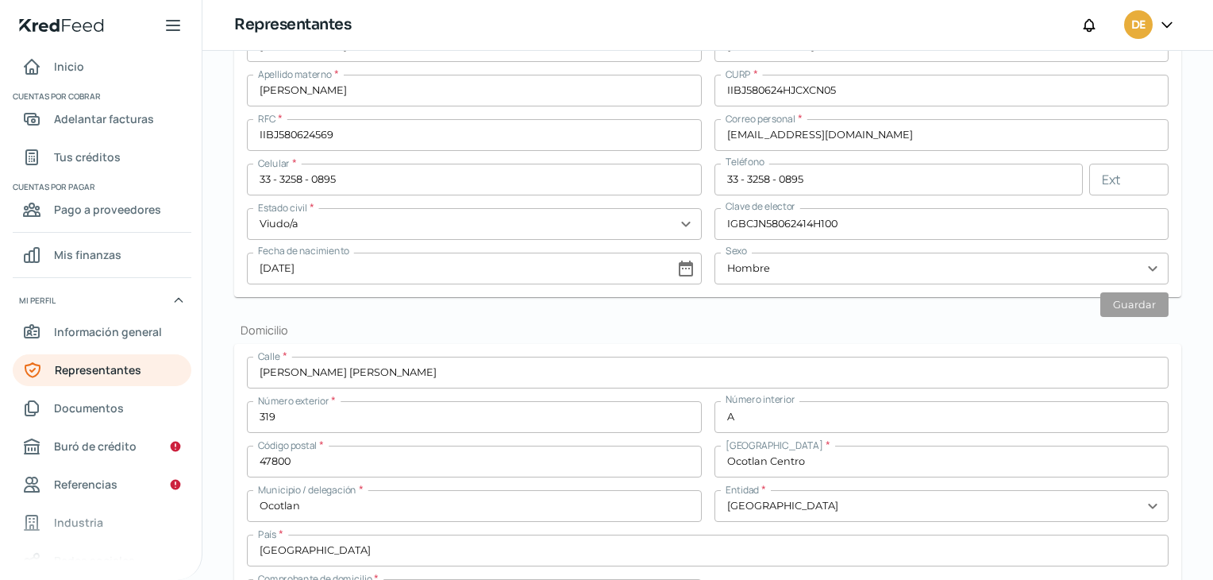
click at [782, 136] on input "[EMAIL_ADDRESS][DOMAIN_NAME]" at bounding box center [942, 135] width 455 height 32
drag, startPoint x: 1107, startPoint y: 308, endPoint x: 1160, endPoint y: 295, distance: 54.7
click at [1160, 295] on button "Guardar" at bounding box center [1134, 304] width 68 height 25
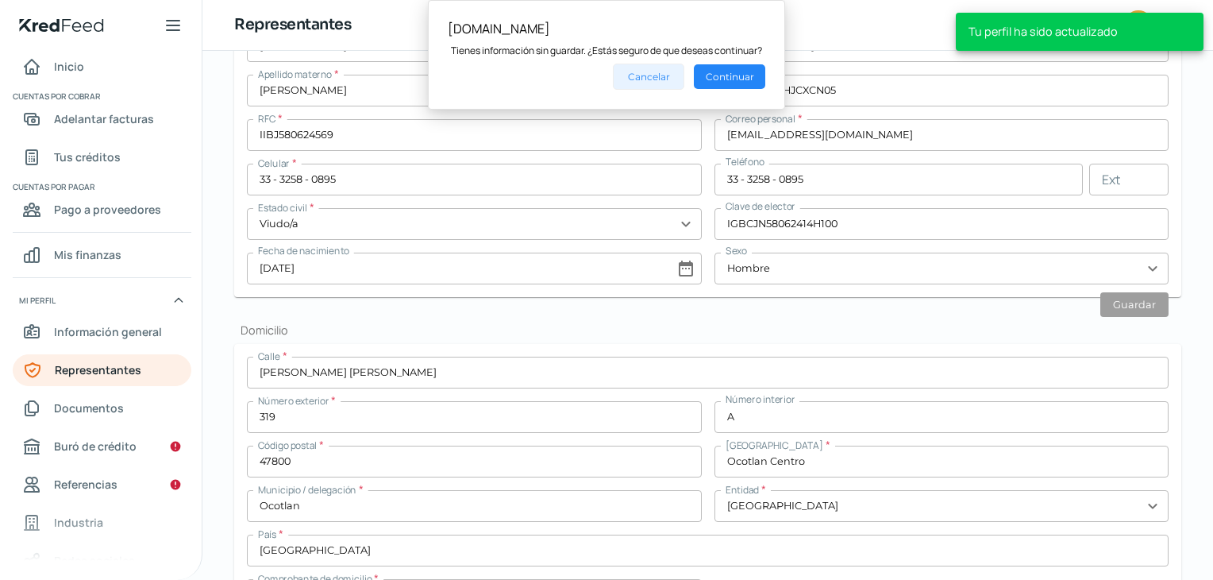
click at [654, 81] on button "Cancelar" at bounding box center [648, 77] width 71 height 26
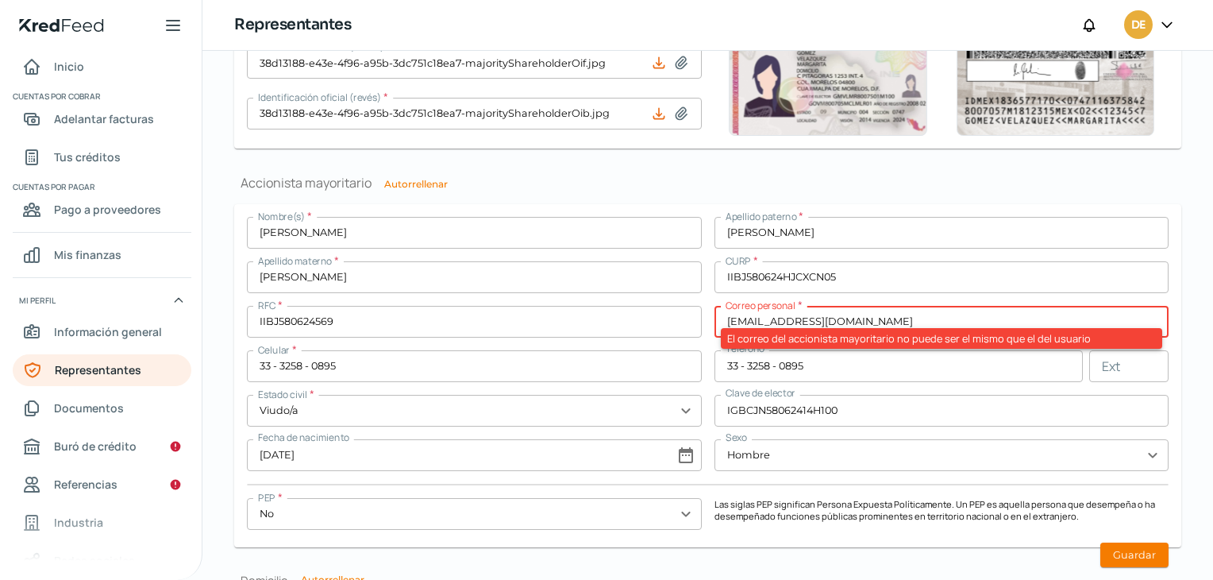
scroll to position [1171, 0]
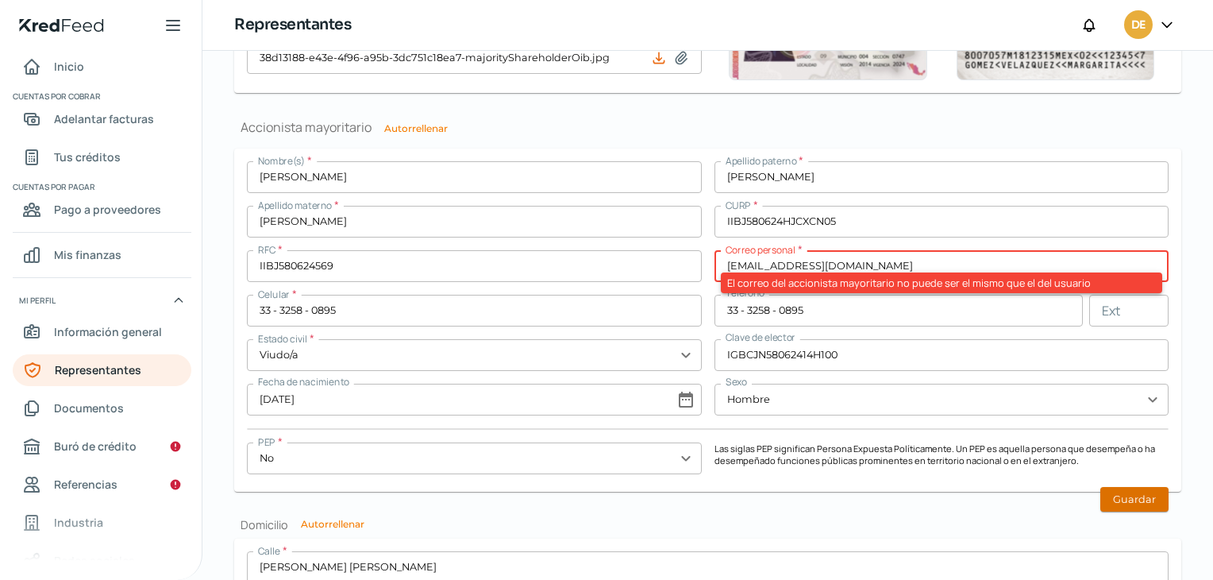
click at [1115, 496] on button "Guardar" at bounding box center [1134, 499] width 68 height 25
click at [1112, 504] on button "Guardar" at bounding box center [1134, 499] width 68 height 25
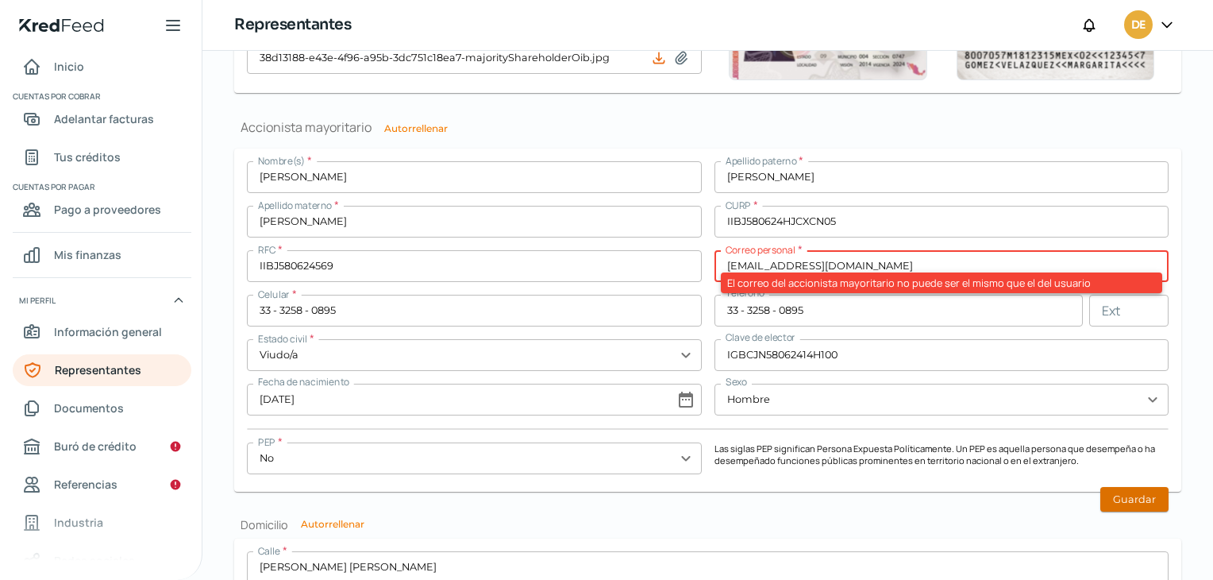
click at [1112, 504] on button "Guardar" at bounding box center [1134, 499] width 68 height 25
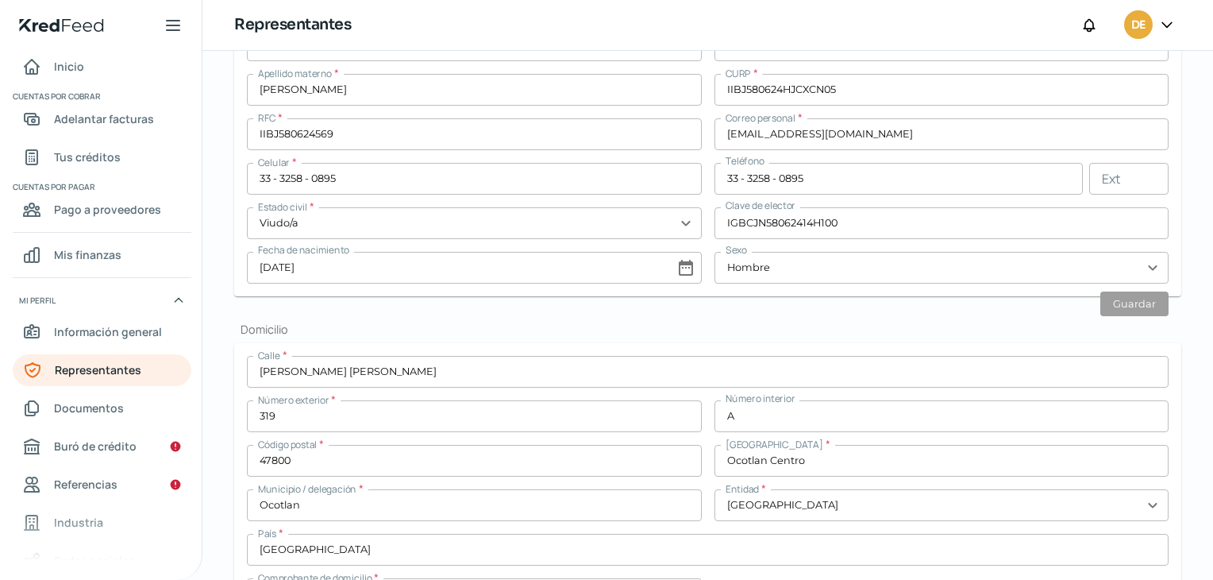
scroll to position [312, 0]
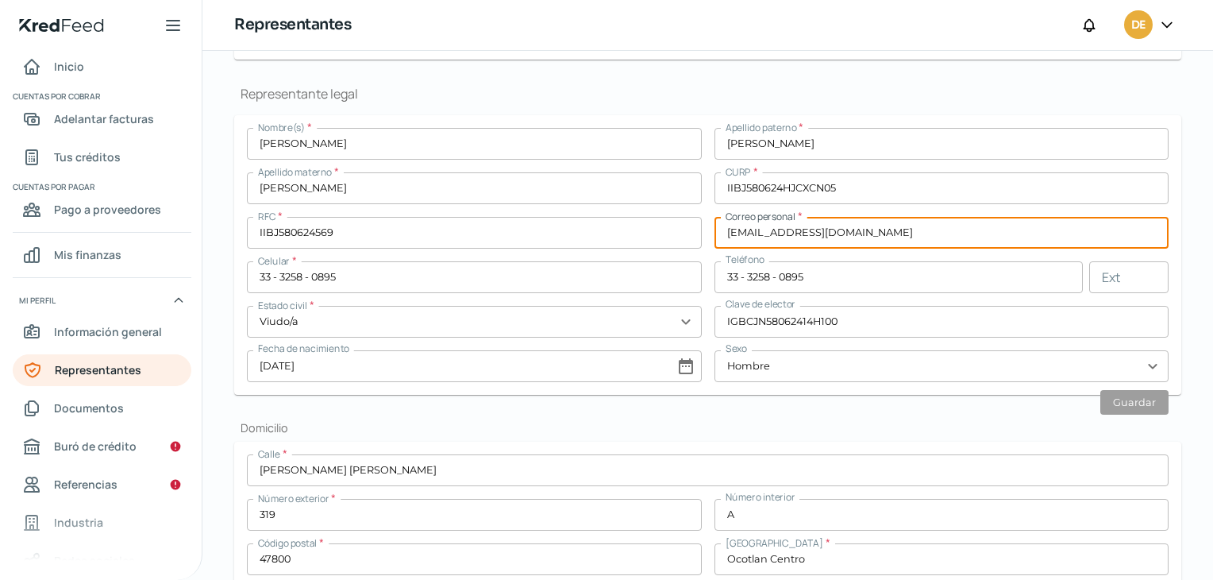
click at [765, 233] on input "[EMAIL_ADDRESS][DOMAIN_NAME]" at bounding box center [942, 233] width 455 height 32
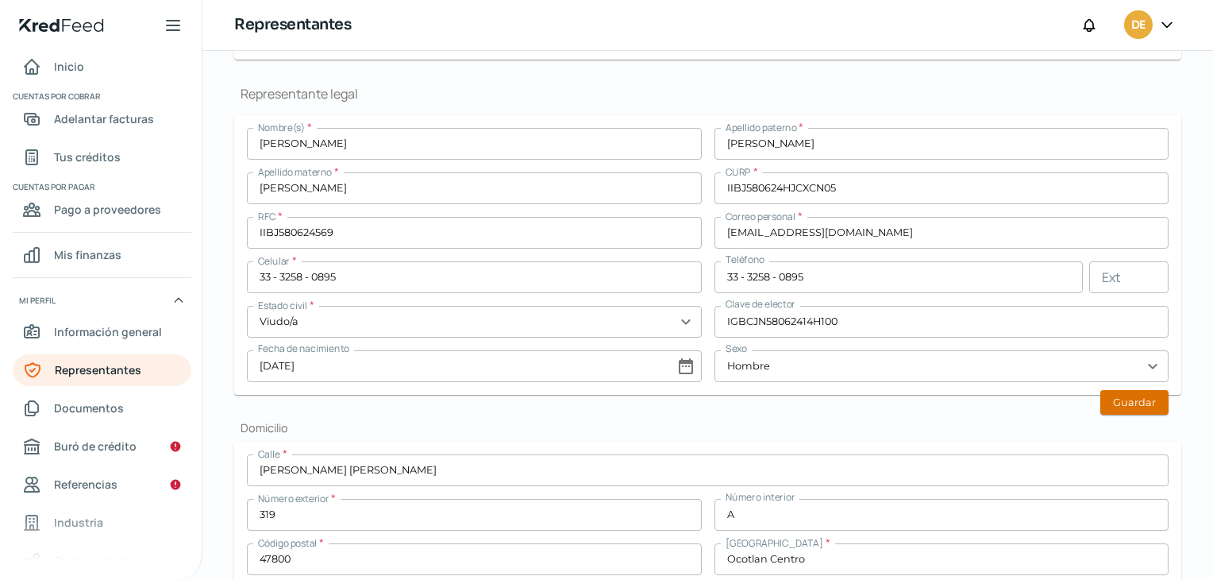
click at [1108, 400] on button "Guardar" at bounding box center [1134, 402] width 68 height 25
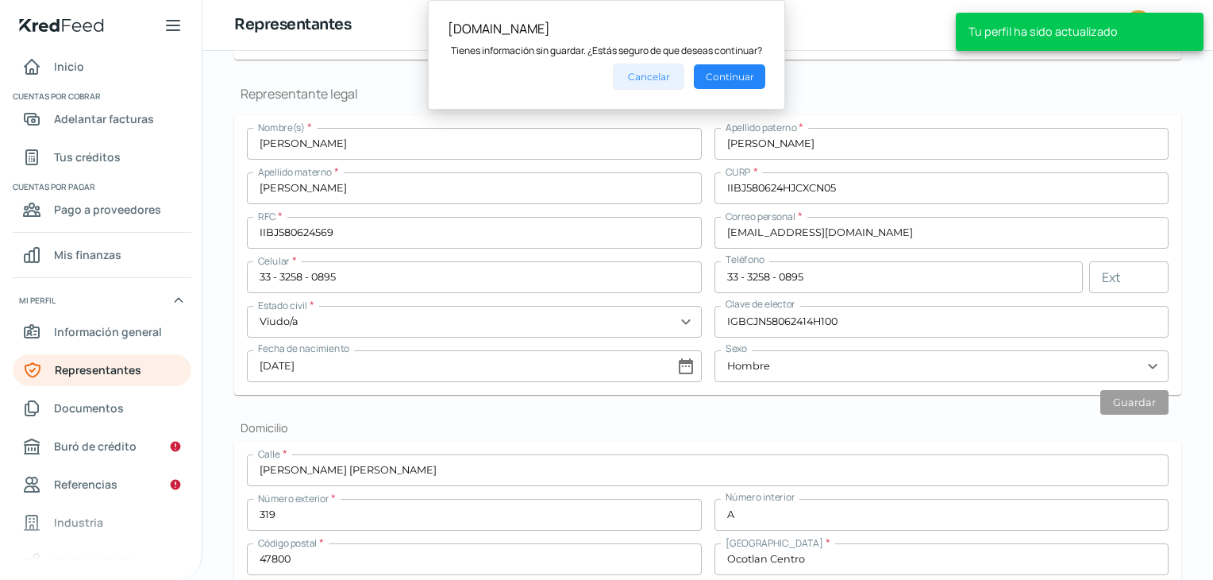
click at [646, 76] on button "Cancelar" at bounding box center [648, 77] width 71 height 26
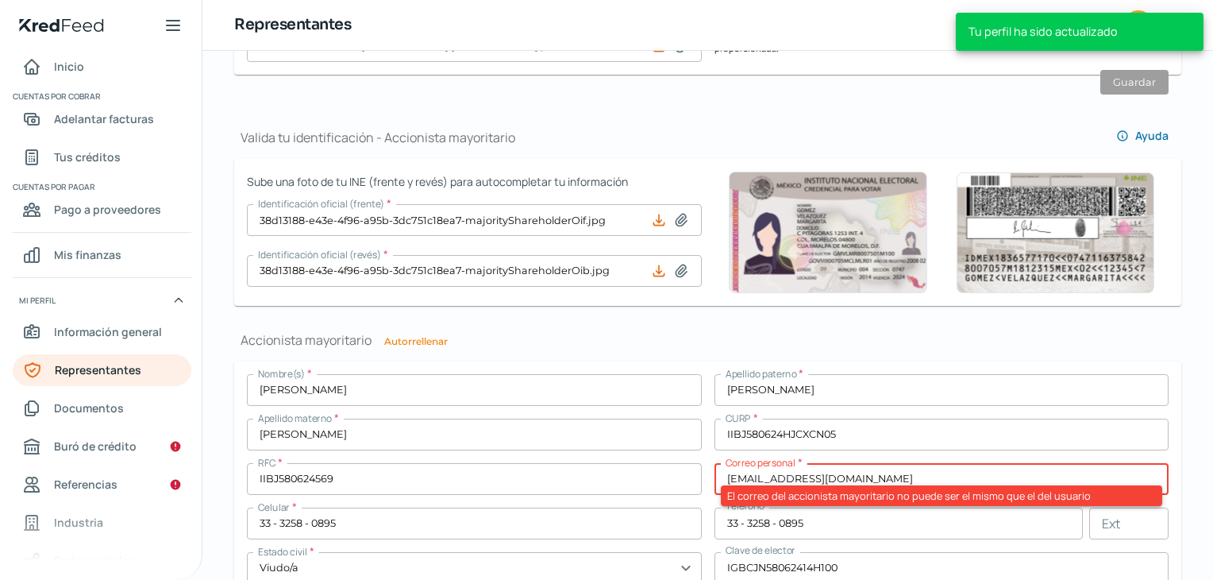
scroll to position [1008, 0]
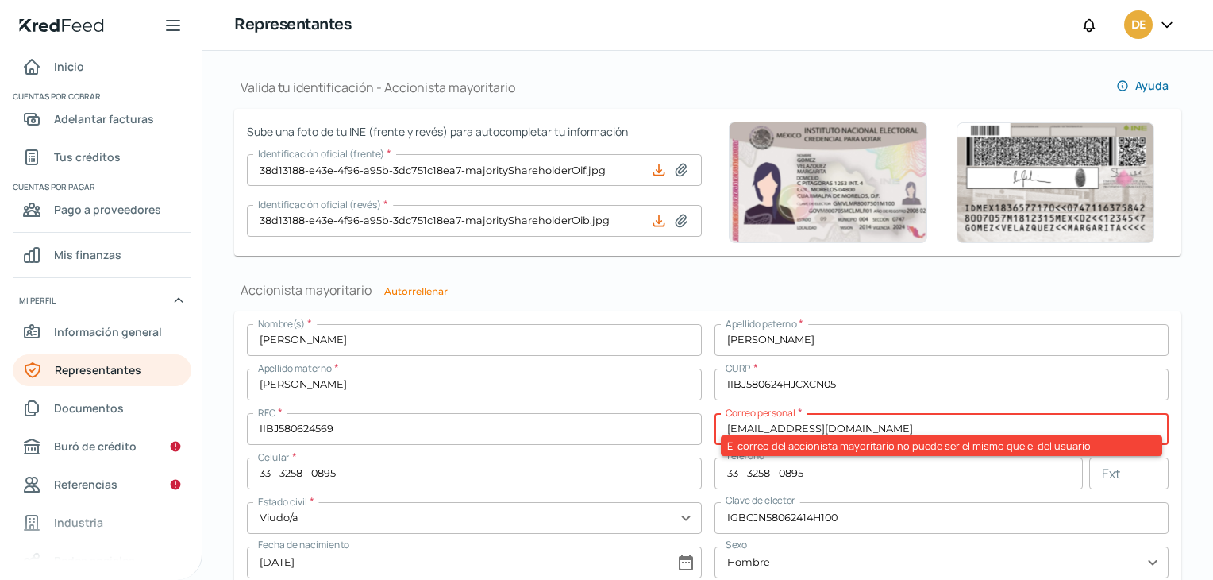
click at [778, 430] on input "[EMAIL_ADDRESS][DOMAIN_NAME]" at bounding box center [942, 429] width 455 height 32
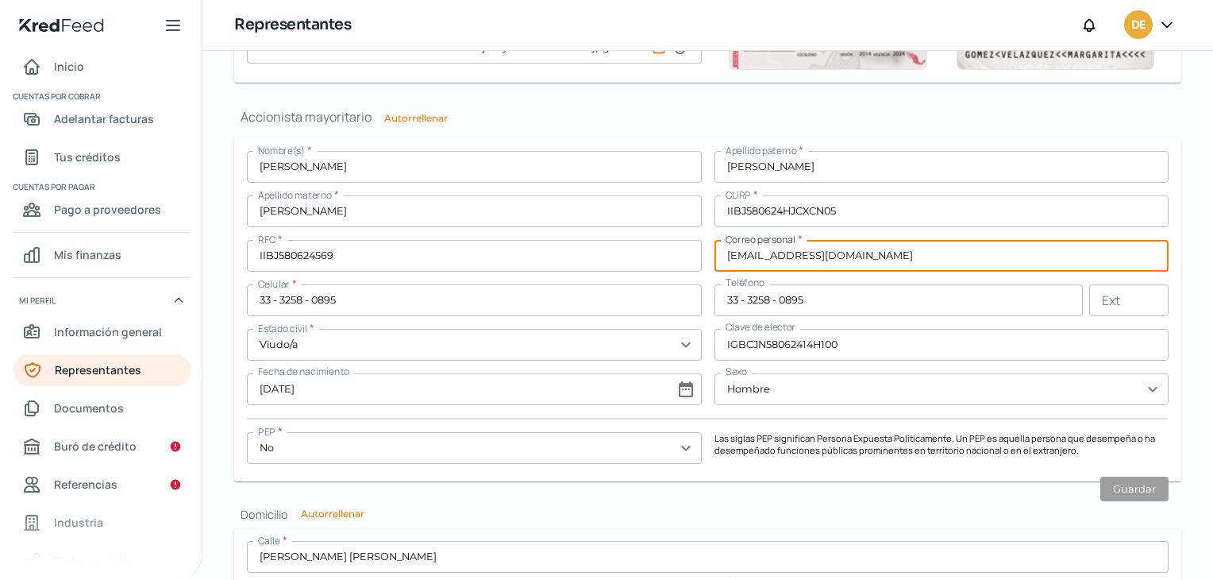
scroll to position [1285, 0]
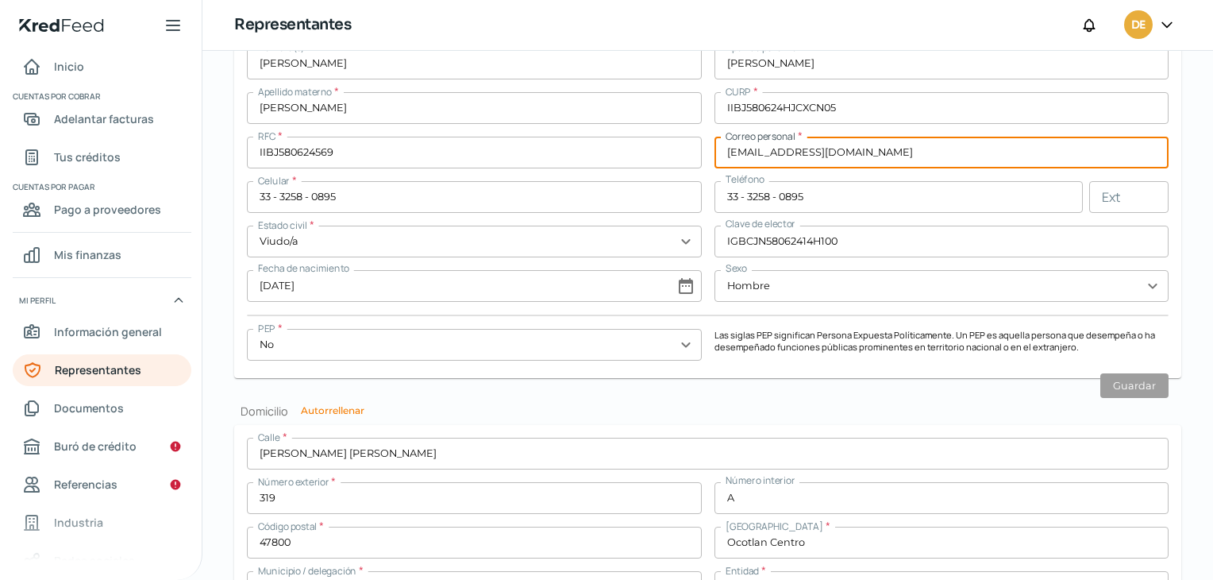
click at [1162, 430] on form "Calle * [PERSON_NAME] [PERSON_NAME] Número exterior * 319 Número interior A Cód…" at bounding box center [707, 564] width 947 height 279
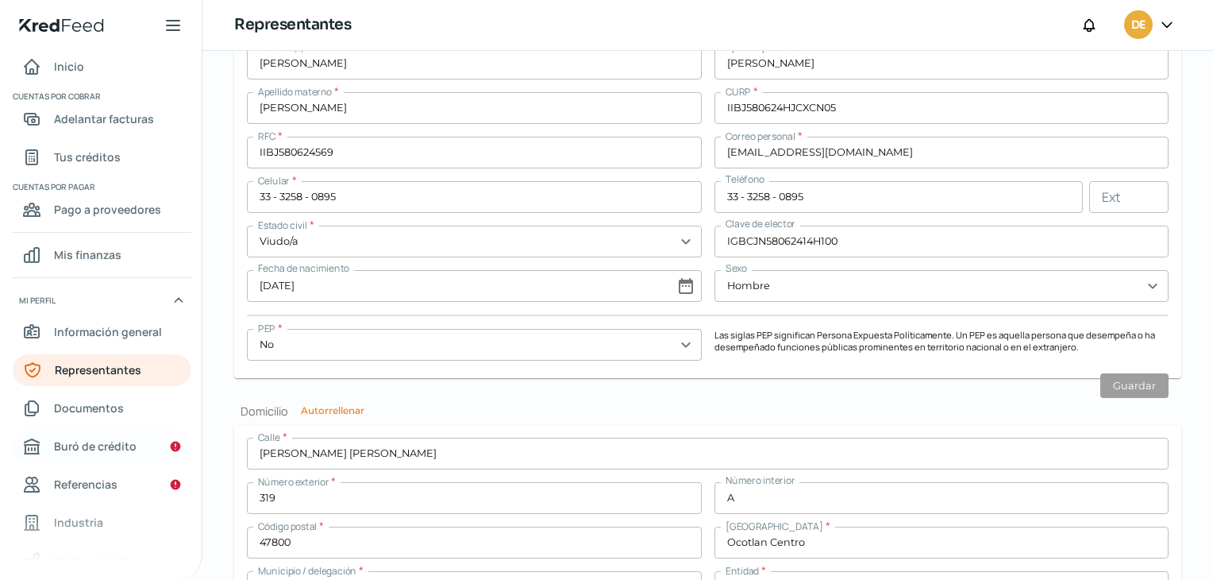
click at [73, 449] on span "Buró de crédito" at bounding box center [95, 446] width 83 height 20
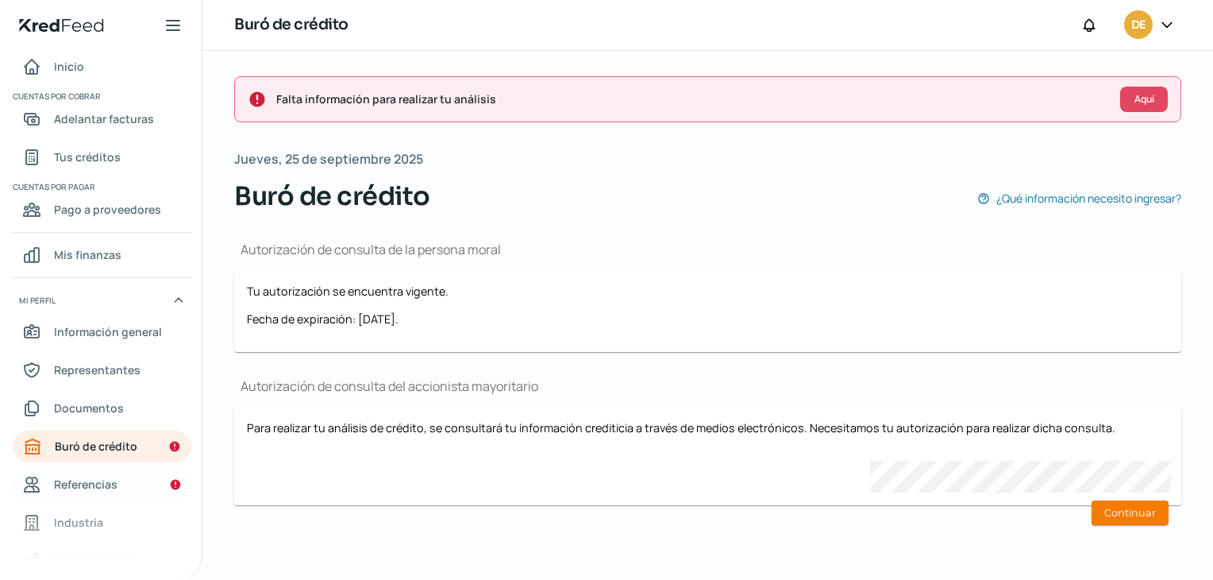
click at [69, 490] on span "Referencias" at bounding box center [86, 484] width 64 height 20
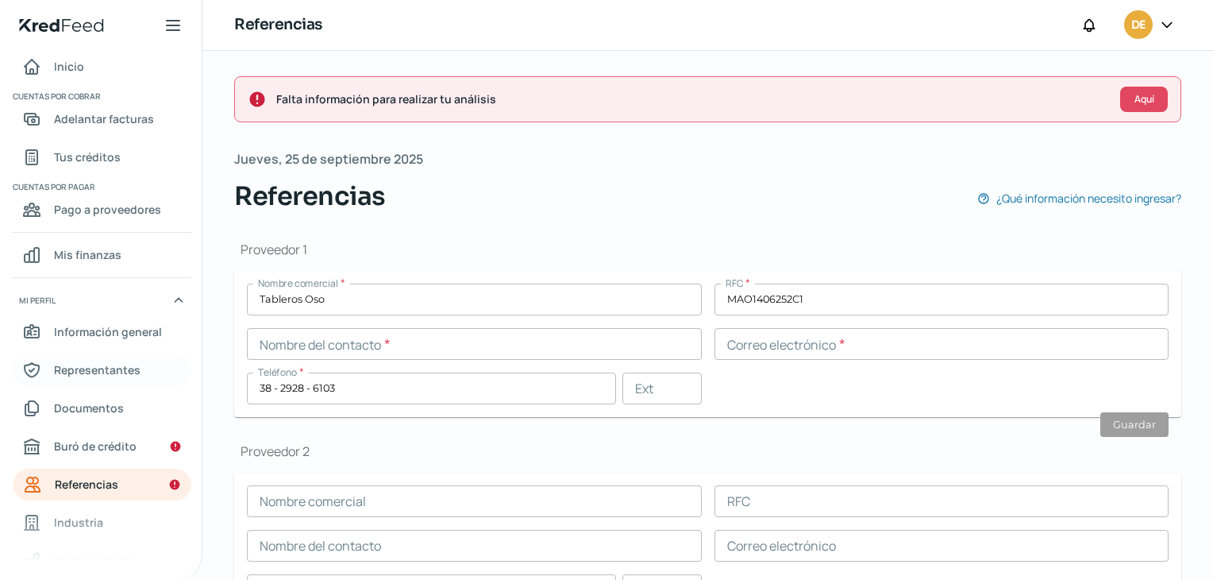
click at [83, 368] on span "Representantes" at bounding box center [97, 370] width 87 height 20
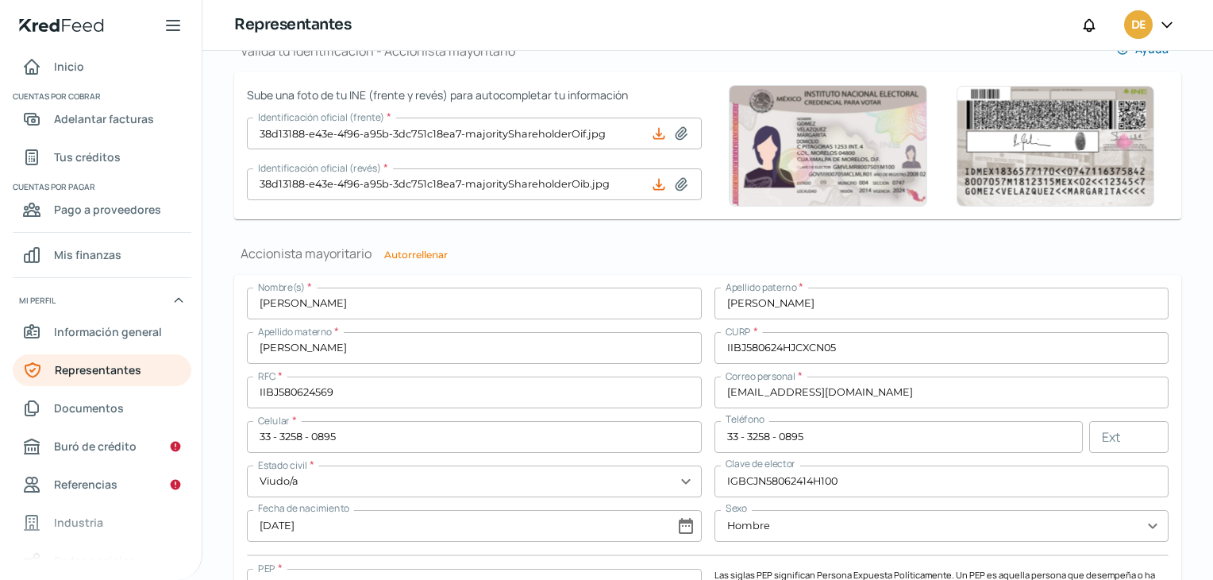
scroll to position [1048, 0]
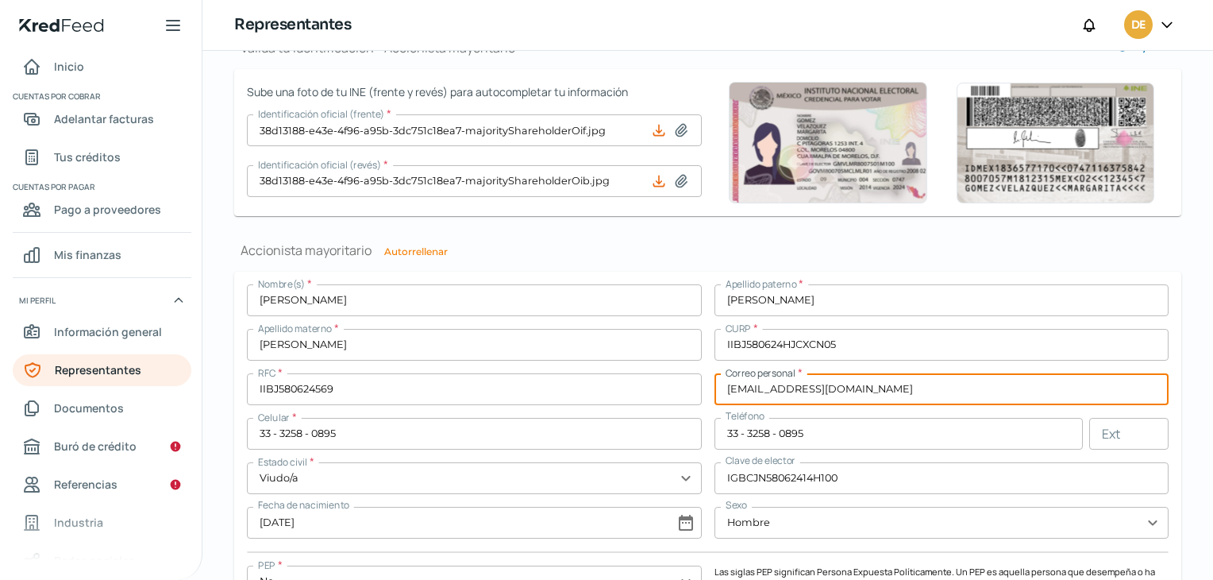
click at [873, 387] on input "[EMAIL_ADDRESS][DOMAIN_NAME]" at bounding box center [942, 389] width 455 height 32
drag, startPoint x: 900, startPoint y: 385, endPoint x: 644, endPoint y: 360, distance: 257.6
click at [644, 360] on div "Nombre(s) * [PERSON_NAME] [PERSON_NAME] * [PERSON_NAME] Apellido materno * [PER…" at bounding box center [708, 443] width 922 height 318
paste input ".[EMAIL_ADDRESS]"
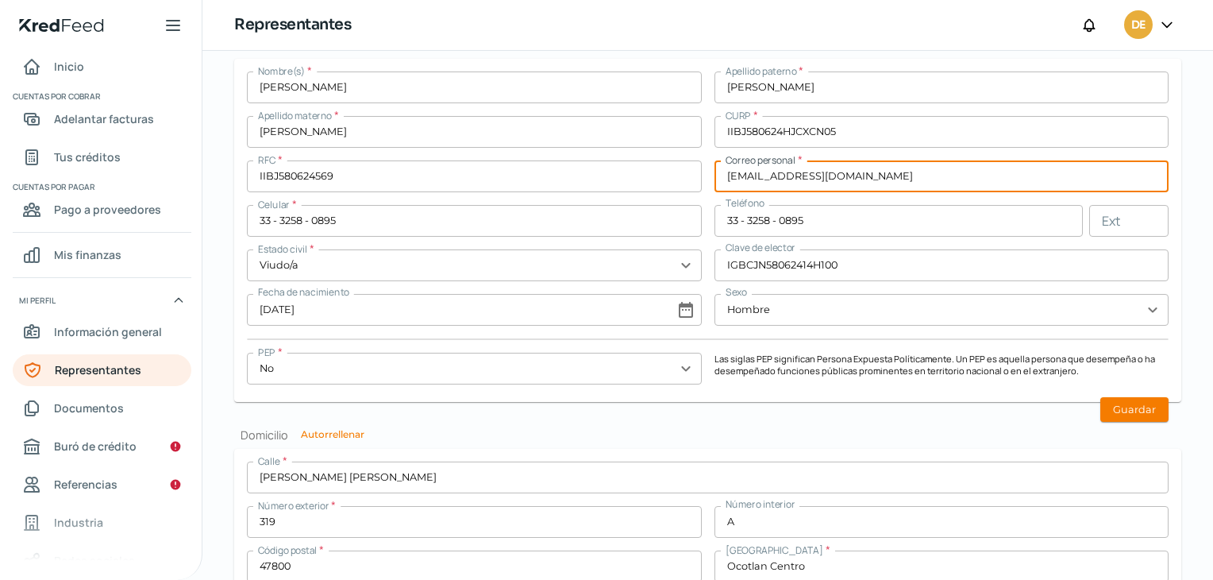
scroll to position [1286, 0]
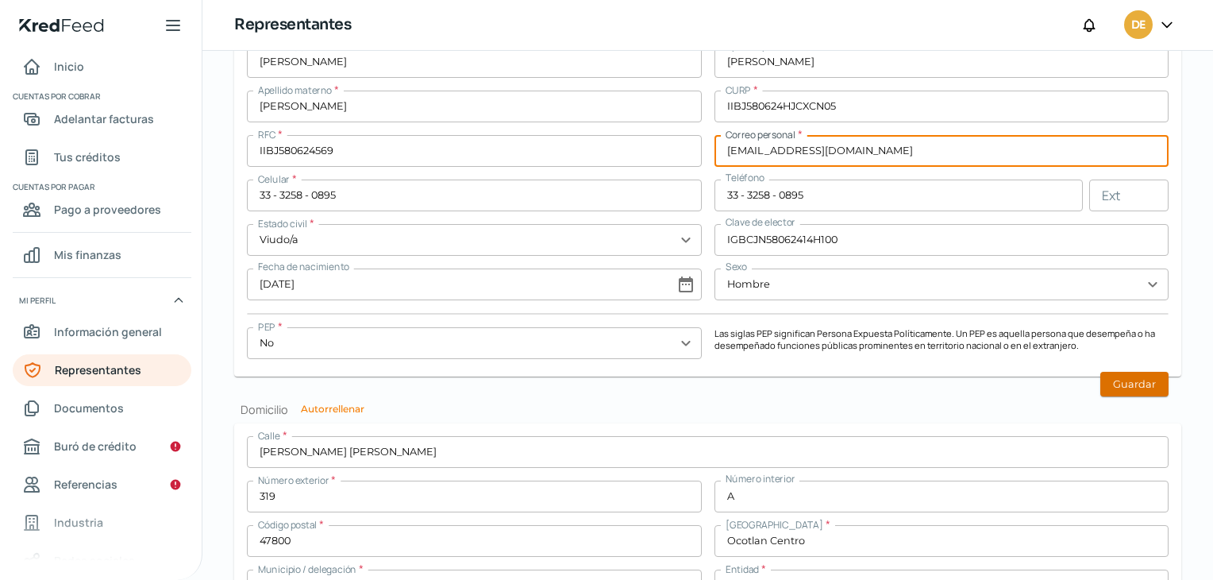
click at [1138, 384] on button "Guardar" at bounding box center [1134, 384] width 68 height 25
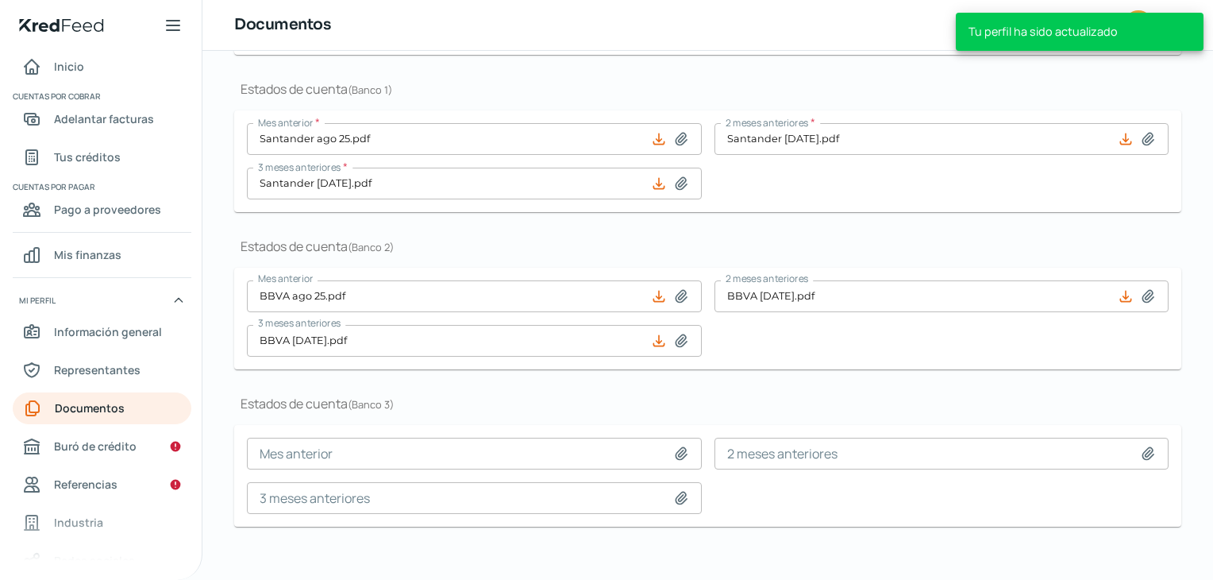
scroll to position [451, 0]
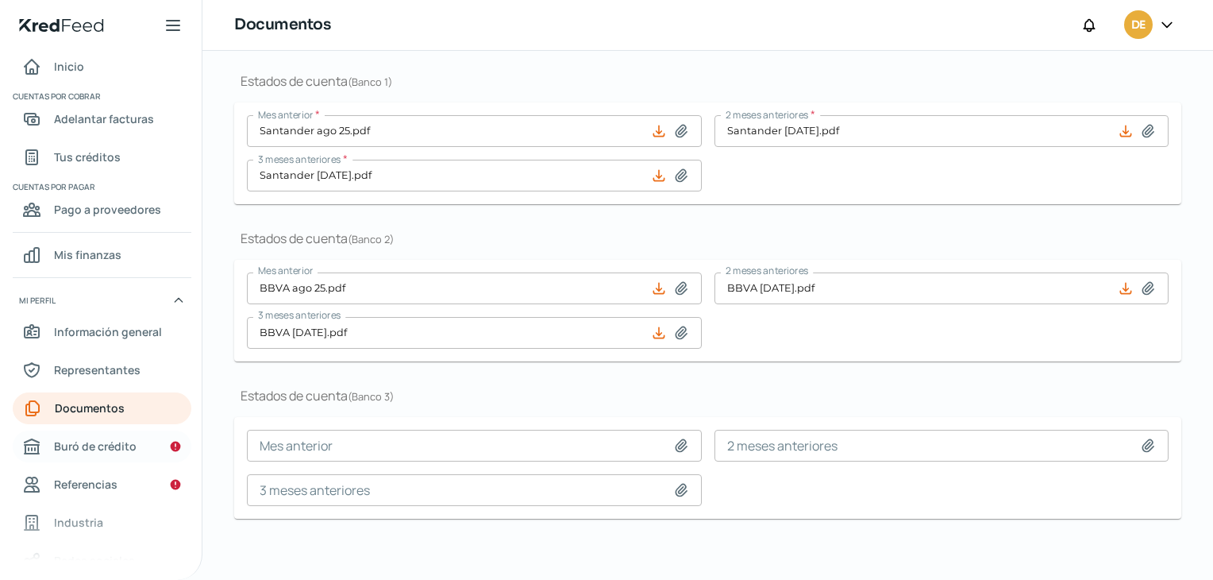
click at [116, 442] on span "Buró de crédito" at bounding box center [95, 446] width 83 height 20
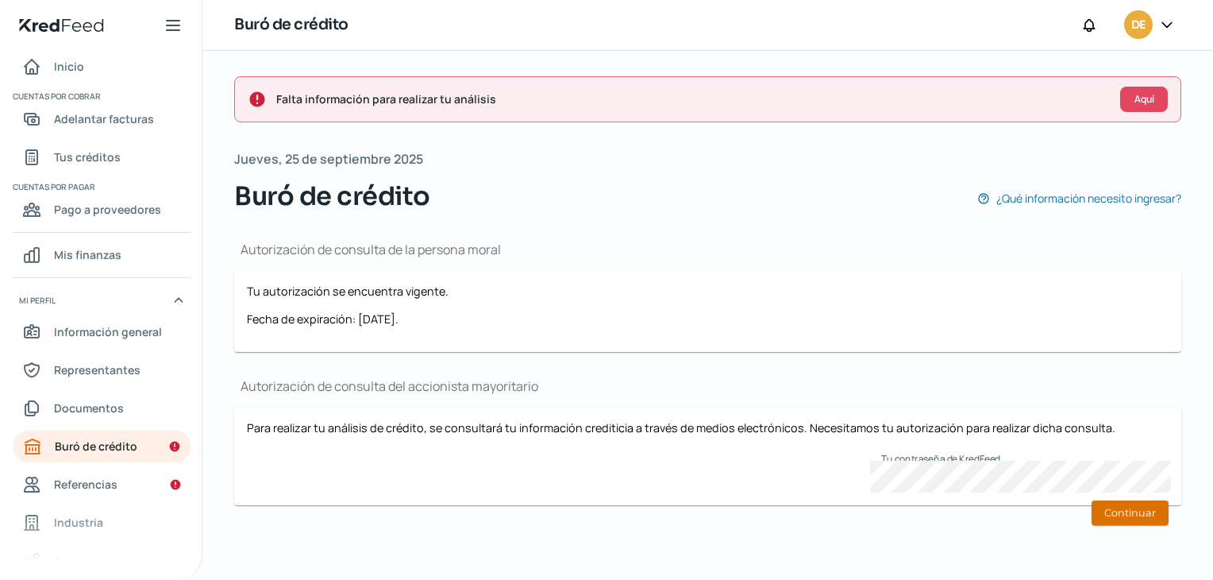
click at [1119, 514] on button "Continuar" at bounding box center [1130, 512] width 77 height 25
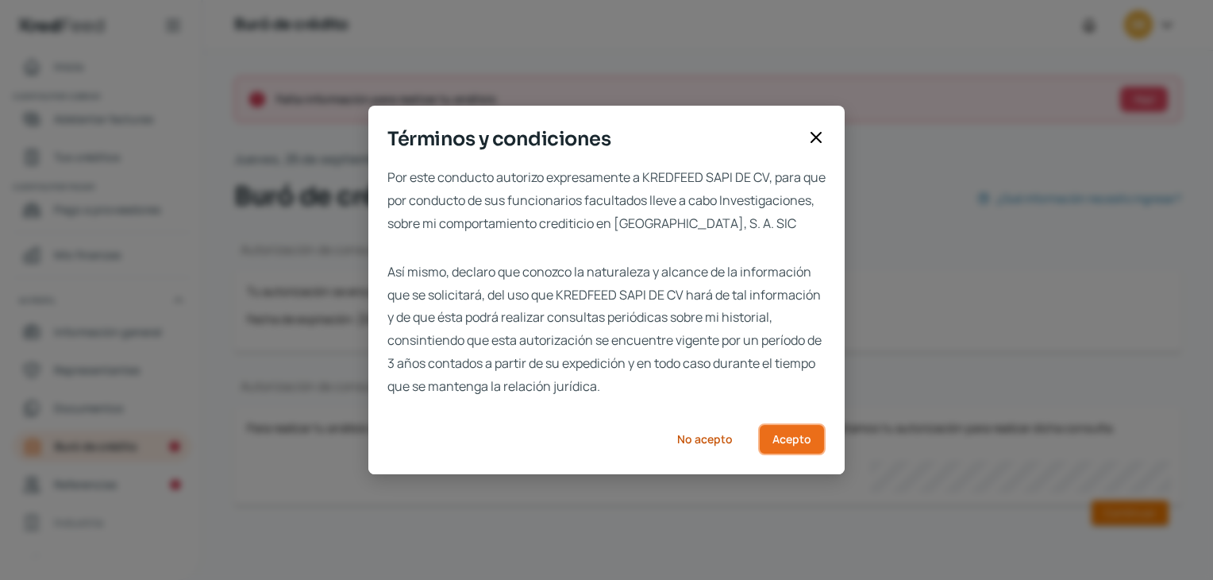
click at [811, 455] on button "Acepto" at bounding box center [791, 439] width 67 height 32
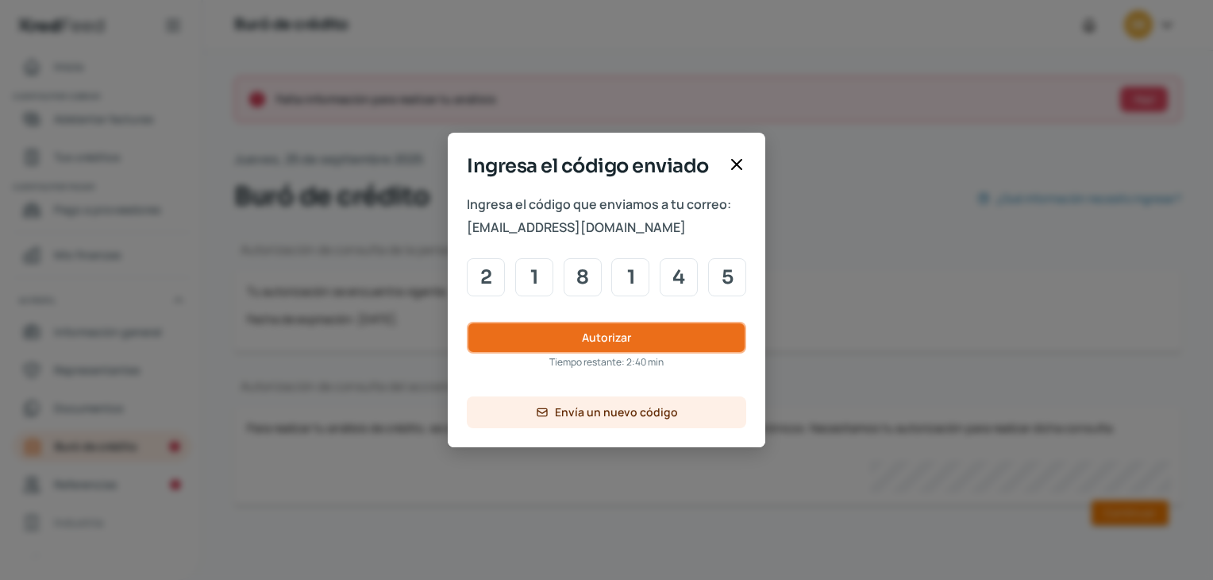
click at [607, 334] on span "Autorizar" at bounding box center [606, 337] width 49 height 11
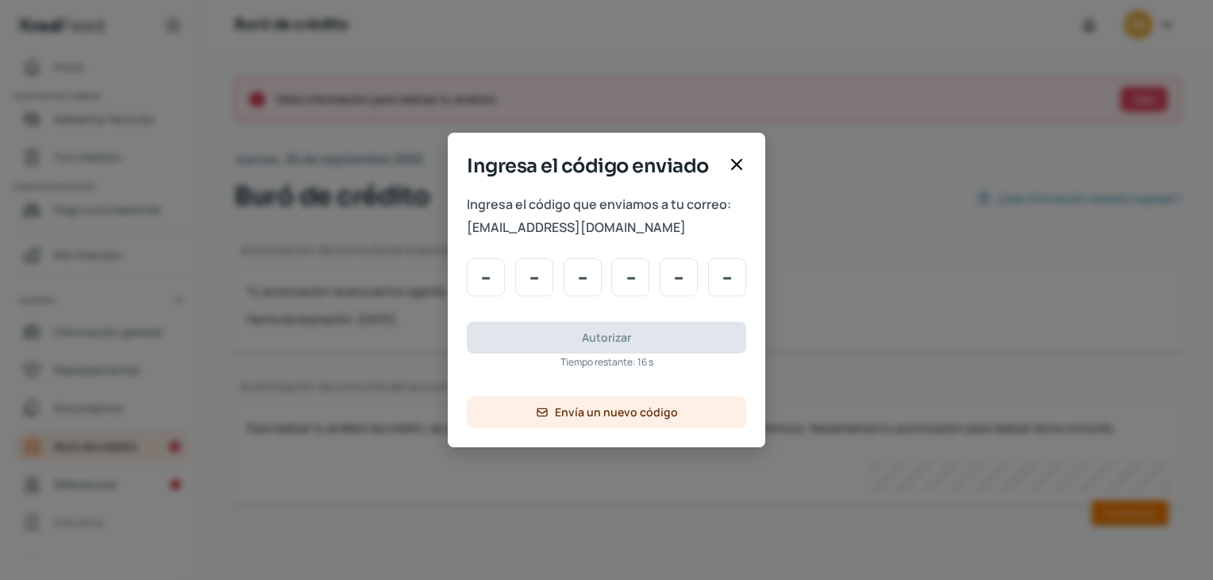
click at [738, 172] on icon at bounding box center [736, 164] width 19 height 19
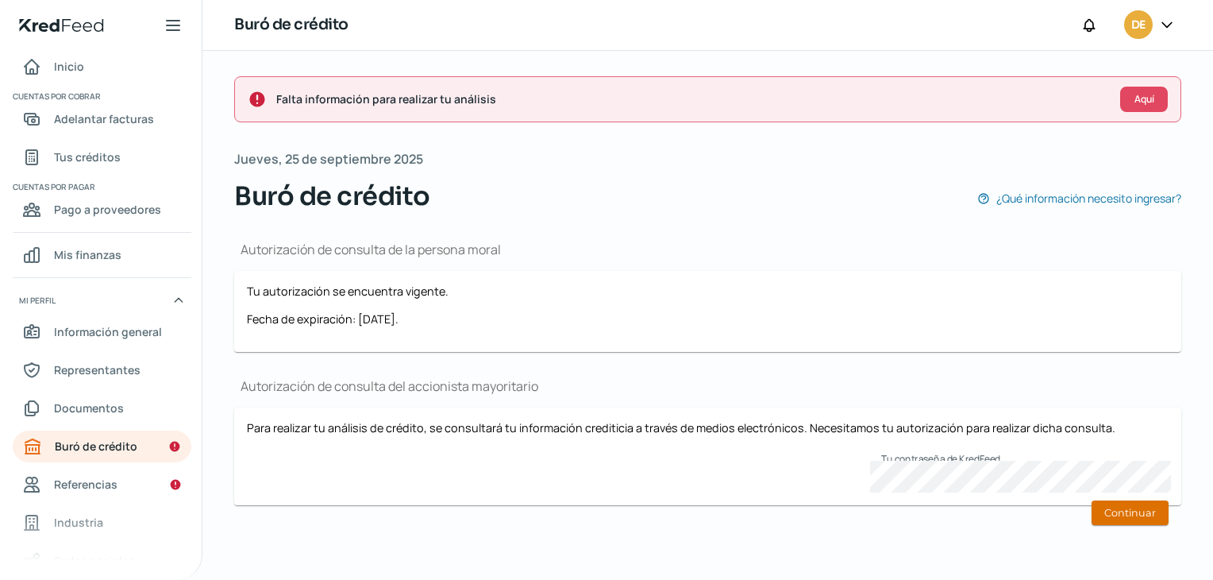
click at [1136, 502] on button "Continuar" at bounding box center [1130, 512] width 77 height 25
click at [1134, 509] on button "Continuar" at bounding box center [1130, 512] width 77 height 25
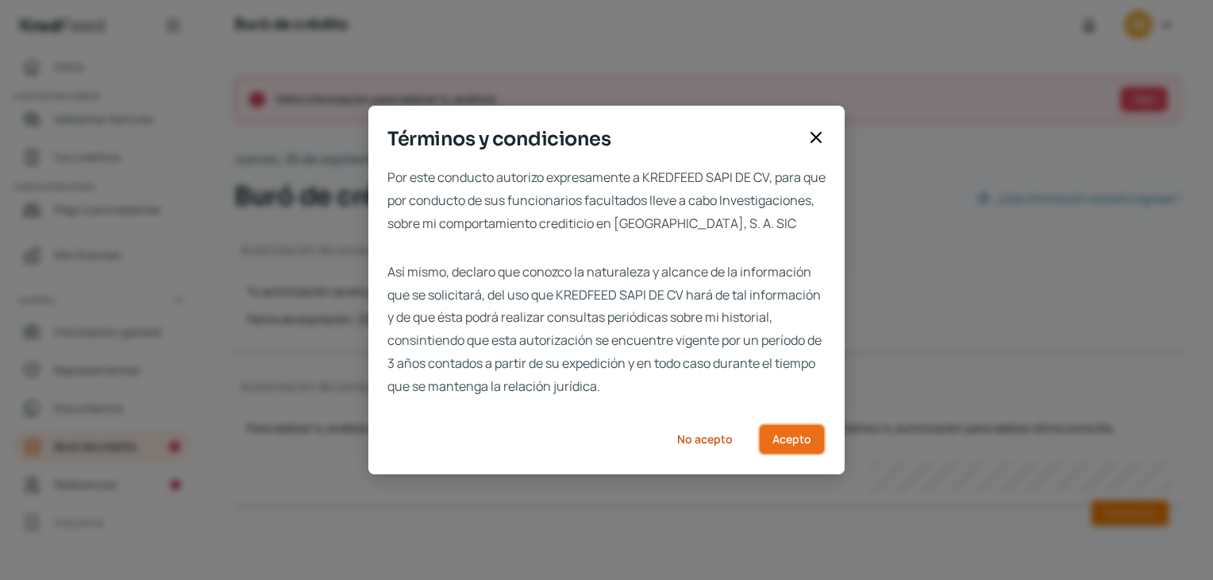
click at [790, 445] on span "Acepto" at bounding box center [792, 439] width 39 height 11
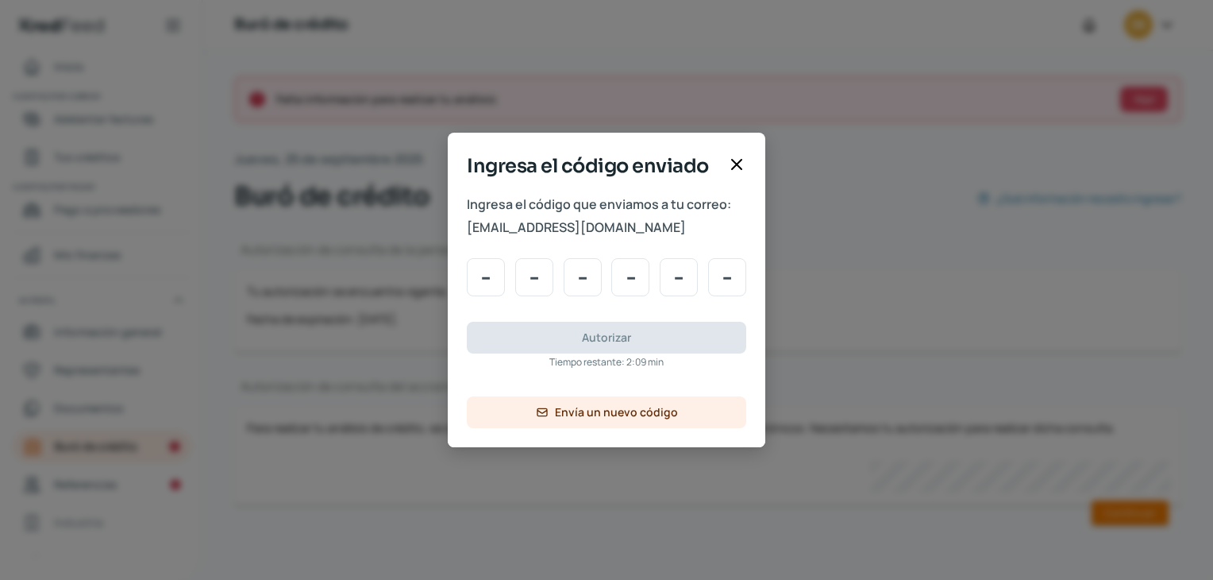
click at [751, 153] on div "Ingresa el código enviado" at bounding box center [607, 172] width 318 height 41
click at [742, 160] on icon at bounding box center [737, 165] width 10 height 10
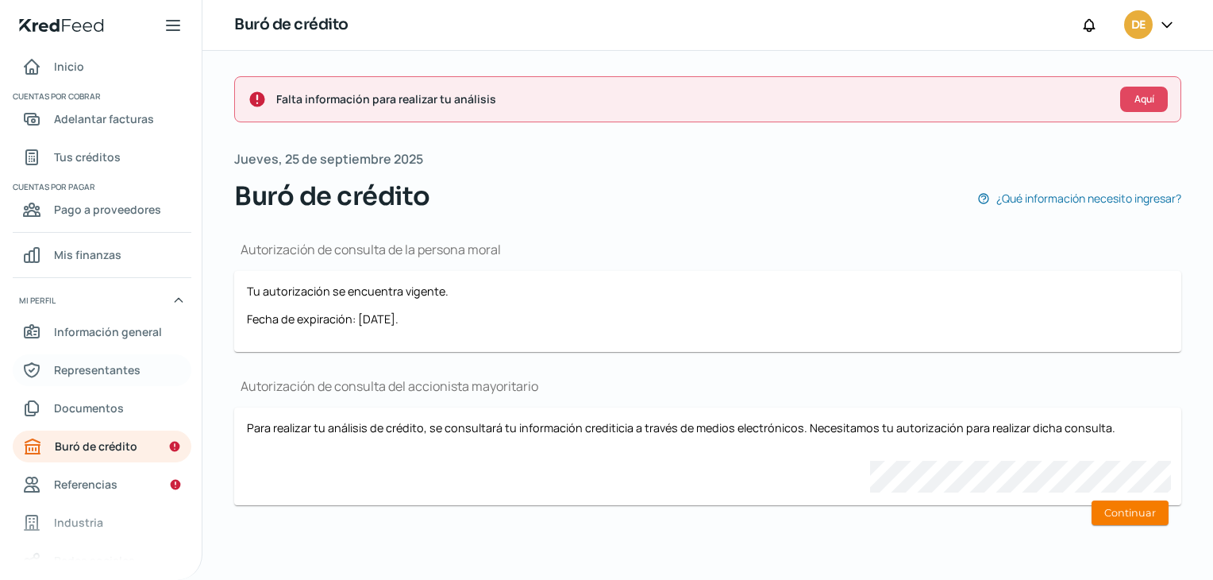
click at [100, 372] on span "Representantes" at bounding box center [97, 370] width 87 height 20
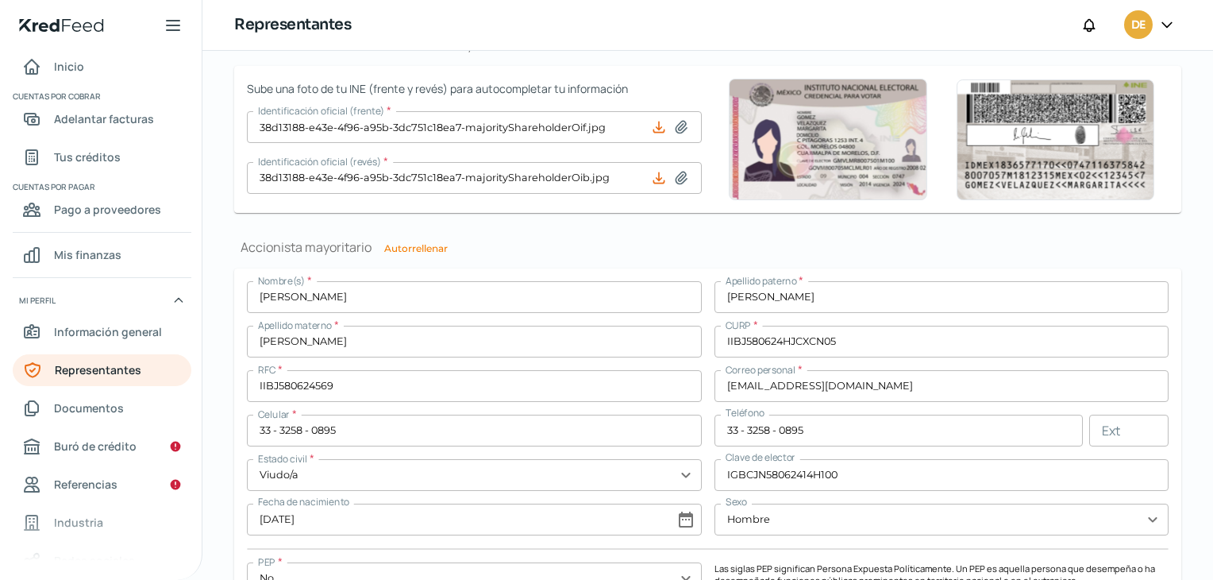
scroll to position [1095, 0]
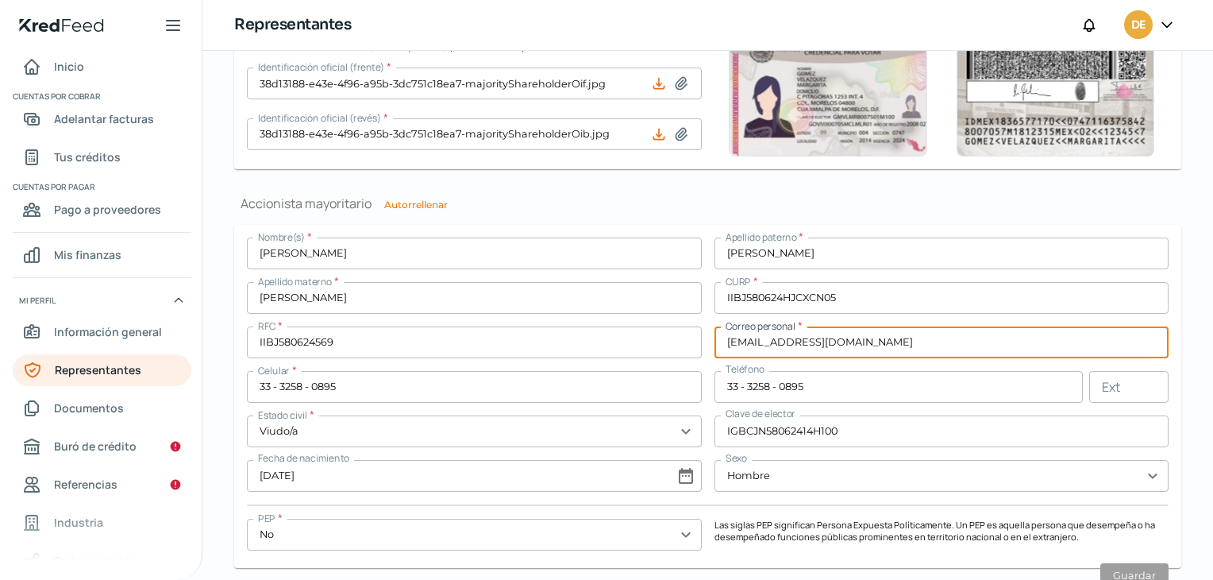
click at [764, 344] on input "[EMAIL_ADDRESS][DOMAIN_NAME]" at bounding box center [942, 342] width 455 height 32
click at [1128, 564] on button "Guardar" at bounding box center [1134, 575] width 68 height 25
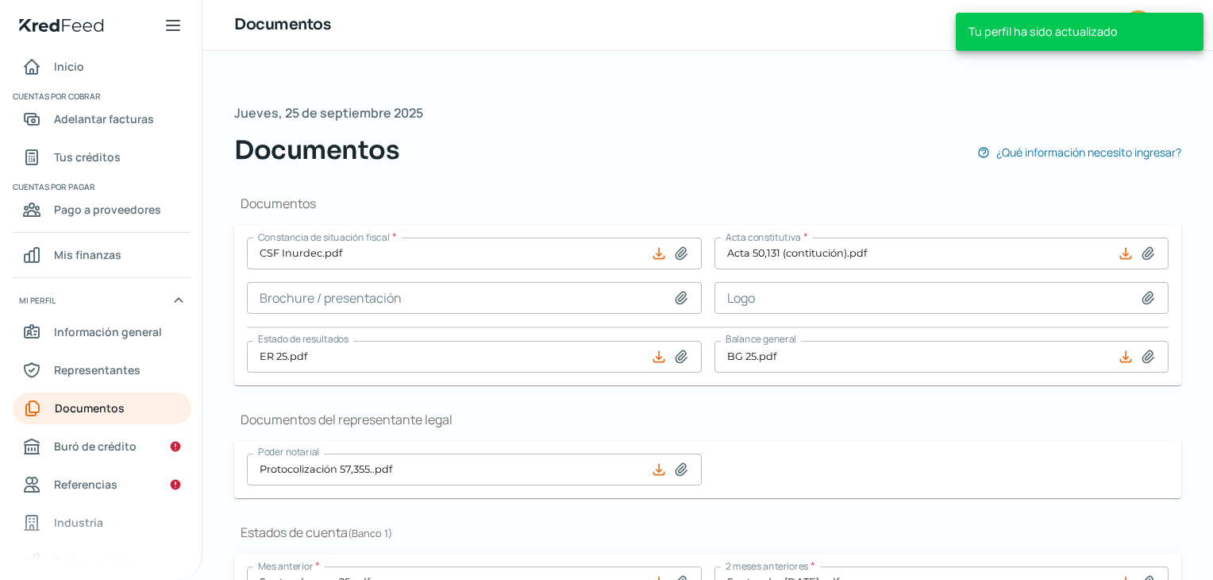
scroll to position [451, 0]
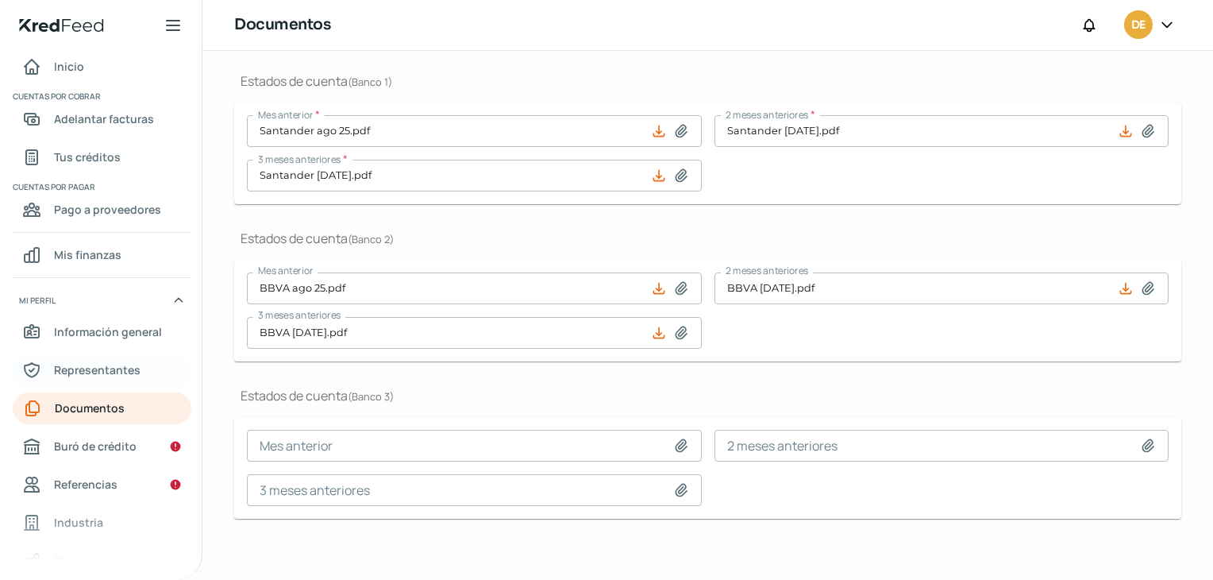
click at [54, 370] on span "Representantes" at bounding box center [97, 370] width 87 height 20
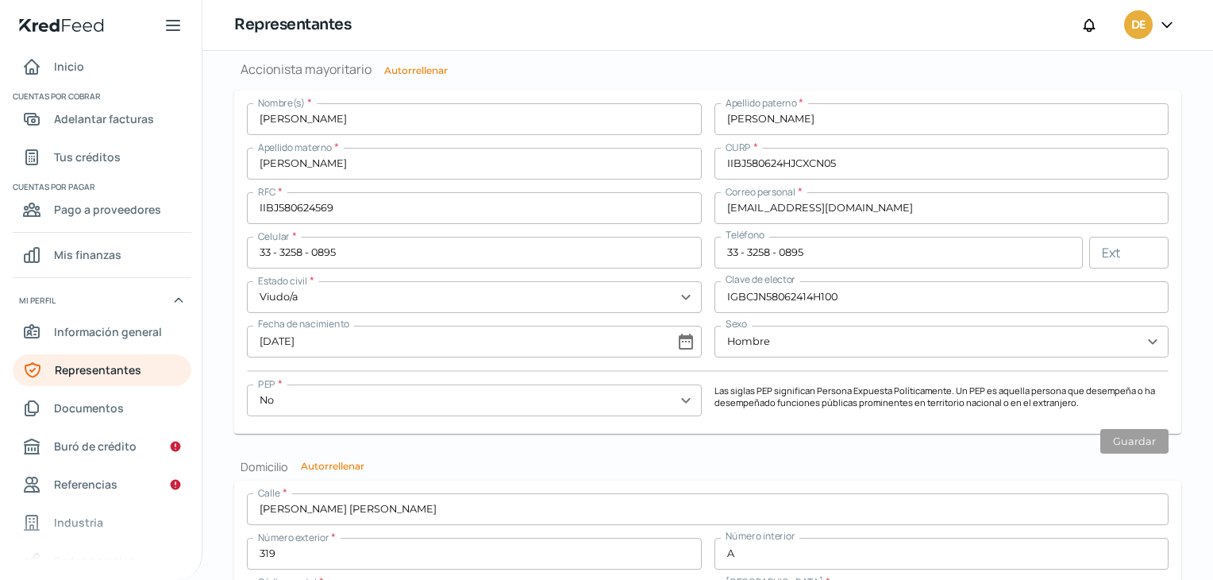
scroll to position [1231, 0]
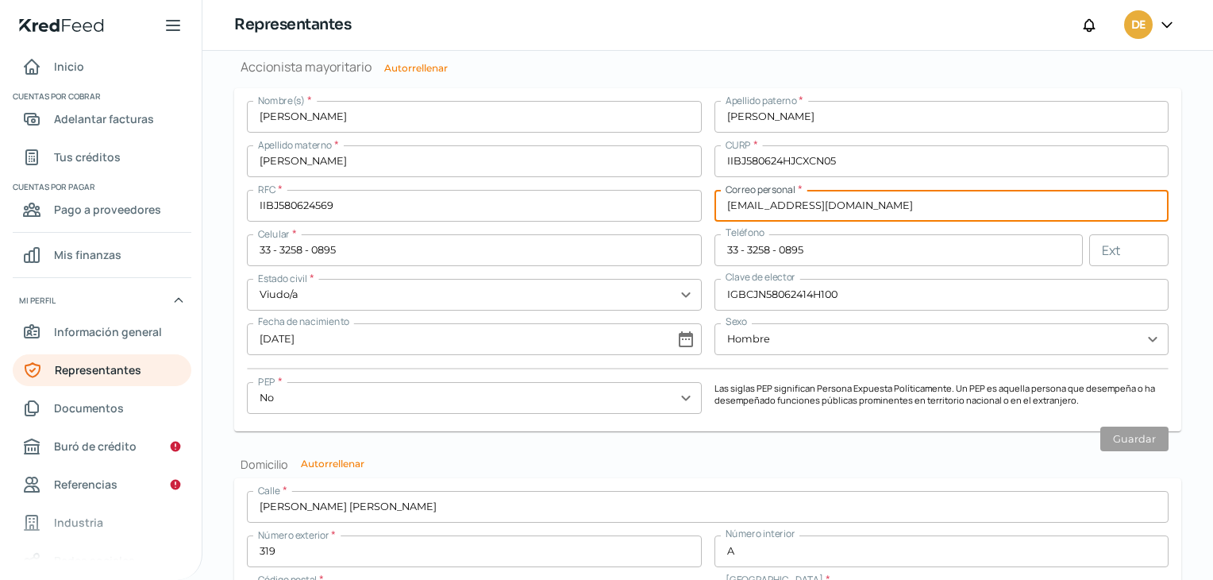
click at [756, 210] on input "[EMAIL_ADDRESS][DOMAIN_NAME]" at bounding box center [942, 206] width 455 height 32
click at [1132, 441] on button "Guardar" at bounding box center [1134, 438] width 68 height 25
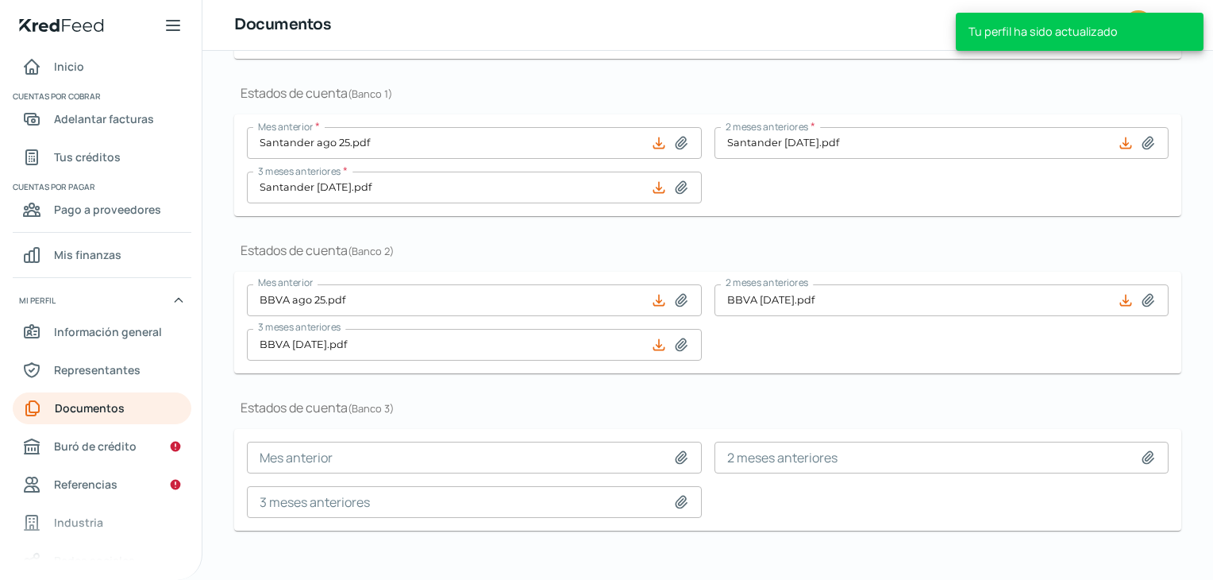
scroll to position [451, 0]
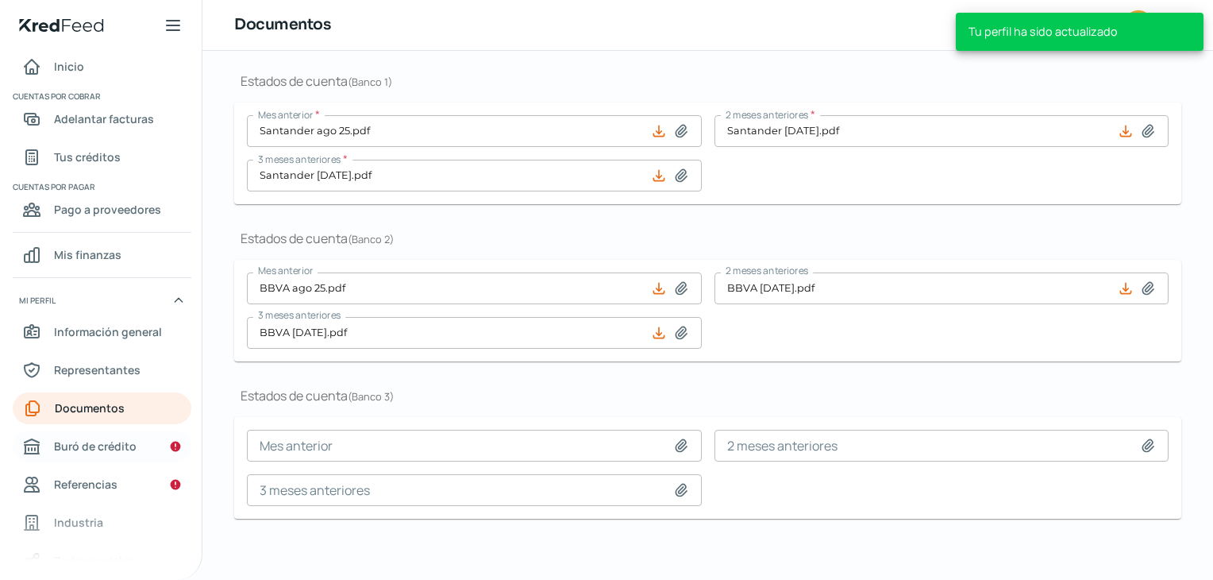
click at [76, 453] on span "Buró de crédito" at bounding box center [95, 446] width 83 height 20
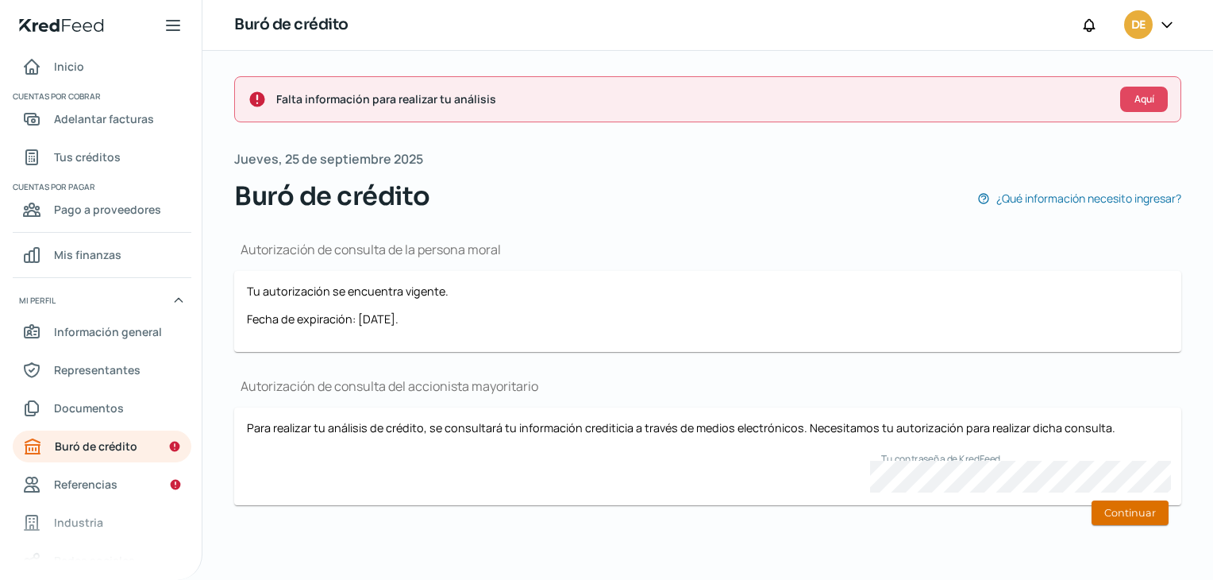
click at [1142, 510] on button "Continuar" at bounding box center [1130, 512] width 77 height 25
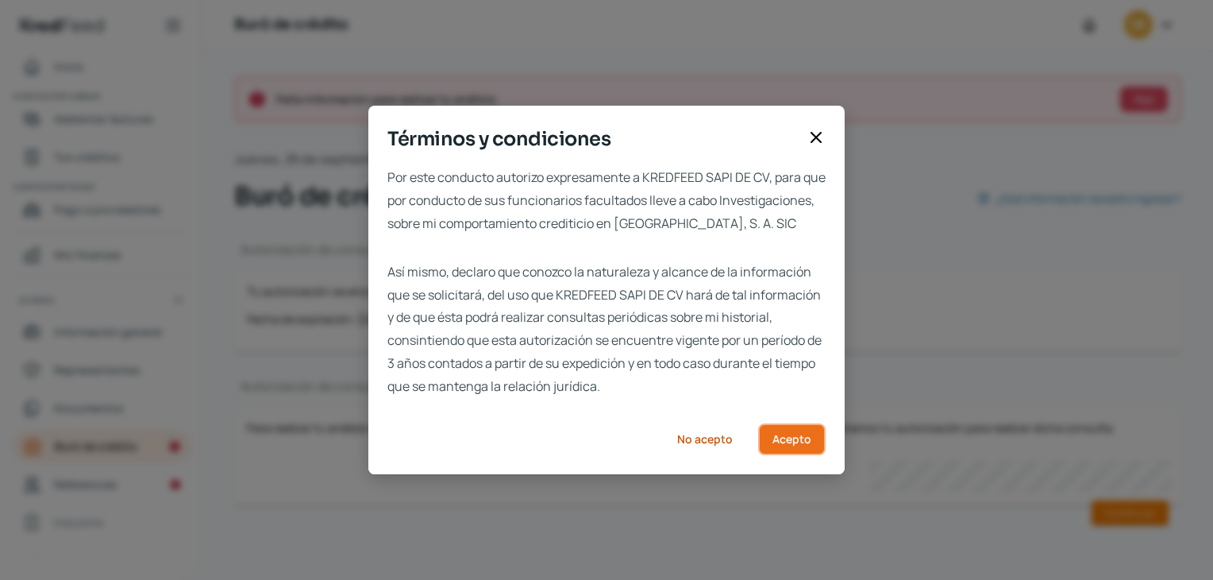
click at [800, 455] on button "Acepto" at bounding box center [791, 439] width 67 height 32
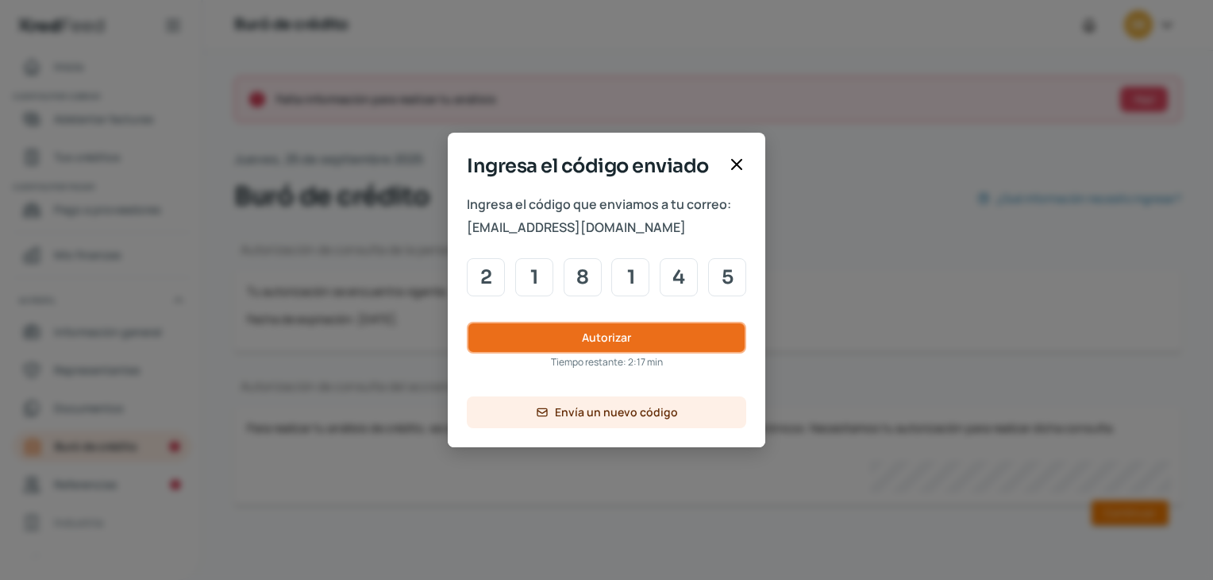
click at [594, 333] on span "Autorizar" at bounding box center [606, 337] width 49 height 11
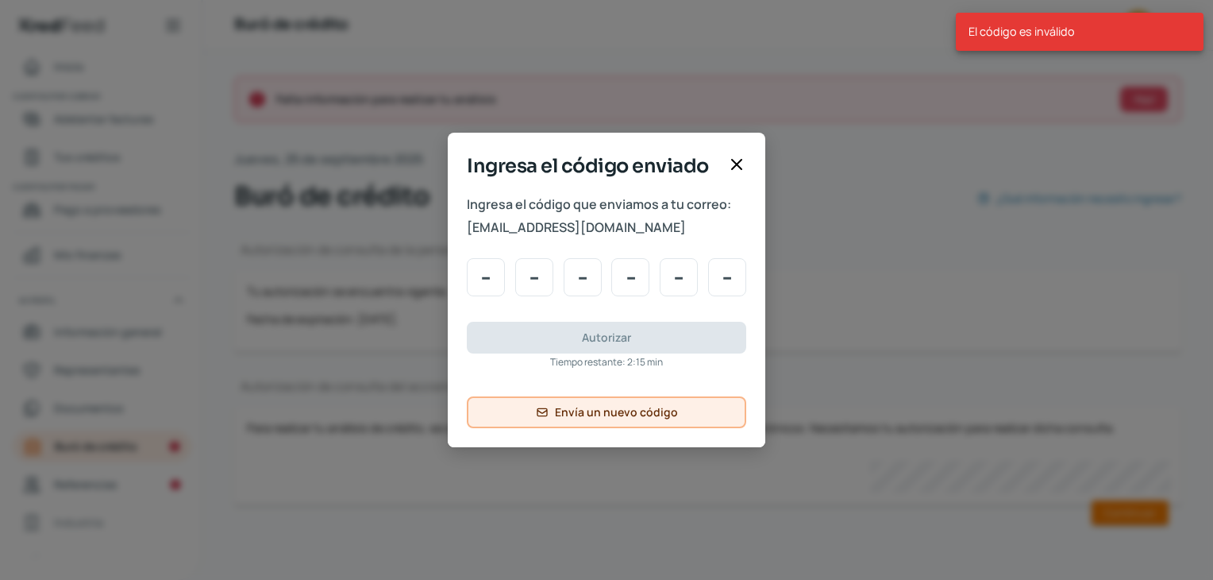
click at [599, 407] on span "Envía un nuevo código" at bounding box center [616, 412] width 123 height 11
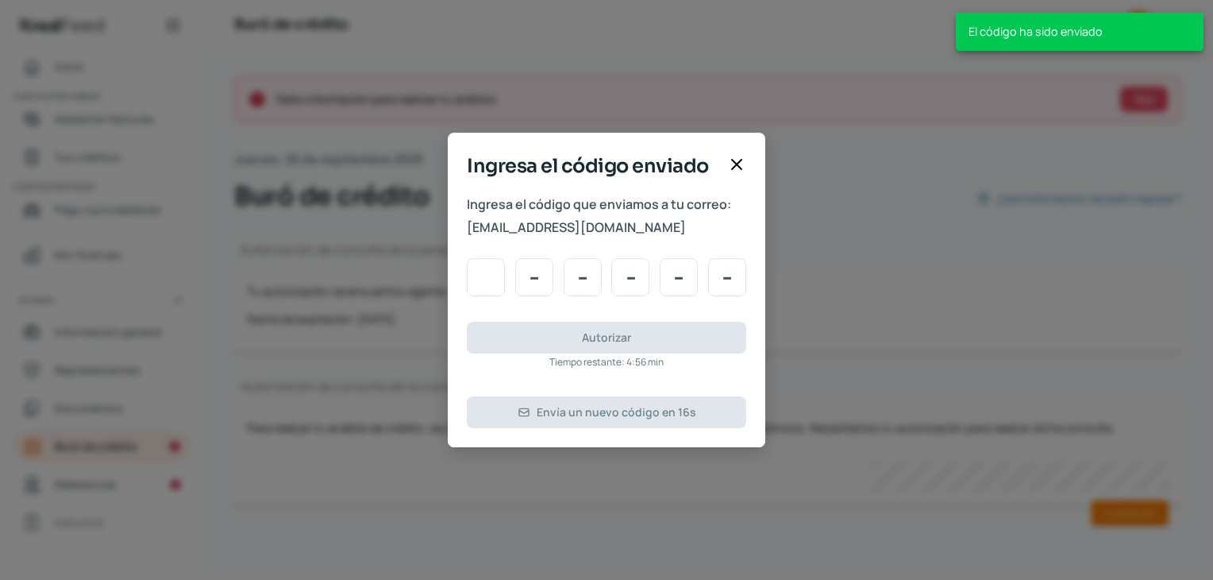
click at [489, 274] on input "Code input" at bounding box center [486, 277] width 38 height 38
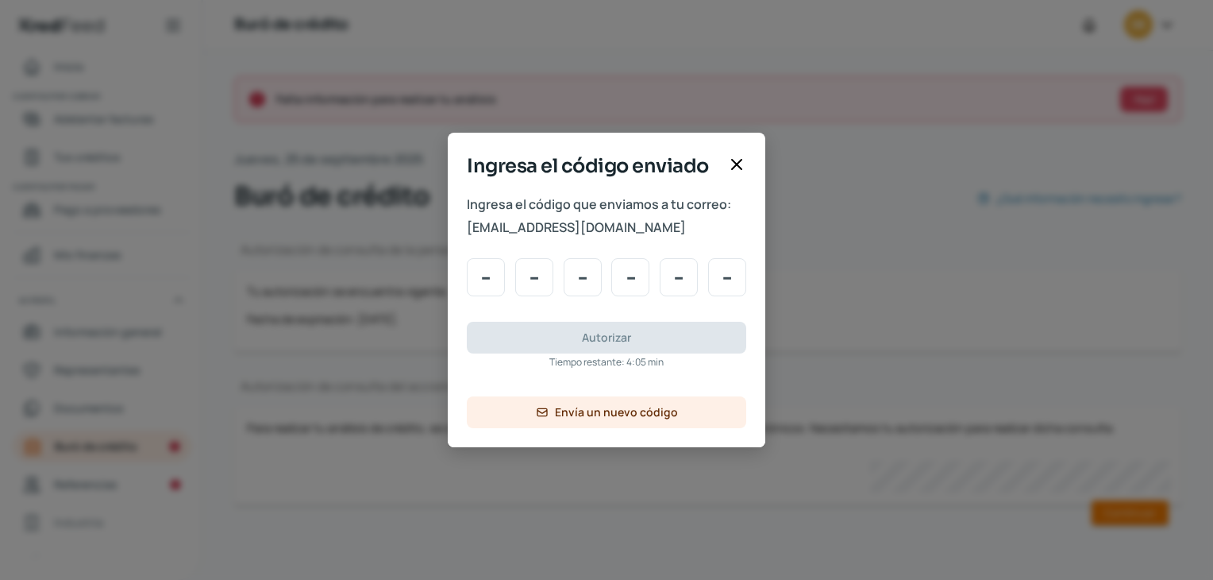
click at [734, 157] on icon at bounding box center [736, 164] width 19 height 19
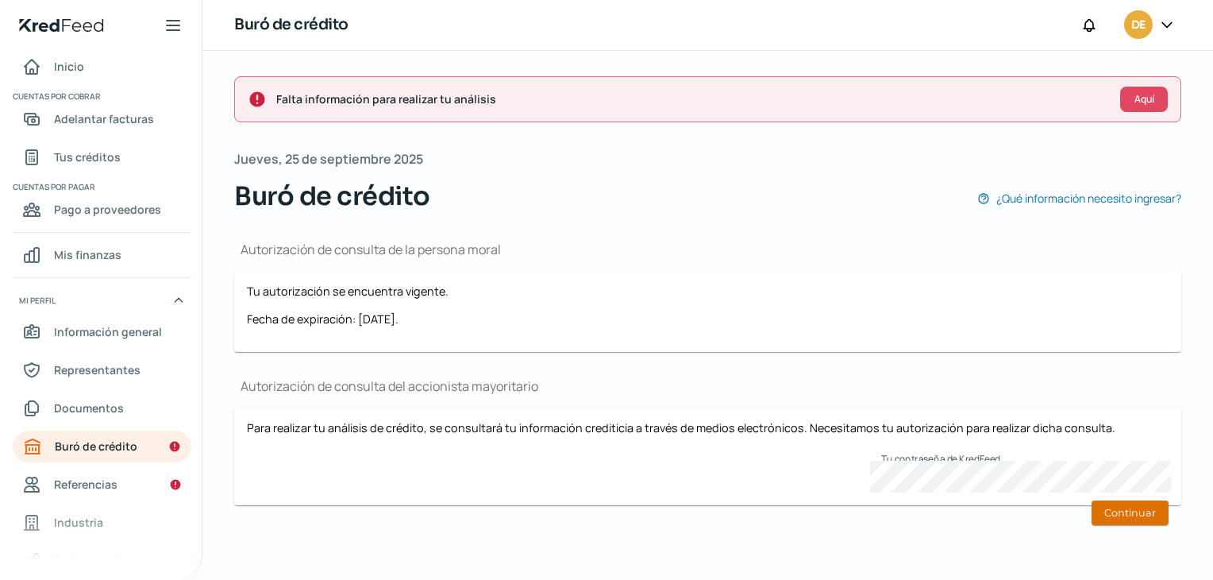
click at [1116, 503] on button "Continuar" at bounding box center [1130, 512] width 77 height 25
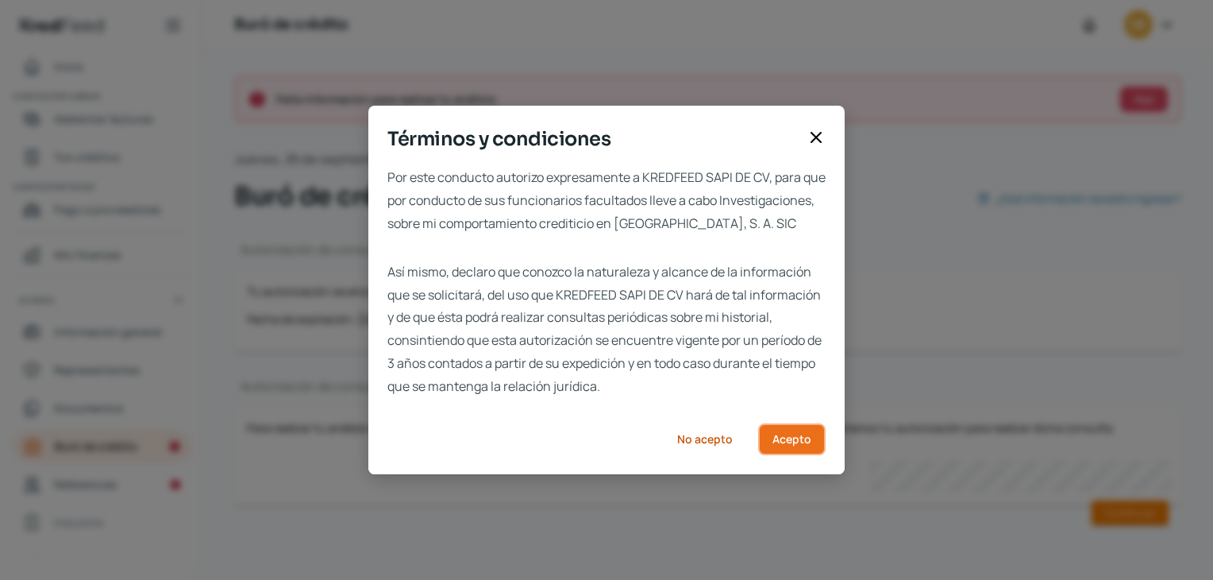
click at [782, 445] on span "Acepto" at bounding box center [792, 439] width 39 height 11
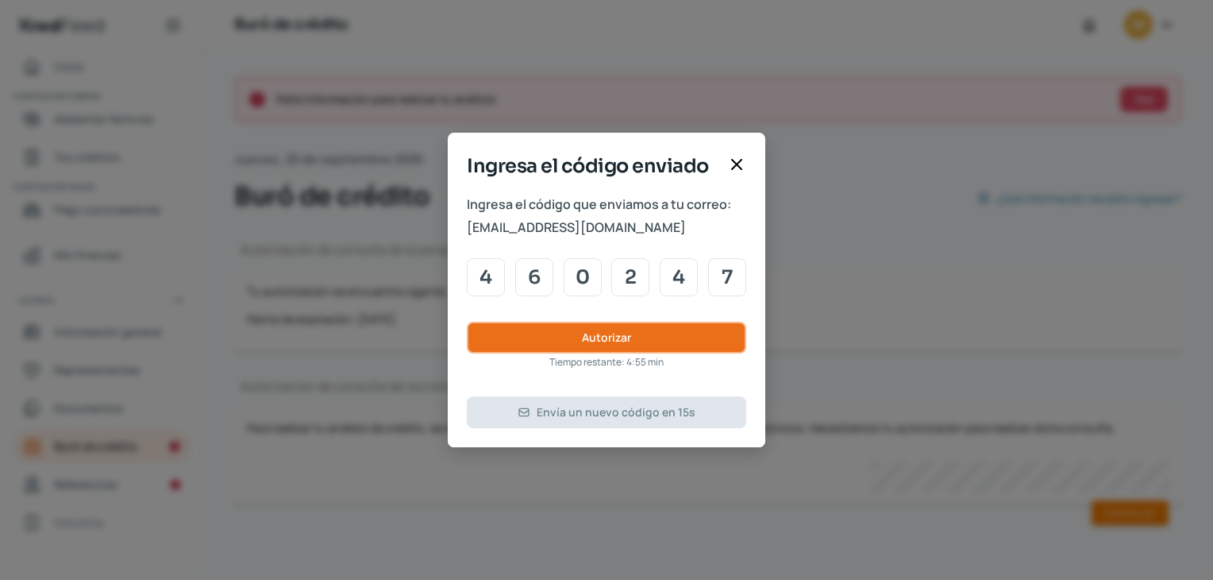
click at [516, 343] on button "Autorizar" at bounding box center [606, 338] width 279 height 32
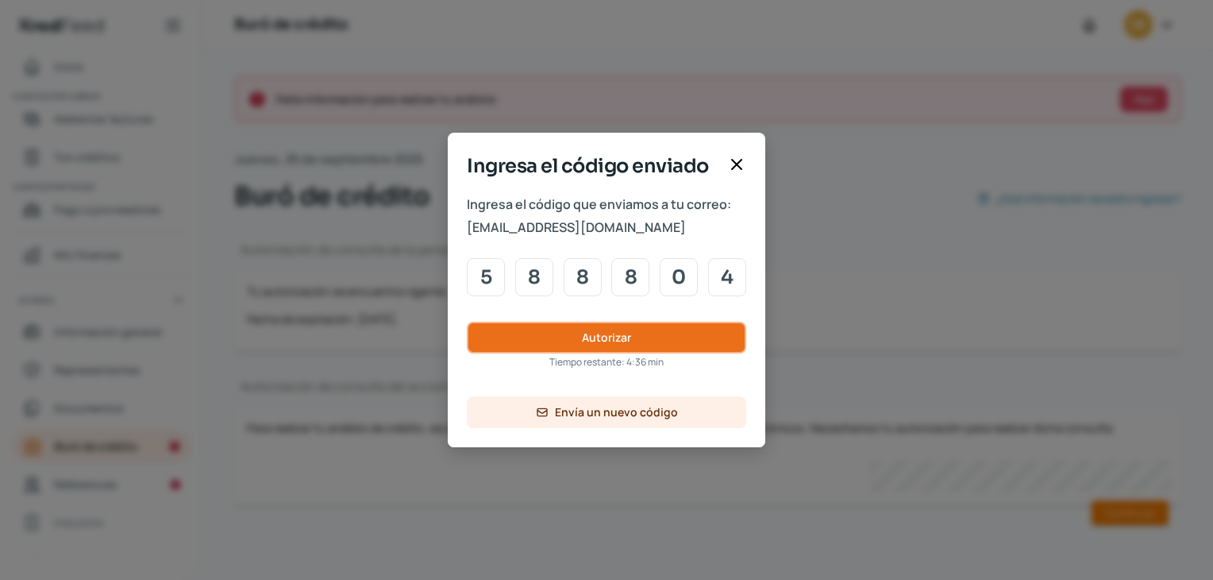
click at [608, 342] on span "Autorizar" at bounding box center [606, 337] width 49 height 11
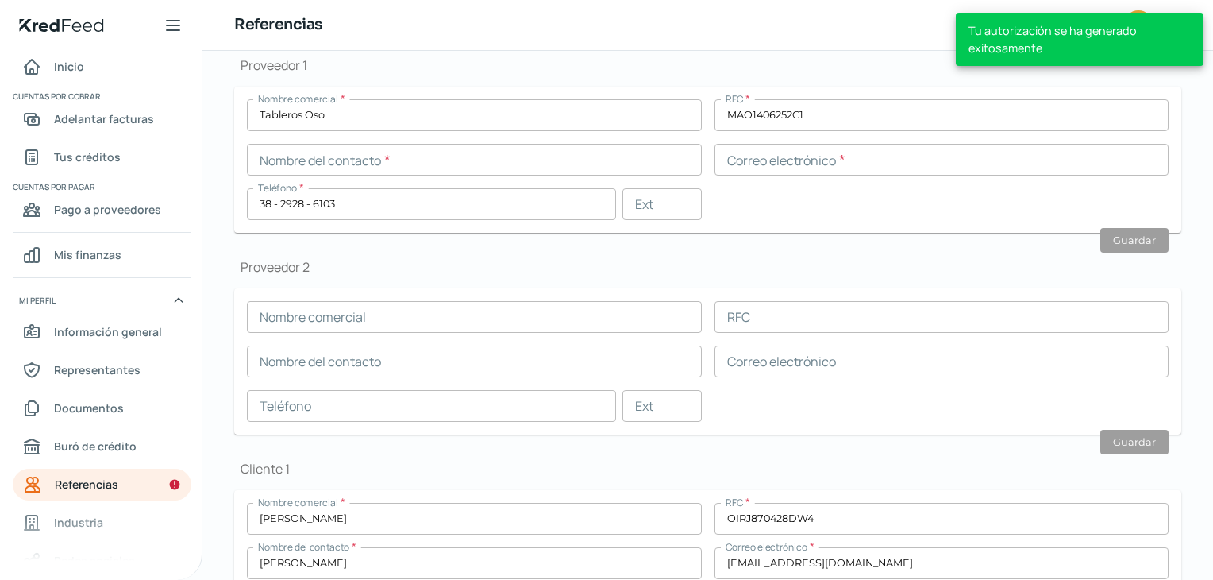
scroll to position [189, 0]
